Goal: Task Accomplishment & Management: Complete application form

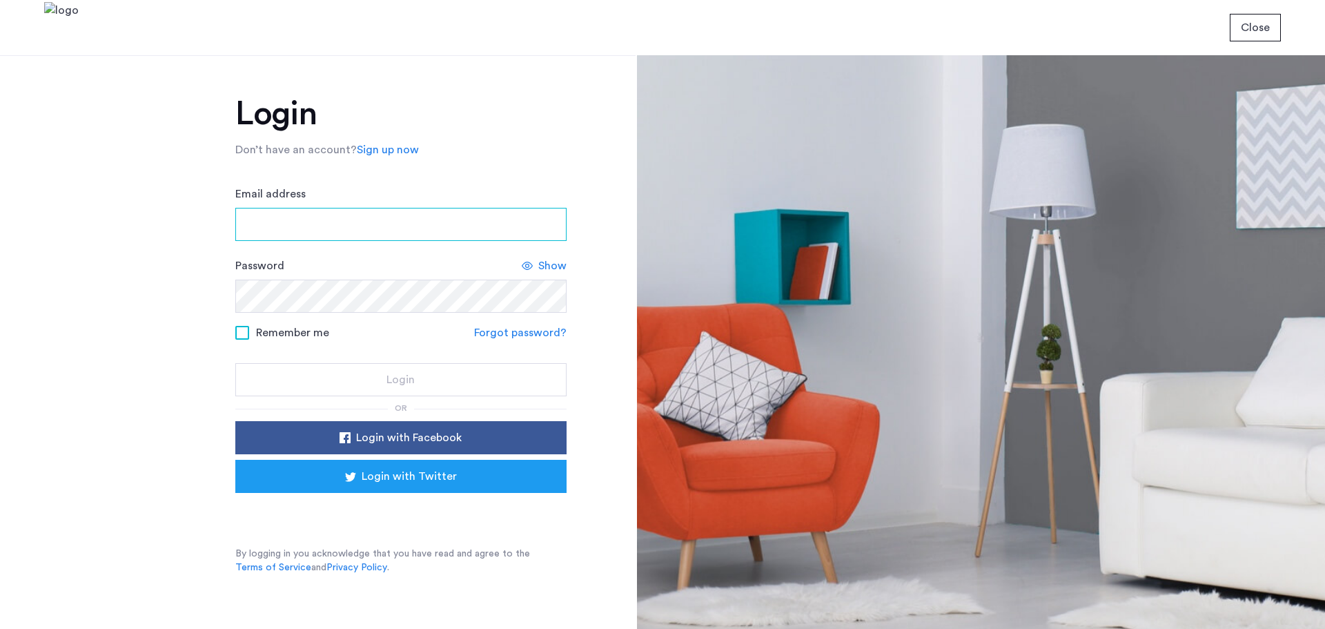
click at [254, 227] on input "Email address" at bounding box center [400, 224] width 331 height 33
drag, startPoint x: 328, startPoint y: 226, endPoint x: 328, endPoint y: 239, distance: 13.1
click at [328, 226] on input "Email address" at bounding box center [400, 224] width 331 height 33
type input "**********"
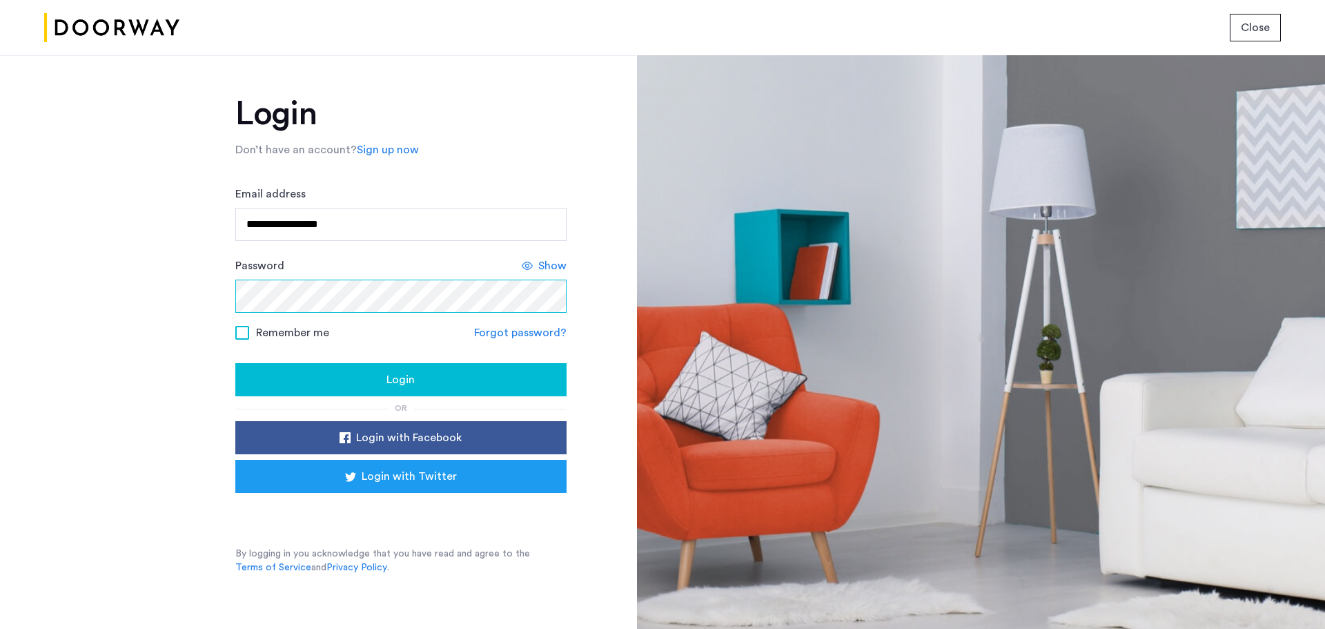
click at [235, 363] on button "Login" at bounding box center [400, 379] width 331 height 33
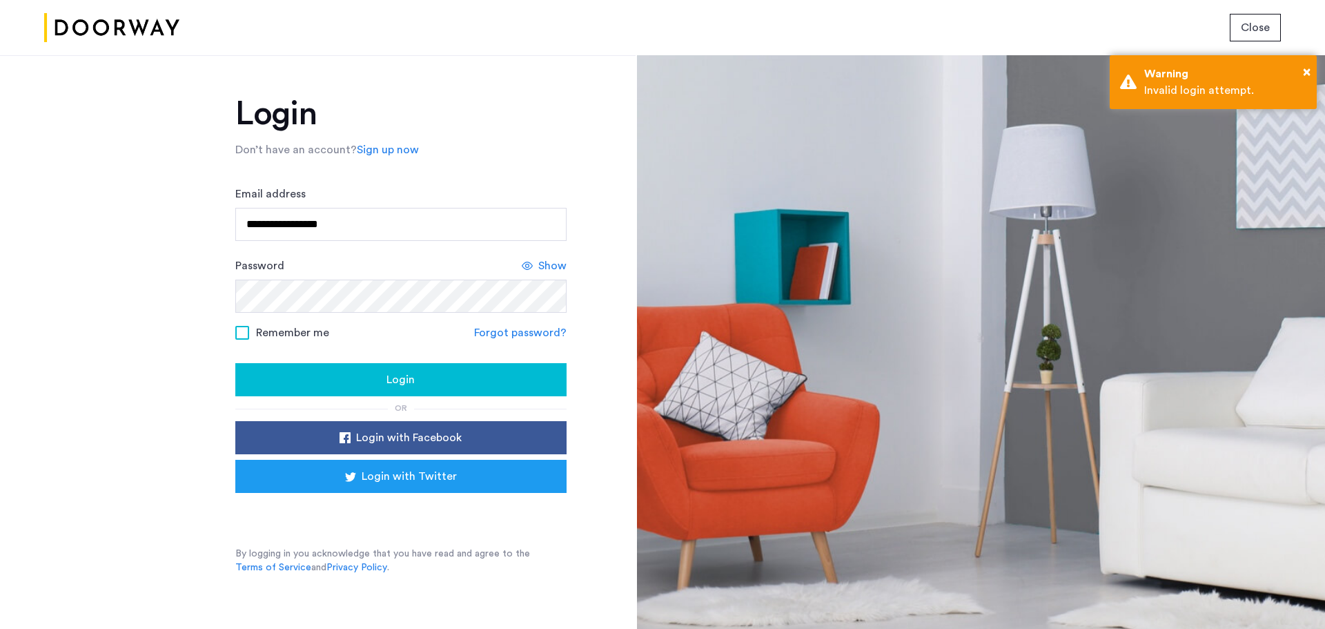
click at [398, 382] on span "Login" at bounding box center [400, 379] width 28 height 17
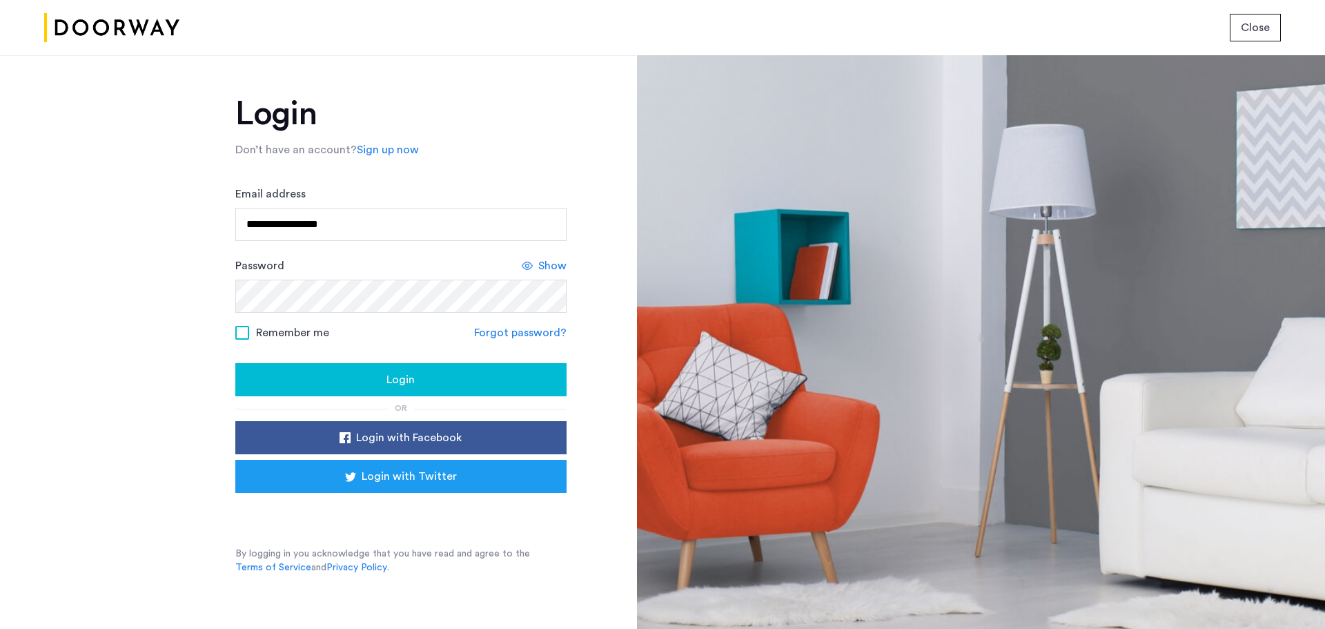
click at [397, 375] on span "Login" at bounding box center [400, 379] width 28 height 17
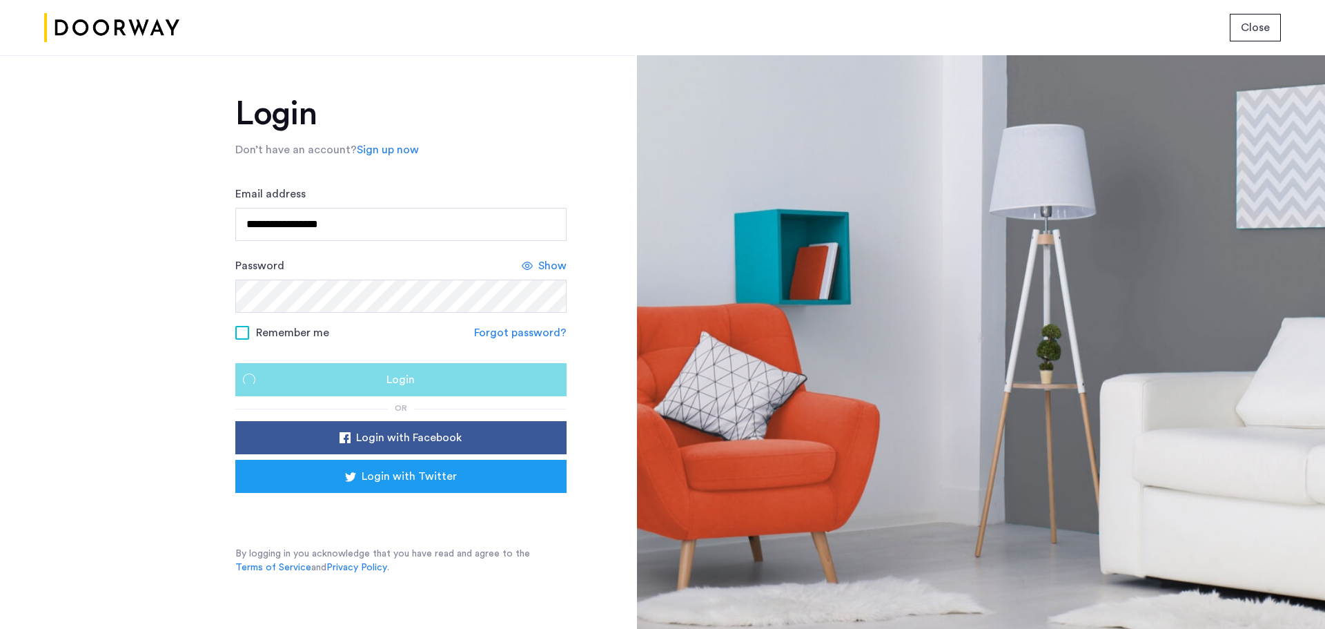
click at [397, 375] on span "Login" at bounding box center [400, 379] width 28 height 17
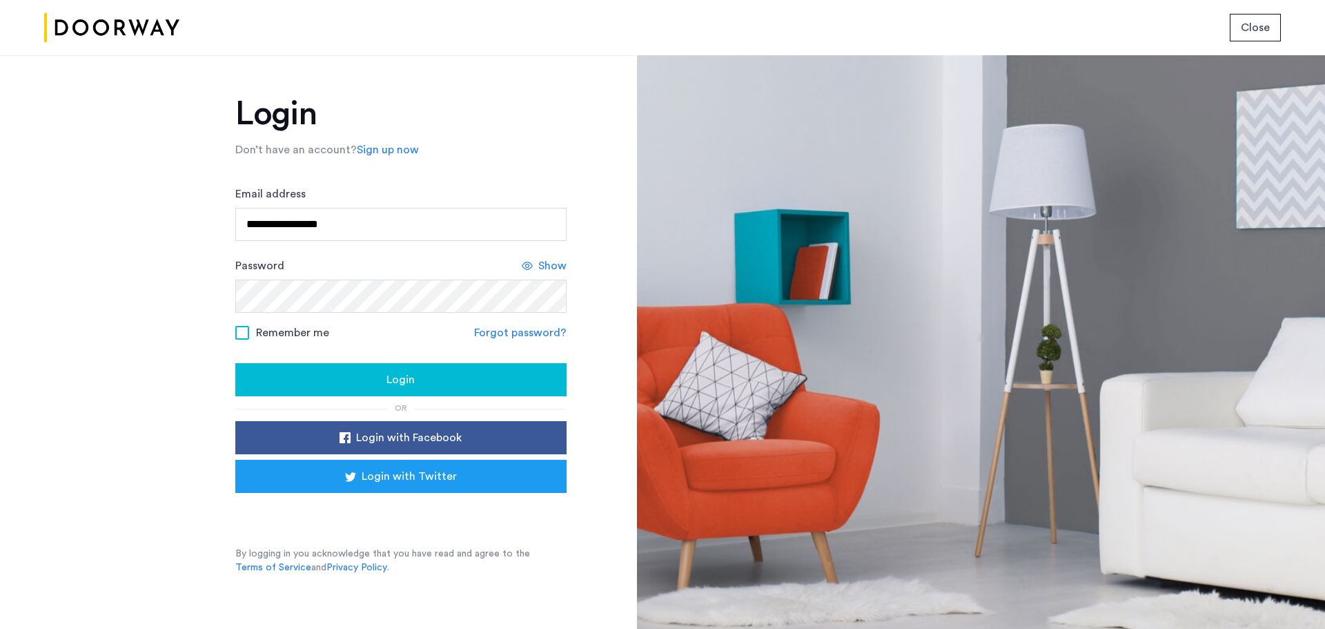
click at [549, 259] on span "Show" at bounding box center [552, 265] width 28 height 17
click at [528, 335] on link "Forgot password?" at bounding box center [520, 332] width 92 height 17
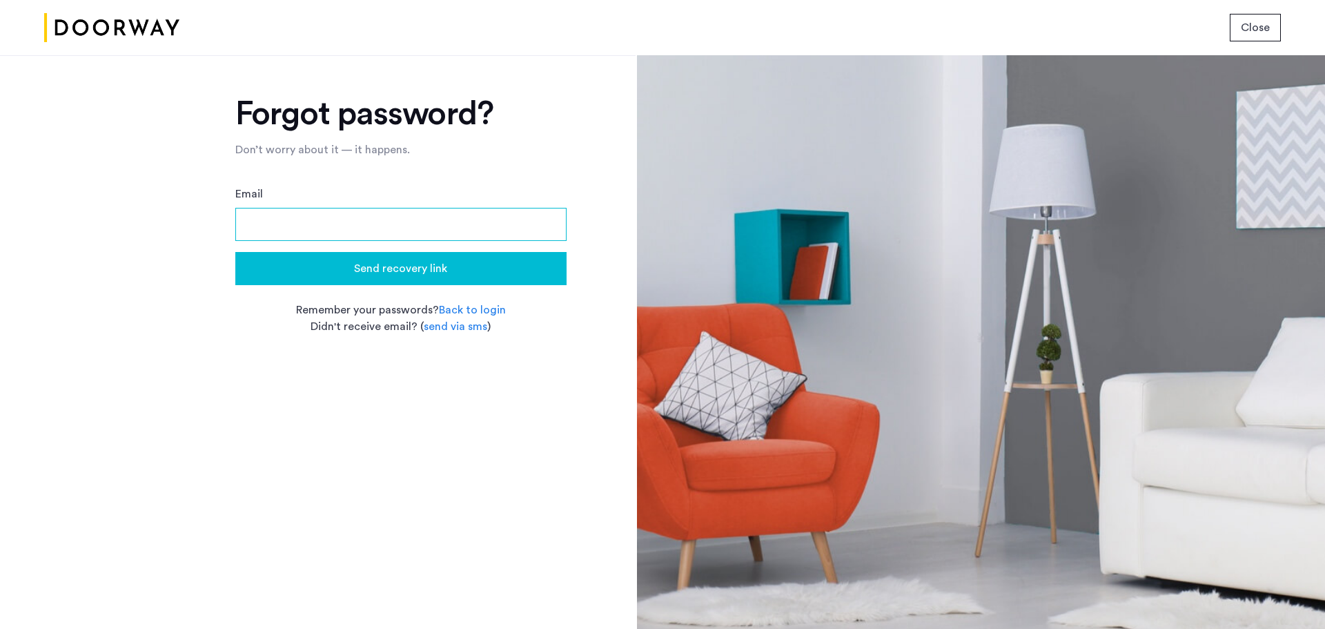
click at [390, 223] on input "Email" at bounding box center [400, 224] width 331 height 33
type input "**********"
click at [374, 268] on span "Send recovery link" at bounding box center [400, 268] width 93 height 17
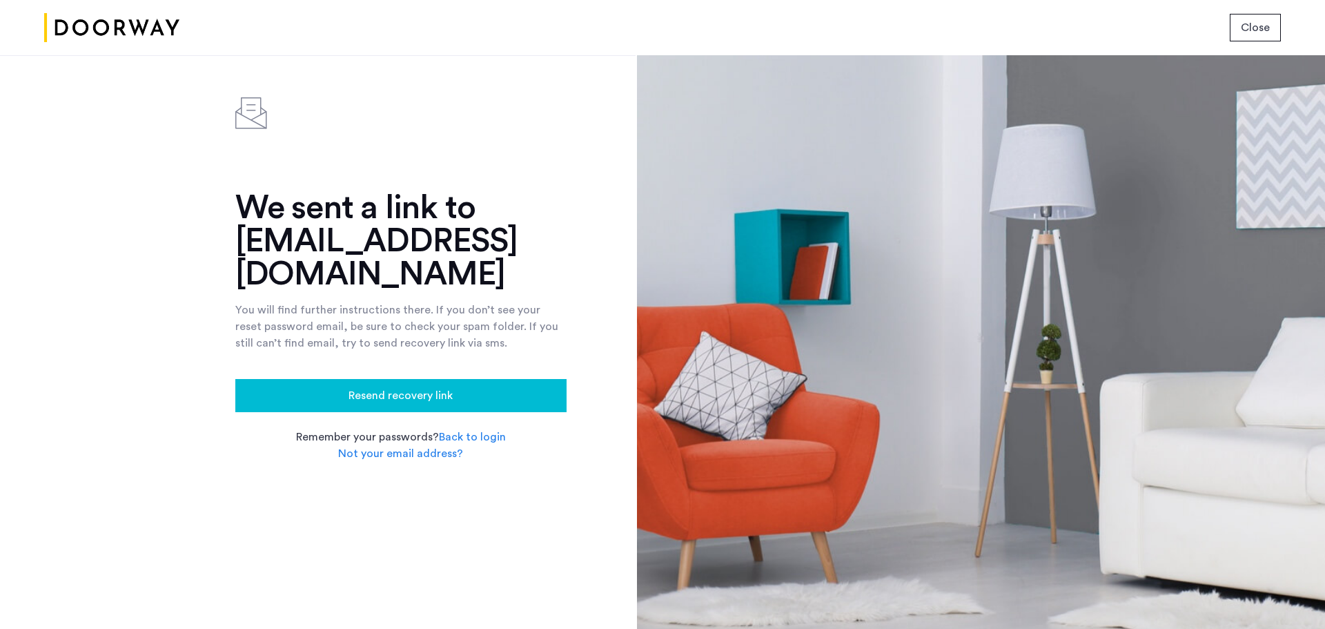
click at [481, 429] on link "Back to login" at bounding box center [472, 437] width 67 height 17
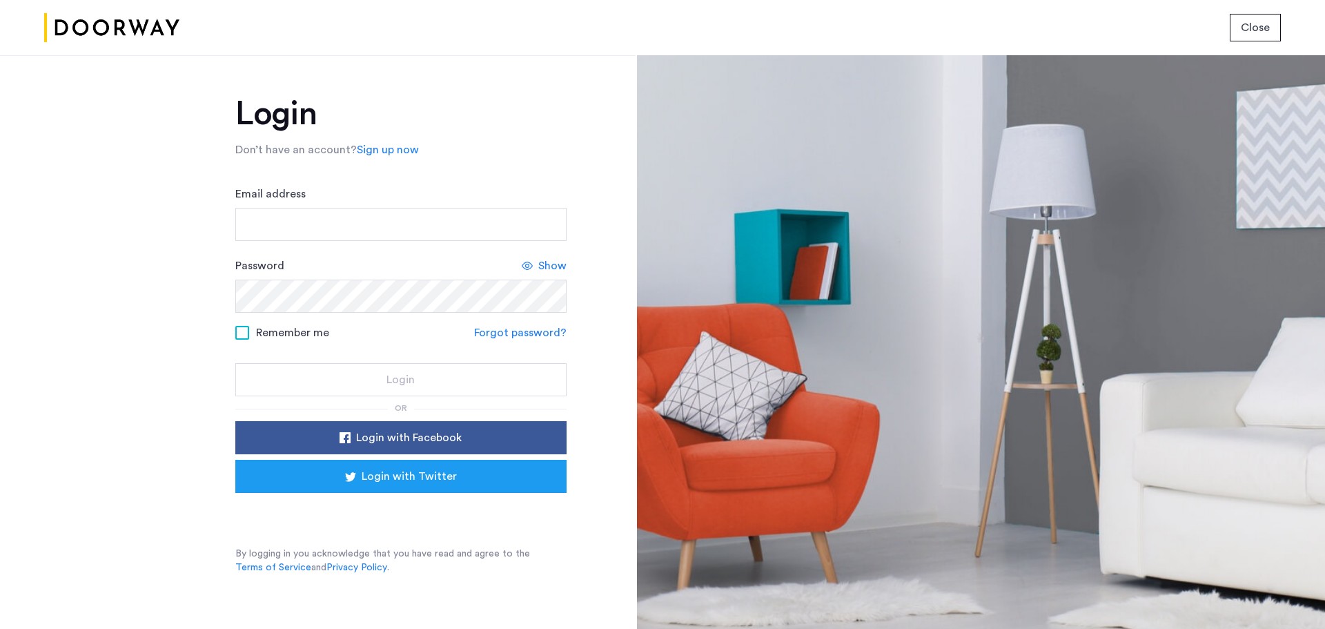
click at [399, 148] on link "Sign up now" at bounding box center [388, 149] width 62 height 17
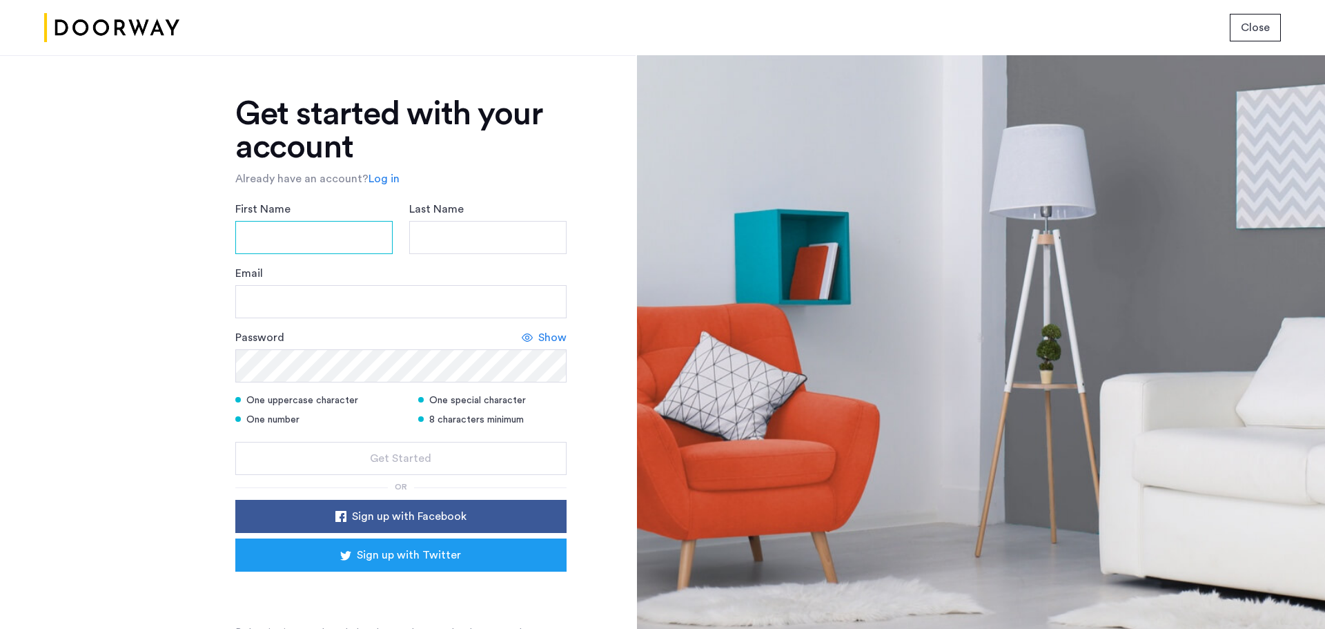
click at [317, 229] on input "First Name" at bounding box center [313, 237] width 157 height 33
type input "*****"
type input "****"
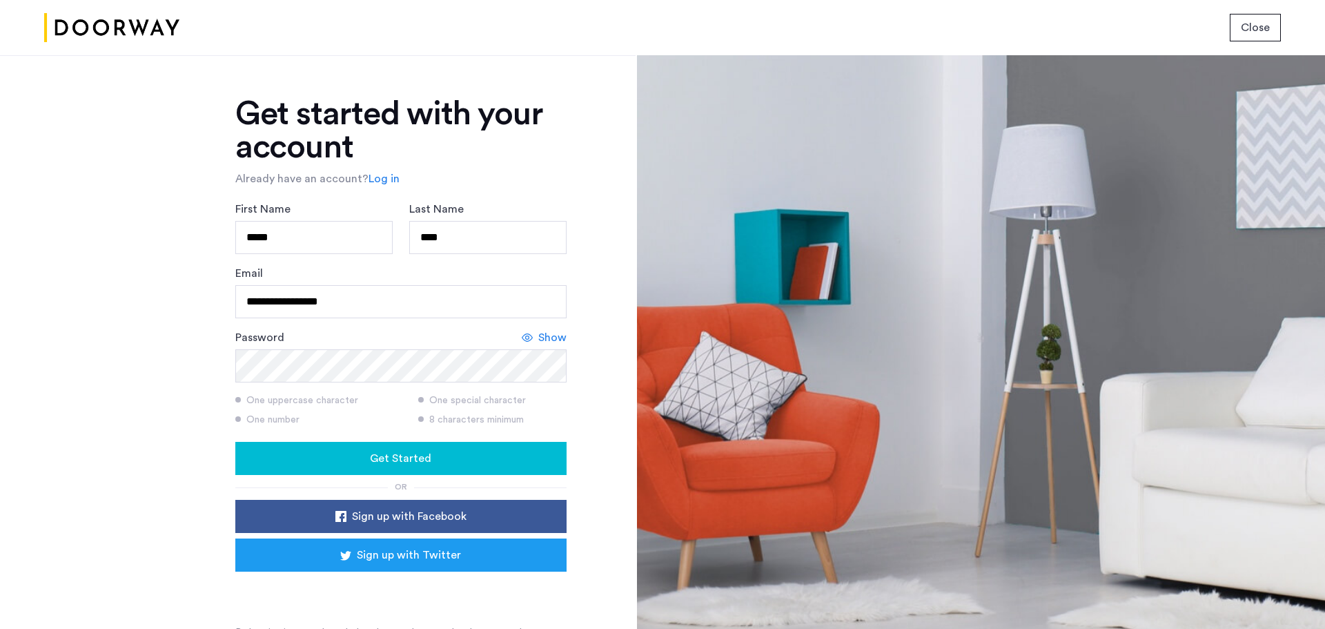
click at [421, 458] on span "Get Started" at bounding box center [400, 458] width 61 height 17
drag, startPoint x: 362, startPoint y: 306, endPoint x: 99, endPoint y: 272, distance: 265.2
click at [99, 272] on div "**********" at bounding box center [318, 341] width 636 height 573
type input "**********"
click at [555, 337] on span "Show" at bounding box center [552, 337] width 28 height 17
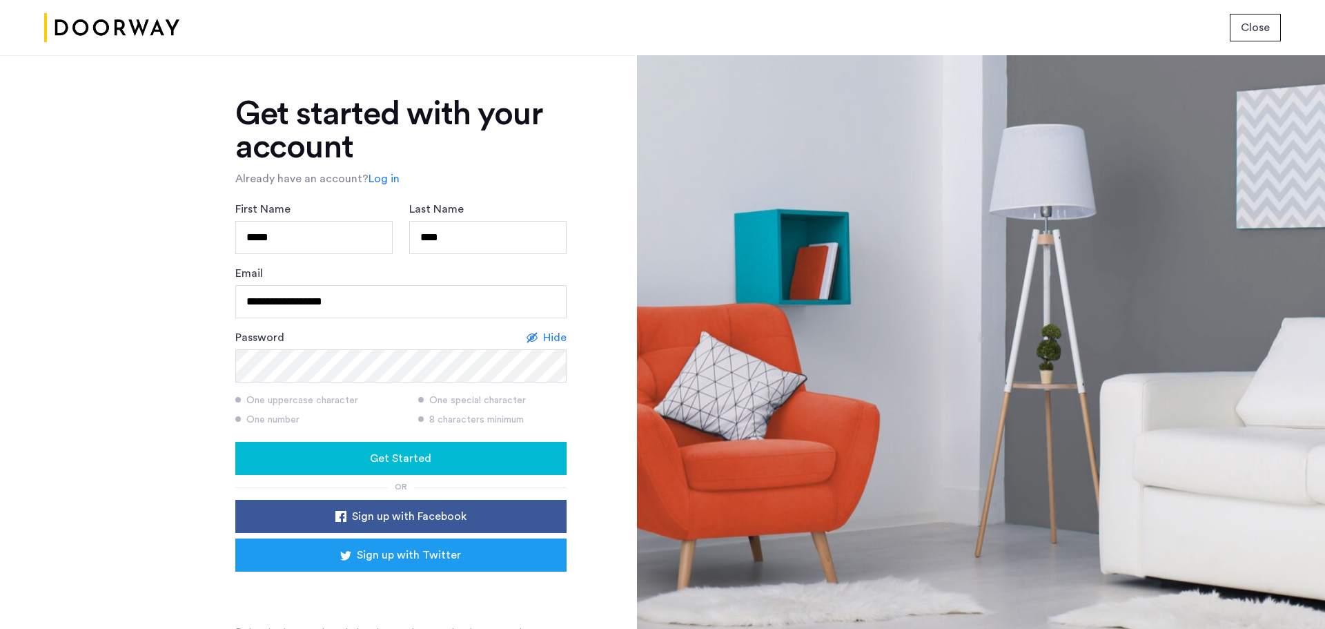
click at [382, 464] on span "Get Started" at bounding box center [400, 458] width 61 height 17
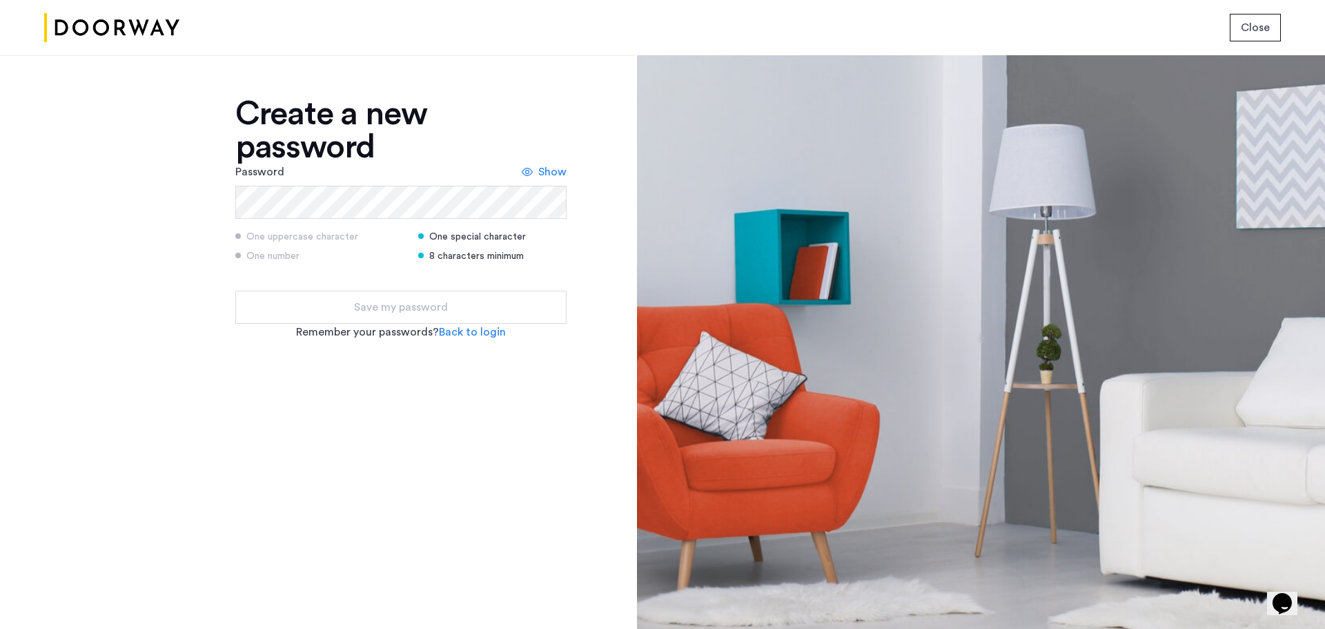
click at [556, 172] on span "Show" at bounding box center [552, 172] width 28 height 17
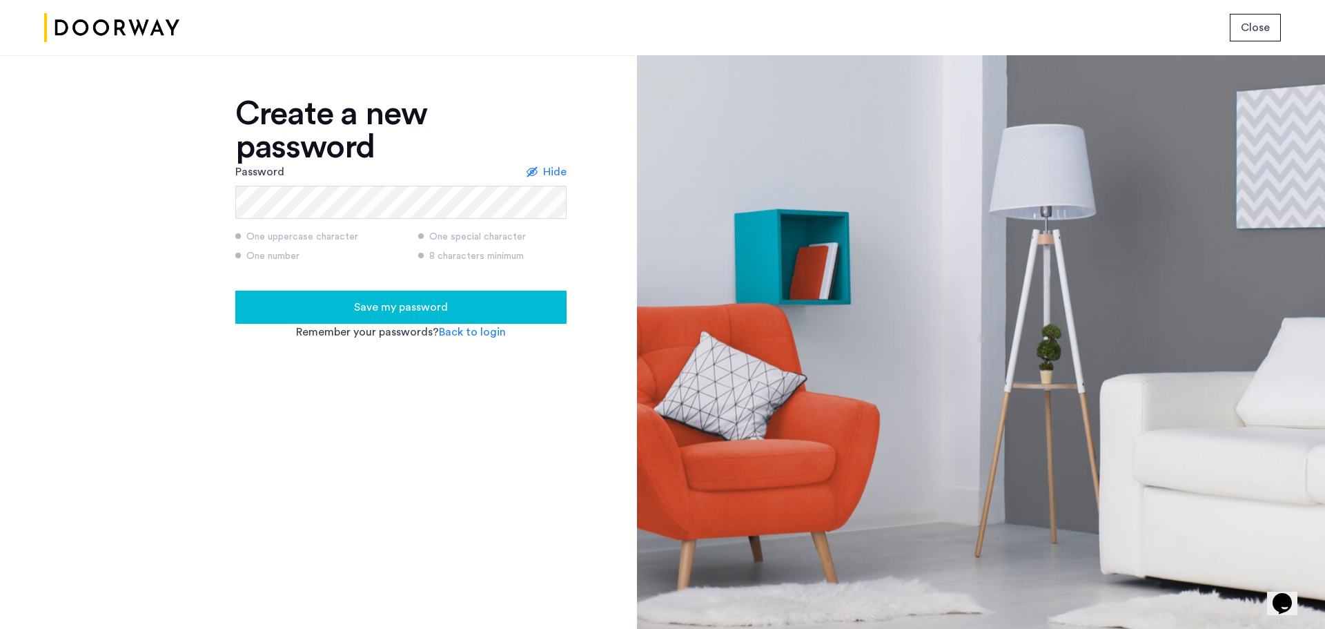
click at [364, 304] on span "Save my password" at bounding box center [401, 307] width 94 height 17
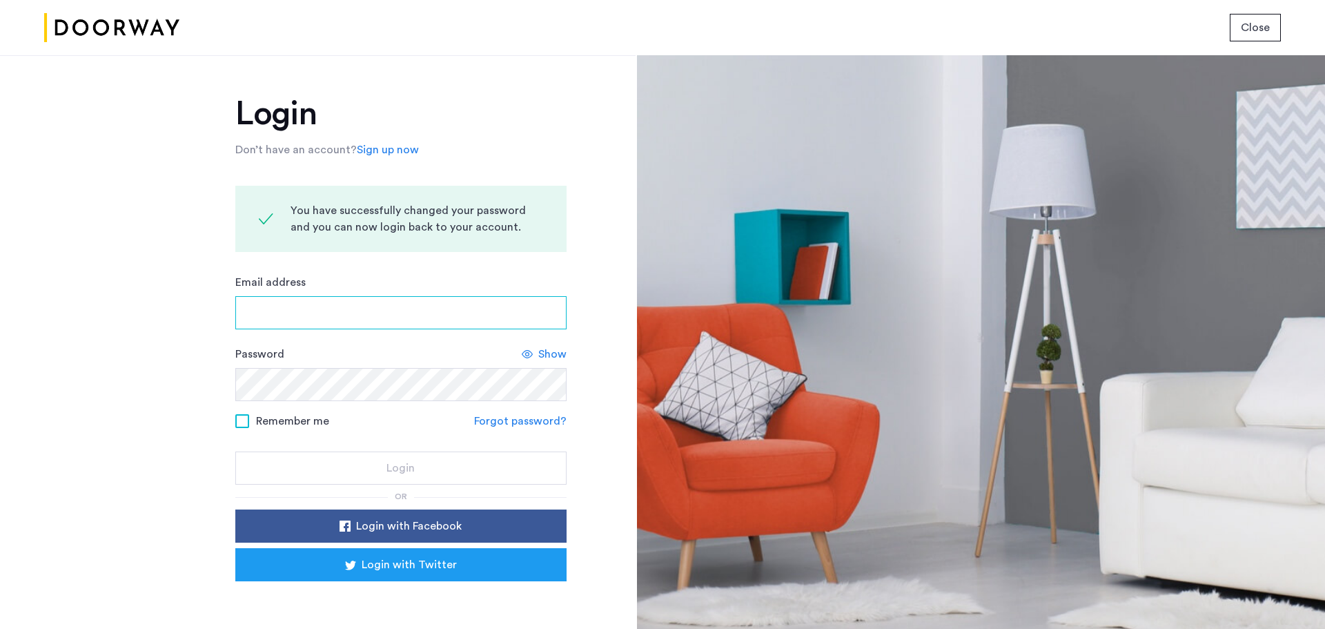
click at [364, 304] on input "Email address" at bounding box center [400, 312] width 331 height 33
type input "**********"
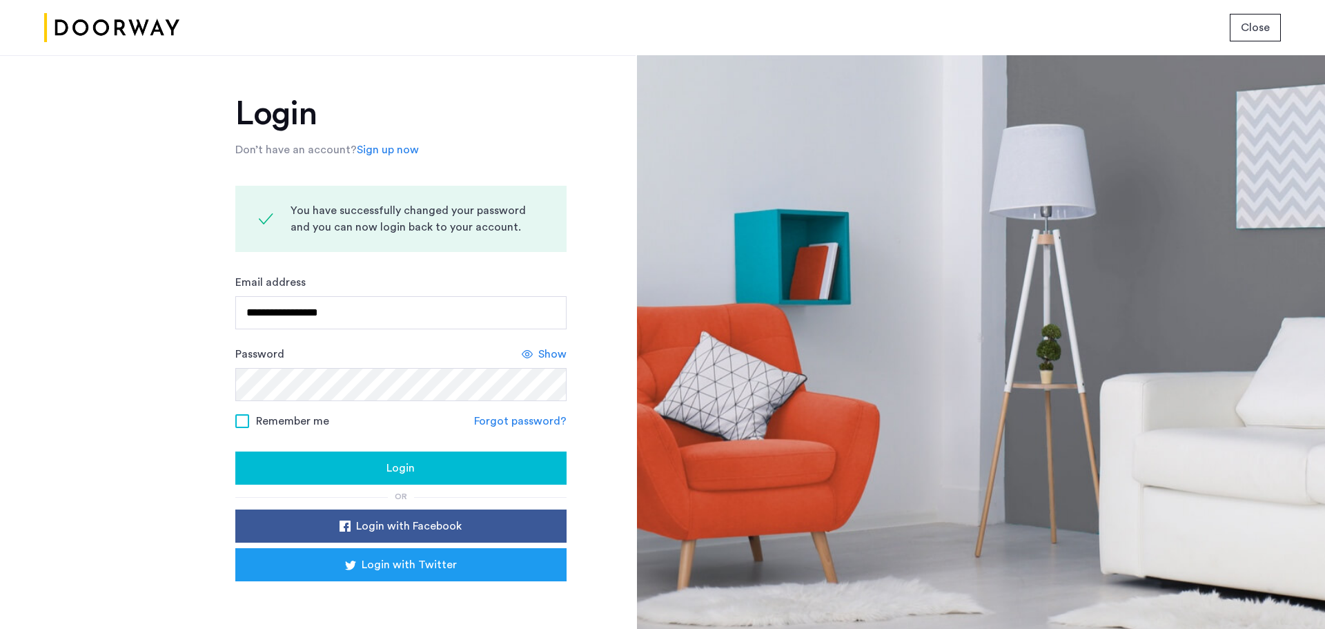
click at [391, 464] on span "Login" at bounding box center [400, 468] width 28 height 17
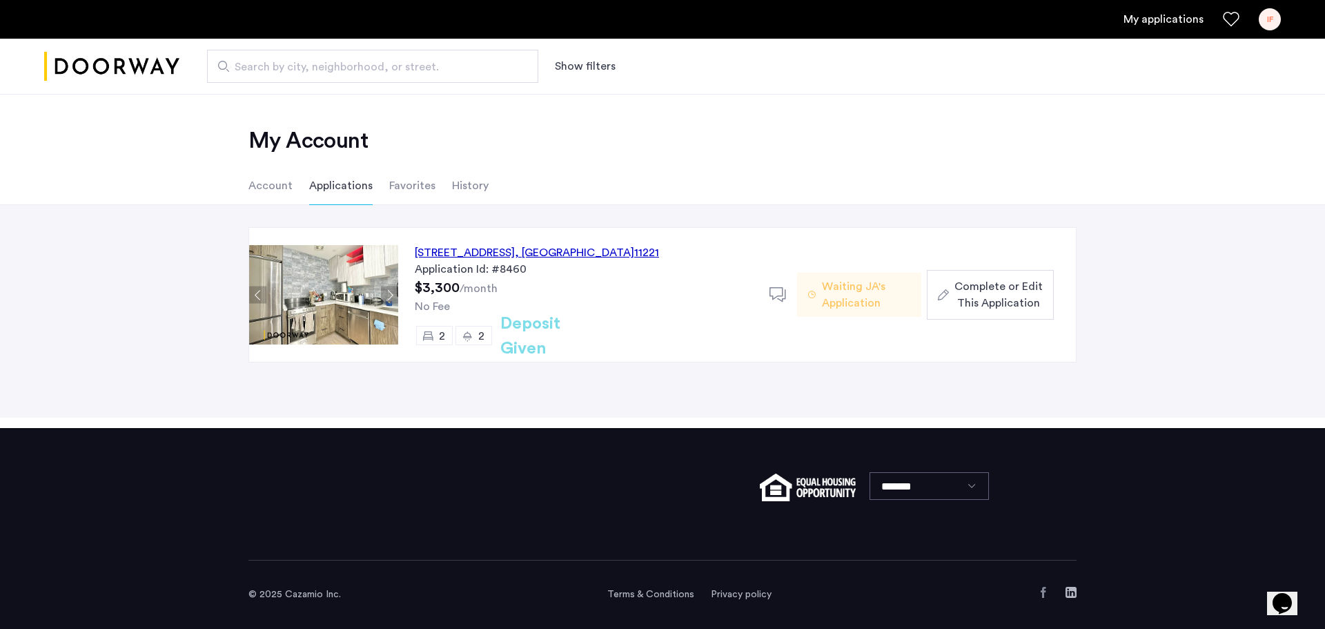
click at [985, 303] on span "Complete or Edit This Application" at bounding box center [998, 294] width 88 height 33
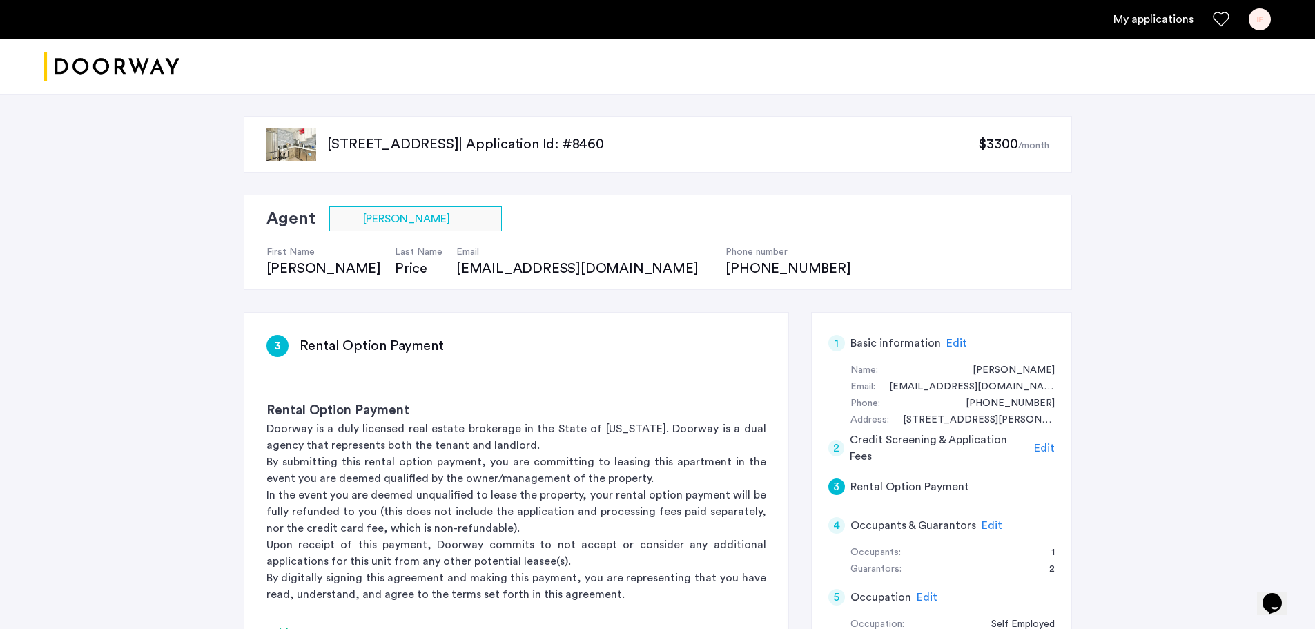
click at [950, 344] on span "Edit" at bounding box center [956, 342] width 21 height 11
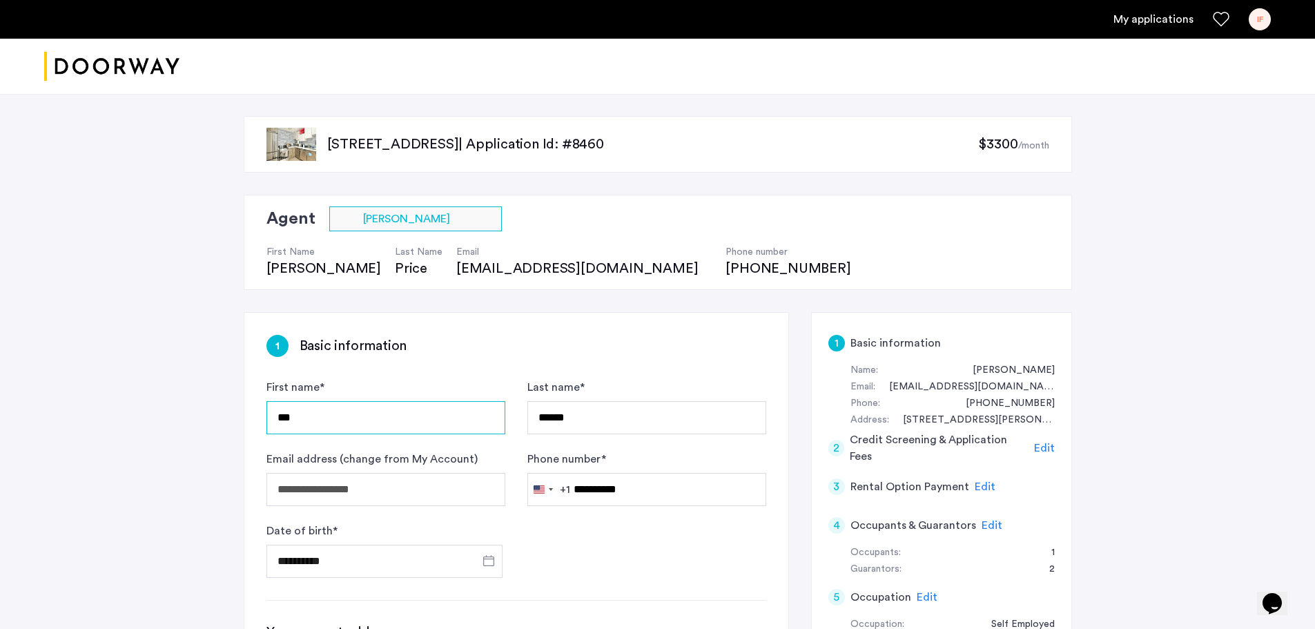
drag, startPoint x: 320, startPoint y: 421, endPoint x: 254, endPoint y: 421, distance: 66.2
type input "*****"
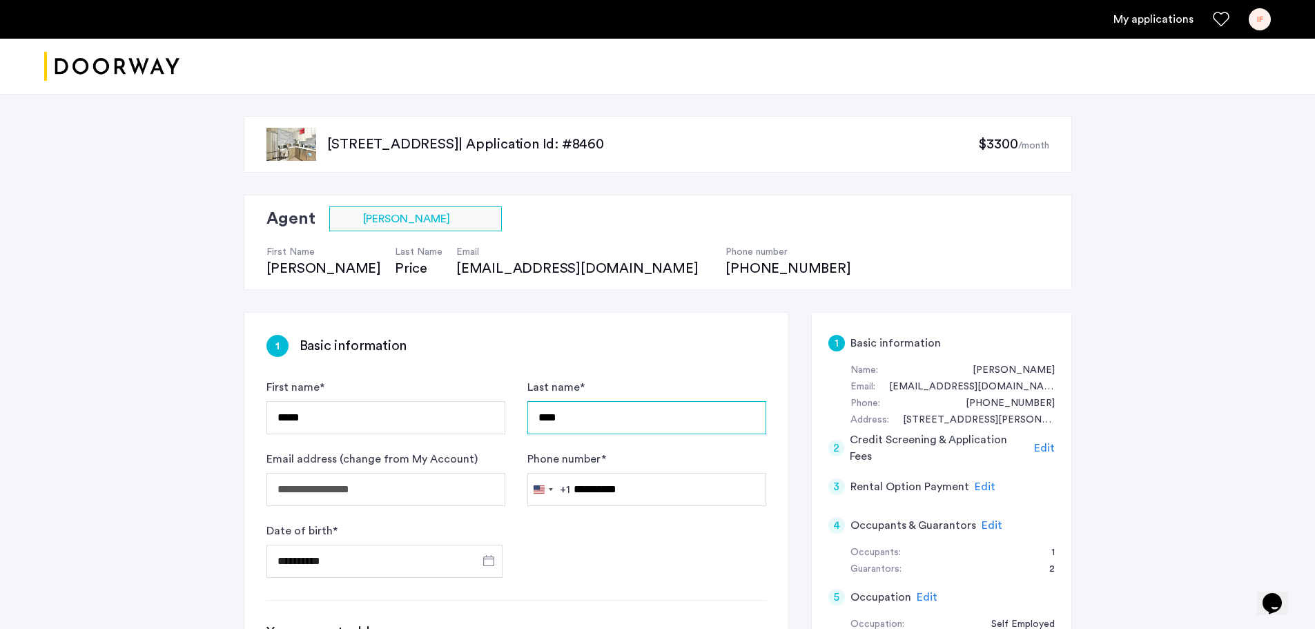
type input "****"
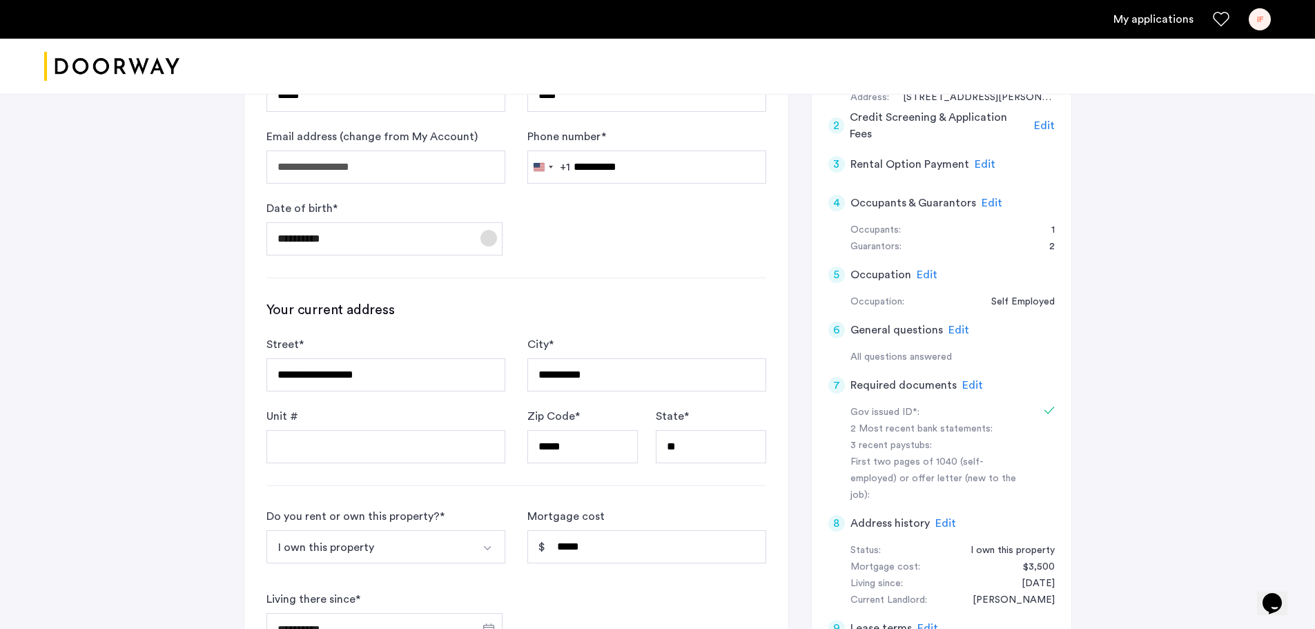
click at [493, 242] on span "Open calendar" at bounding box center [488, 238] width 33 height 33
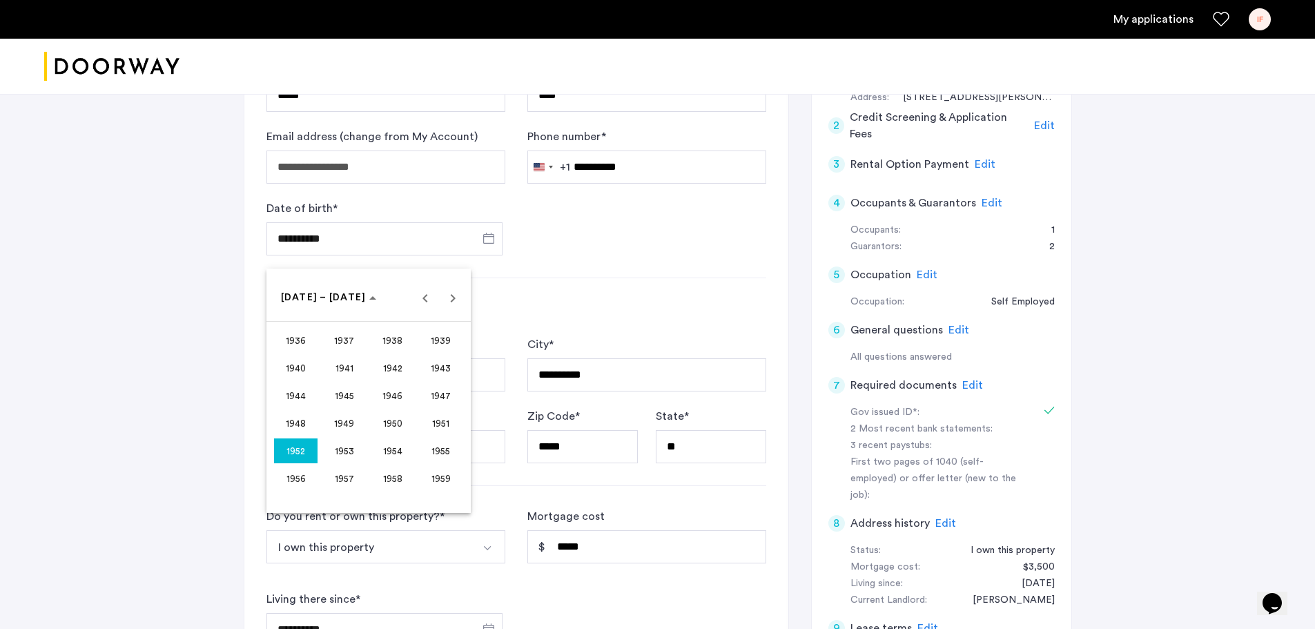
click at [444, 478] on span "1959" at bounding box center [440, 478] width 43 height 25
click at [293, 365] on span "JAN" at bounding box center [295, 367] width 43 height 25
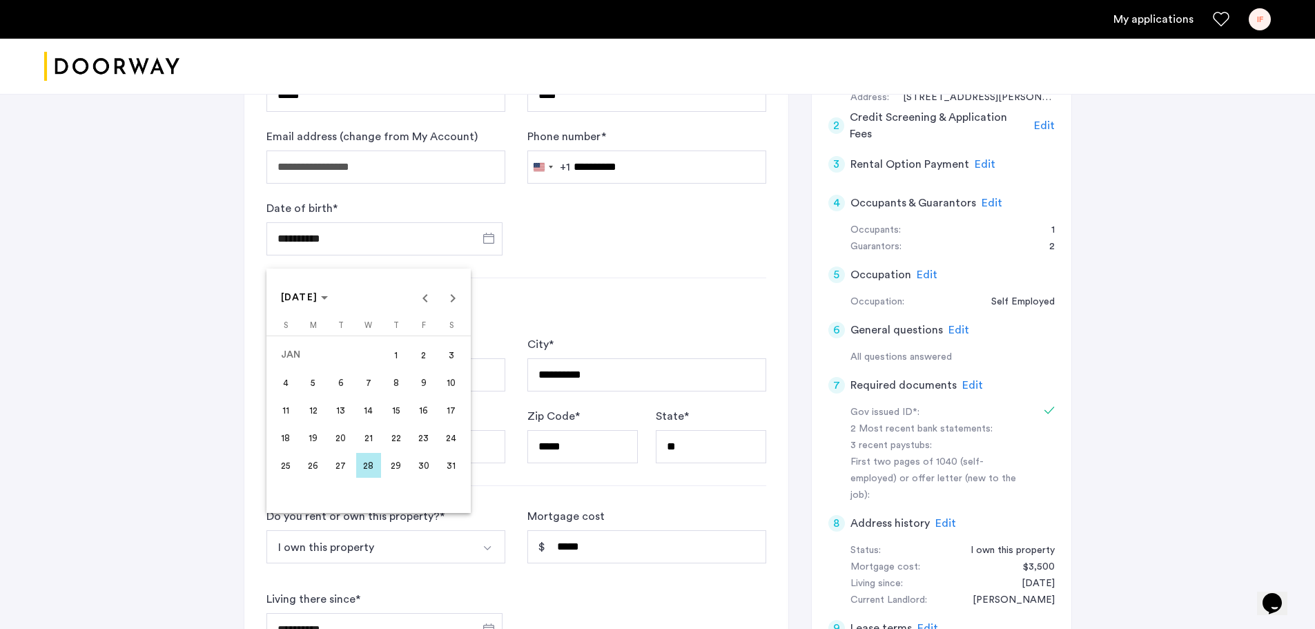
click at [422, 435] on span "23" at bounding box center [423, 437] width 25 height 25
type input "**********"
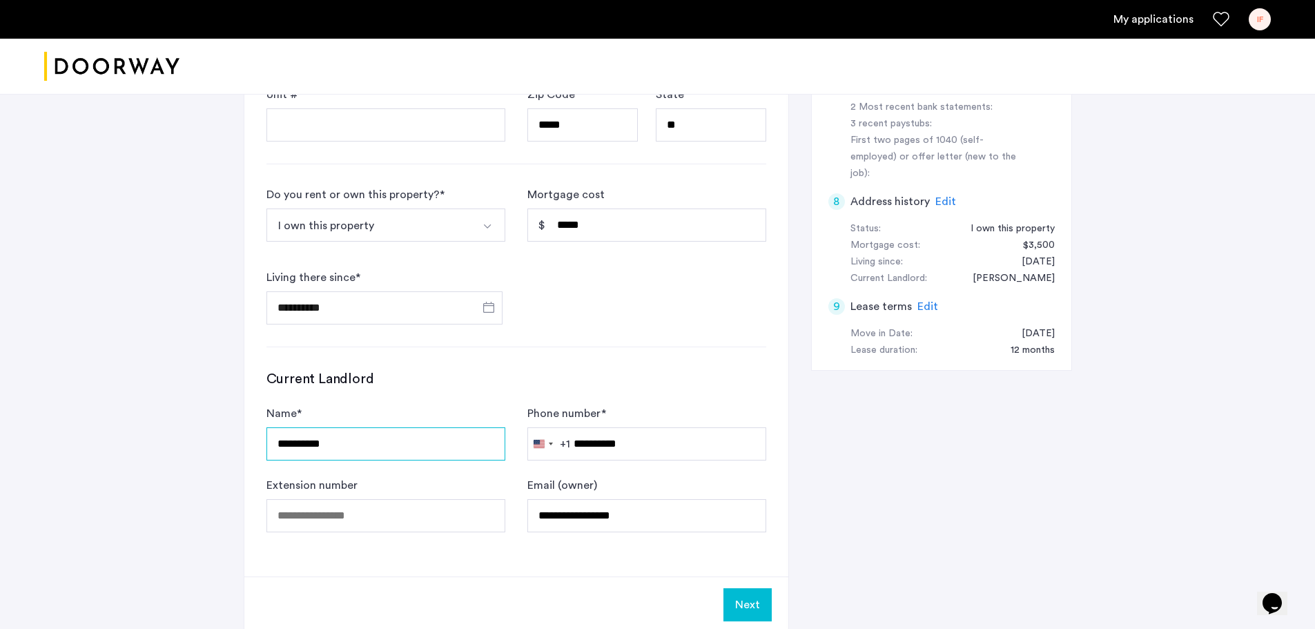
drag, startPoint x: 393, startPoint y: 444, endPoint x: 219, endPoint y: 432, distance: 175.0
click at [219, 432] on div "**********" at bounding box center [657, 52] width 1315 height 1205
click at [538, 563] on div "**********" at bounding box center [516, 122] width 544 height 907
click at [740, 597] on button "Next" at bounding box center [747, 604] width 48 height 33
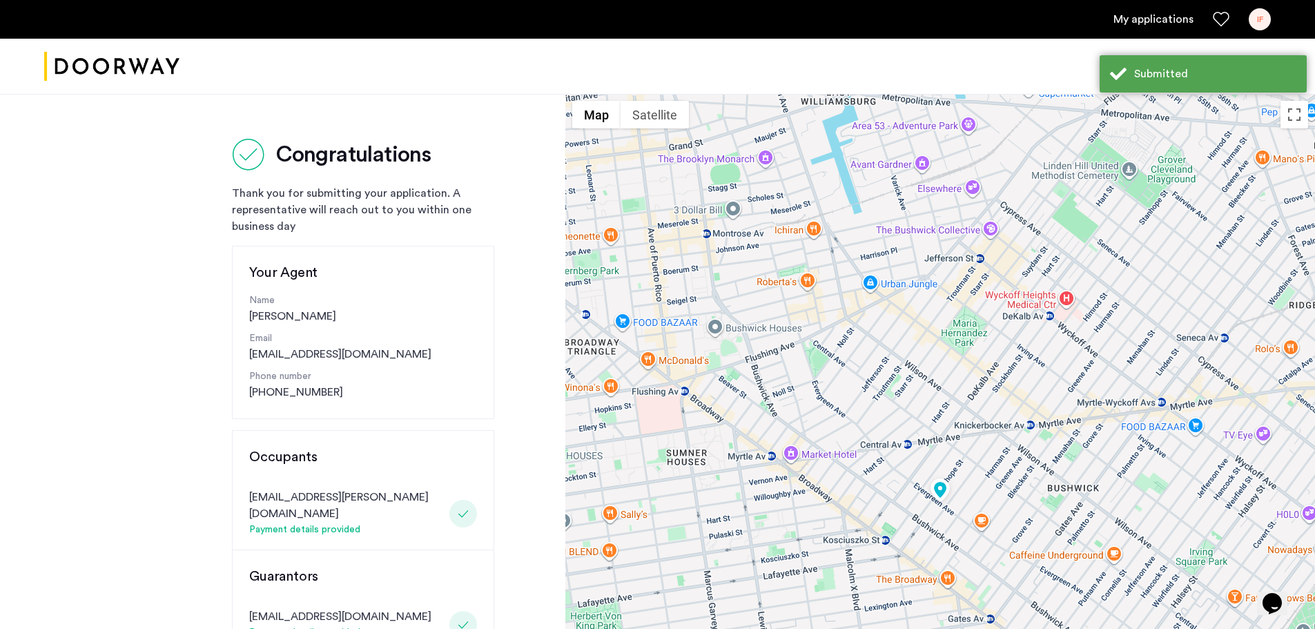
scroll to position [322, 0]
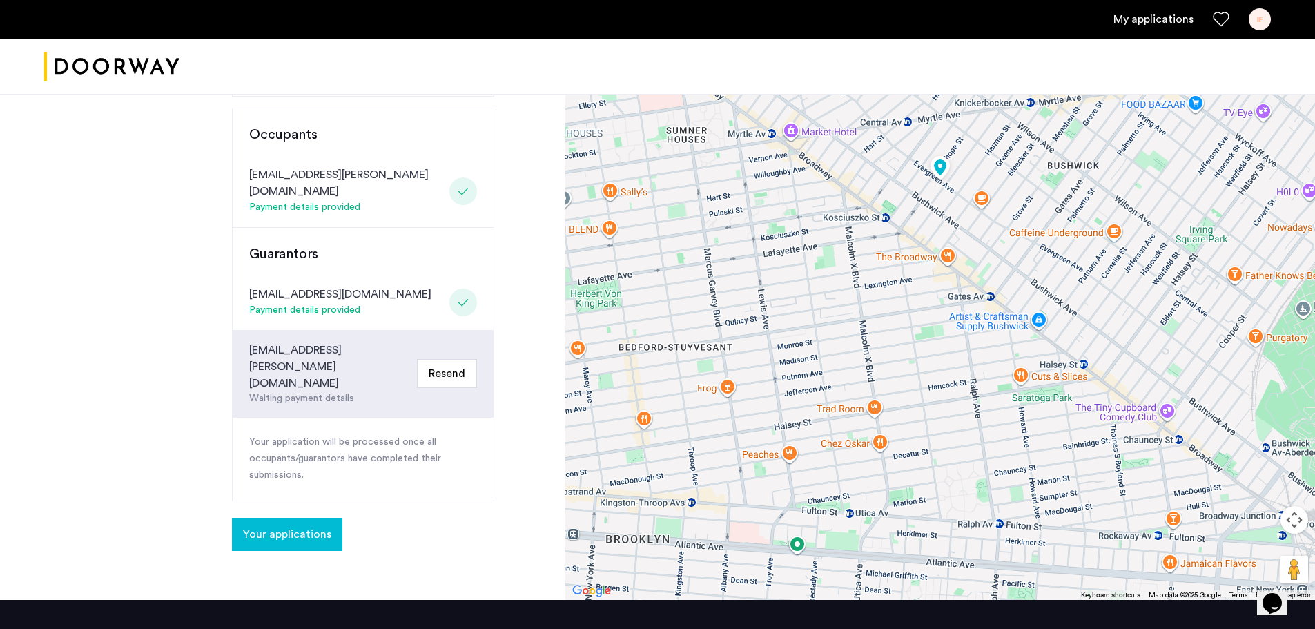
click at [277, 526] on span "Your applications" at bounding box center [287, 534] width 88 height 17
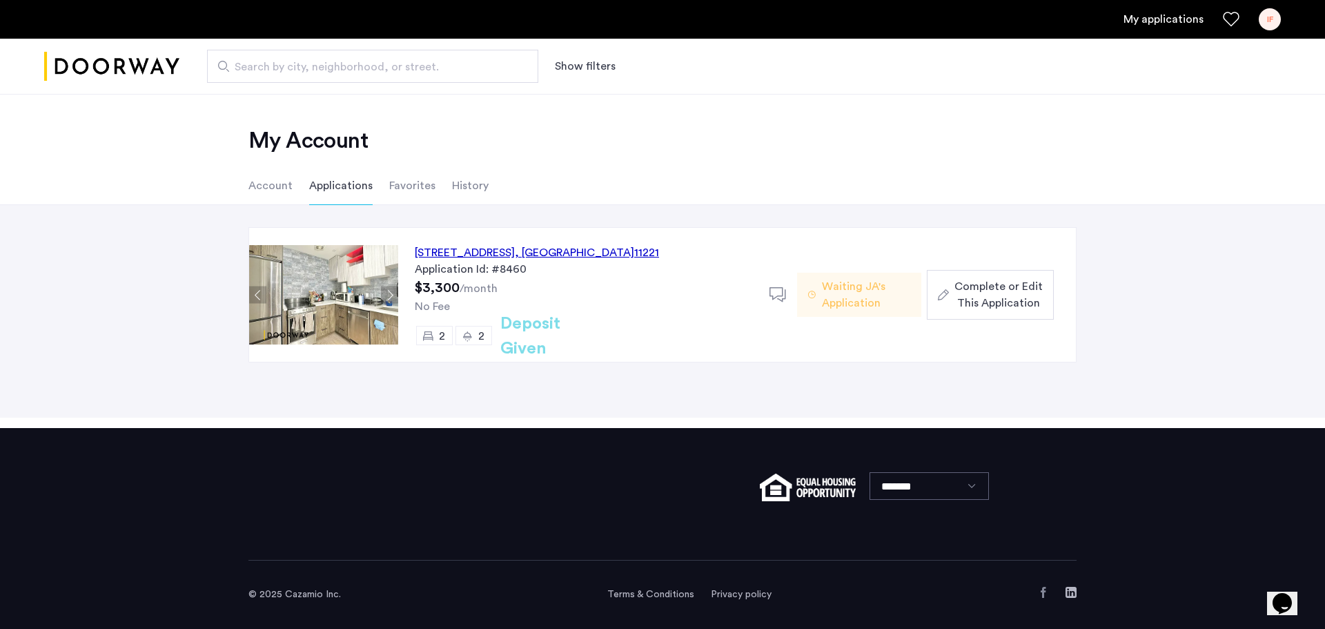
click at [1004, 288] on span "Complete or Edit This Application" at bounding box center [998, 294] width 88 height 33
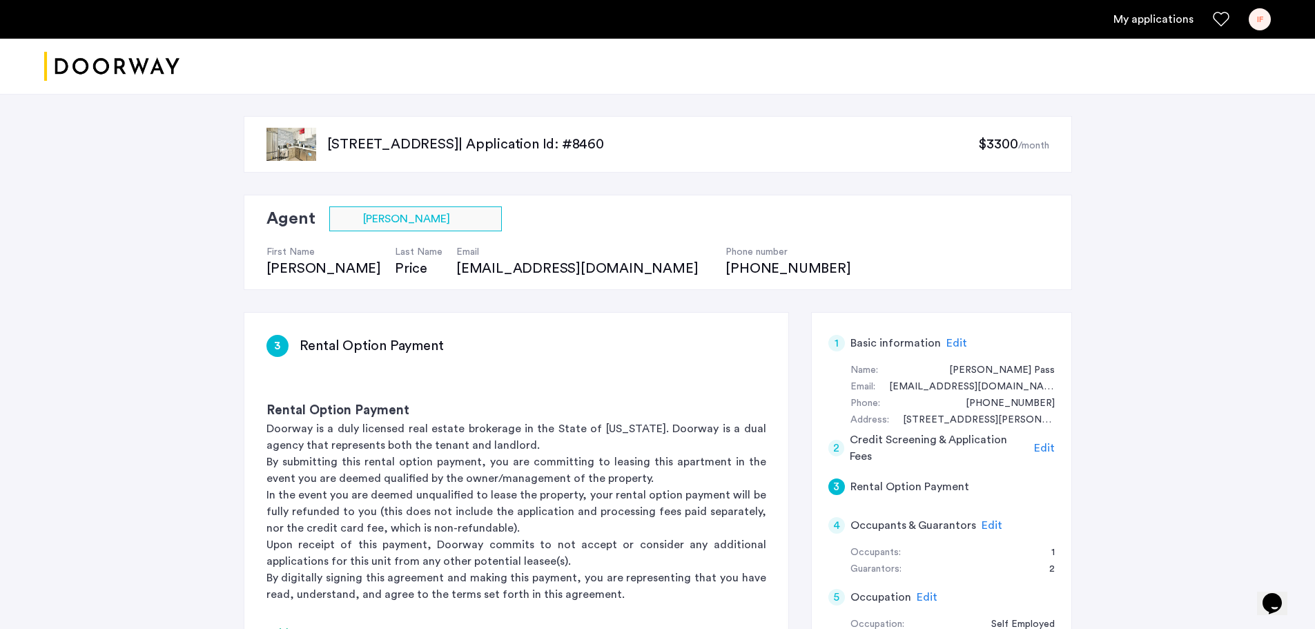
scroll to position [322, 0]
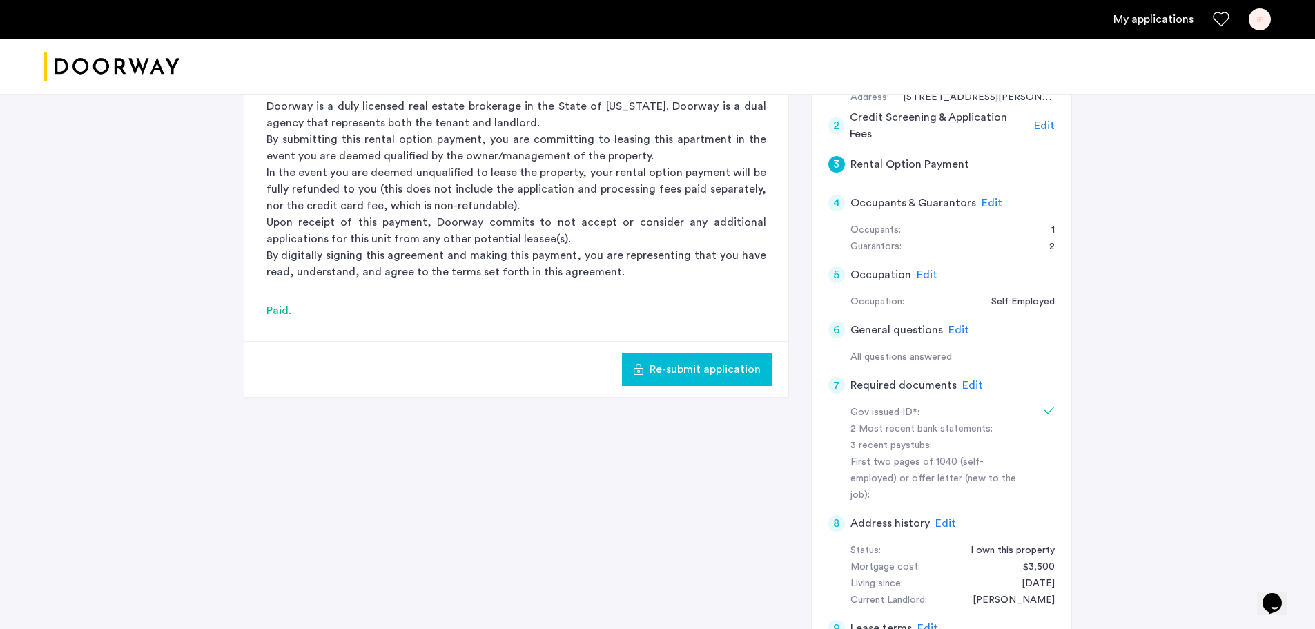
click at [989, 202] on span "Edit" at bounding box center [991, 202] width 21 height 11
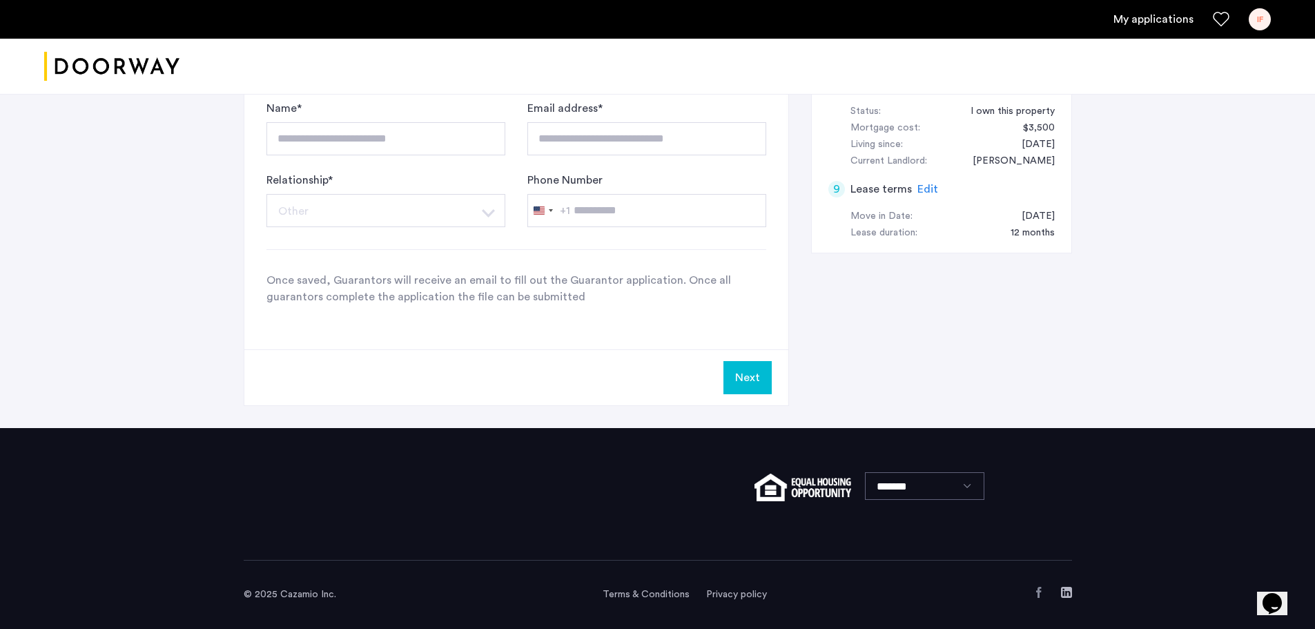
scroll to position [439, 0]
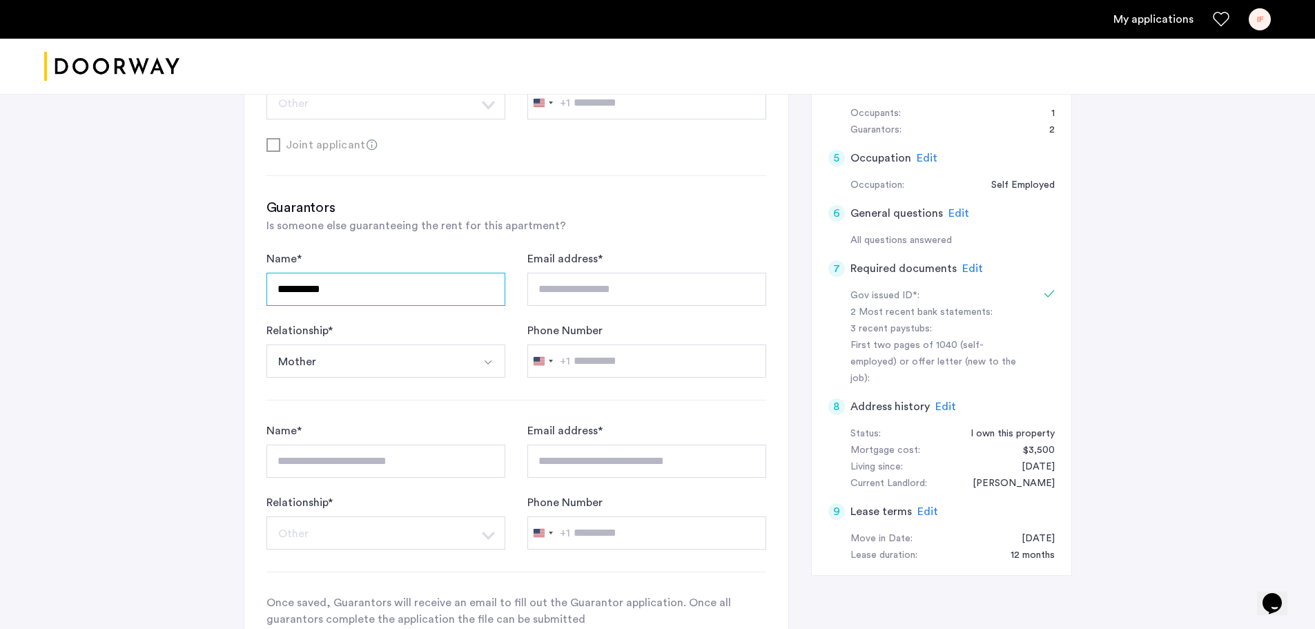
drag, startPoint x: 370, startPoint y: 286, endPoint x: 230, endPoint y: 279, distance: 140.2
click at [230, 279] on div "**********" at bounding box center [657, 202] width 869 height 1095
type input "**********"
click at [360, 391] on div "**********" at bounding box center [516, 325] width 500 height 150
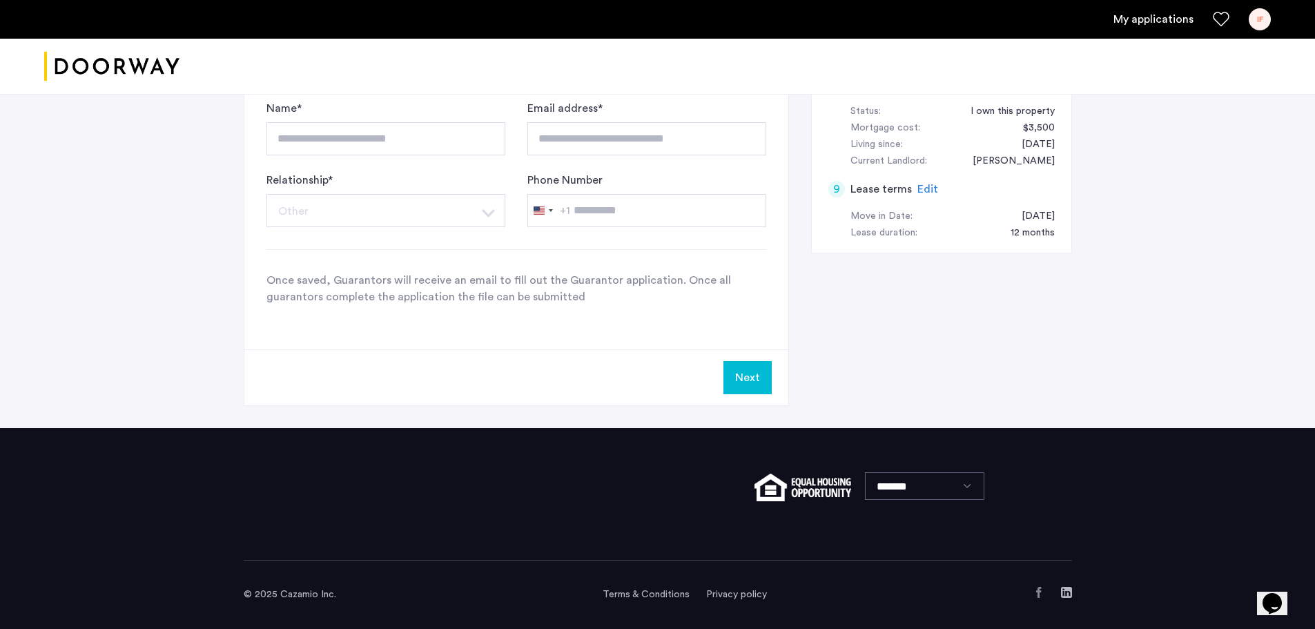
click at [750, 376] on button "Next" at bounding box center [747, 377] width 48 height 33
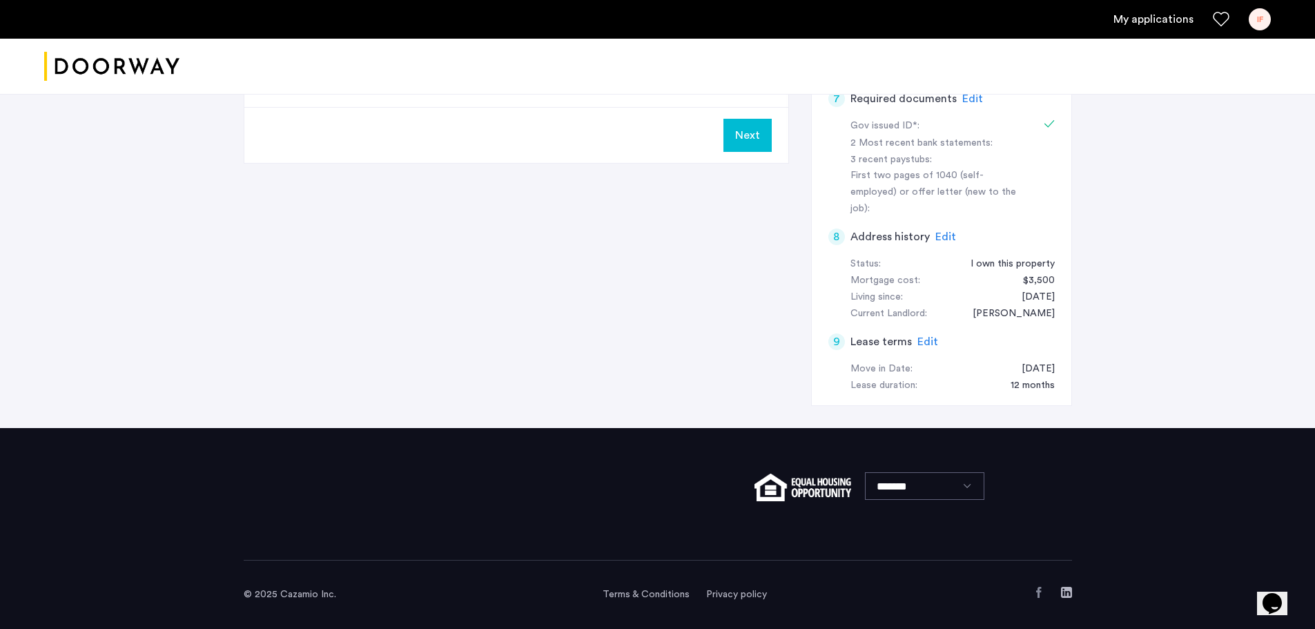
scroll to position [0, 0]
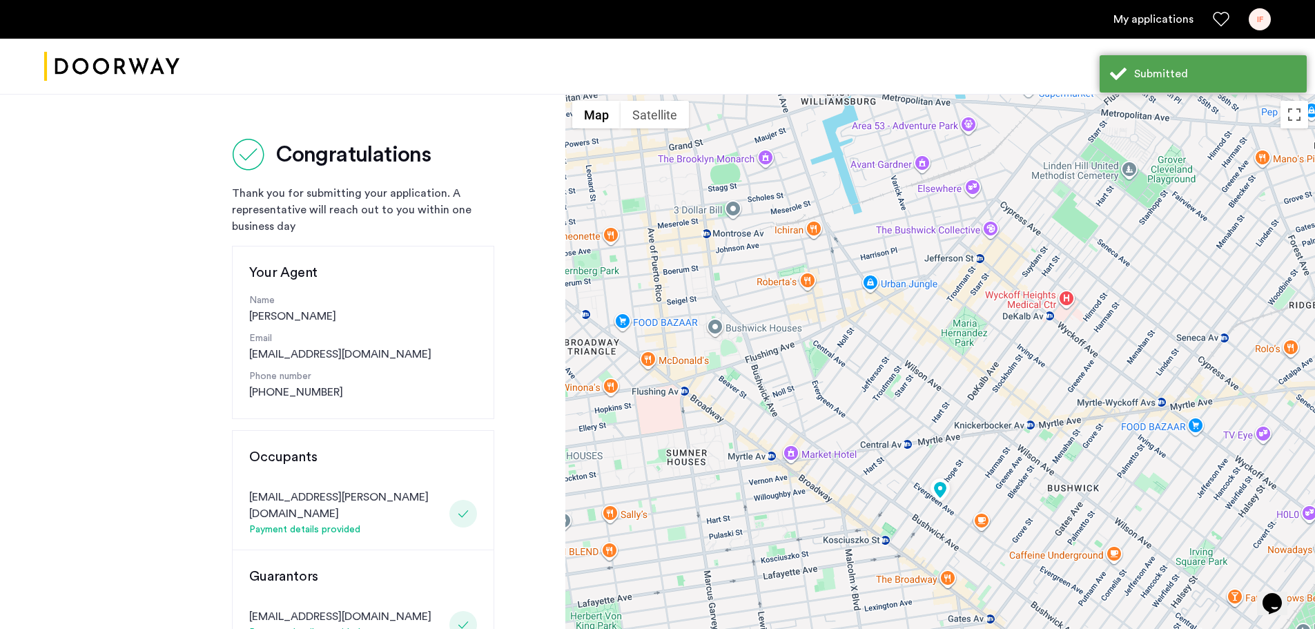
scroll to position [322, 0]
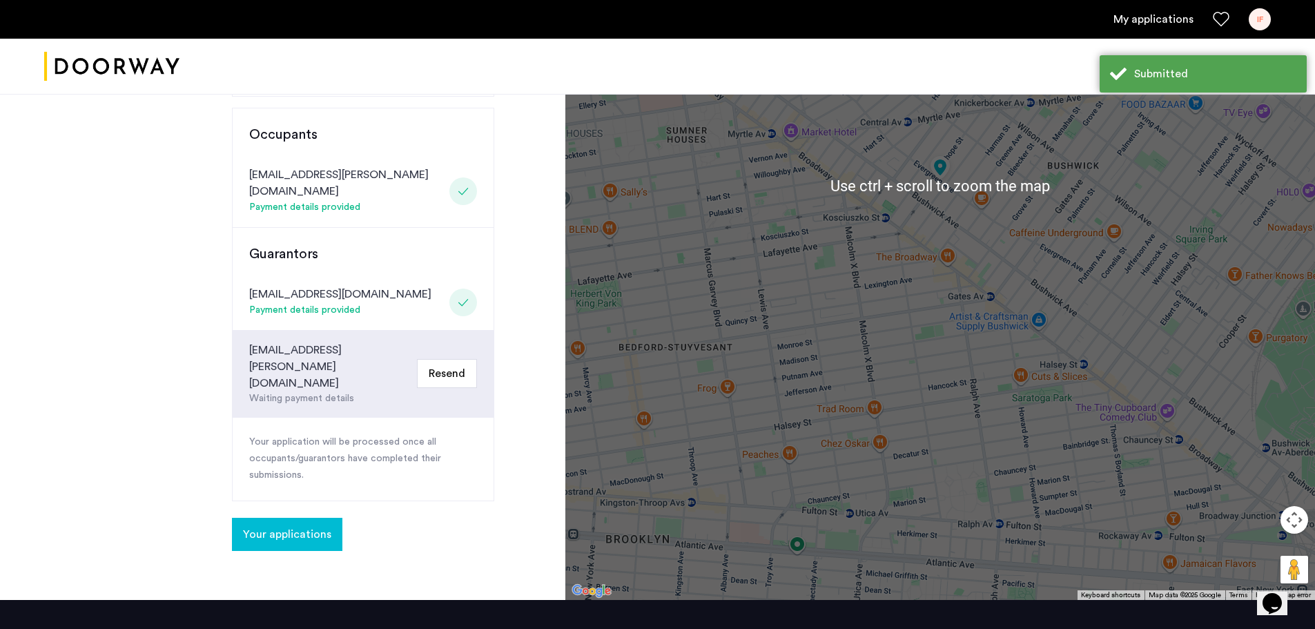
click at [318, 526] on span "Your applications" at bounding box center [287, 534] width 88 height 17
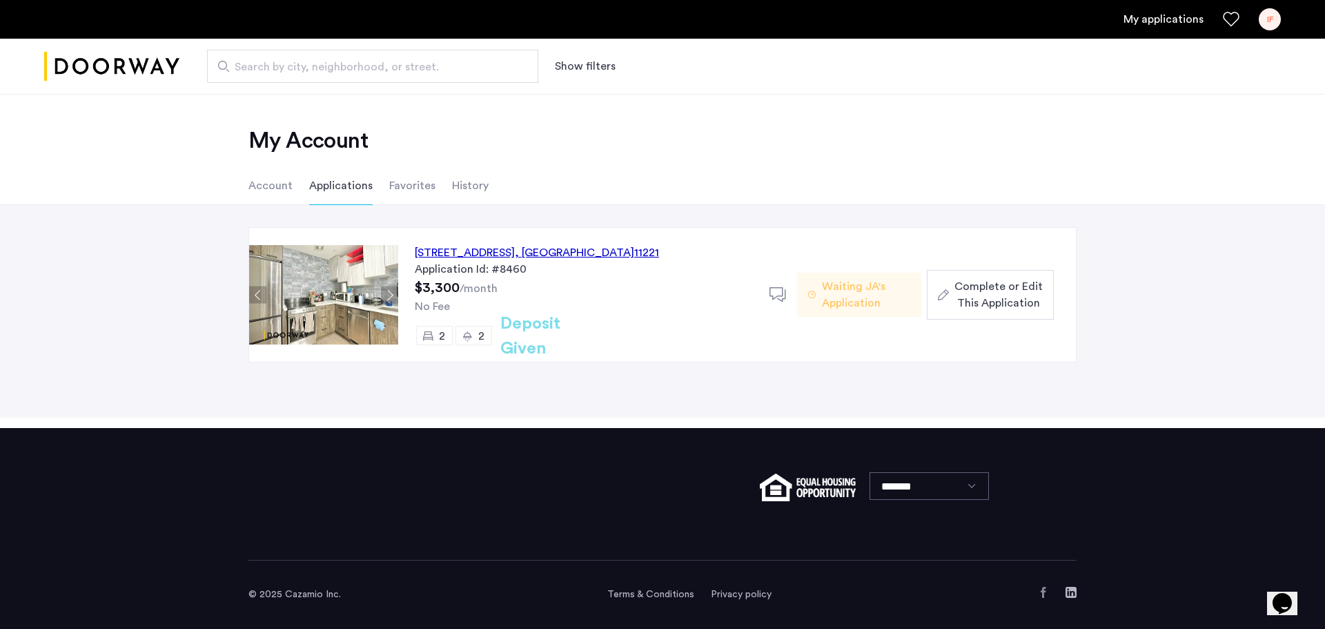
click at [994, 299] on span "Complete or Edit This Application" at bounding box center [998, 294] width 88 height 33
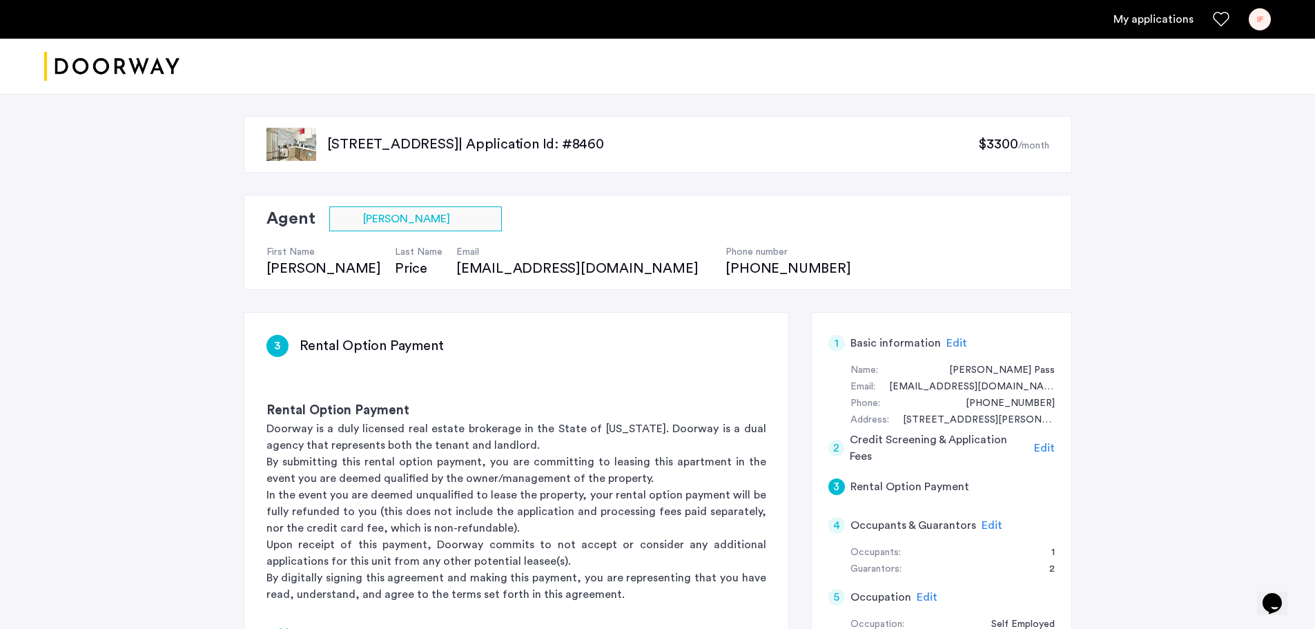
scroll to position [322, 0]
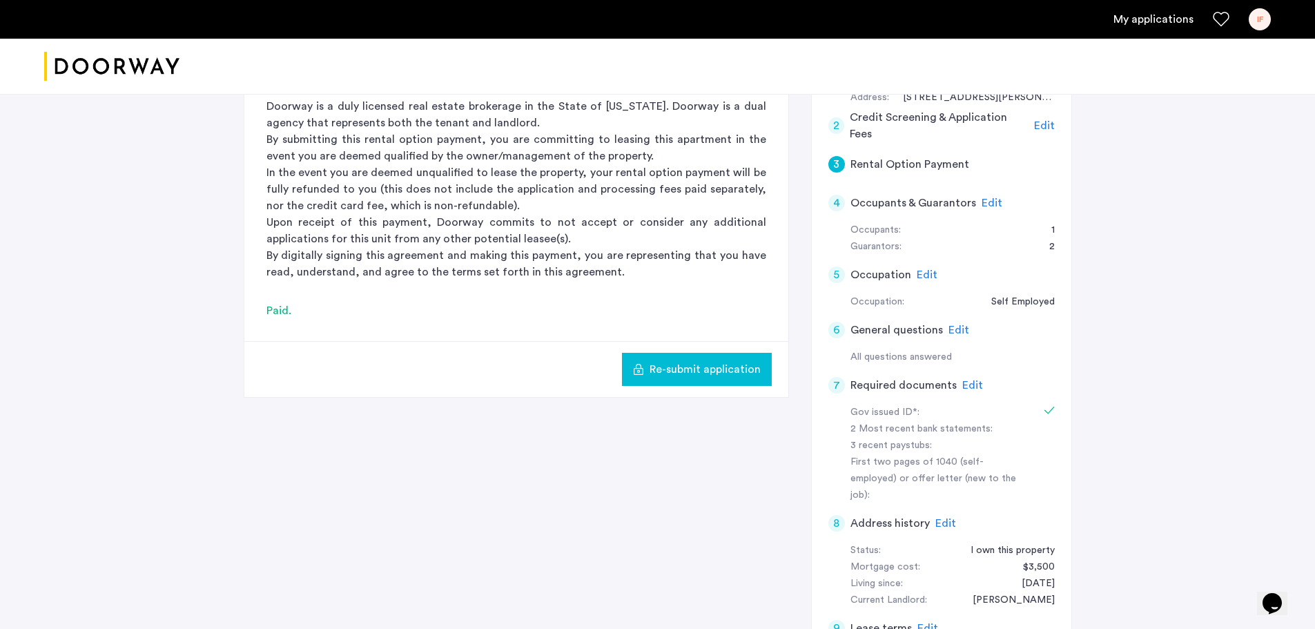
click at [991, 204] on span "Edit" at bounding box center [991, 202] width 21 height 11
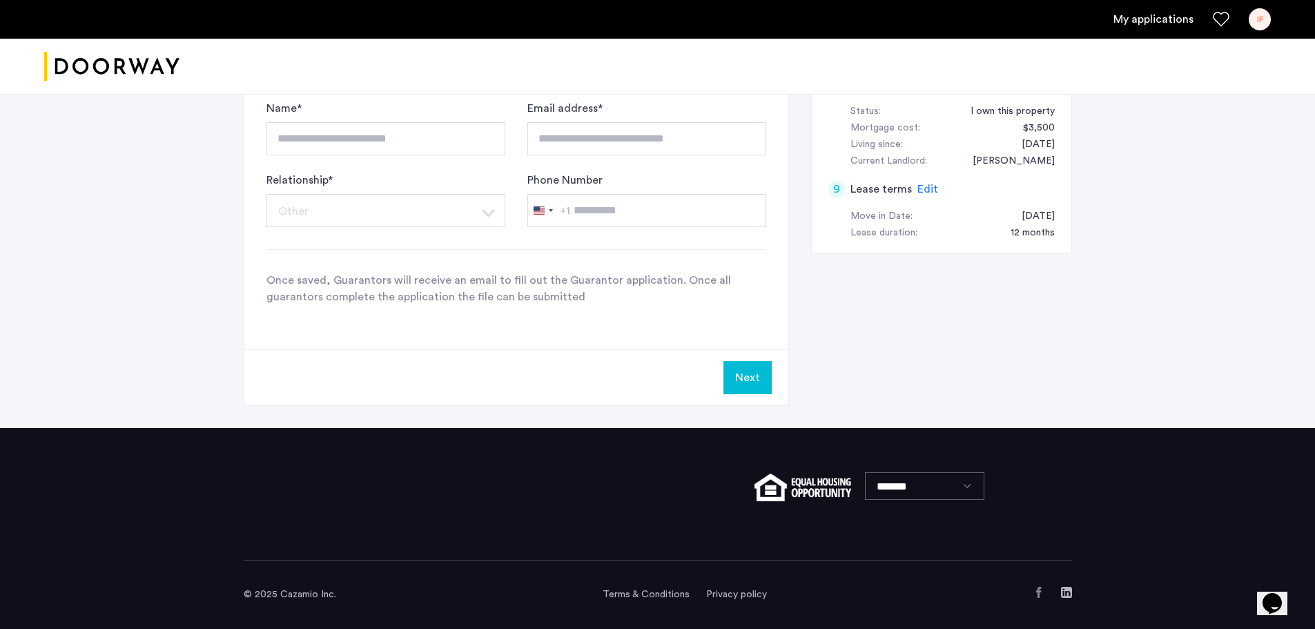
scroll to position [439, 0]
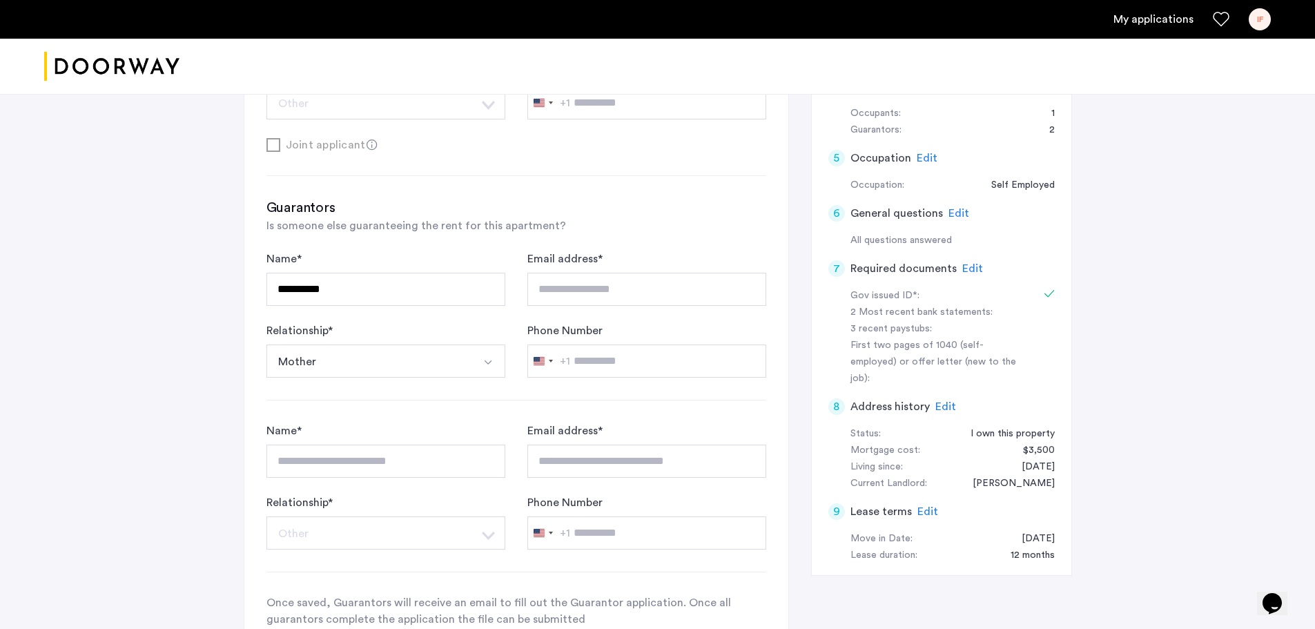
click at [929, 159] on span "Edit" at bounding box center [926, 158] width 21 height 11
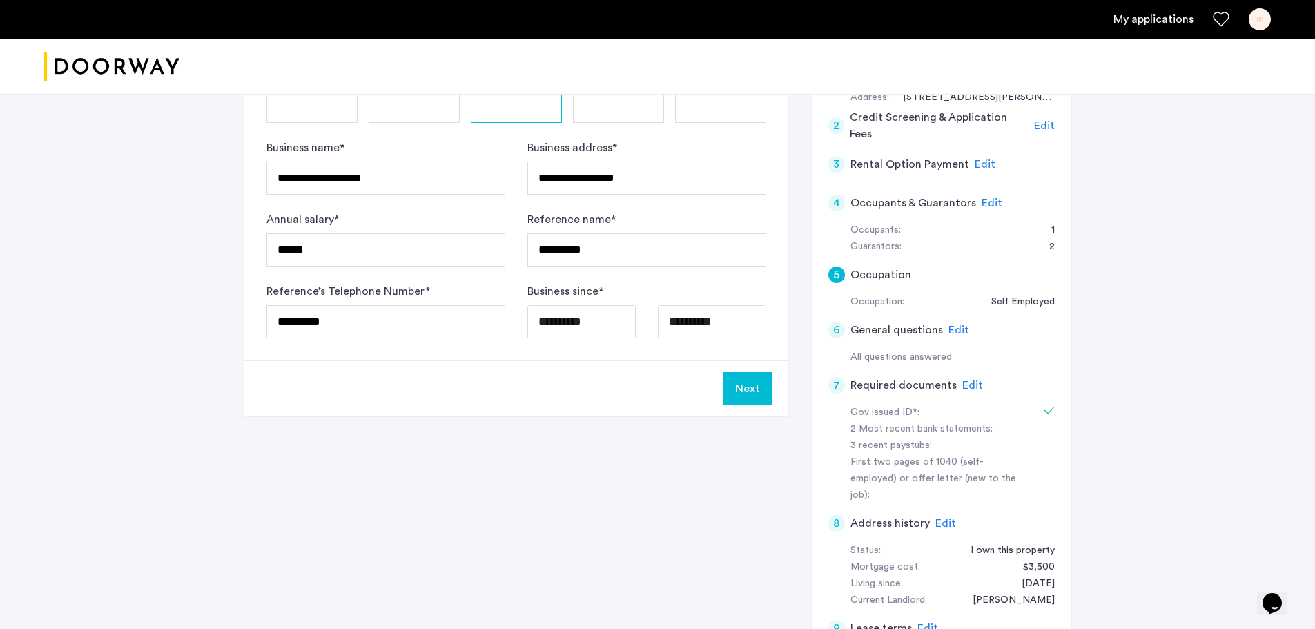
scroll to position [0, 0]
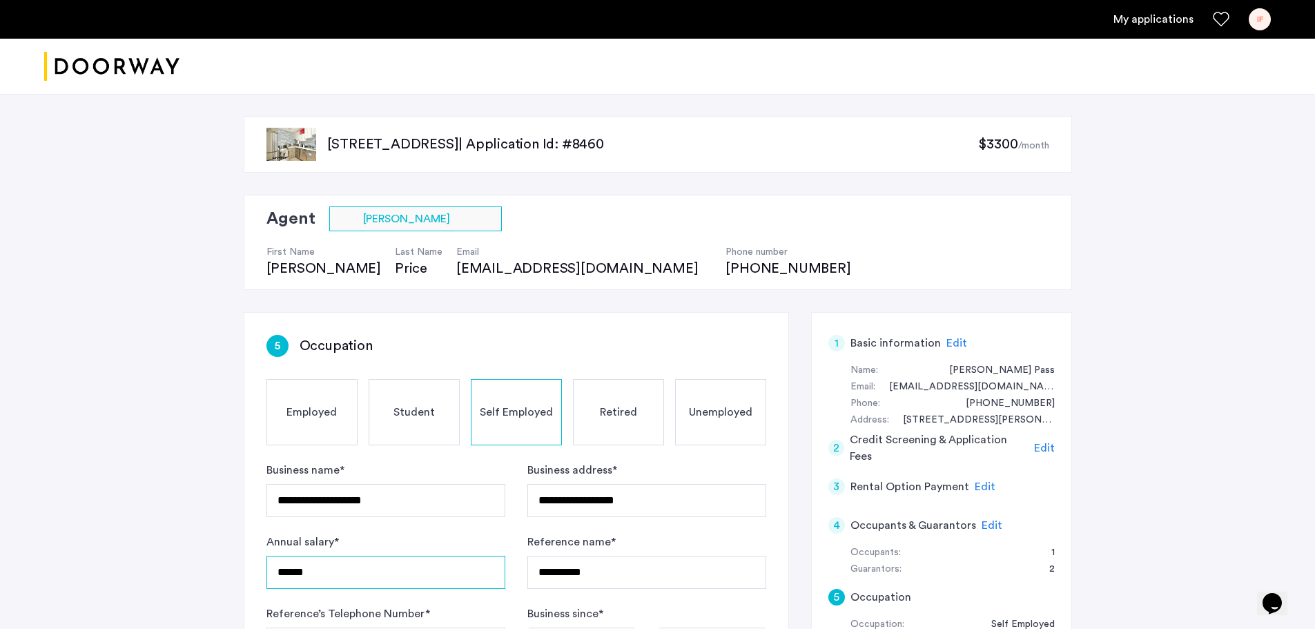
drag, startPoint x: 348, startPoint y: 576, endPoint x: 246, endPoint y: 568, distance: 102.4
click at [246, 568] on div "**********" at bounding box center [516, 498] width 544 height 370
type input "*******"
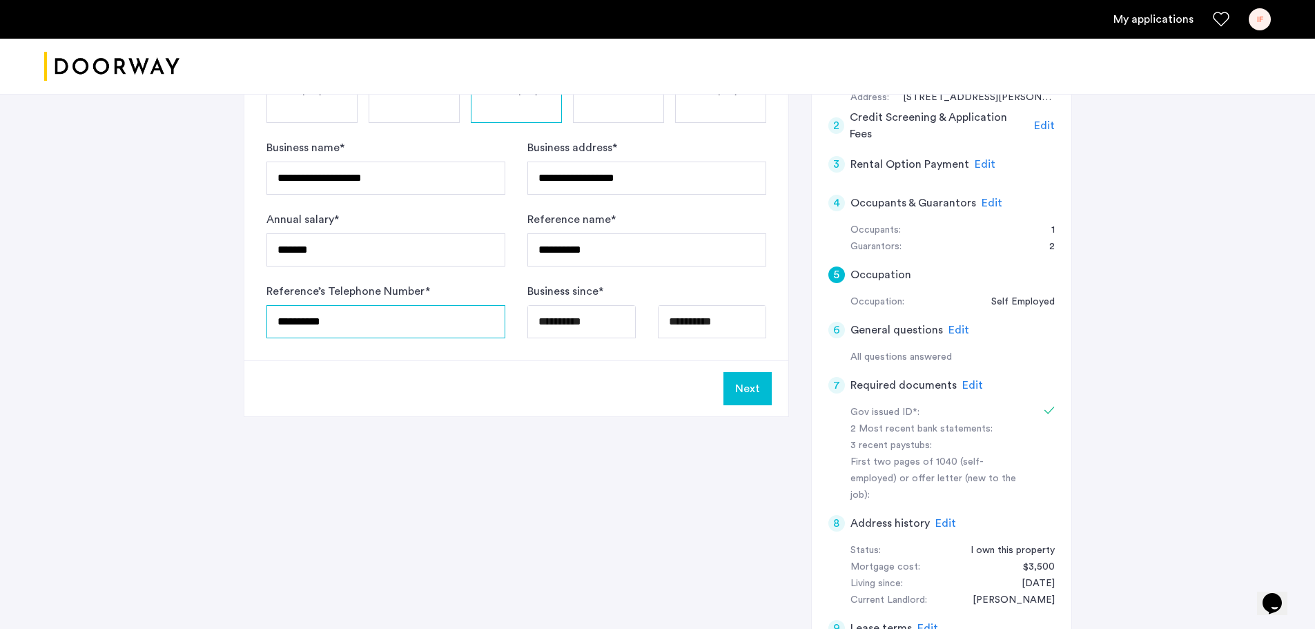
click at [380, 321] on input "**********" at bounding box center [385, 321] width 239 height 33
drag, startPoint x: 622, startPoint y: 243, endPoint x: 452, endPoint y: 246, distance: 170.5
click at [452, 246] on form "**********" at bounding box center [516, 238] width 500 height 199
type input "**********"
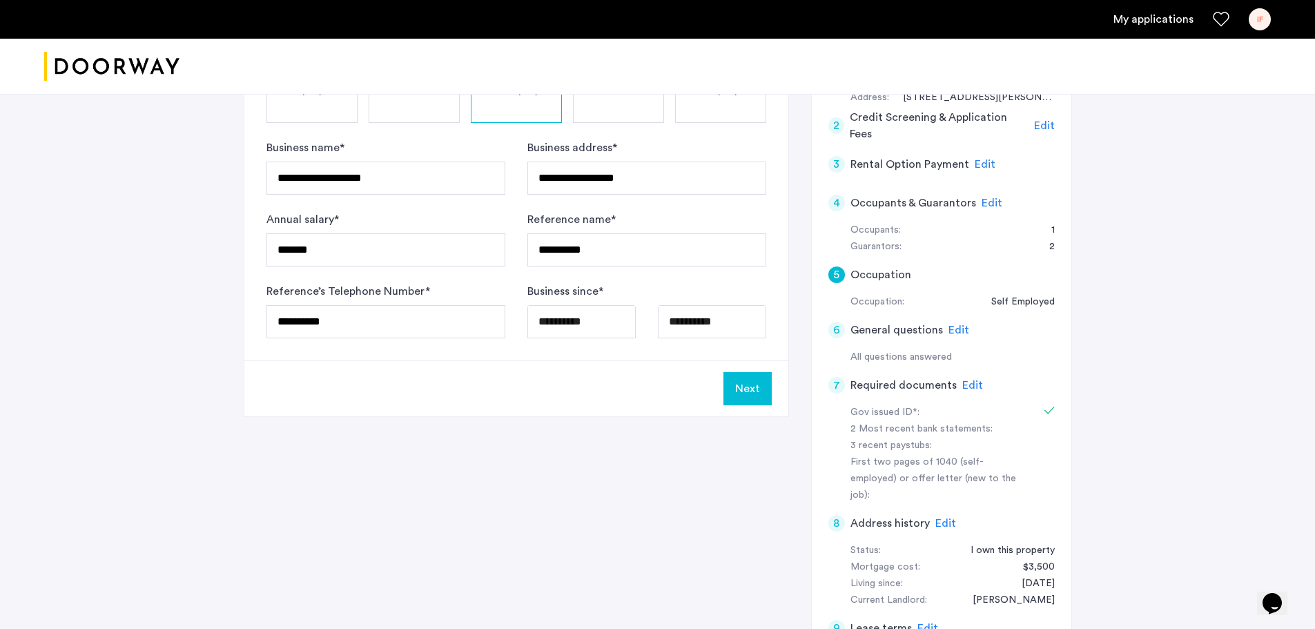
click at [745, 386] on button "Next" at bounding box center [747, 388] width 48 height 33
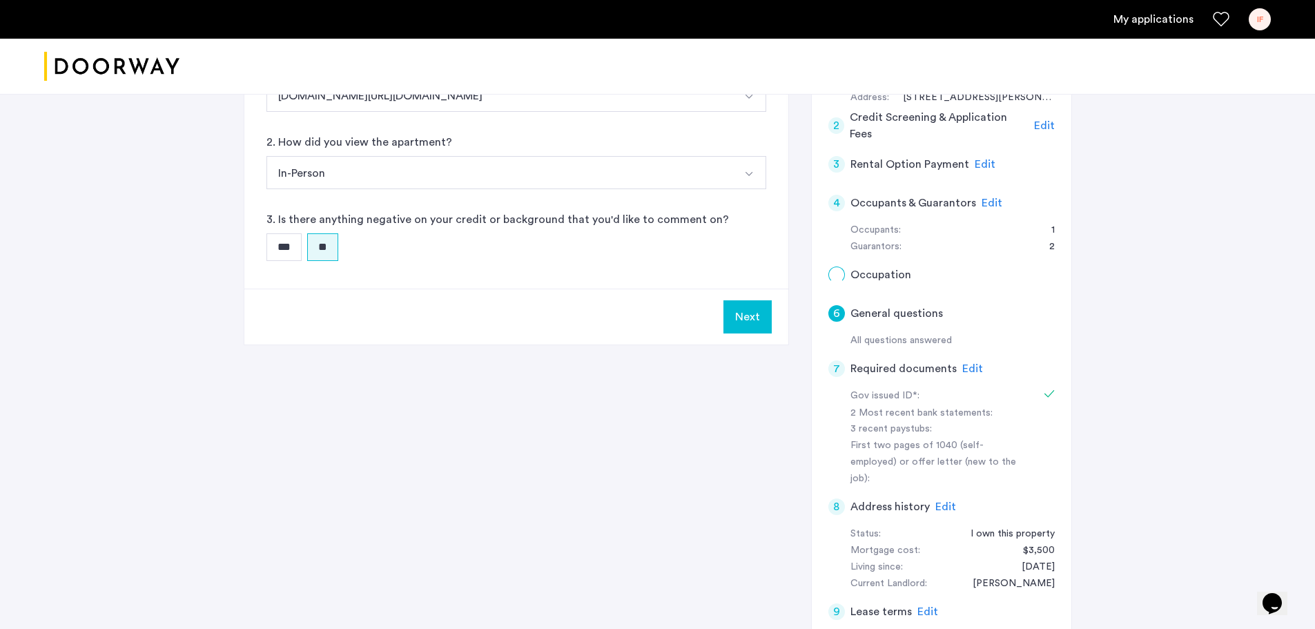
scroll to position [0, 0]
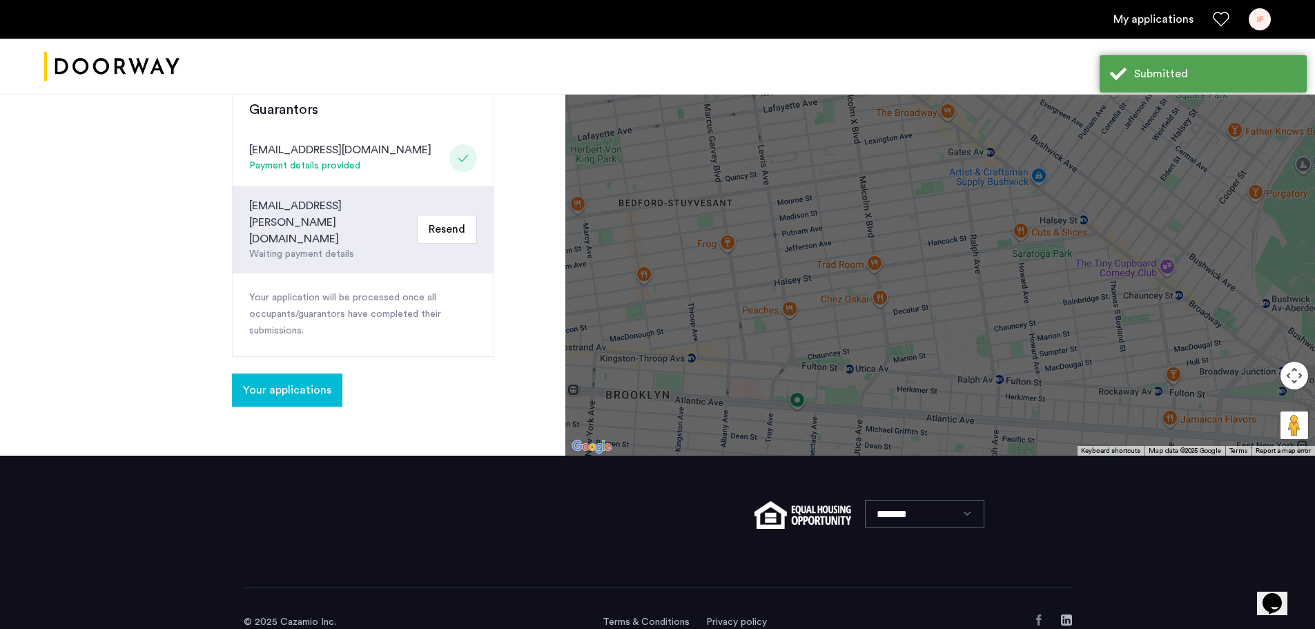
scroll to position [494, 0]
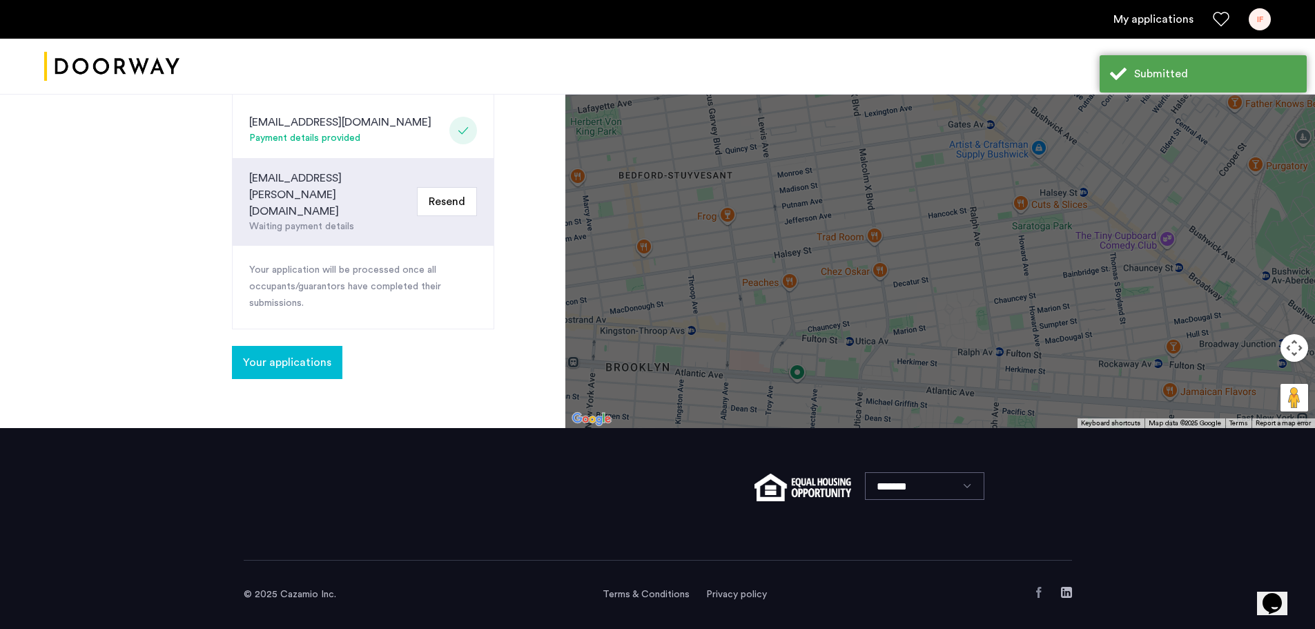
click at [314, 346] on button "Your applications" at bounding box center [287, 362] width 110 height 33
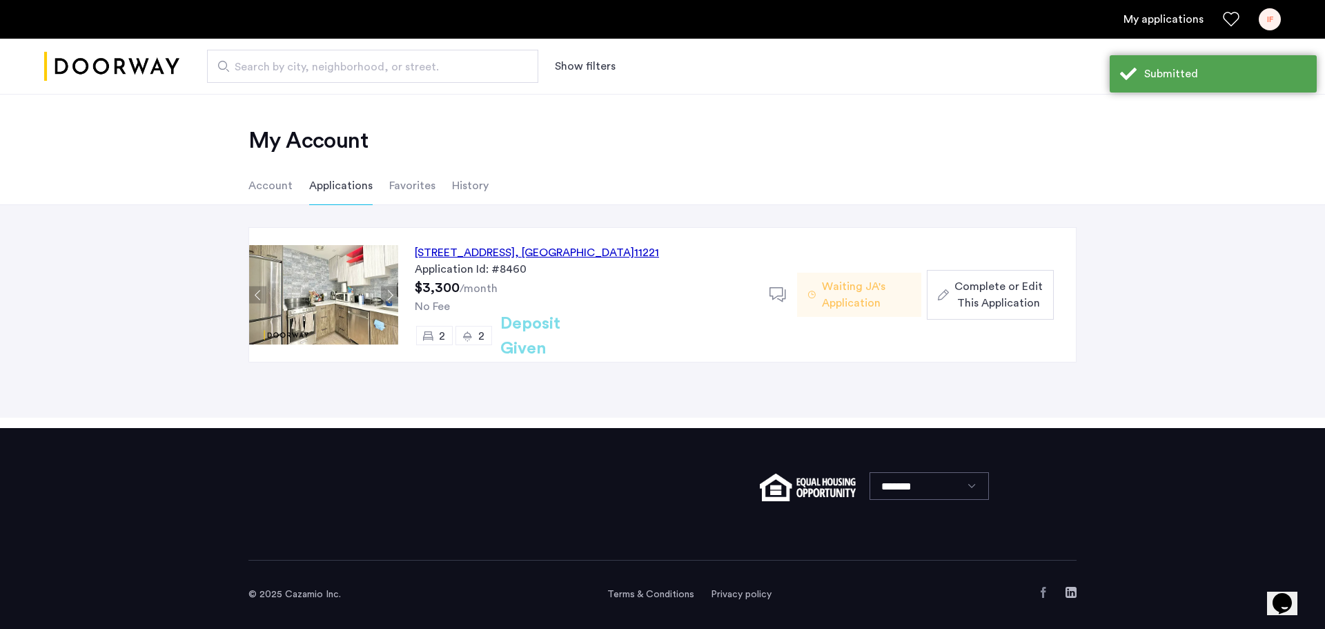
click at [996, 307] on span "Complete or Edit This Application" at bounding box center [998, 294] width 88 height 33
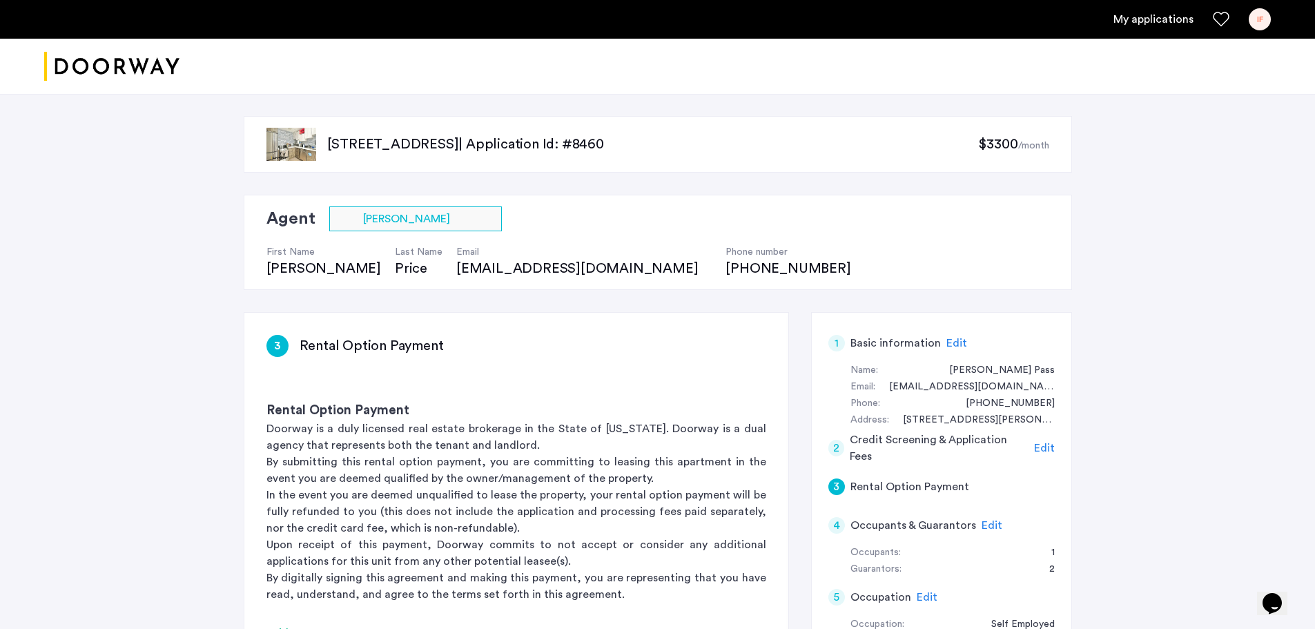
click at [1053, 450] on span "Edit" at bounding box center [1044, 447] width 21 height 11
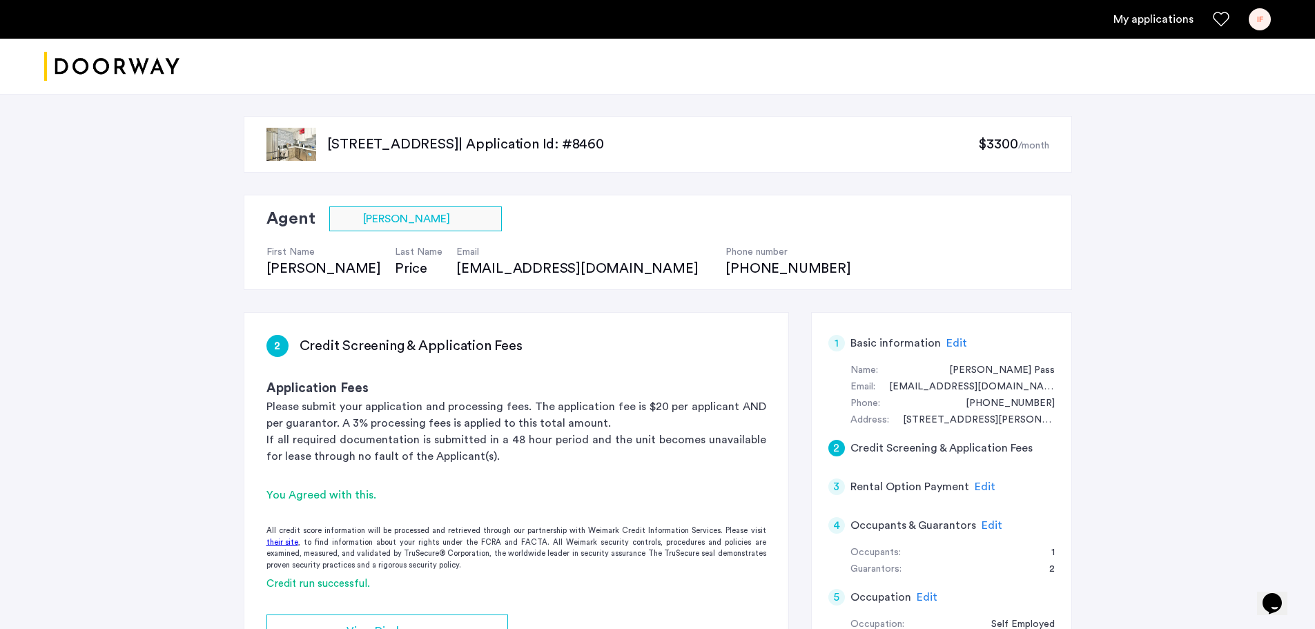
scroll to position [322, 0]
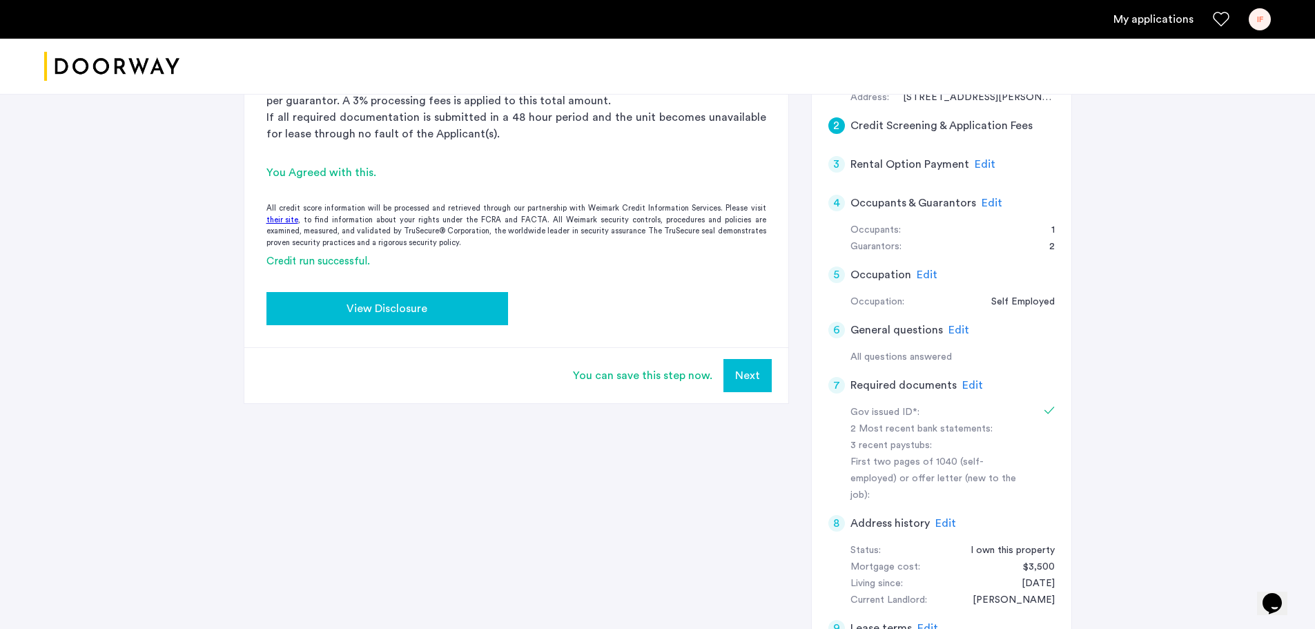
click at [380, 309] on span "View Disclosure" at bounding box center [386, 308] width 81 height 17
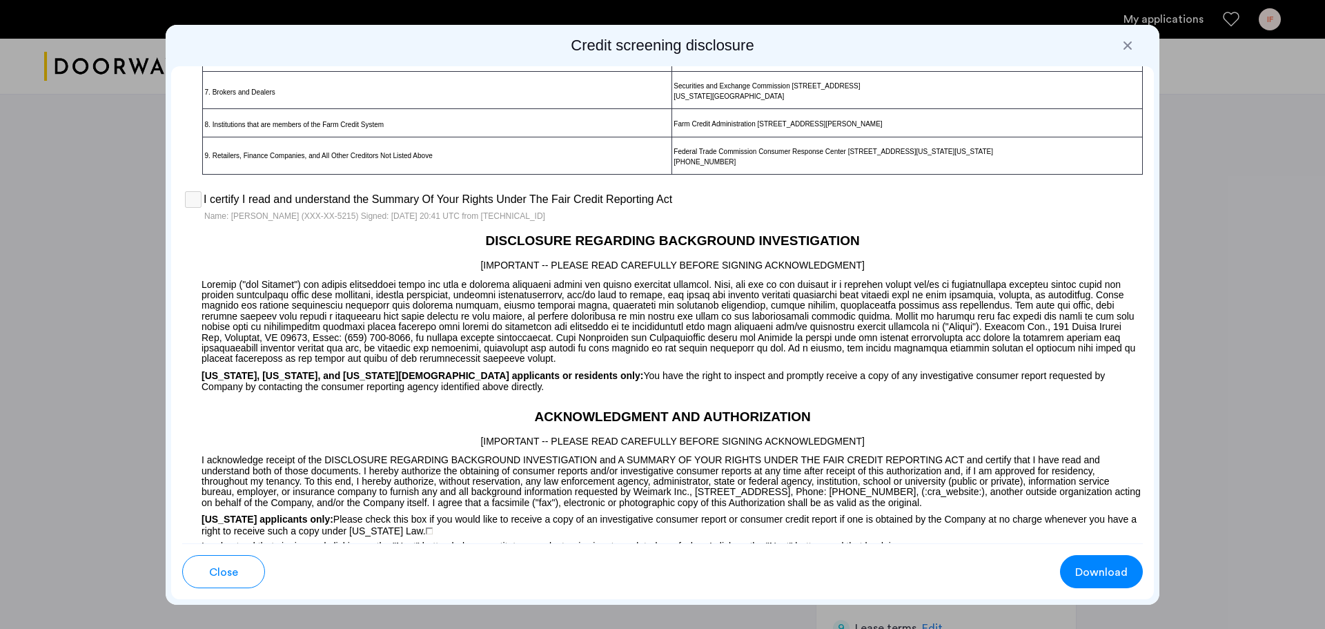
scroll to position [1288, 0]
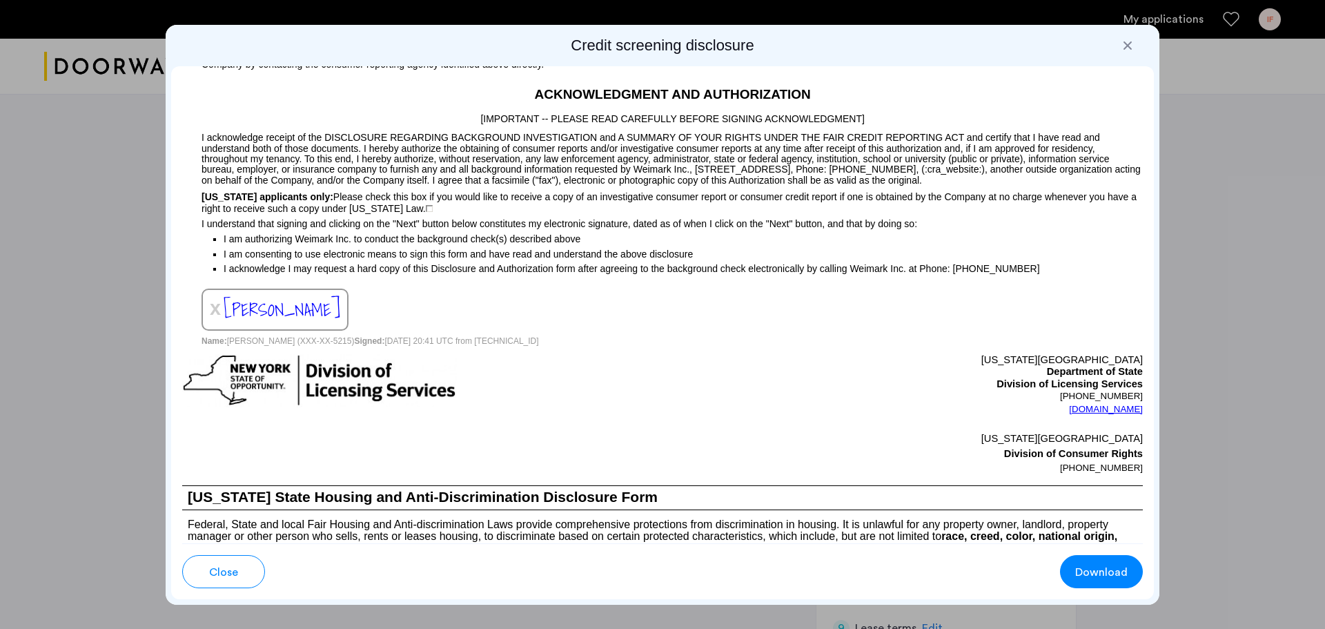
click at [291, 310] on span "[PERSON_NAME]" at bounding box center [282, 309] width 117 height 28
click at [269, 310] on span "[PERSON_NAME]" at bounding box center [282, 309] width 117 height 28
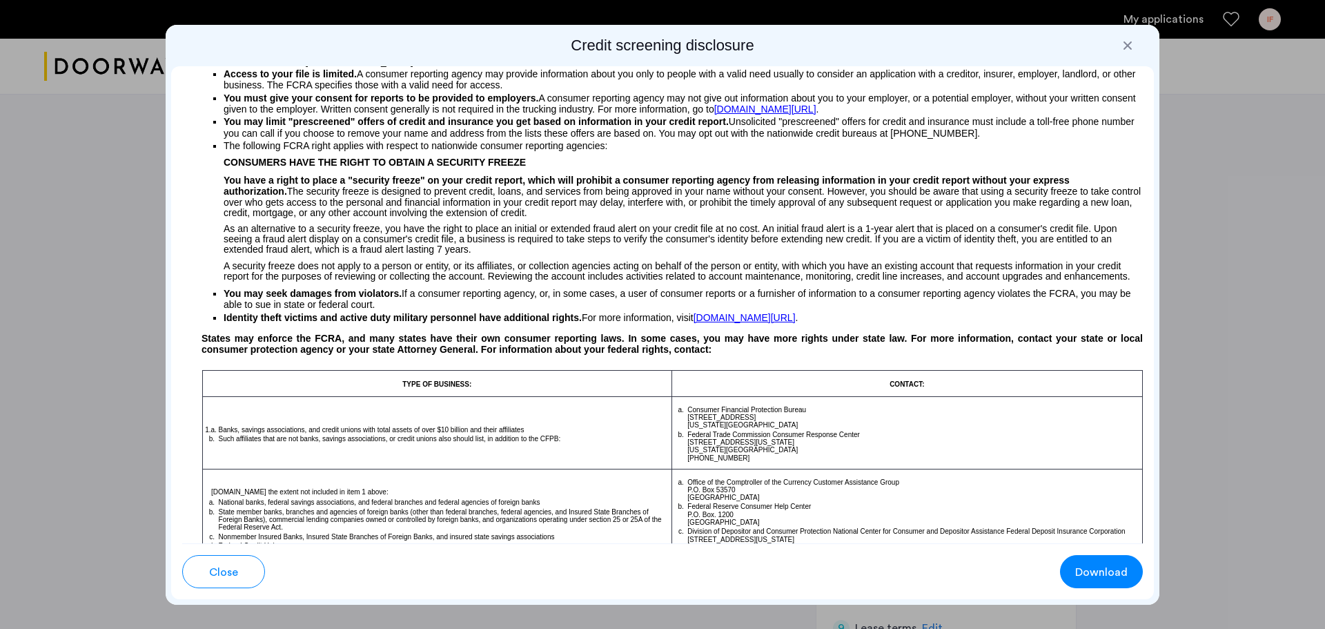
scroll to position [0, 0]
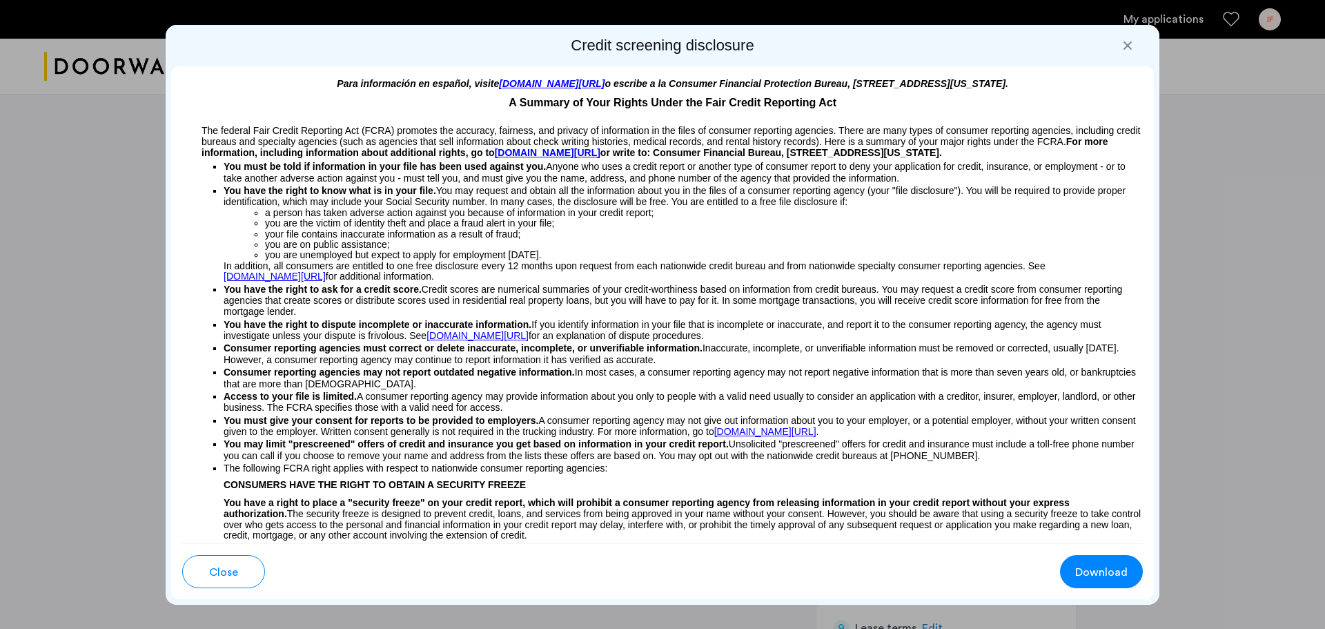
click at [1133, 46] on div at bounding box center [1128, 46] width 14 height 14
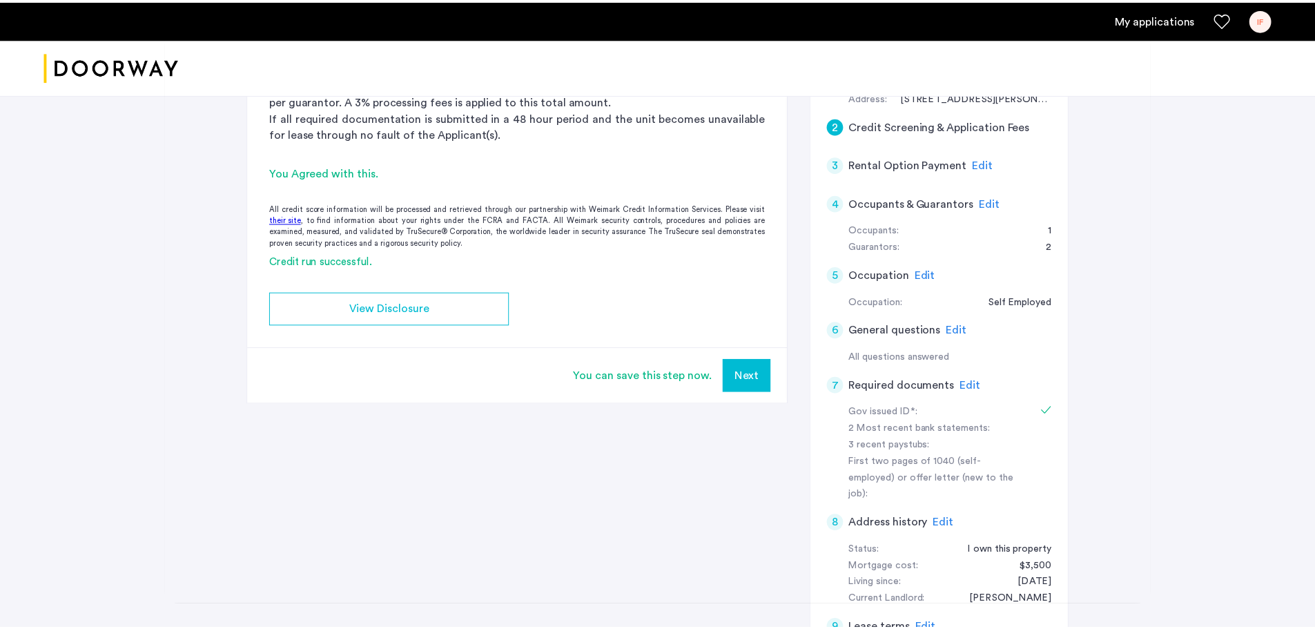
scroll to position [322, 0]
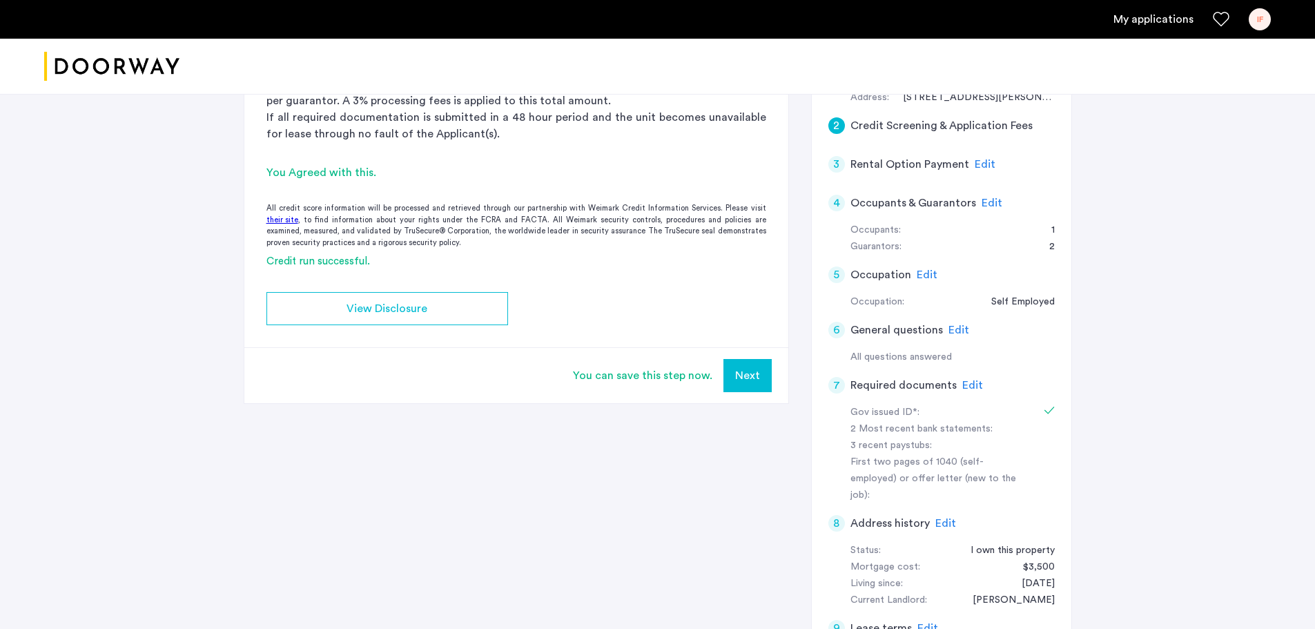
click at [979, 163] on span "Edit" at bounding box center [984, 164] width 21 height 11
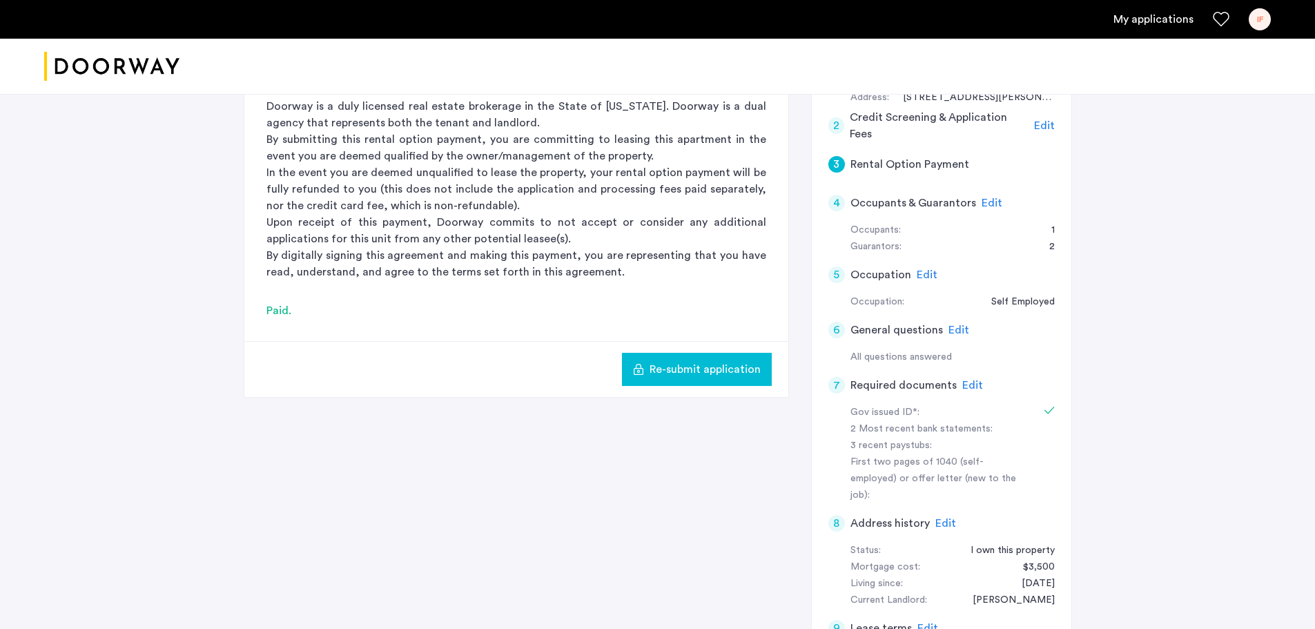
click at [925, 270] on span "Edit" at bounding box center [926, 274] width 21 height 11
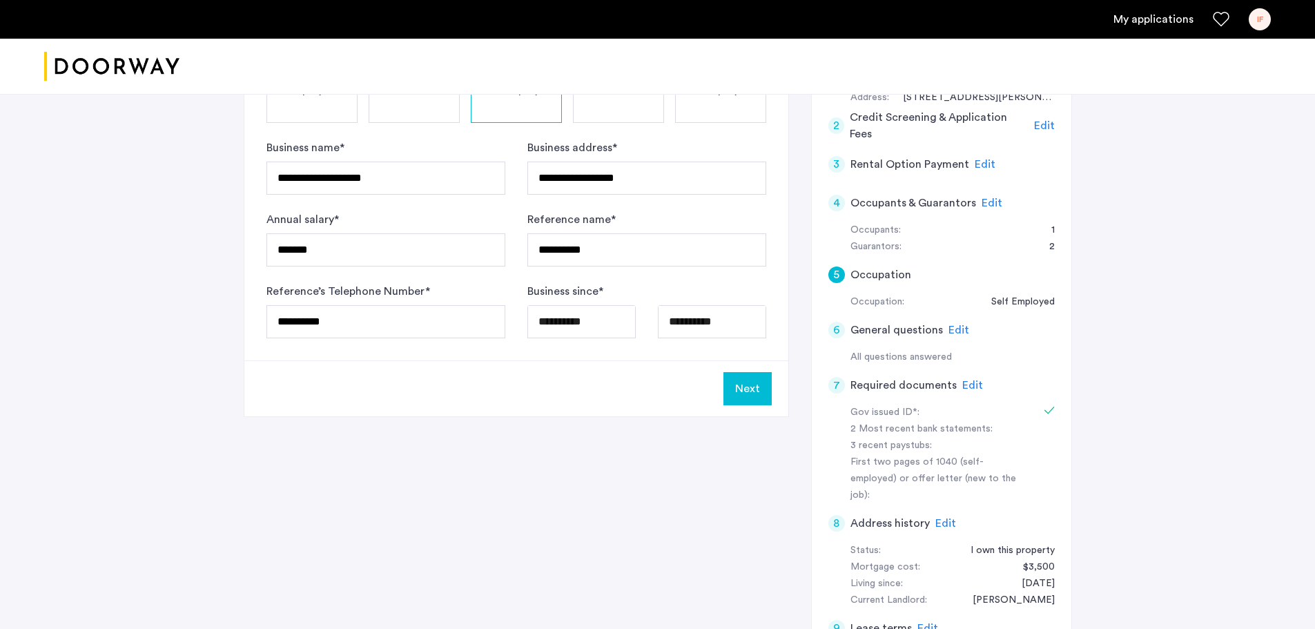
click at [958, 327] on span "Edit" at bounding box center [958, 329] width 21 height 11
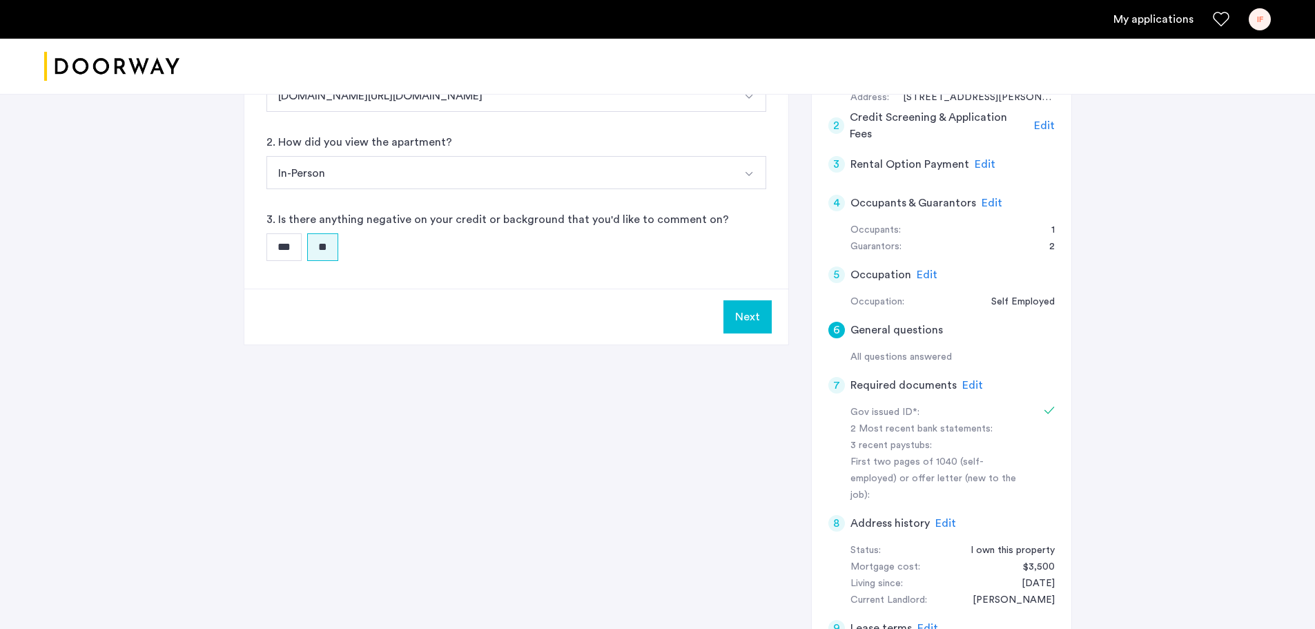
click at [965, 383] on span "Edit" at bounding box center [972, 385] width 21 height 11
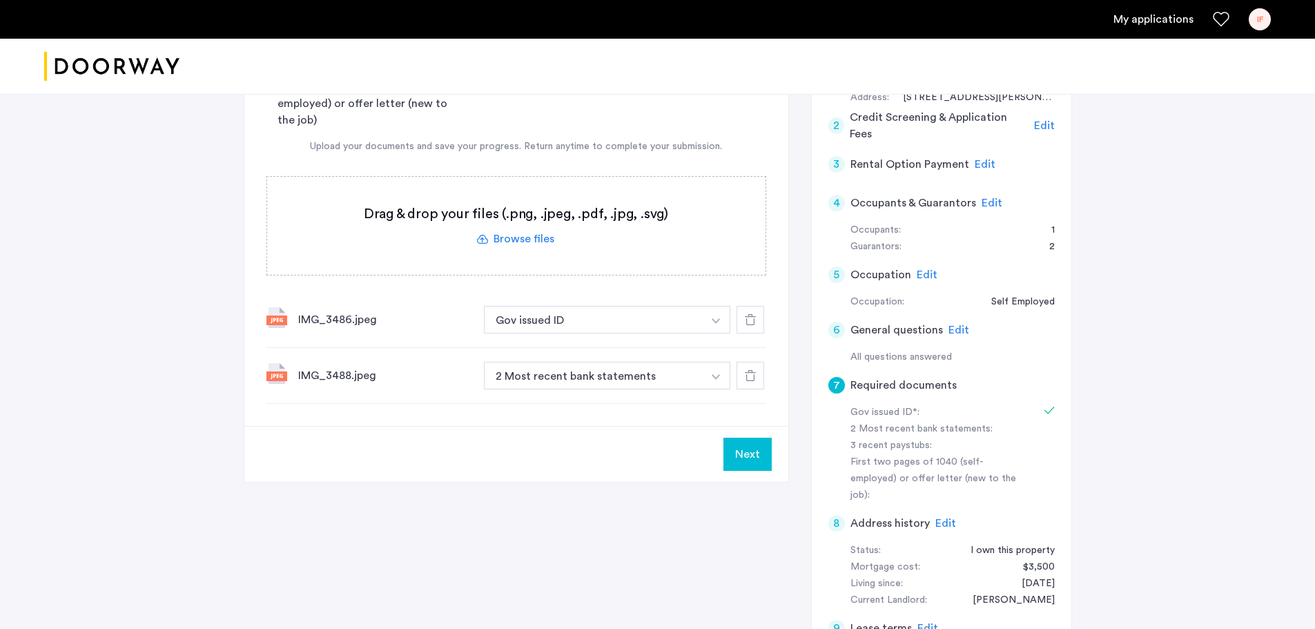
click at [520, 238] on label at bounding box center [516, 226] width 498 height 98
click at [0, 0] on input "file" at bounding box center [0, 0] width 0 height 0
click at [526, 236] on label at bounding box center [516, 226] width 498 height 98
click at [0, 0] on input "file" at bounding box center [0, 0] width 0 height 0
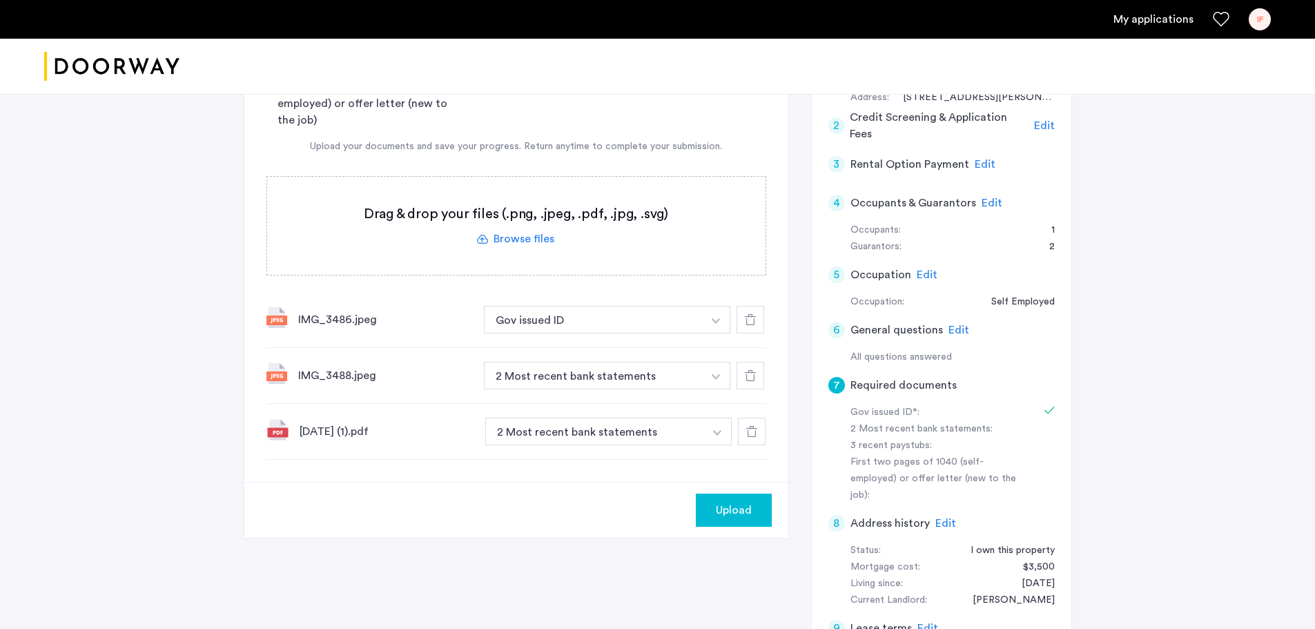
click at [734, 505] on span "Upload" at bounding box center [734, 510] width 36 height 17
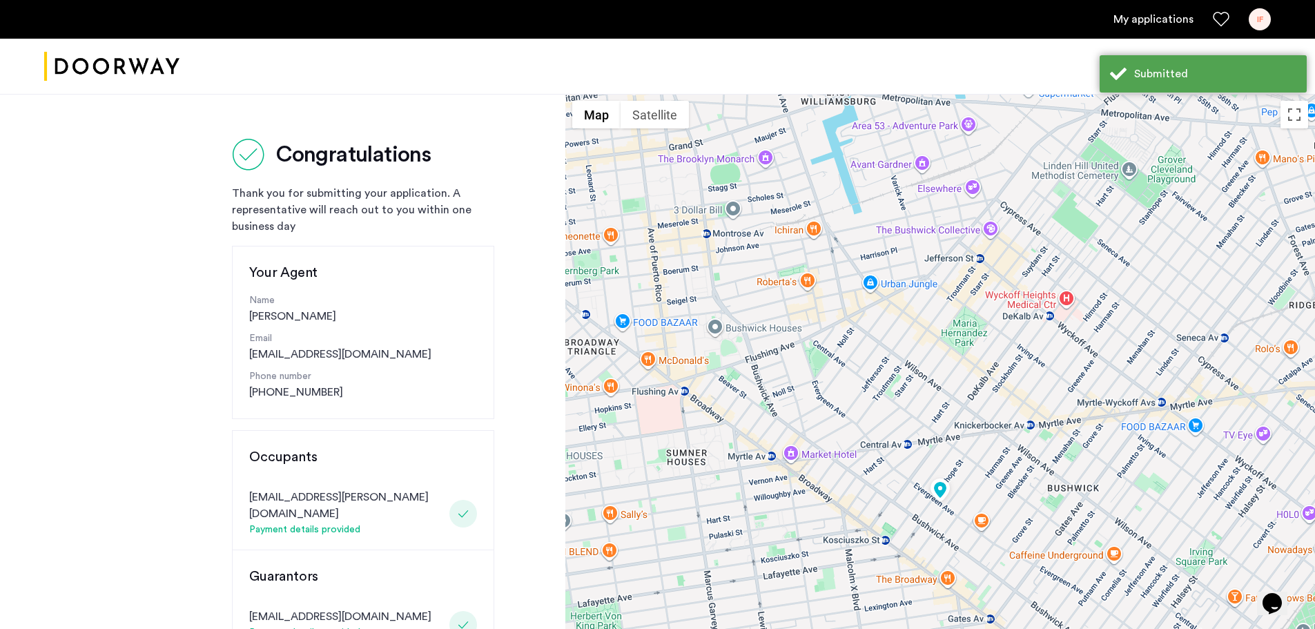
scroll to position [322, 0]
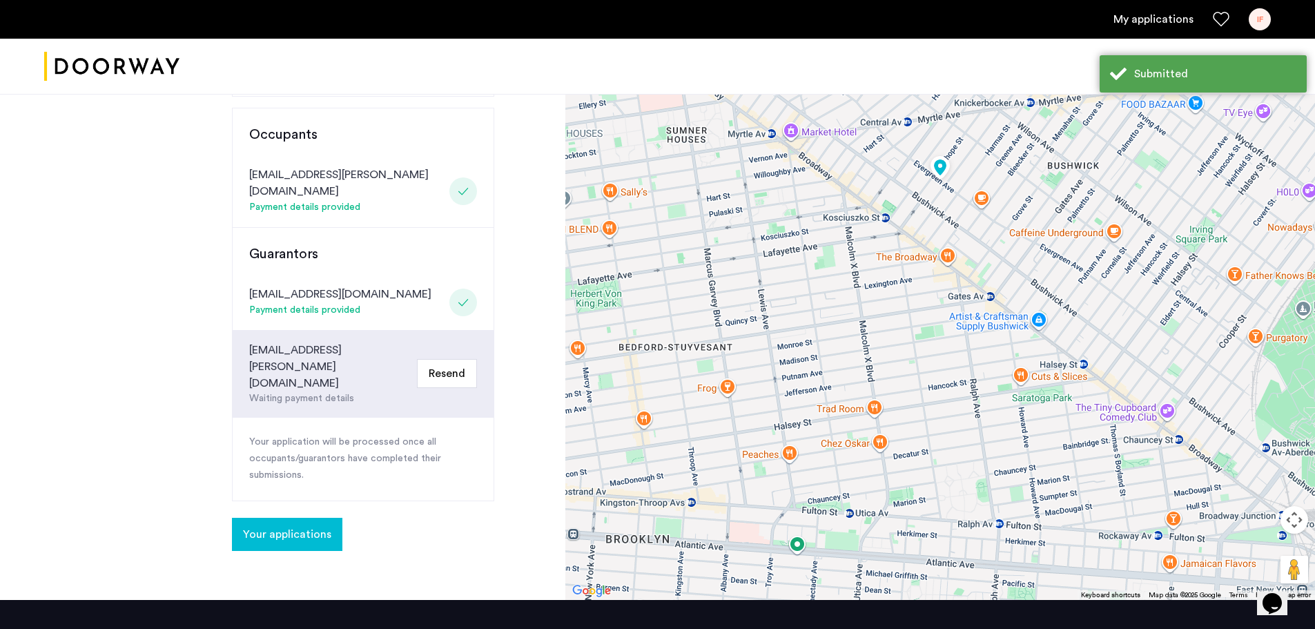
click at [310, 526] on span "Your applications" at bounding box center [287, 534] width 88 height 17
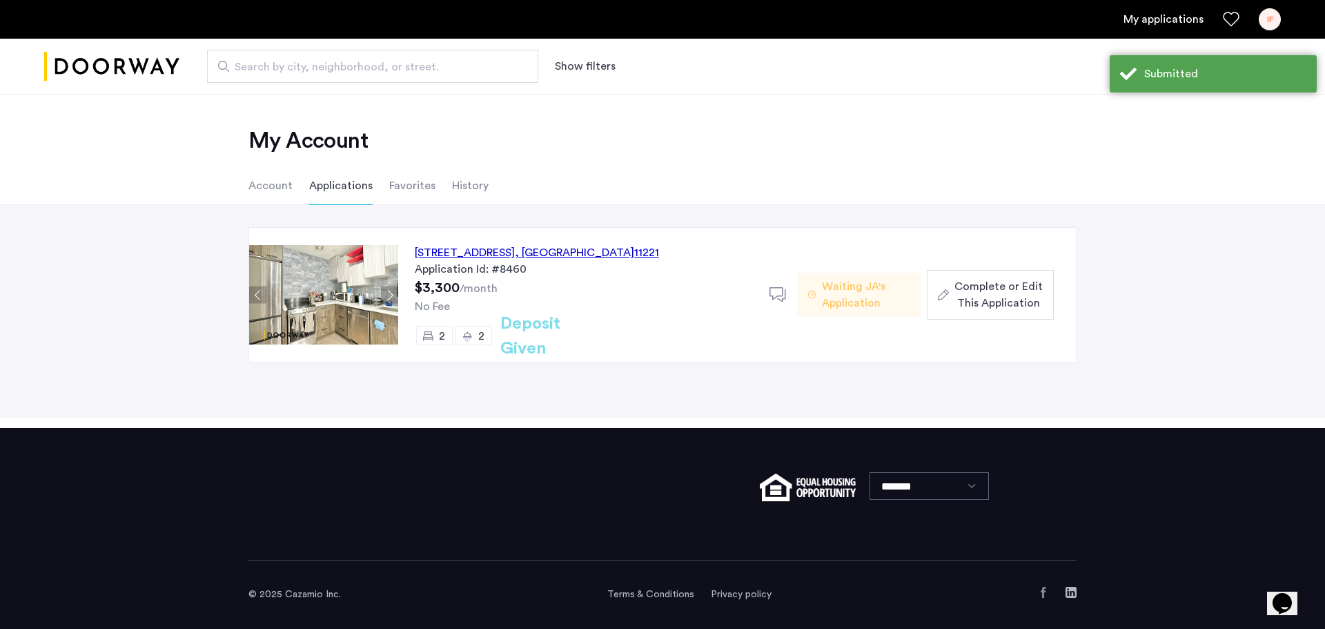
click at [1005, 294] on span "Complete or Edit This Application" at bounding box center [998, 294] width 88 height 33
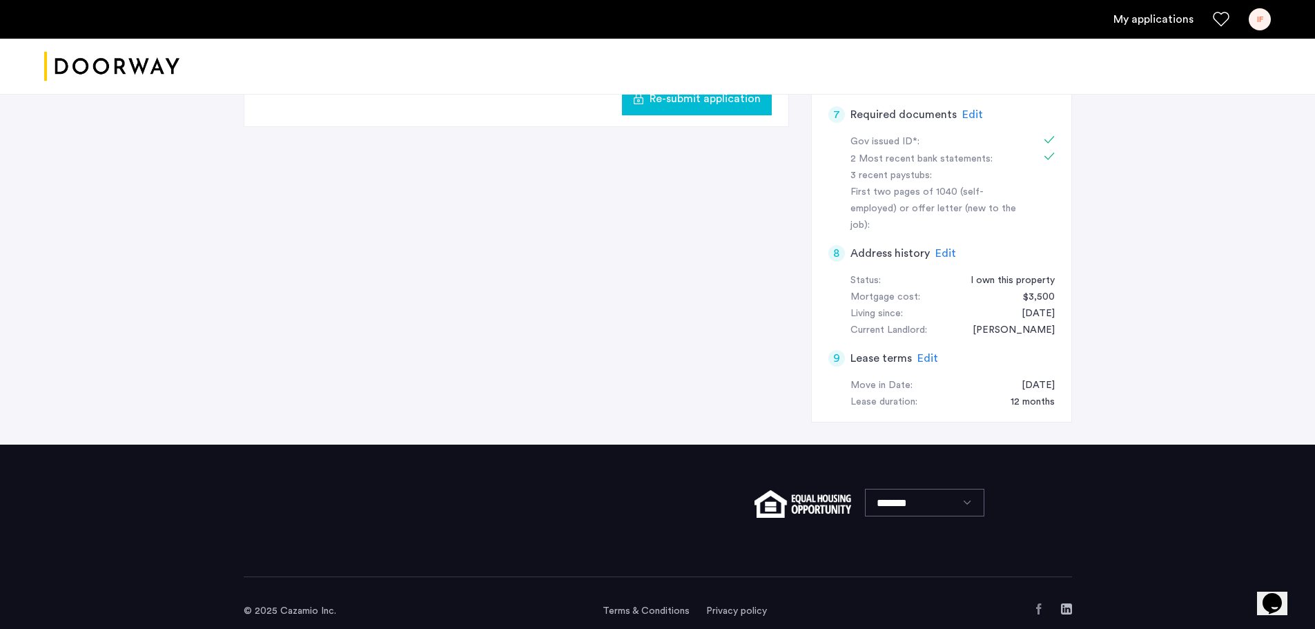
scroll to position [271, 0]
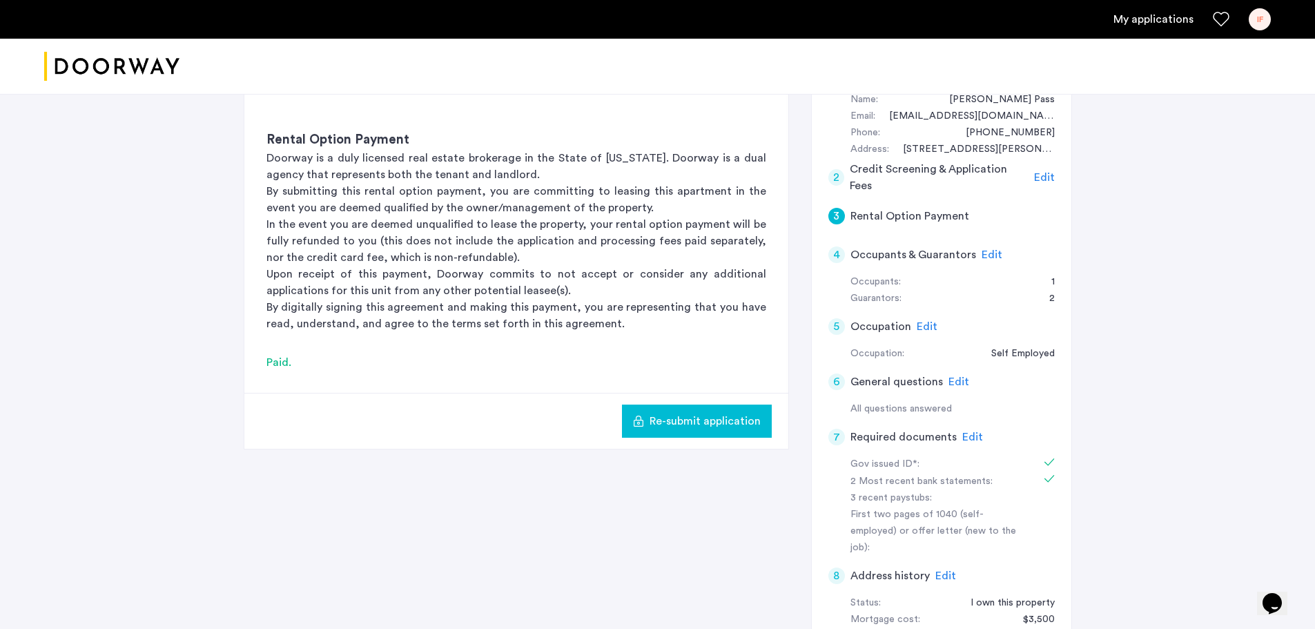
click at [962, 436] on span "Edit" at bounding box center [972, 436] width 21 height 11
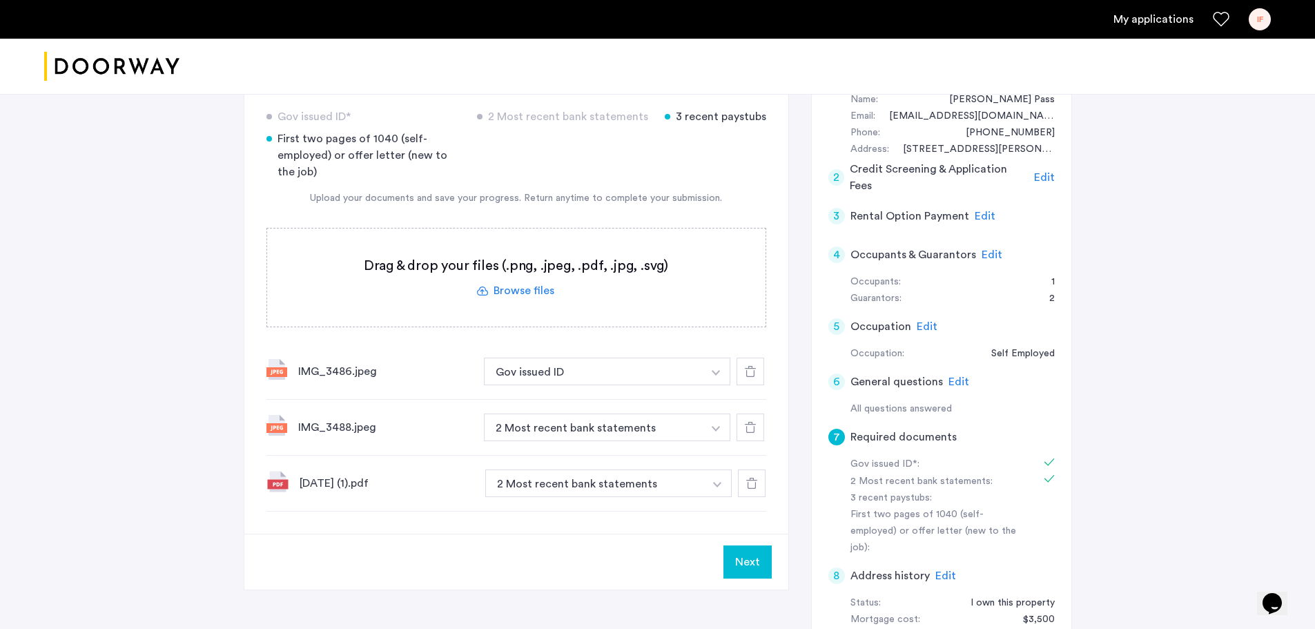
click at [750, 375] on icon at bounding box center [750, 371] width 11 height 11
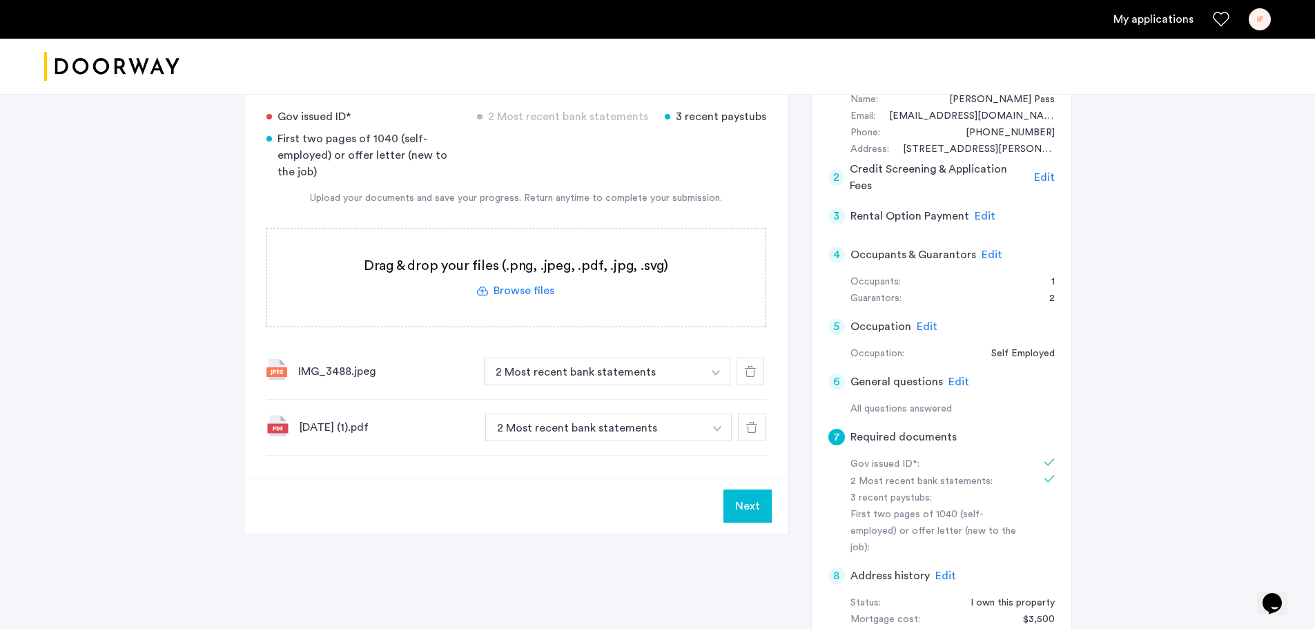
click at [523, 293] on label at bounding box center [516, 277] width 498 height 98
click at [0, 0] on input "file" at bounding box center [0, 0] width 0 height 0
click at [551, 375] on button "2 Most recent bank statements" at bounding box center [593, 371] width 219 height 28
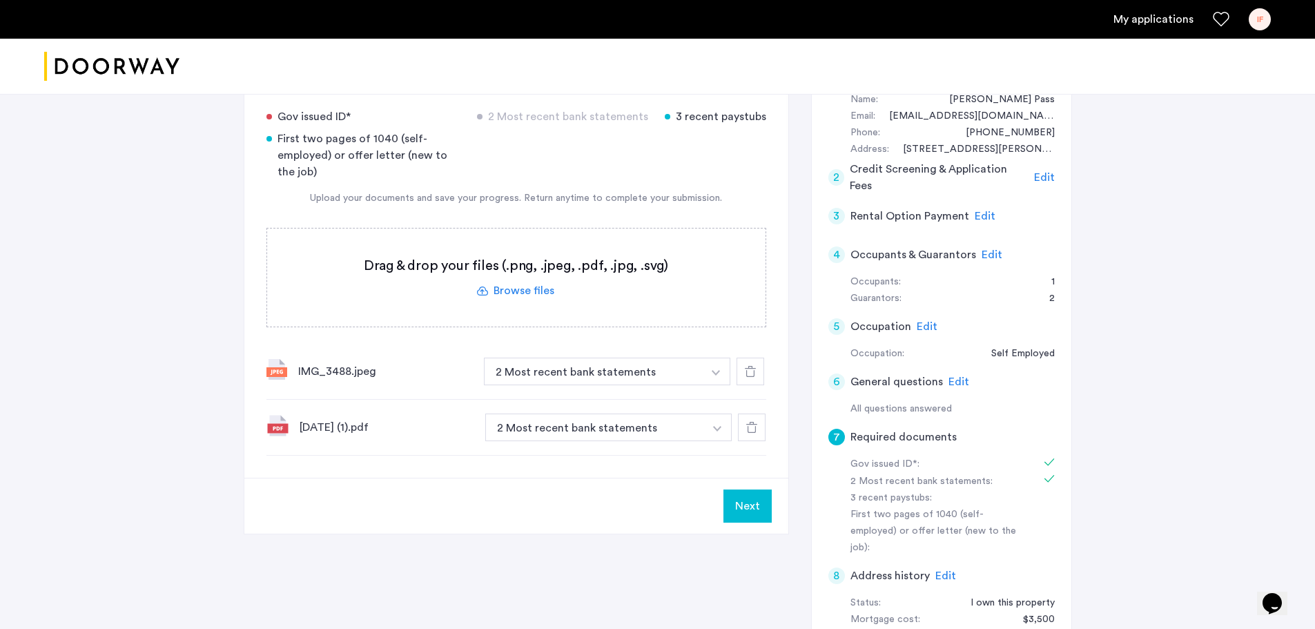
click at [551, 375] on button "2 Most recent bank statements" at bounding box center [593, 371] width 219 height 28
click at [760, 367] on div at bounding box center [750, 371] width 28 height 28
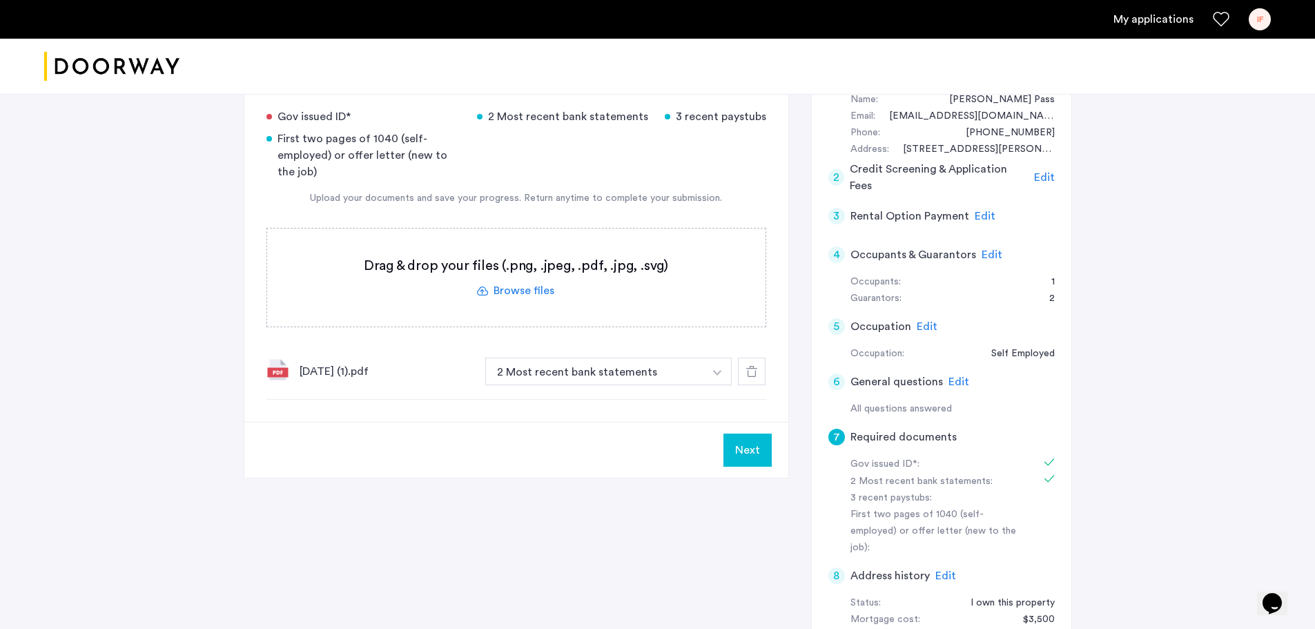
click at [749, 375] on icon at bounding box center [751, 371] width 11 height 11
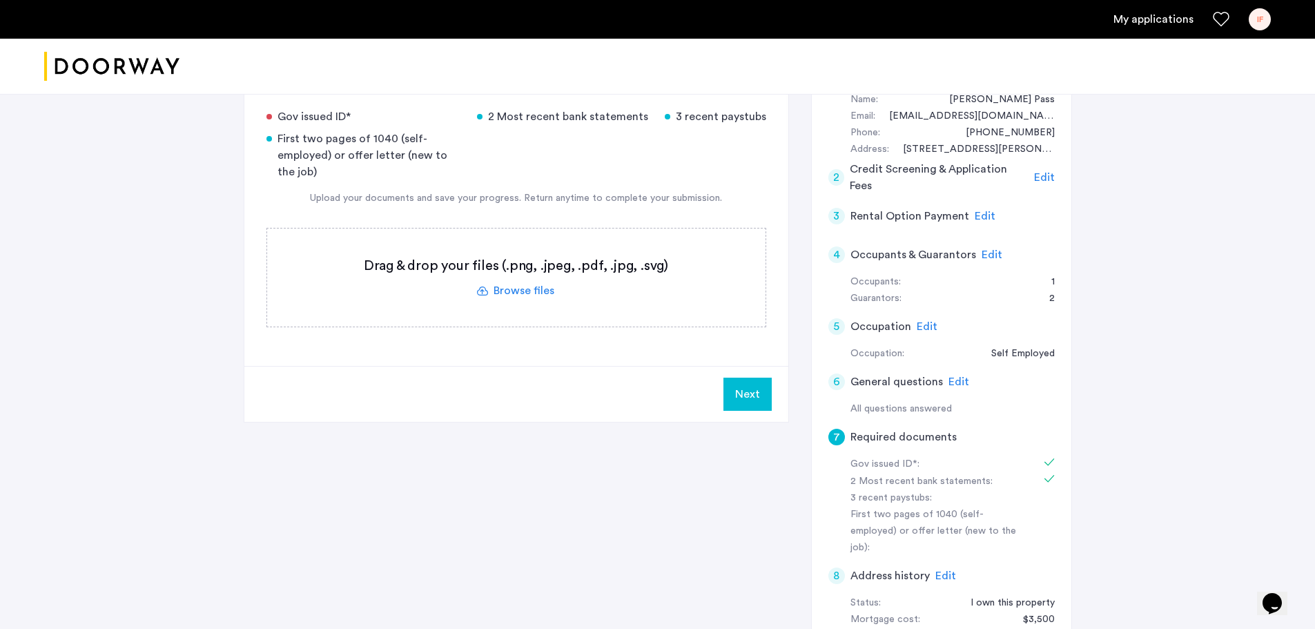
click at [540, 292] on label at bounding box center [516, 277] width 498 height 98
click at [0, 0] on input "file" at bounding box center [0, 0] width 0 height 0
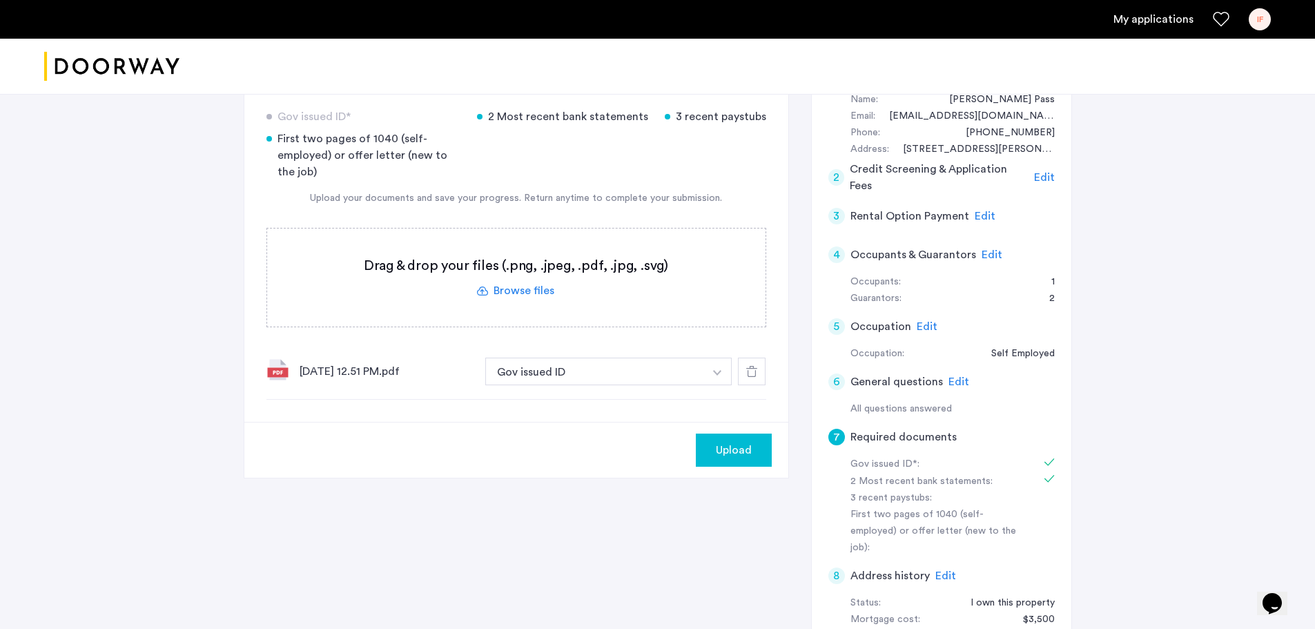
click at [714, 372] on img "button" at bounding box center [717, 373] width 8 height 6
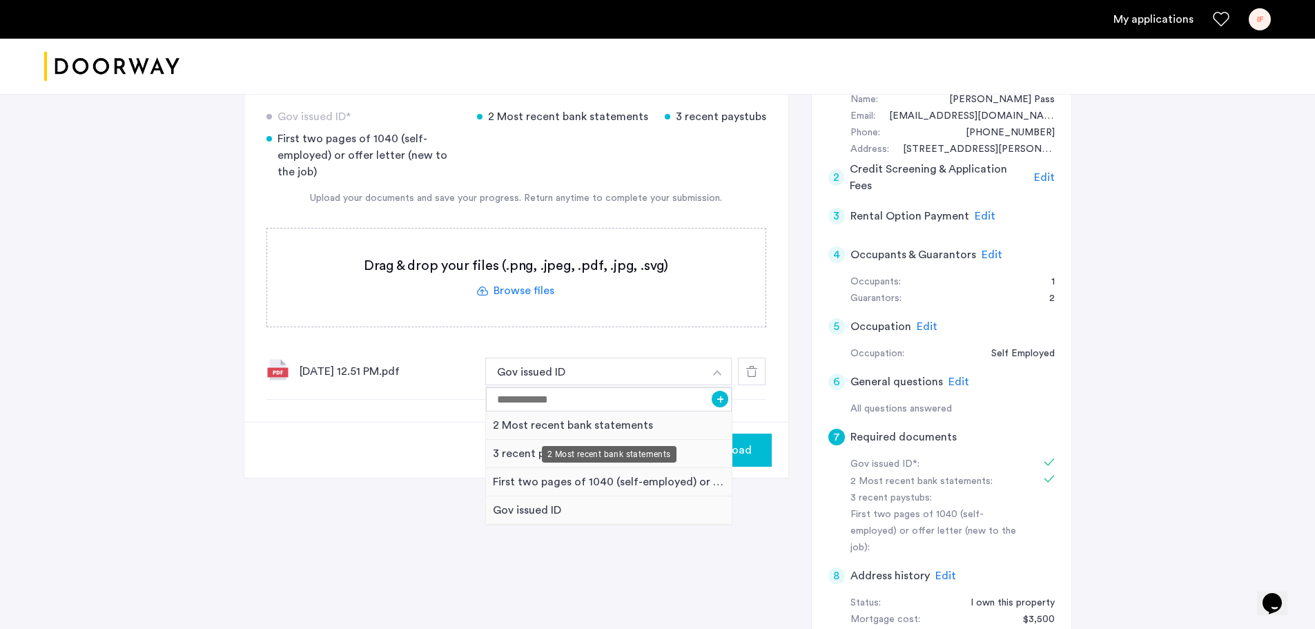
click at [612, 422] on div "2 Most recent bank statements" at bounding box center [609, 425] width 246 height 28
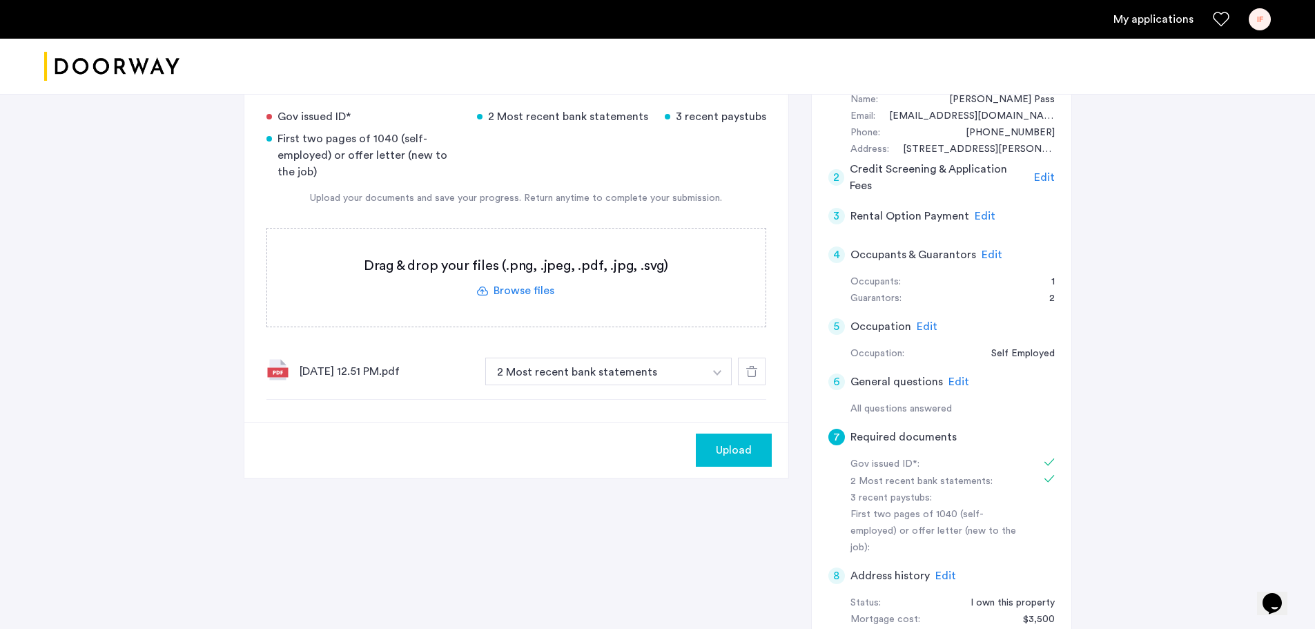
click at [520, 288] on label at bounding box center [516, 277] width 498 height 98
click at [0, 0] on input "file" at bounding box center [0, 0] width 0 height 0
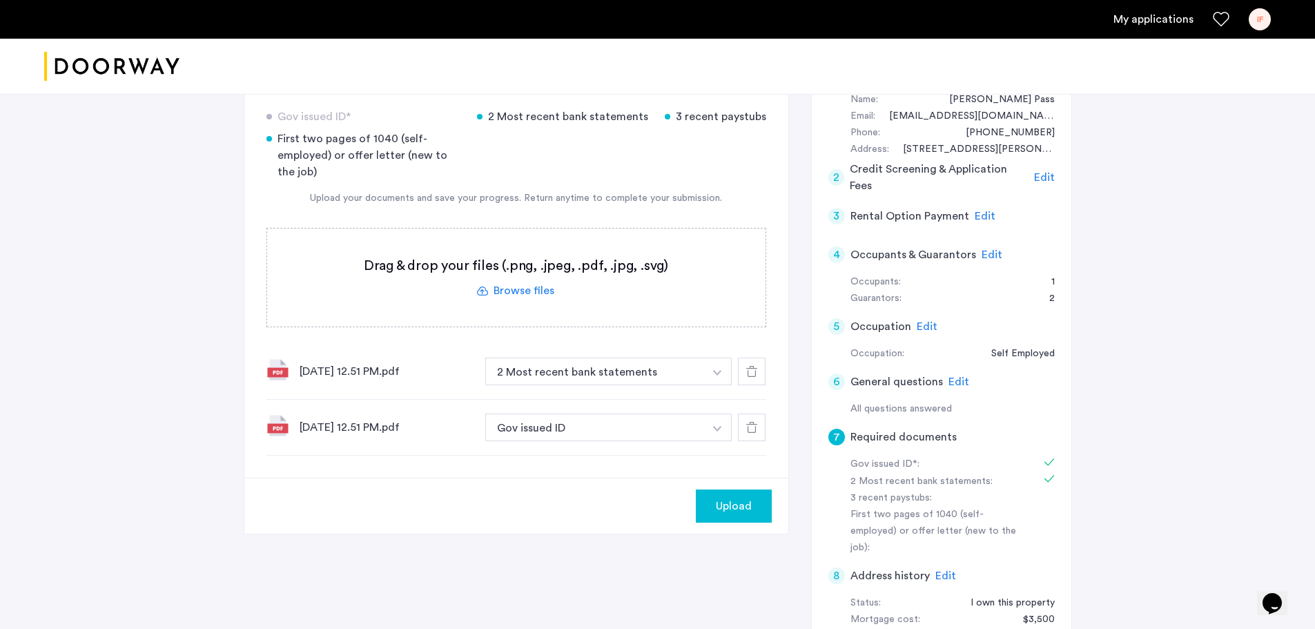
click at [715, 375] on img "button" at bounding box center [717, 373] width 8 height 6
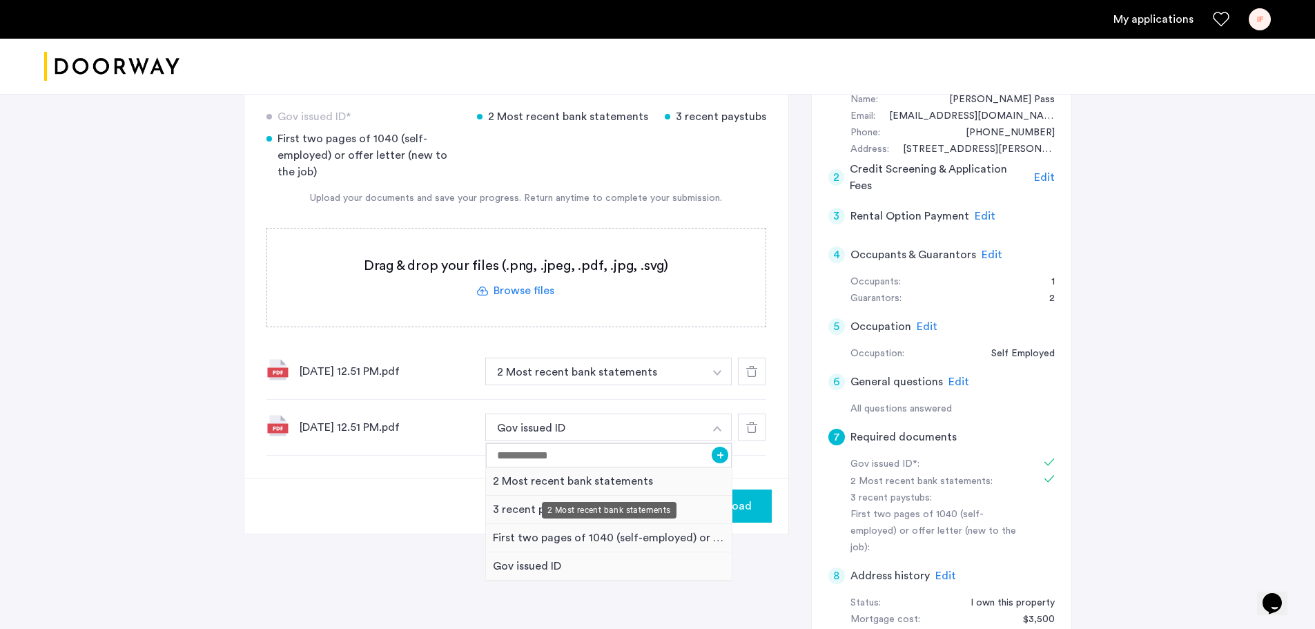
click at [622, 480] on div "2 Most recent bank statements" at bounding box center [609, 481] width 246 height 28
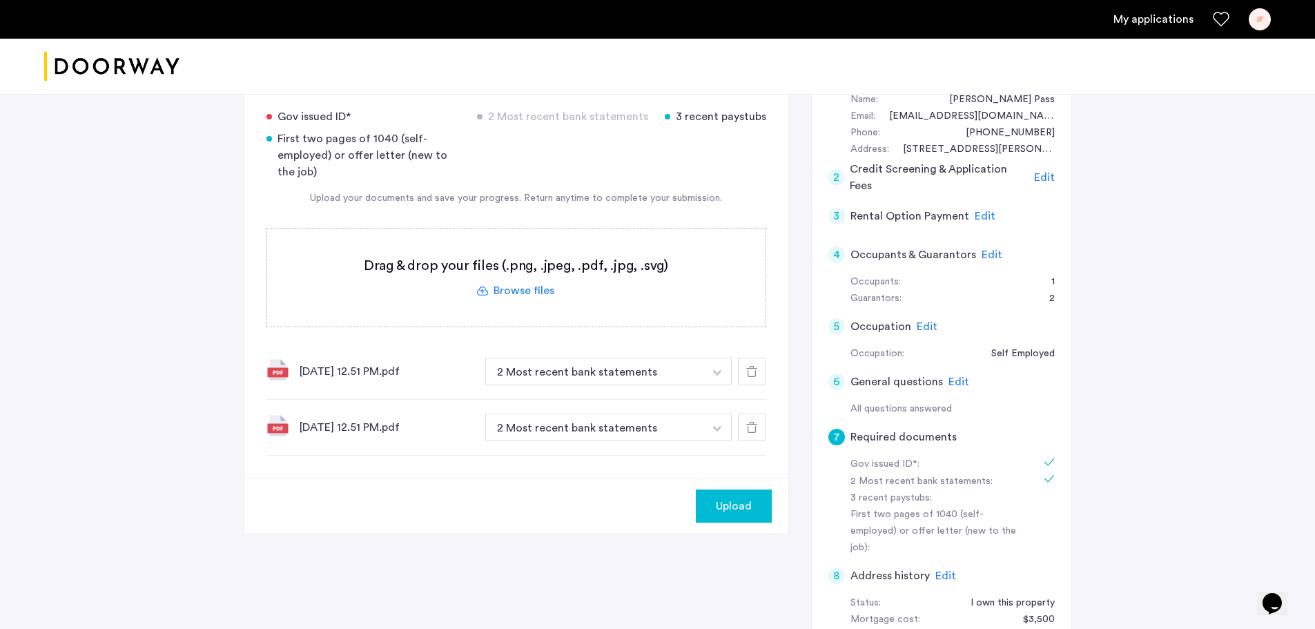
click at [535, 293] on label at bounding box center [516, 277] width 498 height 98
click at [0, 0] on input "file" at bounding box center [0, 0] width 0 height 0
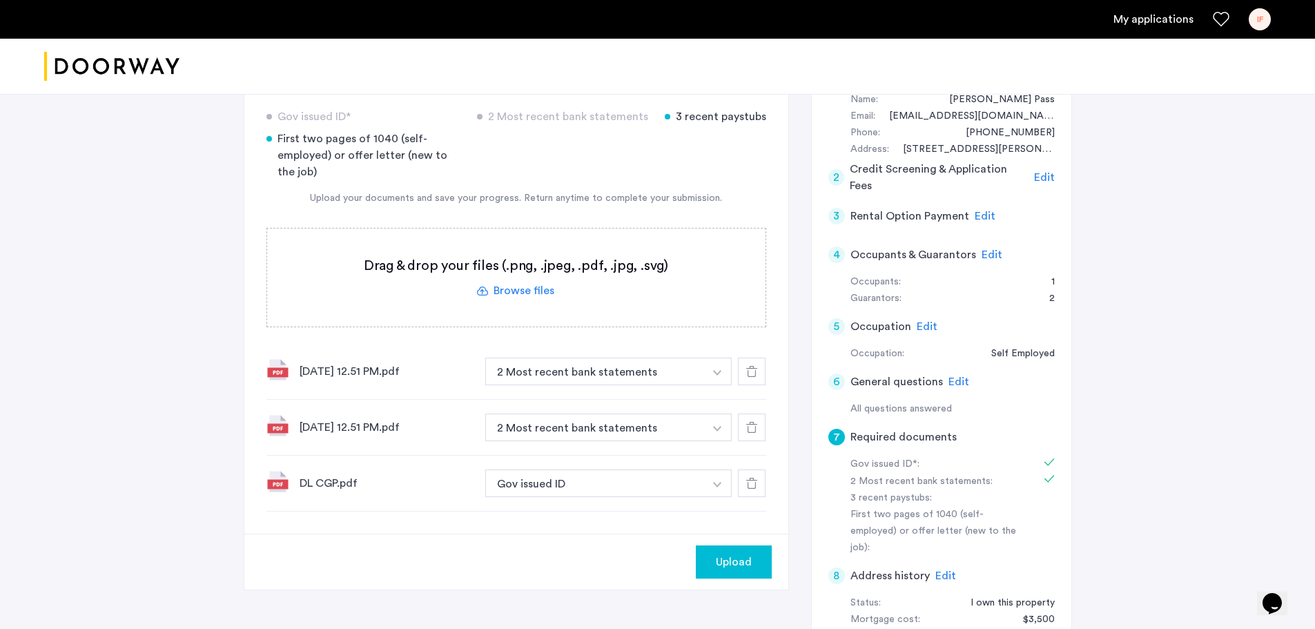
click at [522, 288] on label at bounding box center [516, 277] width 498 height 98
click at [0, 0] on input "file" at bounding box center [0, 0] width 0 height 0
click at [506, 289] on label at bounding box center [516, 277] width 498 height 98
click at [0, 0] on input "file" at bounding box center [0, 0] width 0 height 0
click at [527, 289] on label at bounding box center [516, 277] width 498 height 98
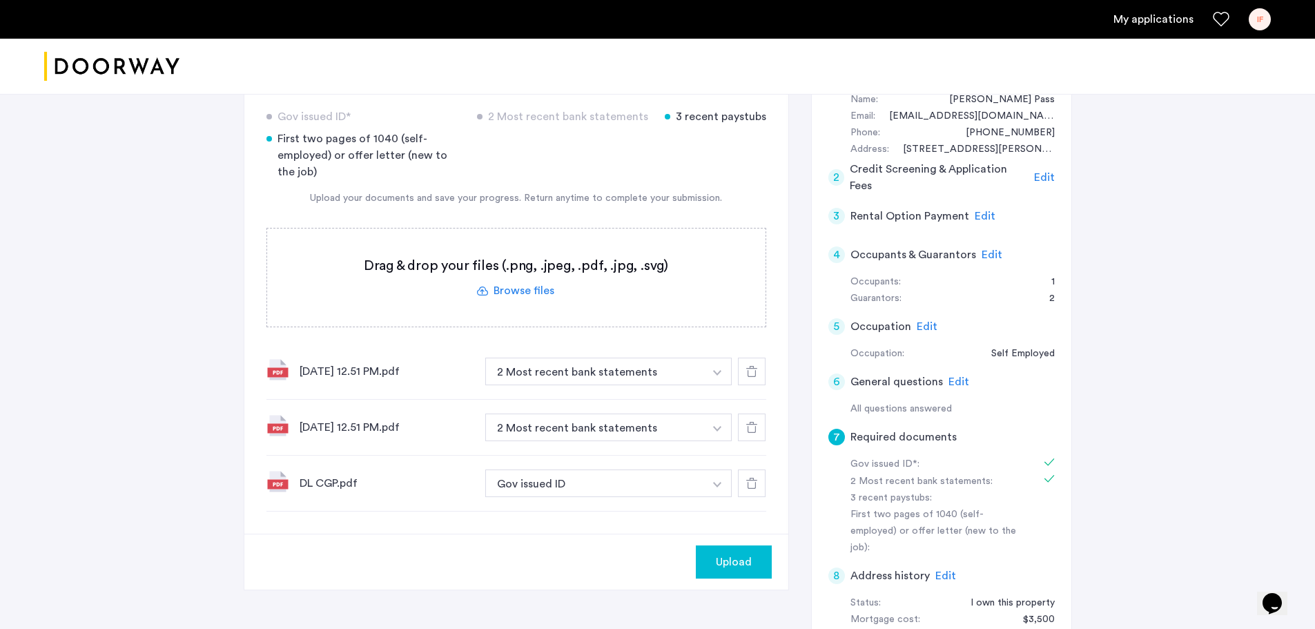
click at [0, 0] on input "file" at bounding box center [0, 0] width 0 height 0
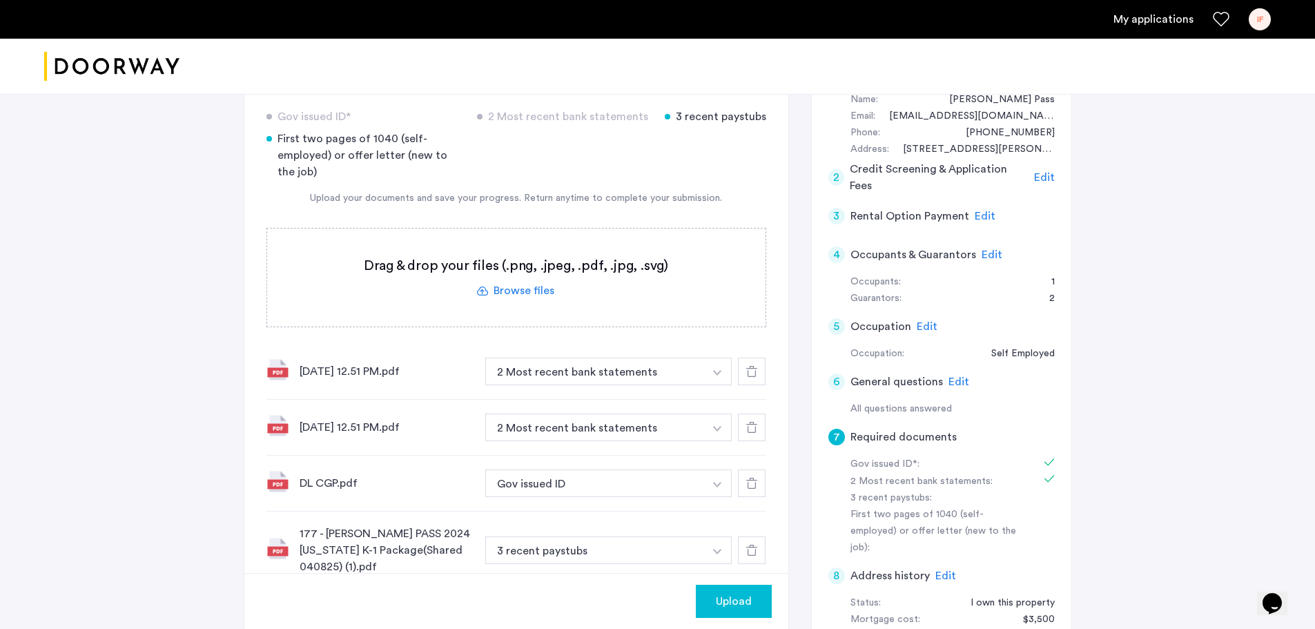
click at [711, 385] on button "button" at bounding box center [717, 371] width 28 height 28
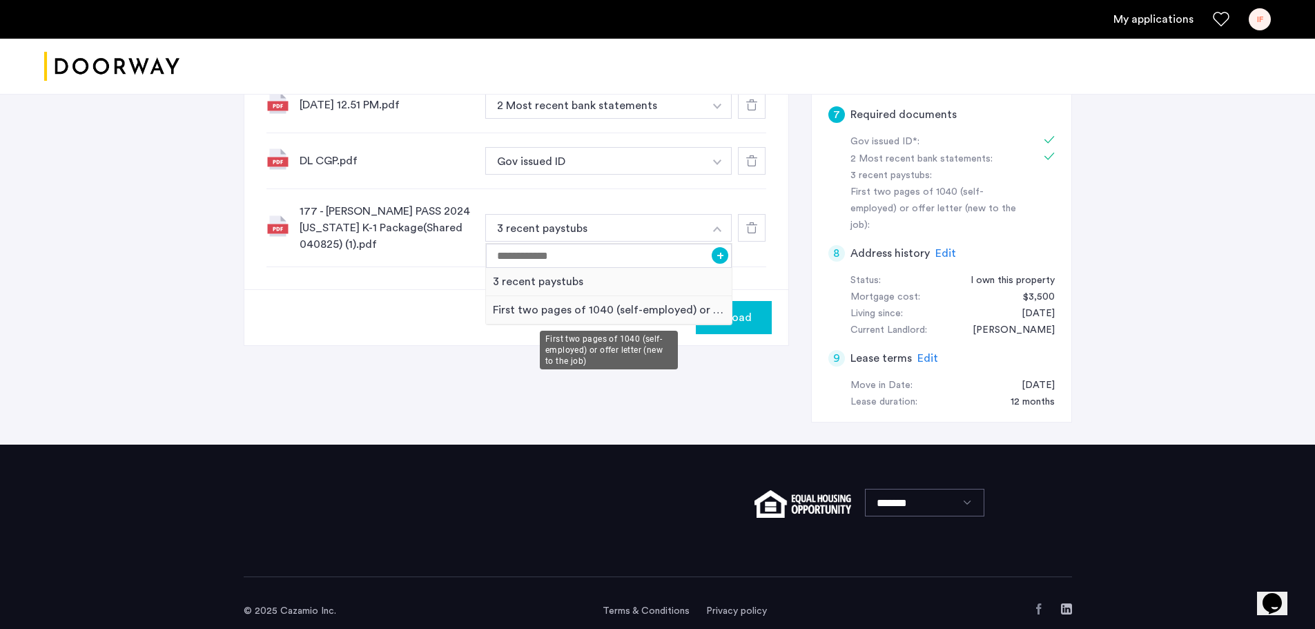
click at [579, 311] on div "First two pages of 1040 (self-employed) or offer letter (new to the job)" at bounding box center [609, 310] width 246 height 28
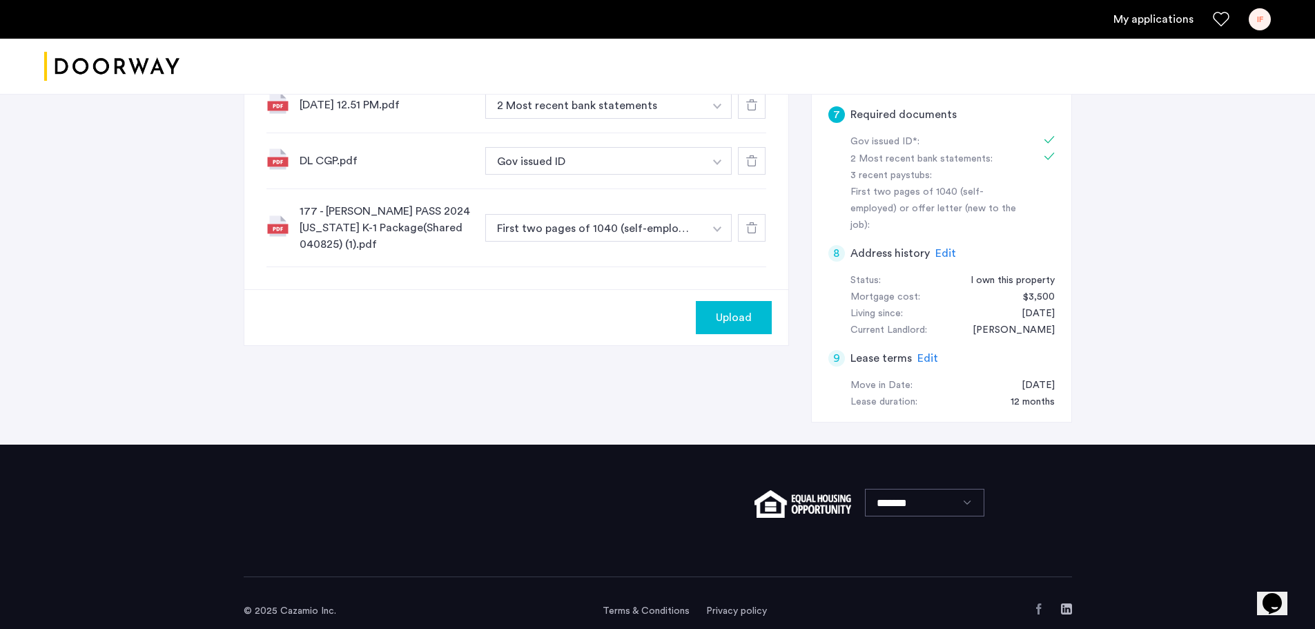
click at [732, 317] on span "Upload" at bounding box center [734, 317] width 36 height 17
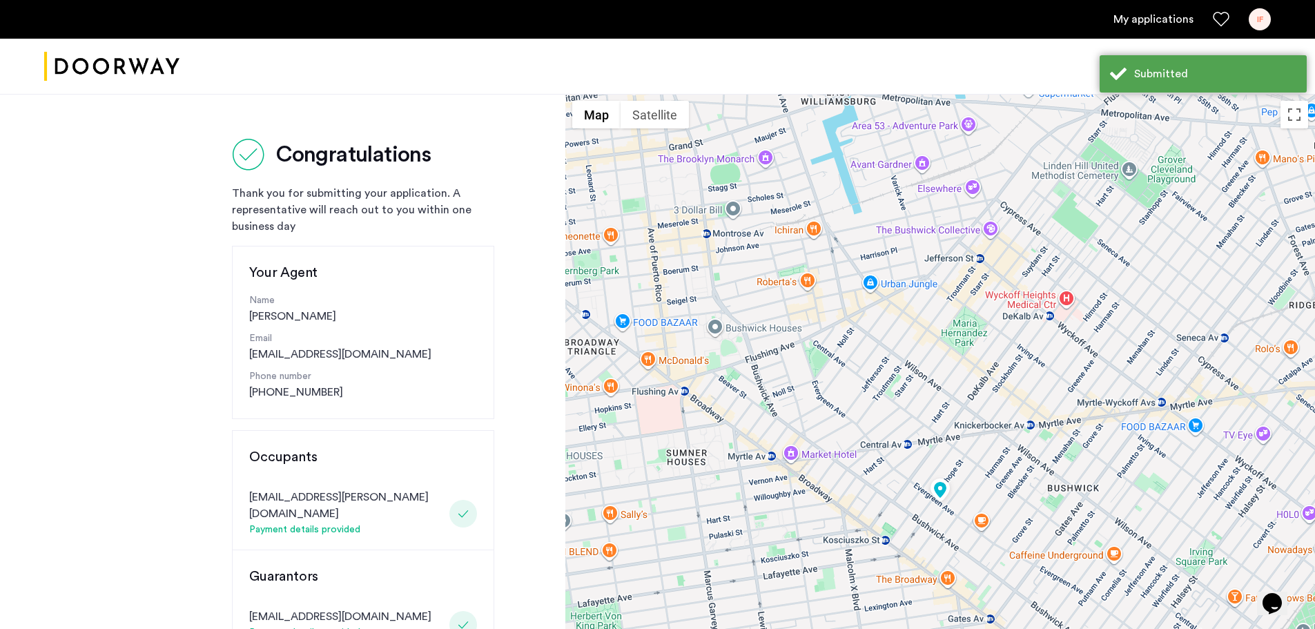
scroll to position [322, 0]
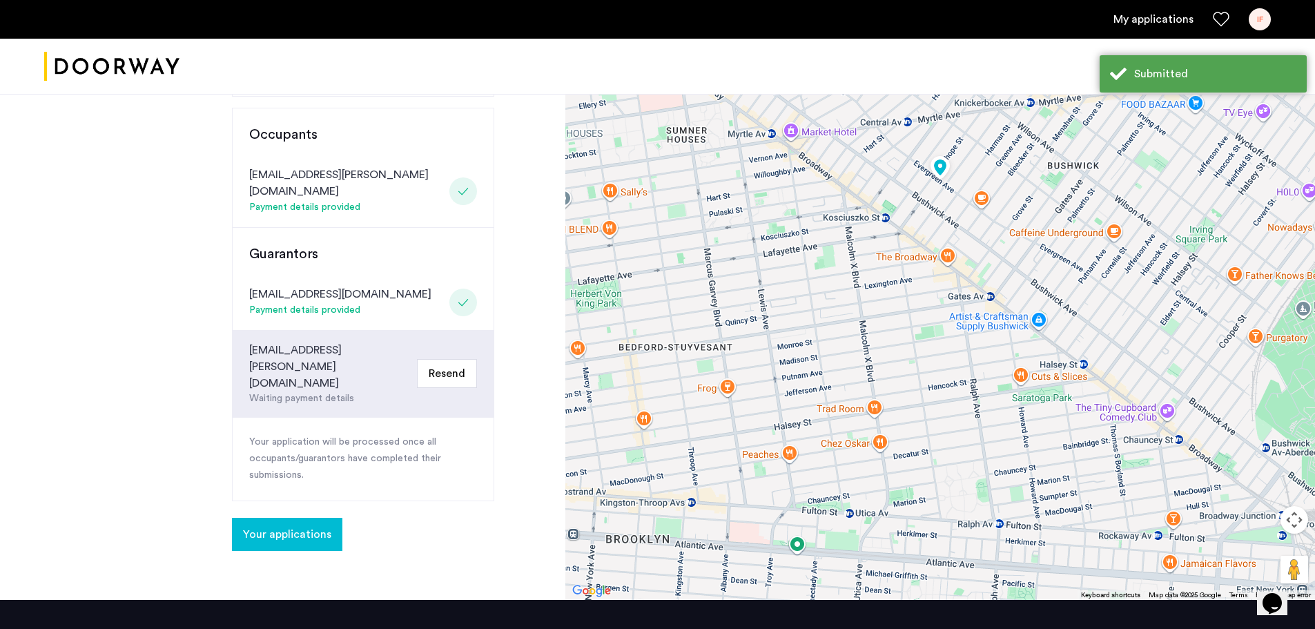
click at [320, 518] on button "Your applications" at bounding box center [287, 534] width 110 height 33
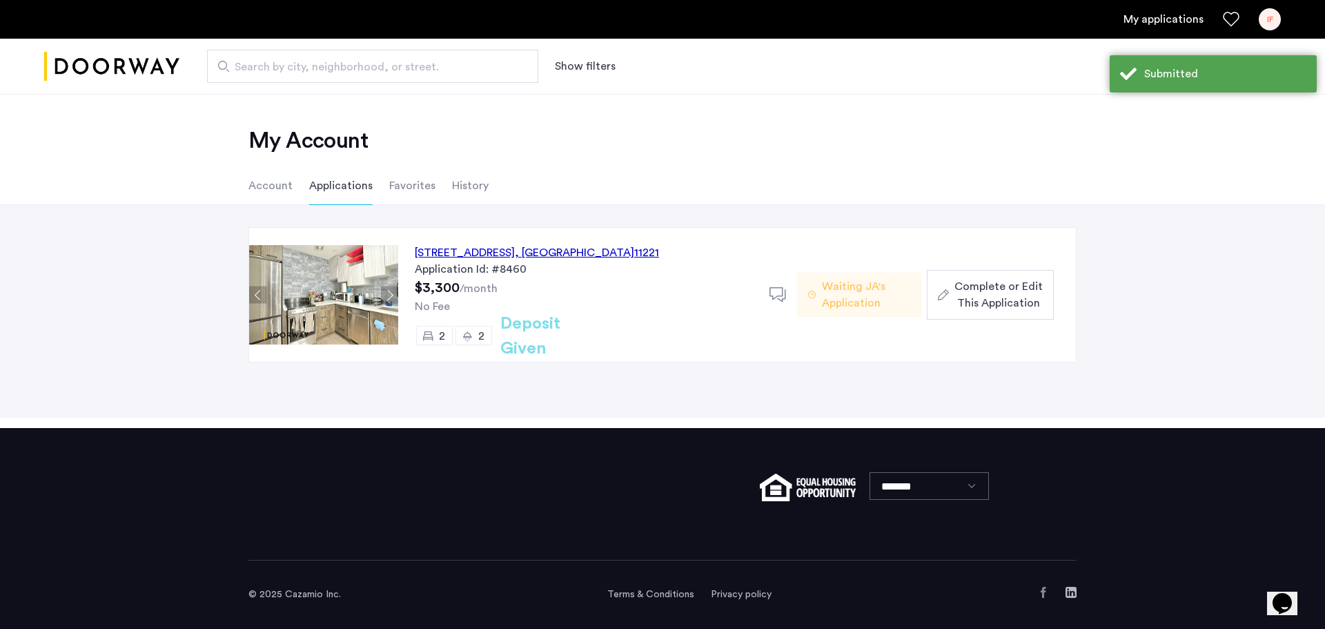
click at [997, 290] on span "Complete or Edit This Application" at bounding box center [998, 294] width 88 height 33
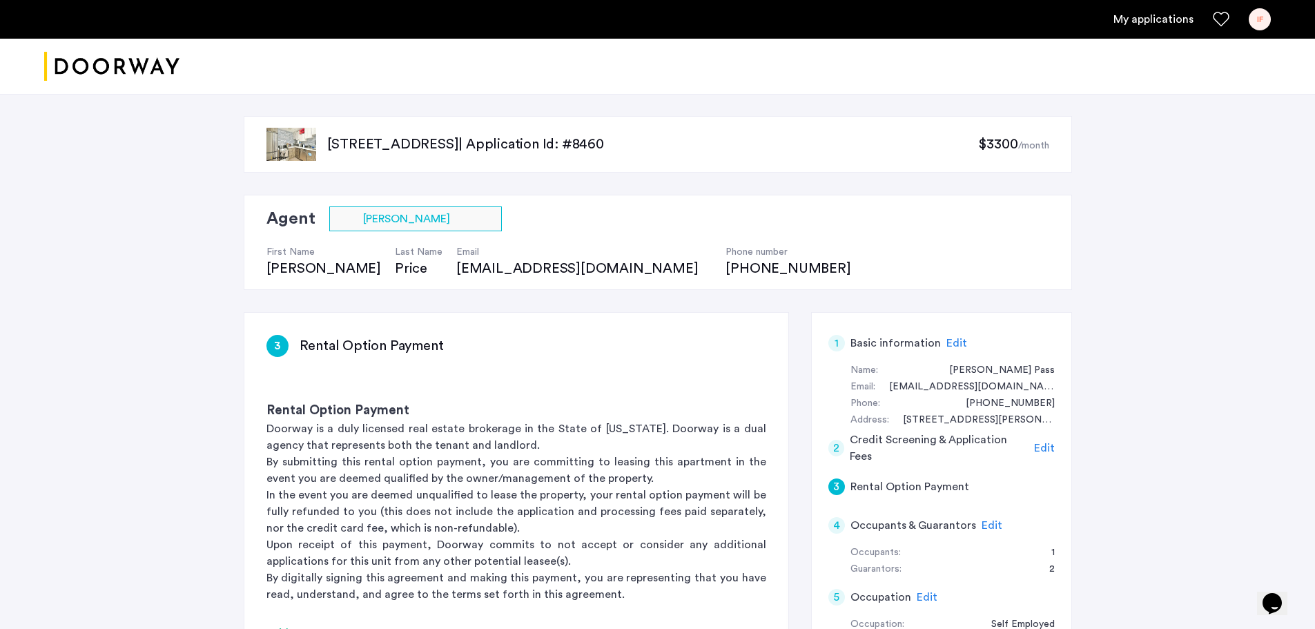
click at [1043, 446] on span "Edit" at bounding box center [1044, 447] width 21 height 11
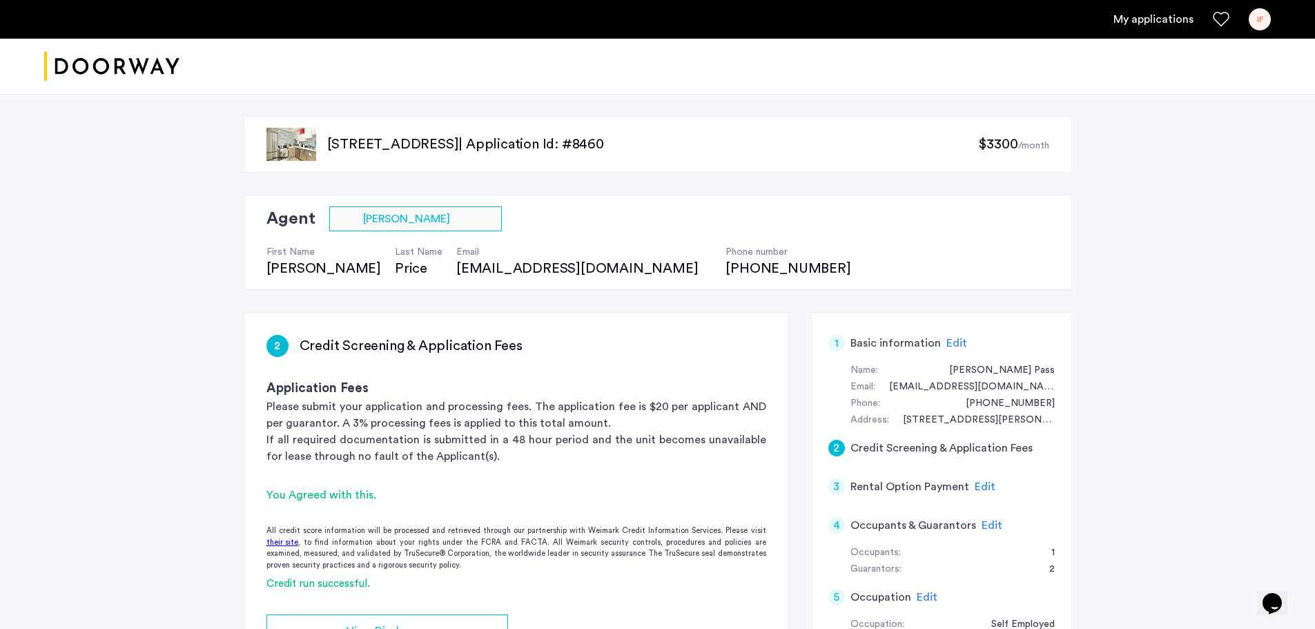
scroll to position [322, 0]
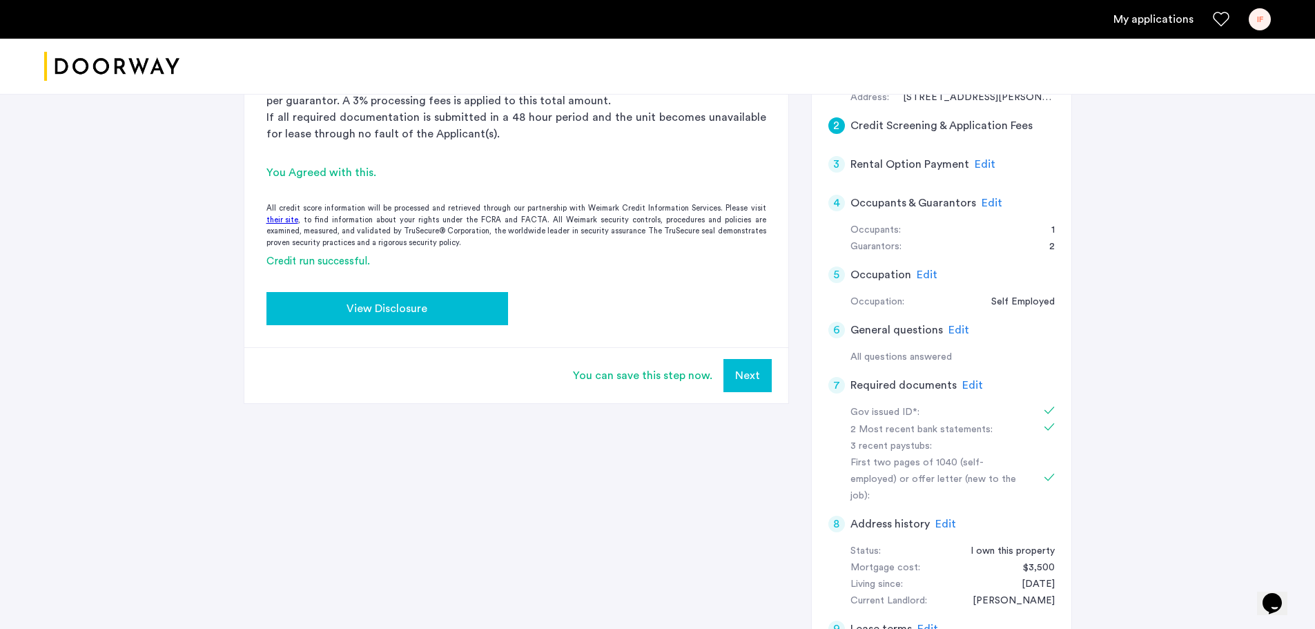
click at [388, 306] on span "View Disclosure" at bounding box center [386, 308] width 81 height 17
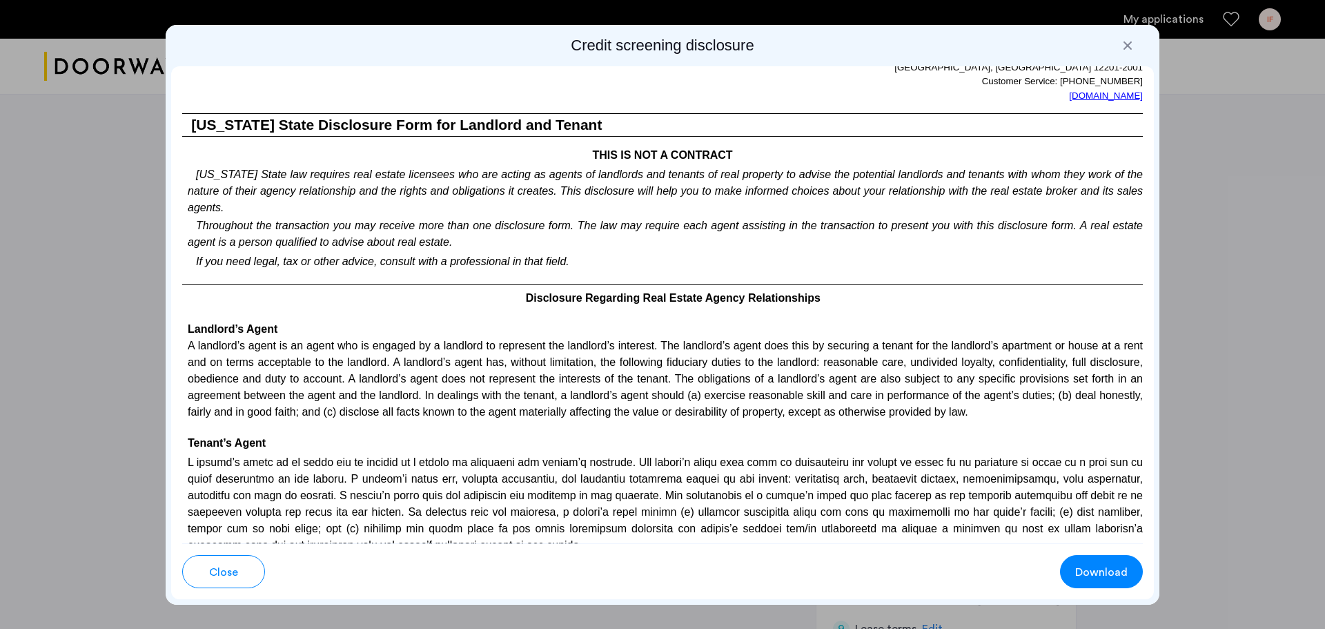
scroll to position [2898, 0]
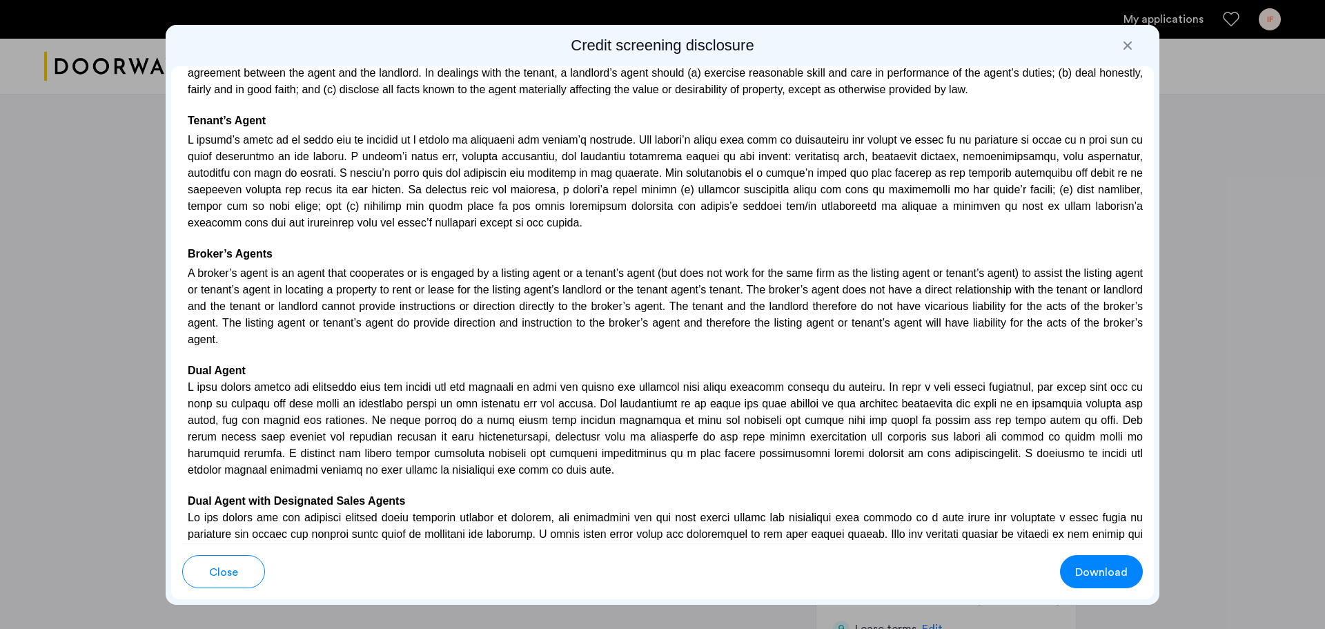
click at [1127, 47] on div at bounding box center [1128, 46] width 14 height 14
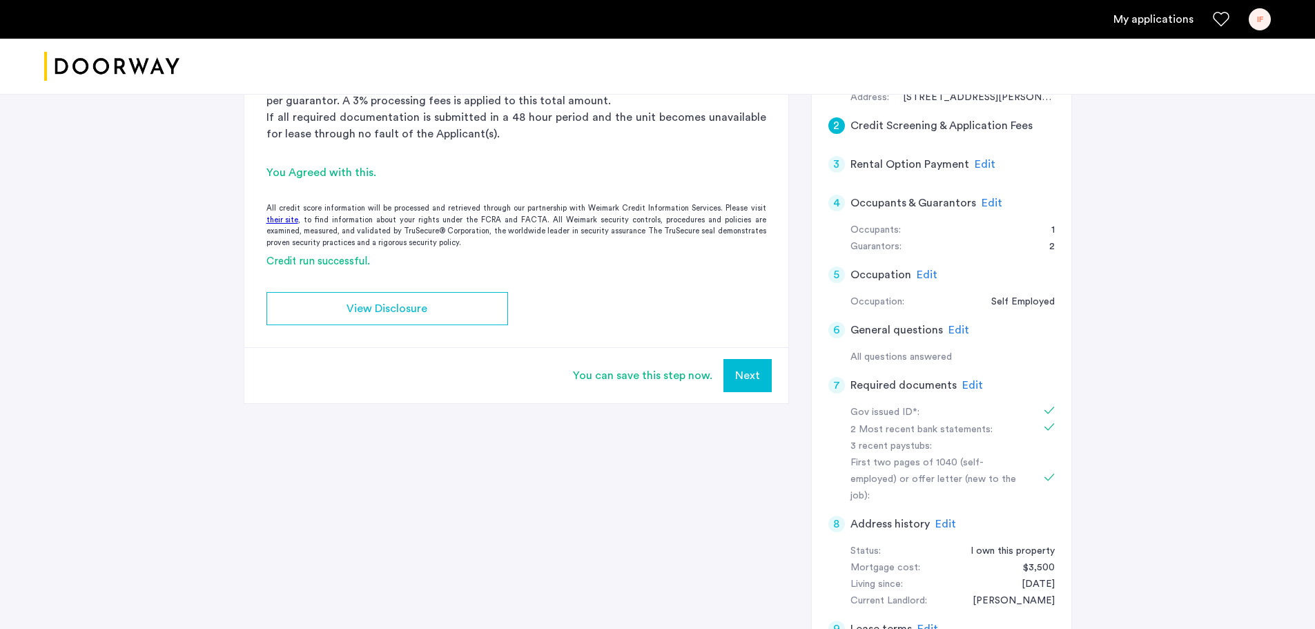
scroll to position [0, 0]
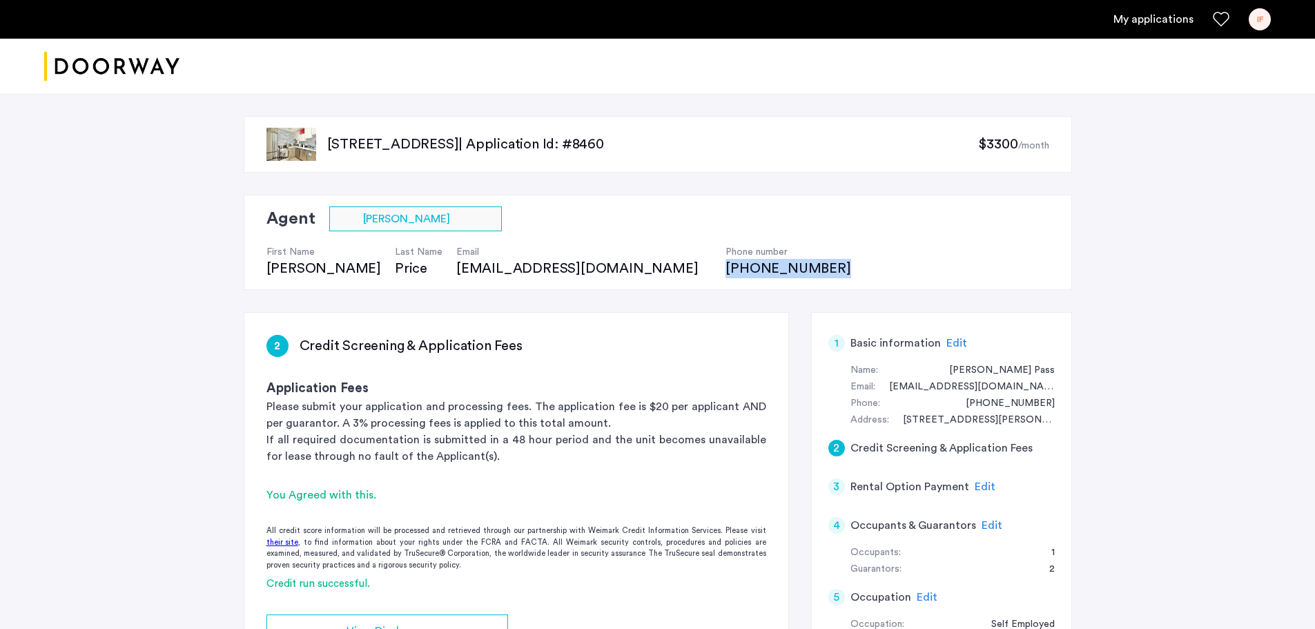
drag, startPoint x: 634, startPoint y: 268, endPoint x: 533, endPoint y: 259, distance: 101.9
click at [533, 259] on div "First Name Xavier Last Name Price Email xavier@doorway.nyc Phone number (434) 7…" at bounding box center [565, 254] width 598 height 47
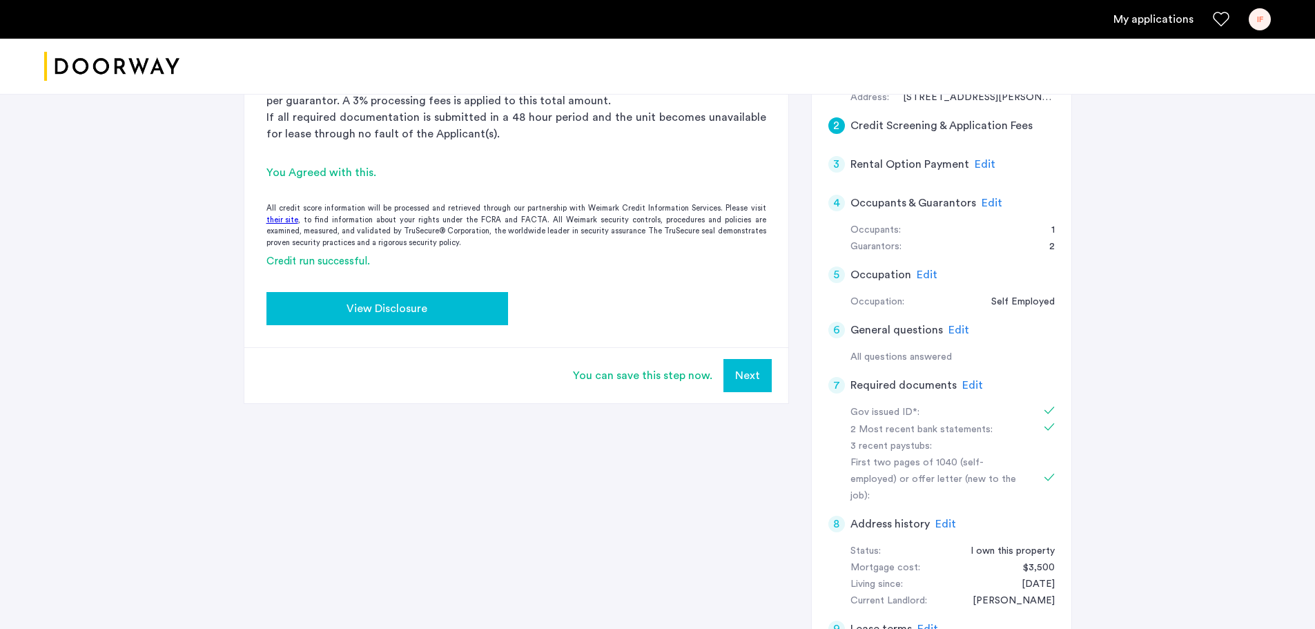
click at [386, 308] on span "View Disclosure" at bounding box center [386, 308] width 81 height 17
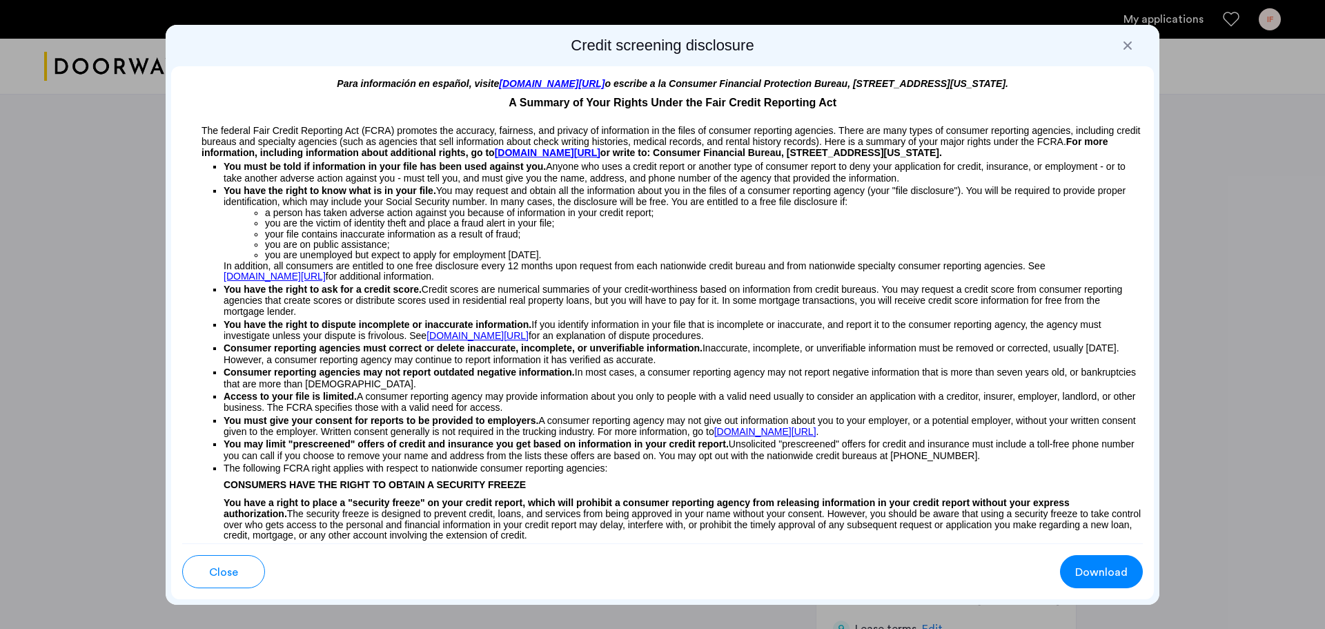
click at [1128, 43] on div at bounding box center [1128, 46] width 14 height 14
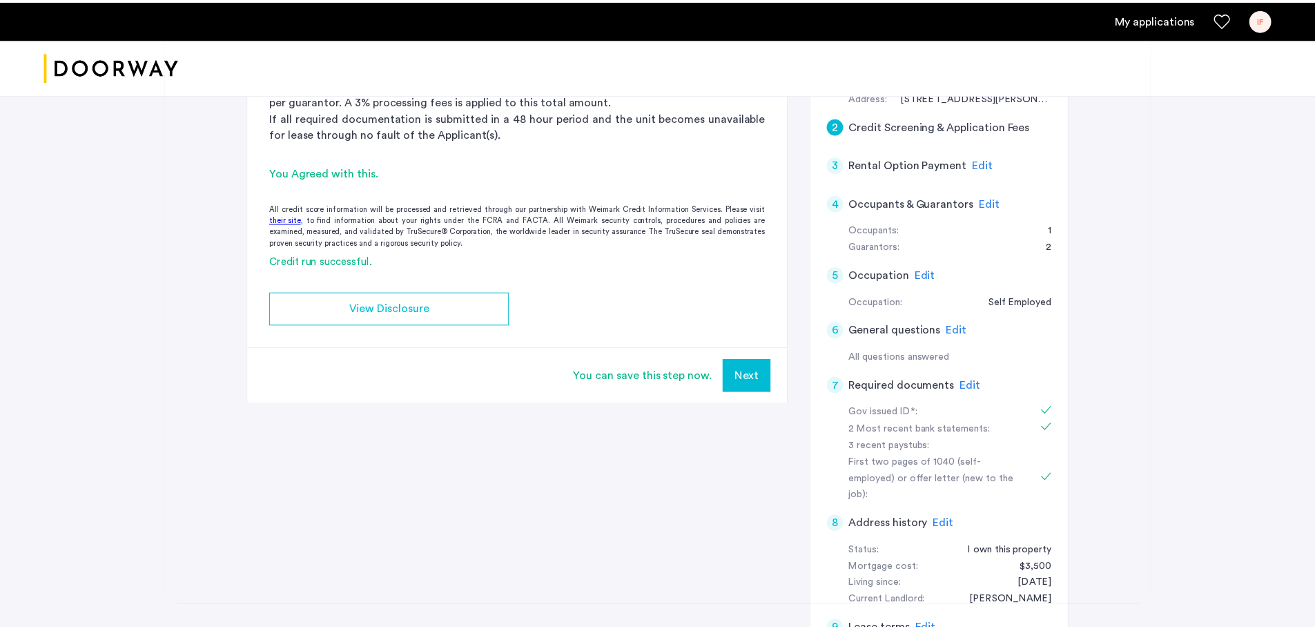
scroll to position [322, 0]
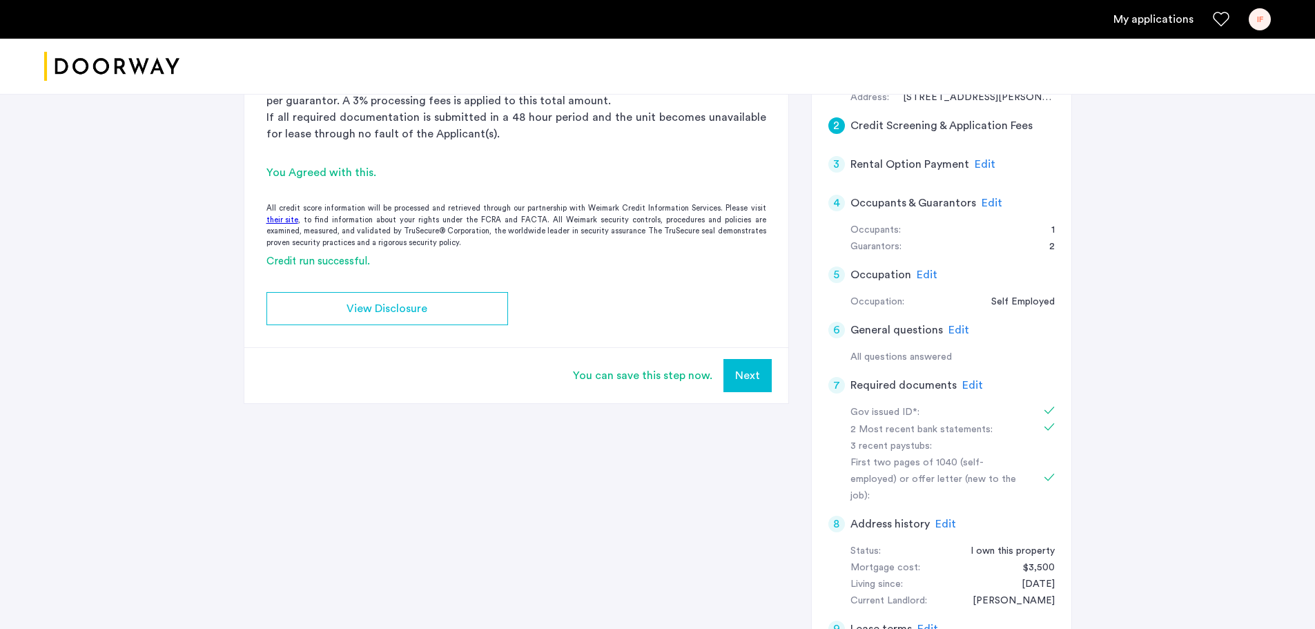
click at [989, 197] on span "Edit" at bounding box center [991, 202] width 21 height 11
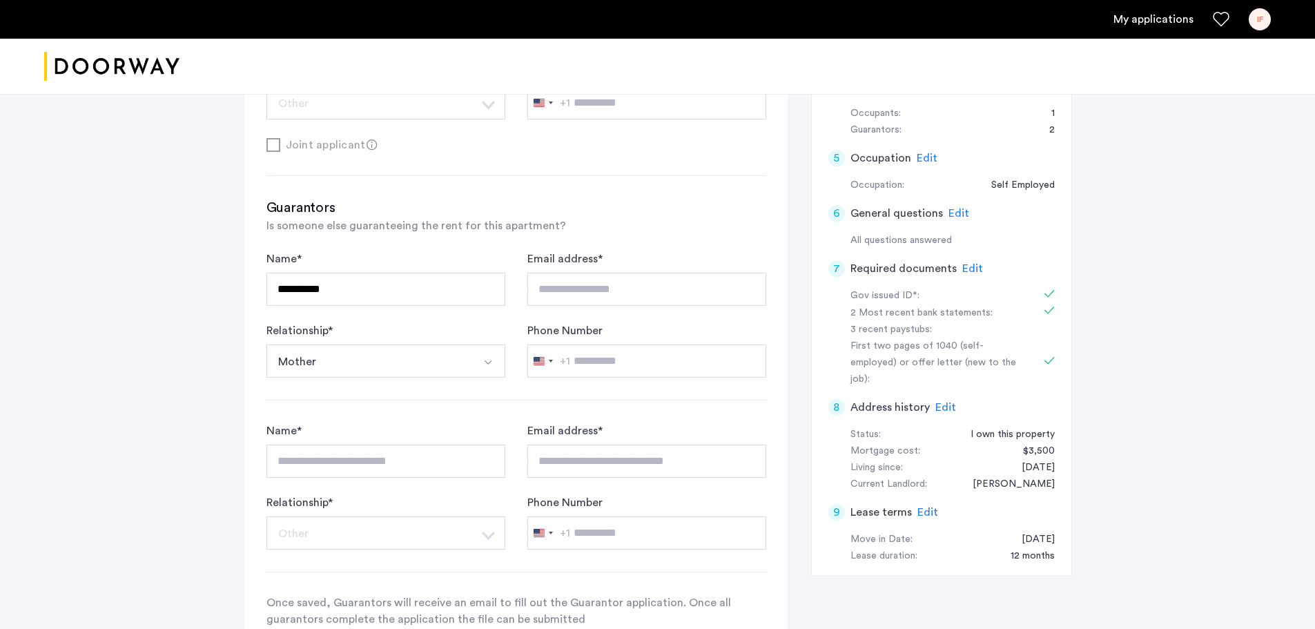
scroll to position [761, 0]
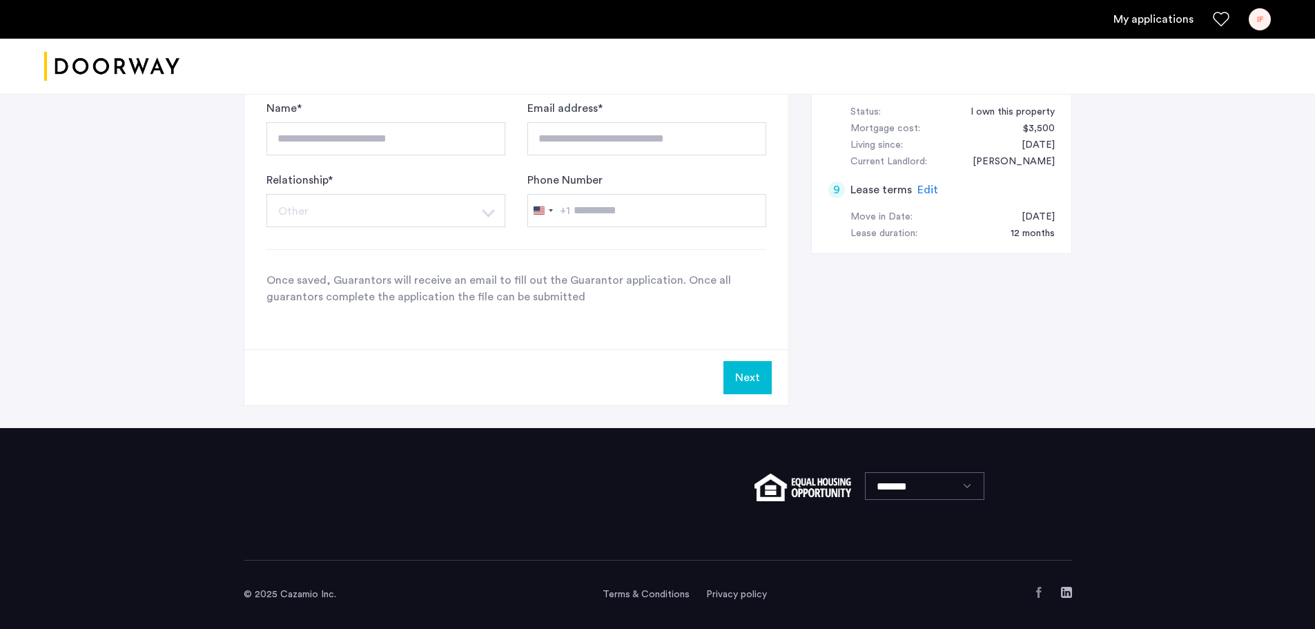
click at [753, 380] on button "Next" at bounding box center [747, 377] width 48 height 33
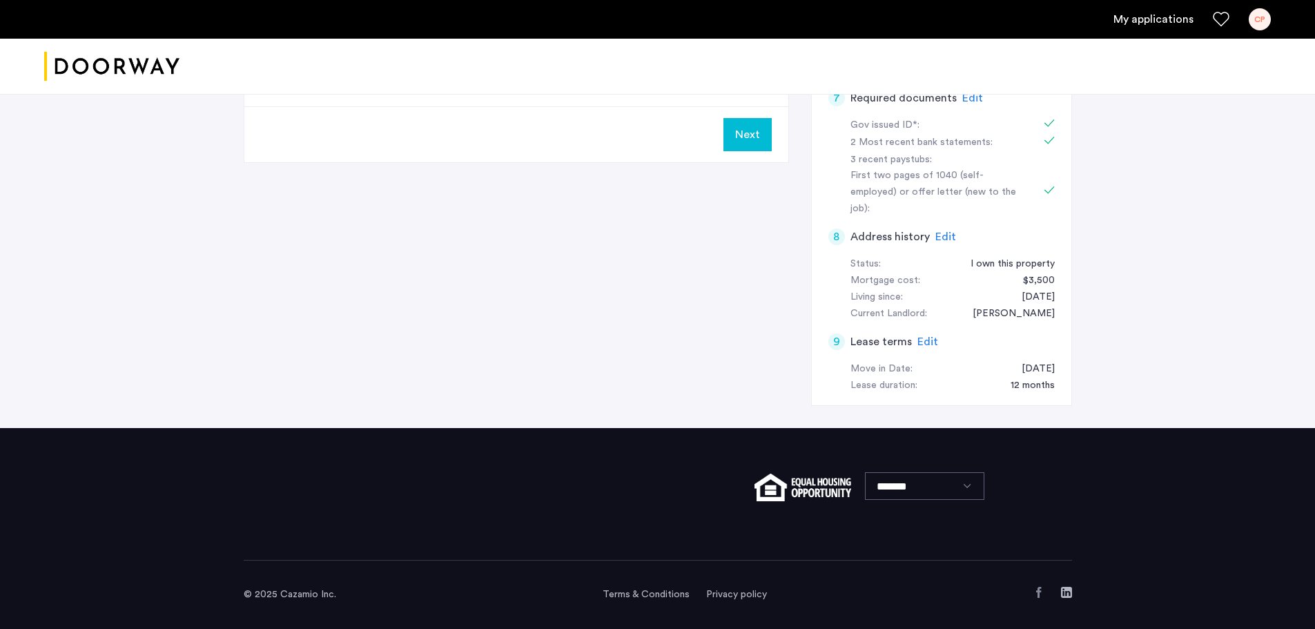
scroll to position [0, 0]
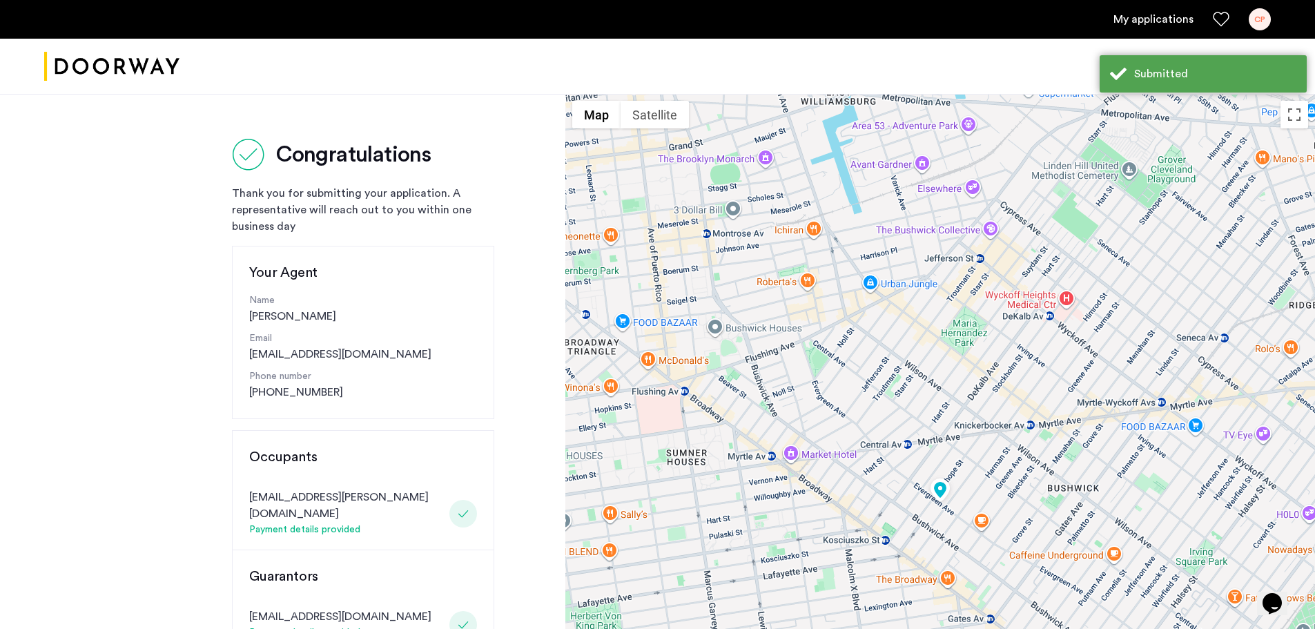
scroll to position [322, 0]
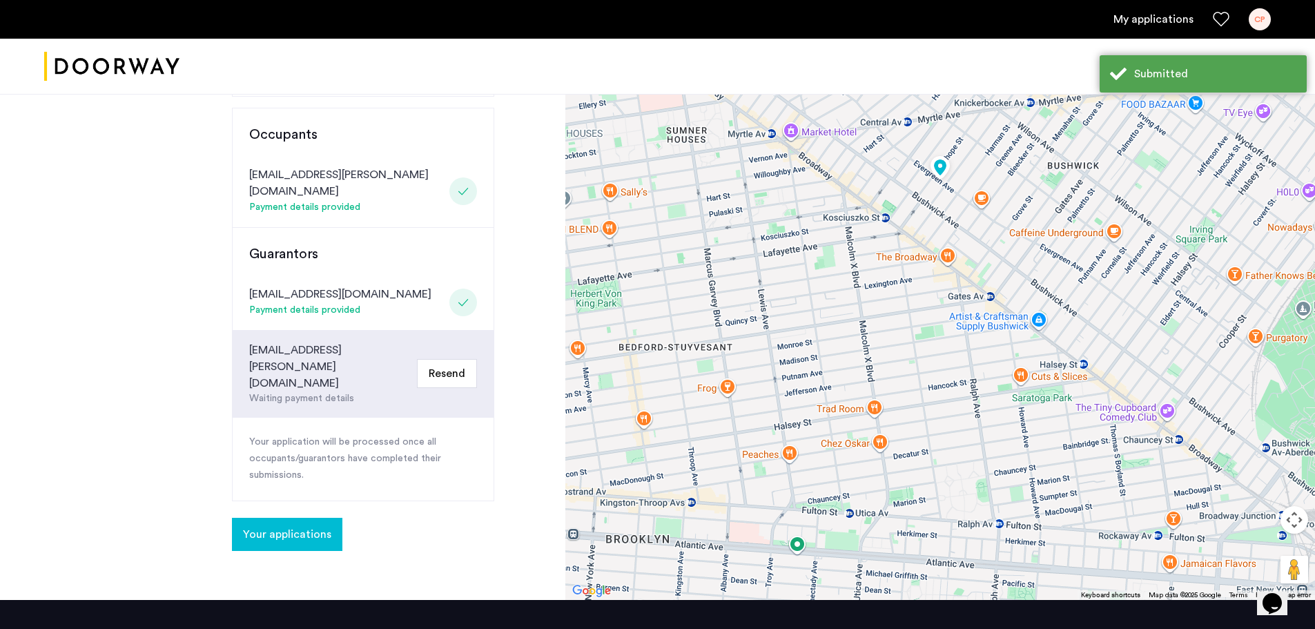
click at [283, 526] on span "Your applications" at bounding box center [287, 534] width 88 height 17
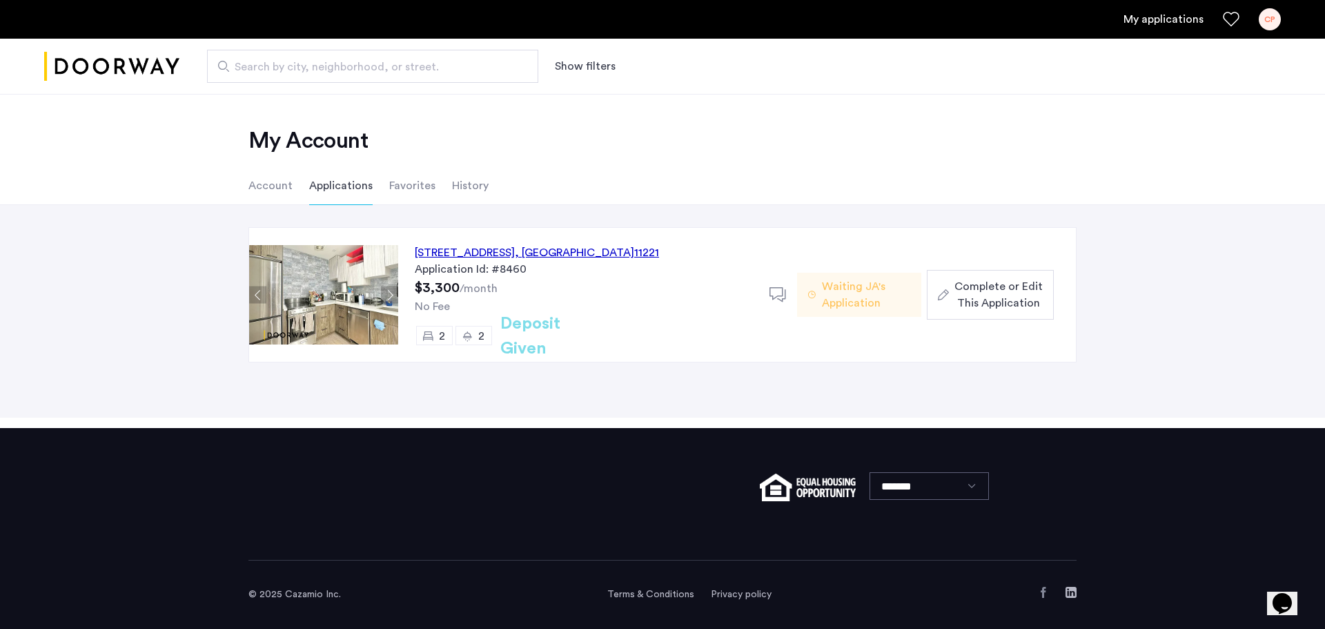
click at [987, 287] on span "Complete or Edit This Application" at bounding box center [998, 294] width 88 height 33
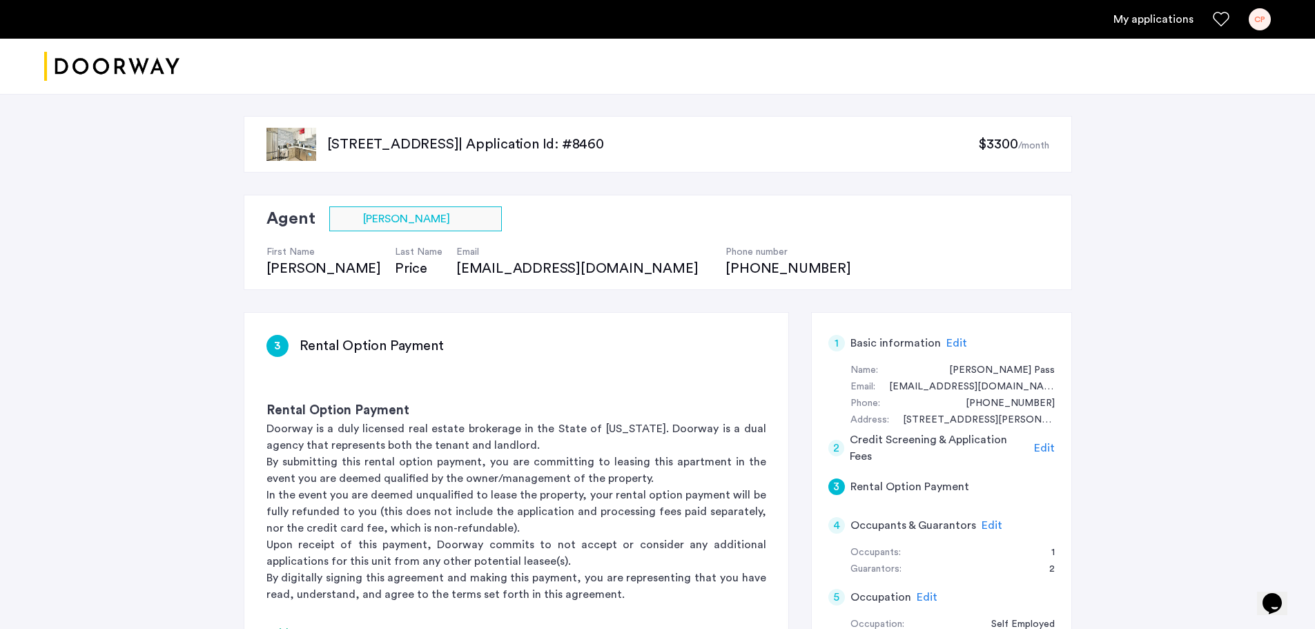
click at [1043, 446] on span "Edit" at bounding box center [1044, 447] width 21 height 11
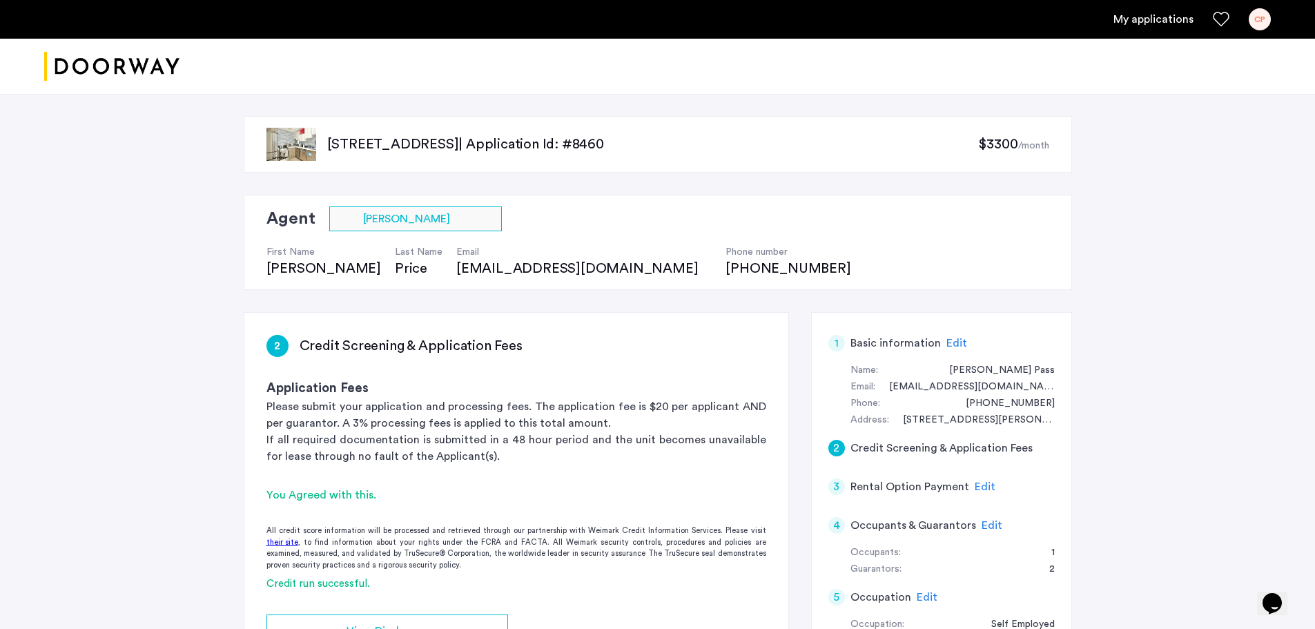
click at [958, 340] on span "Edit" at bounding box center [956, 342] width 21 height 11
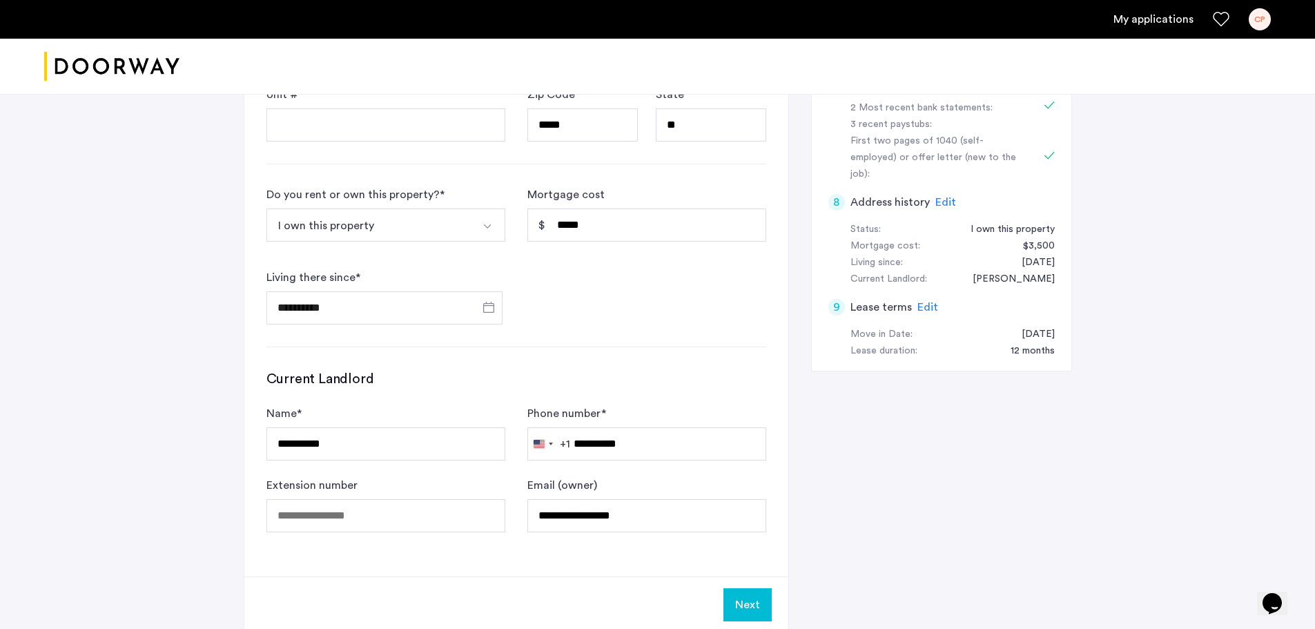
scroll to position [322, 0]
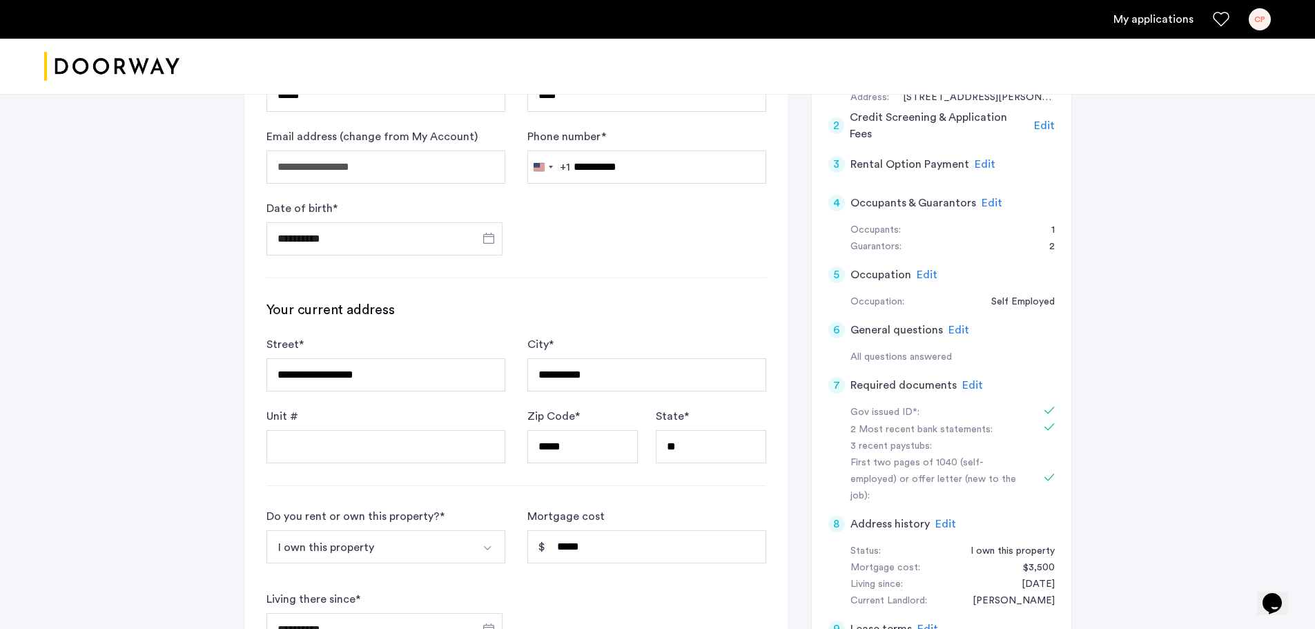
click at [990, 203] on span "Edit" at bounding box center [991, 202] width 21 height 11
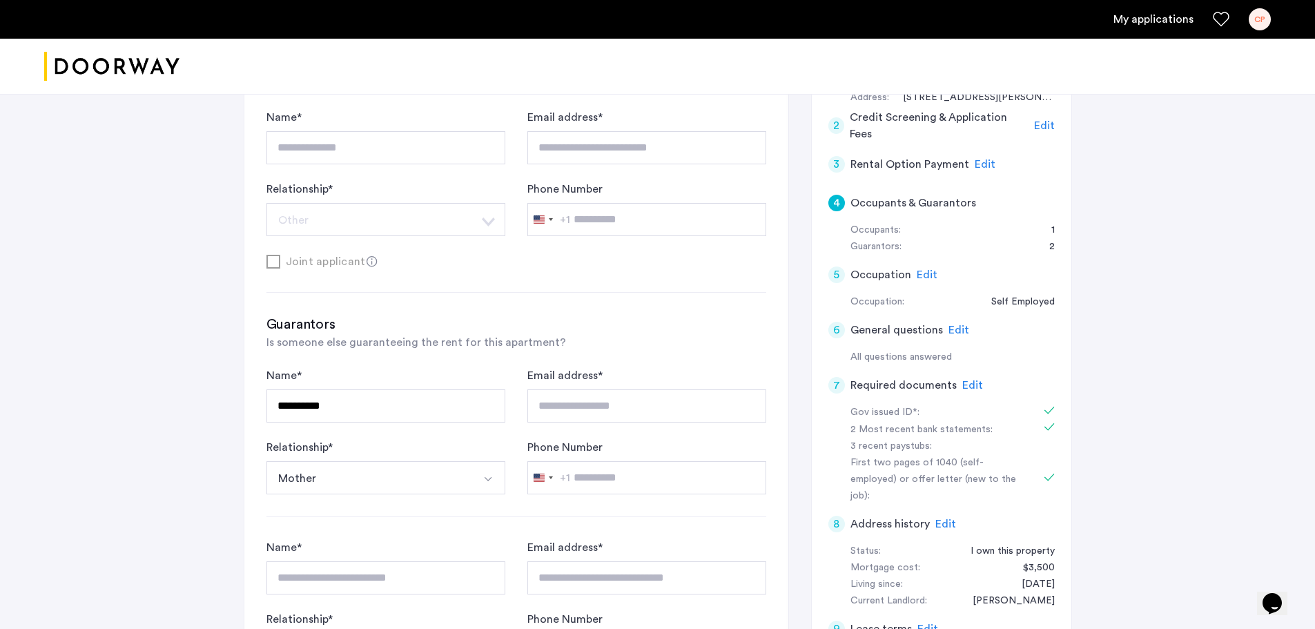
scroll to position [0, 0]
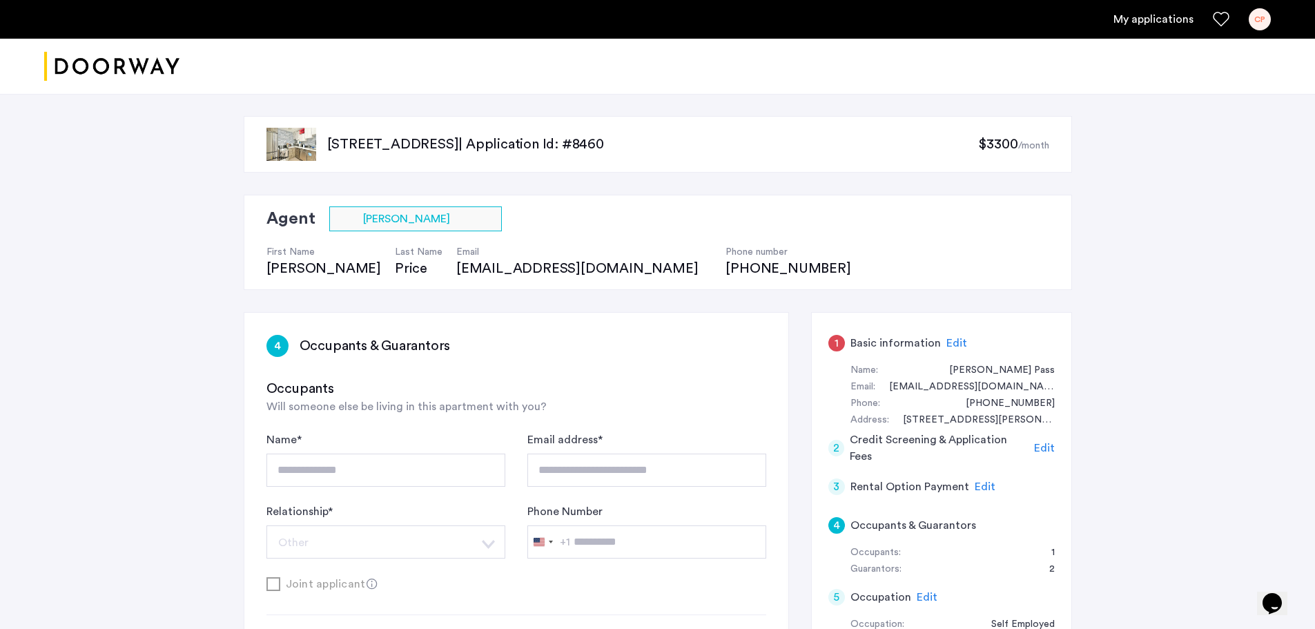
click at [1043, 447] on span "Edit" at bounding box center [1044, 447] width 21 height 11
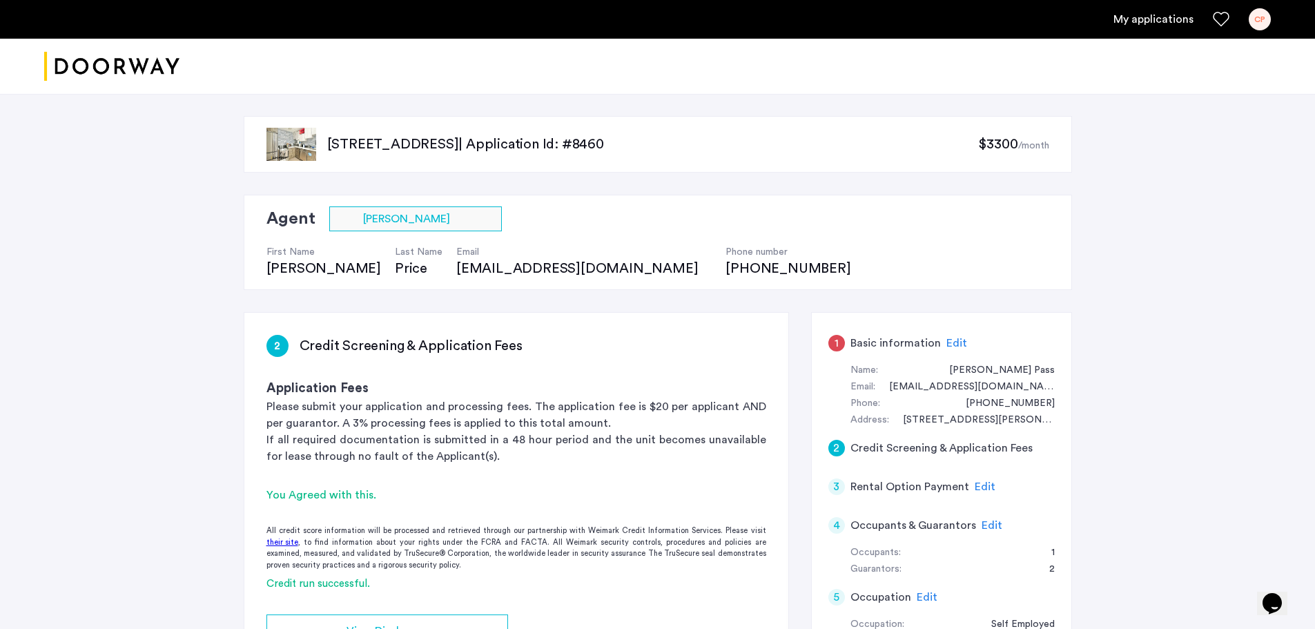
scroll to position [322, 0]
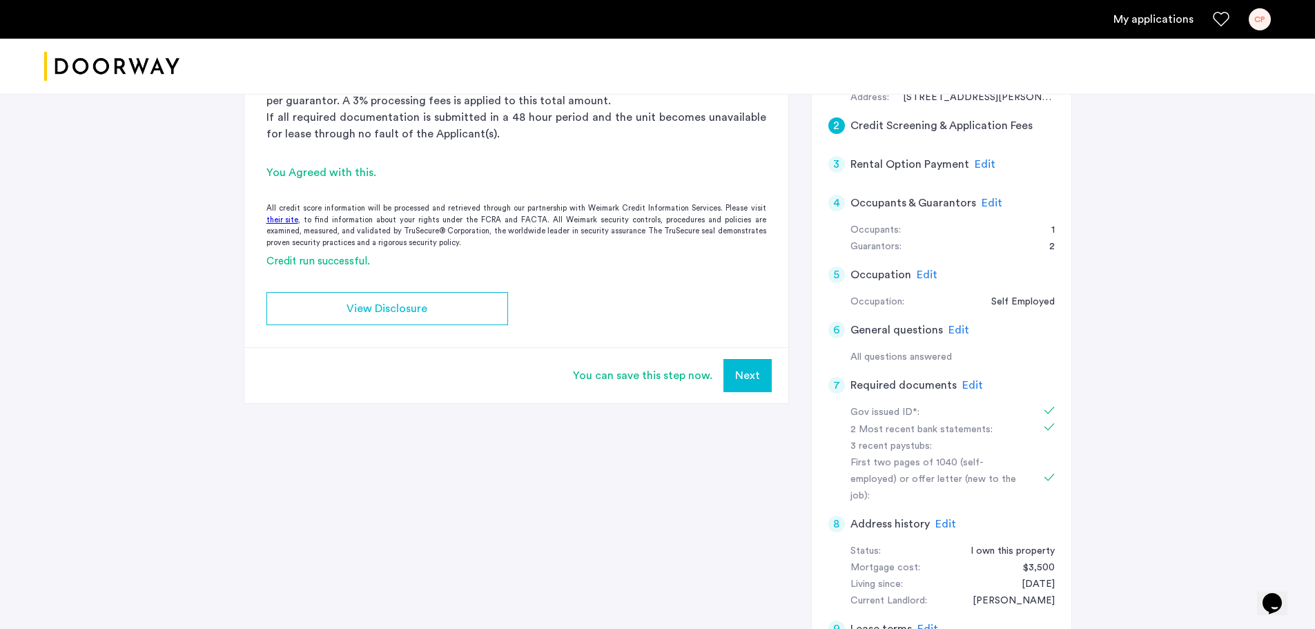
click at [660, 442] on div "2 Credit Screening & Application Fees Application Fees Please submit your appli…" at bounding box center [658, 352] width 828 height 725
click at [985, 203] on span "Edit" at bounding box center [991, 202] width 21 height 11
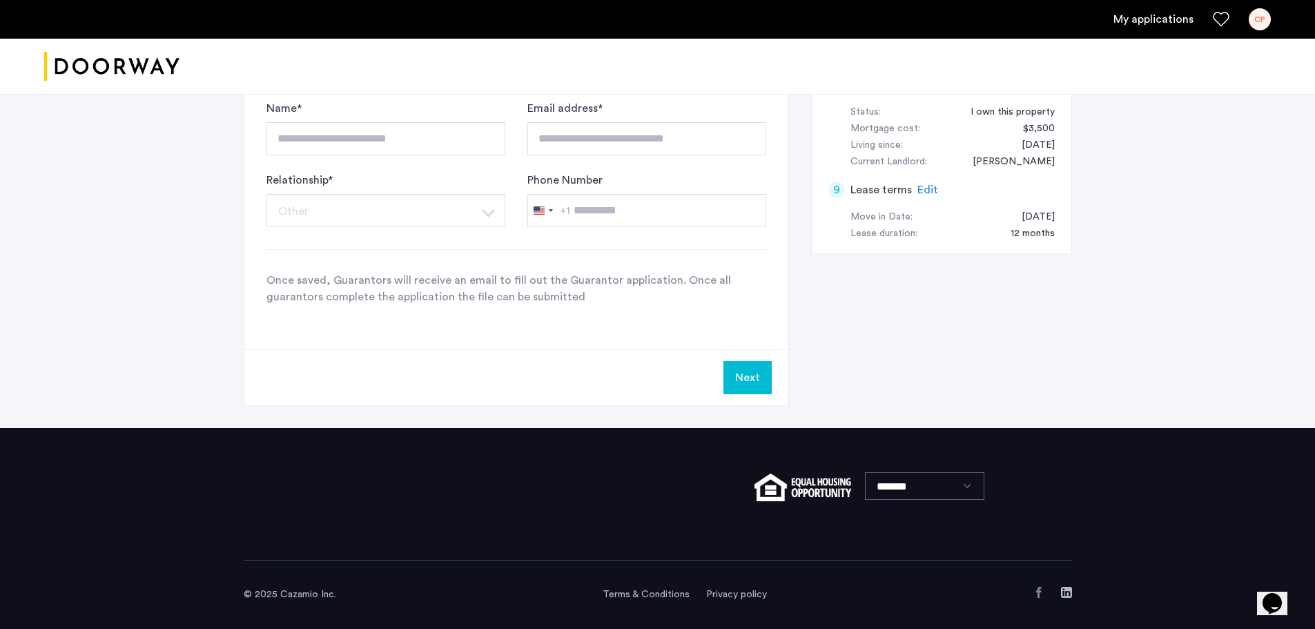
scroll to position [439, 0]
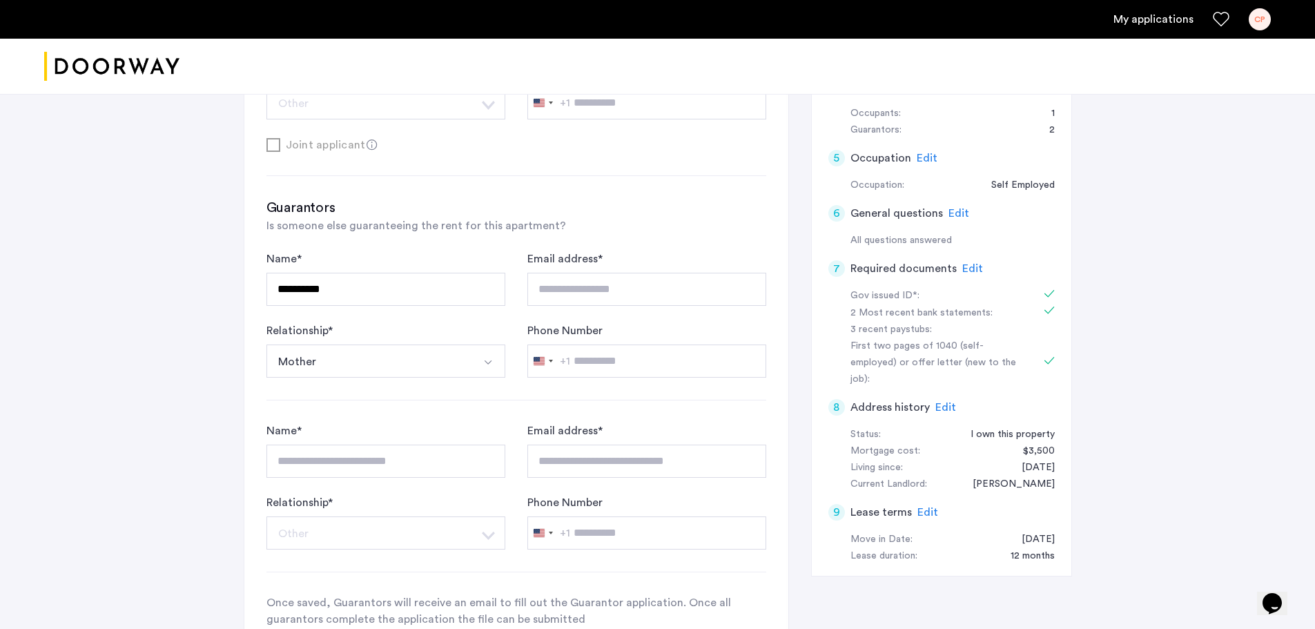
click at [953, 215] on span "Edit" at bounding box center [958, 213] width 21 height 11
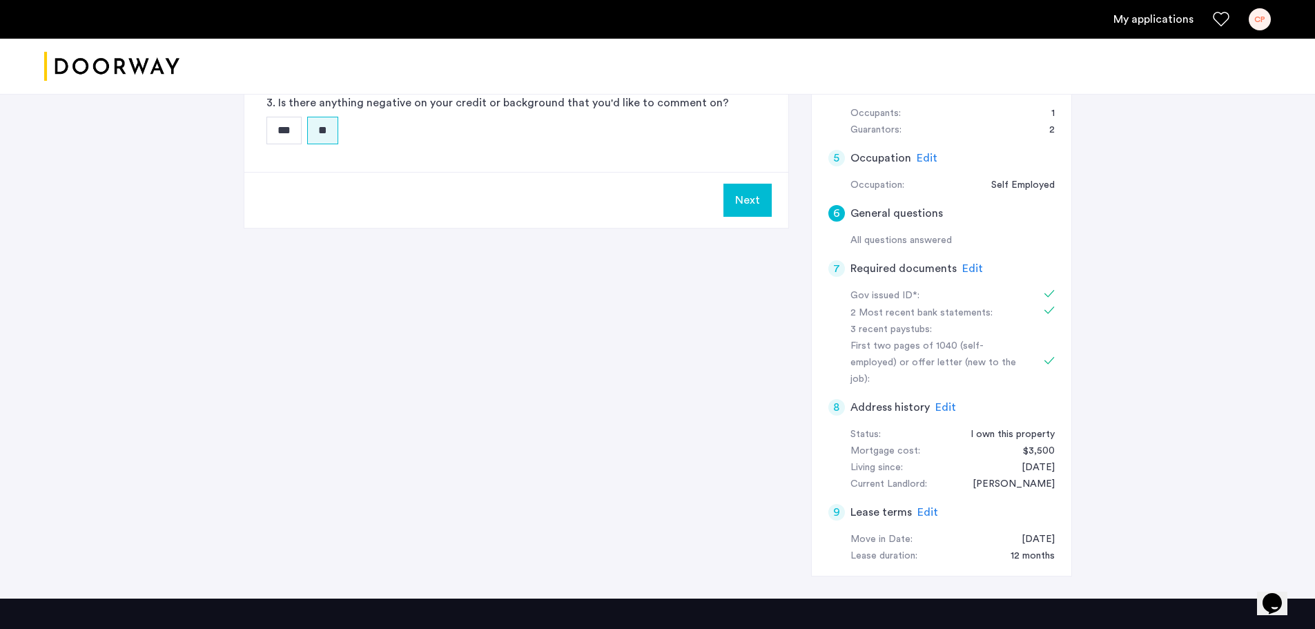
click at [967, 268] on span "Edit" at bounding box center [972, 268] width 21 height 11
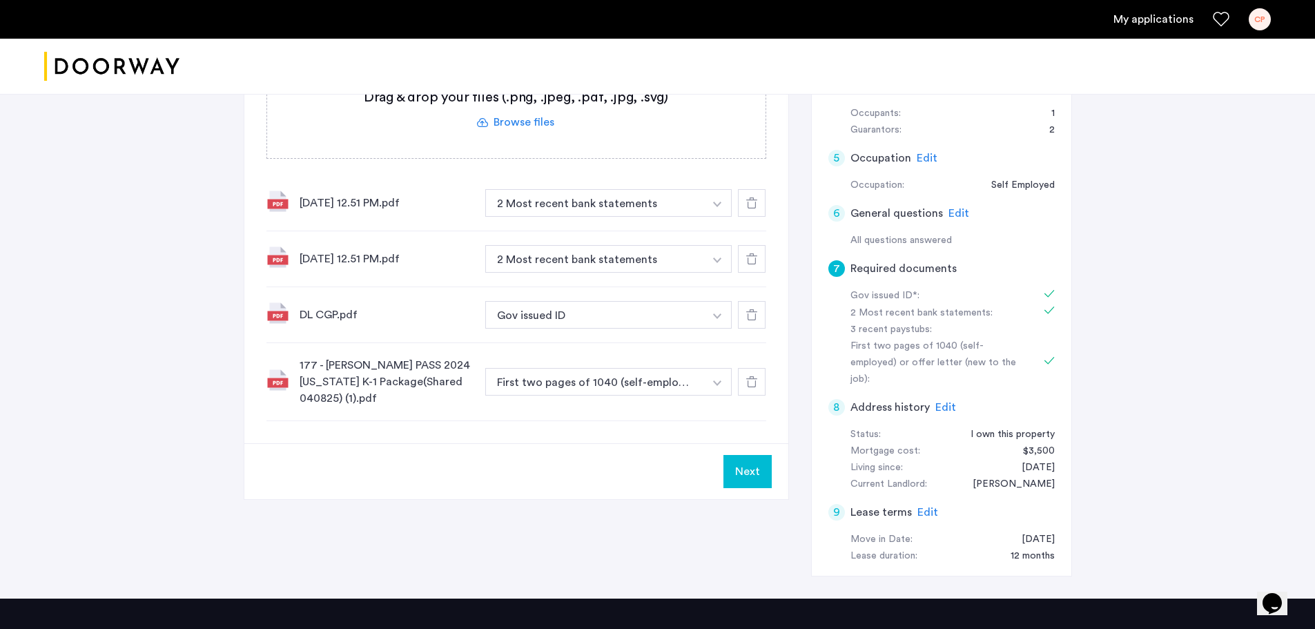
click at [945, 402] on span "Edit" at bounding box center [945, 407] width 21 height 11
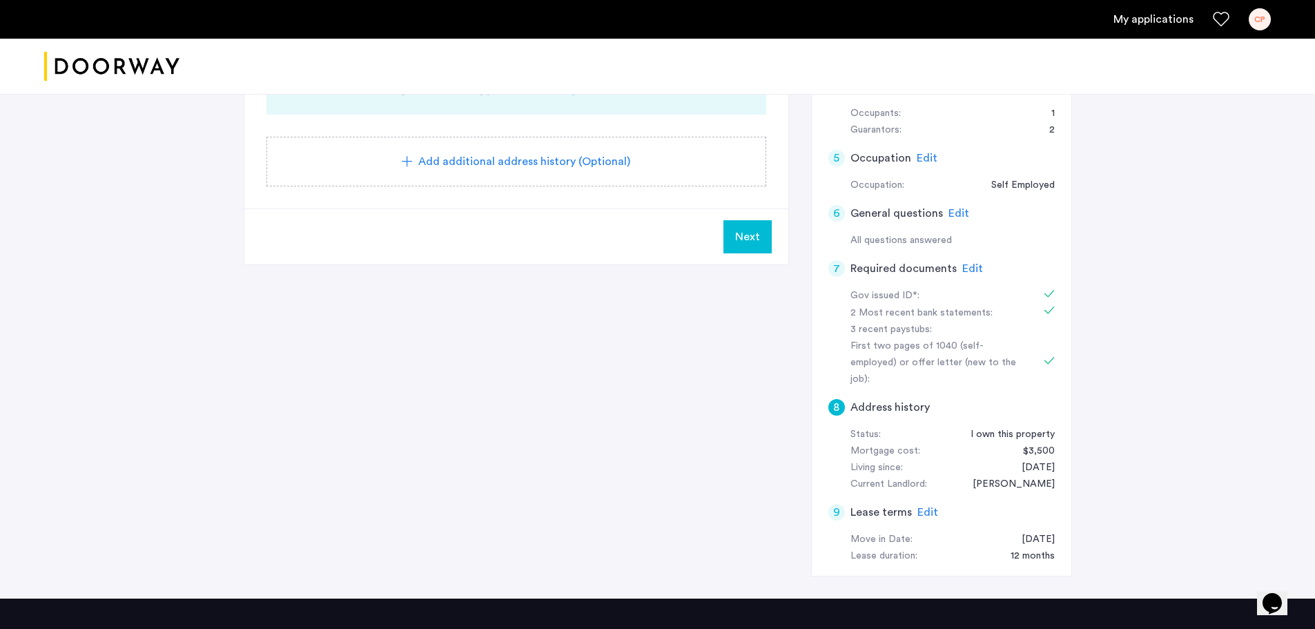
scroll to position [593, 0]
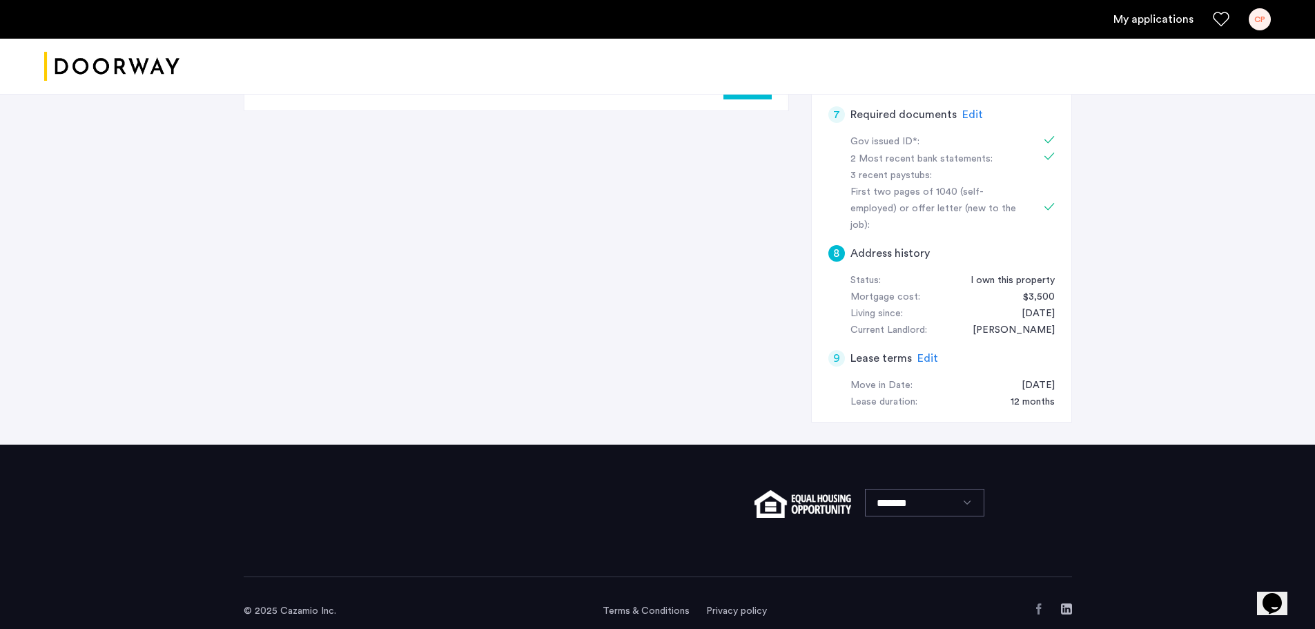
click at [923, 353] on span "Edit" at bounding box center [927, 358] width 21 height 11
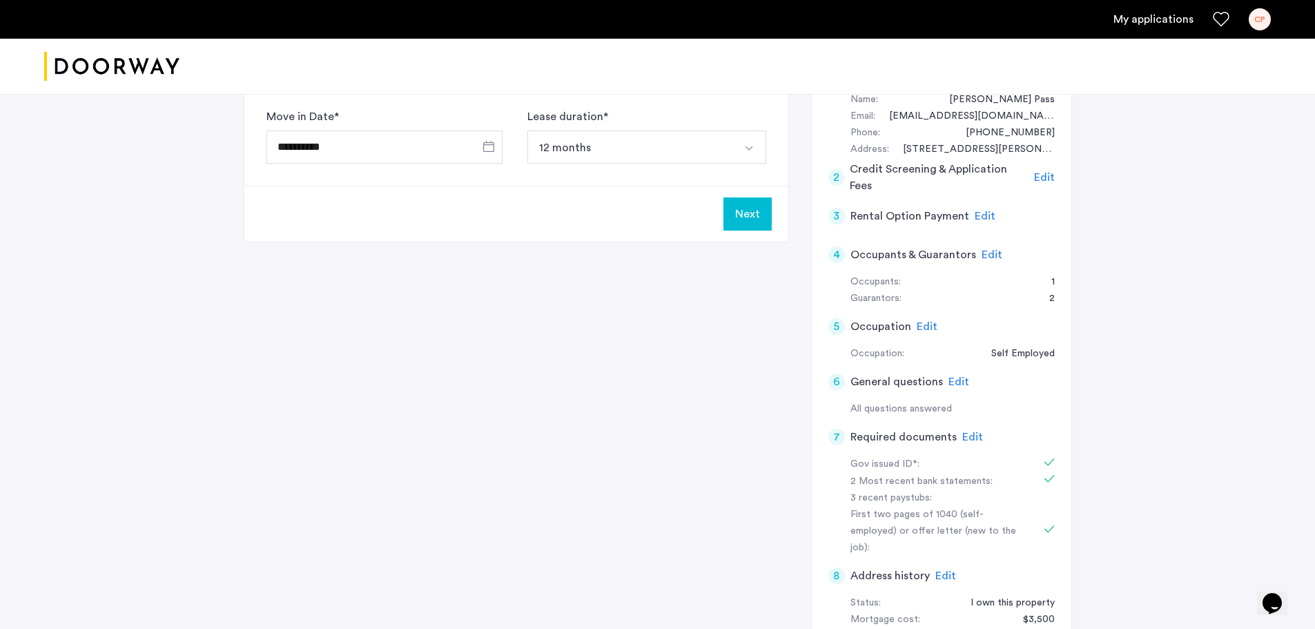
scroll to position [0, 0]
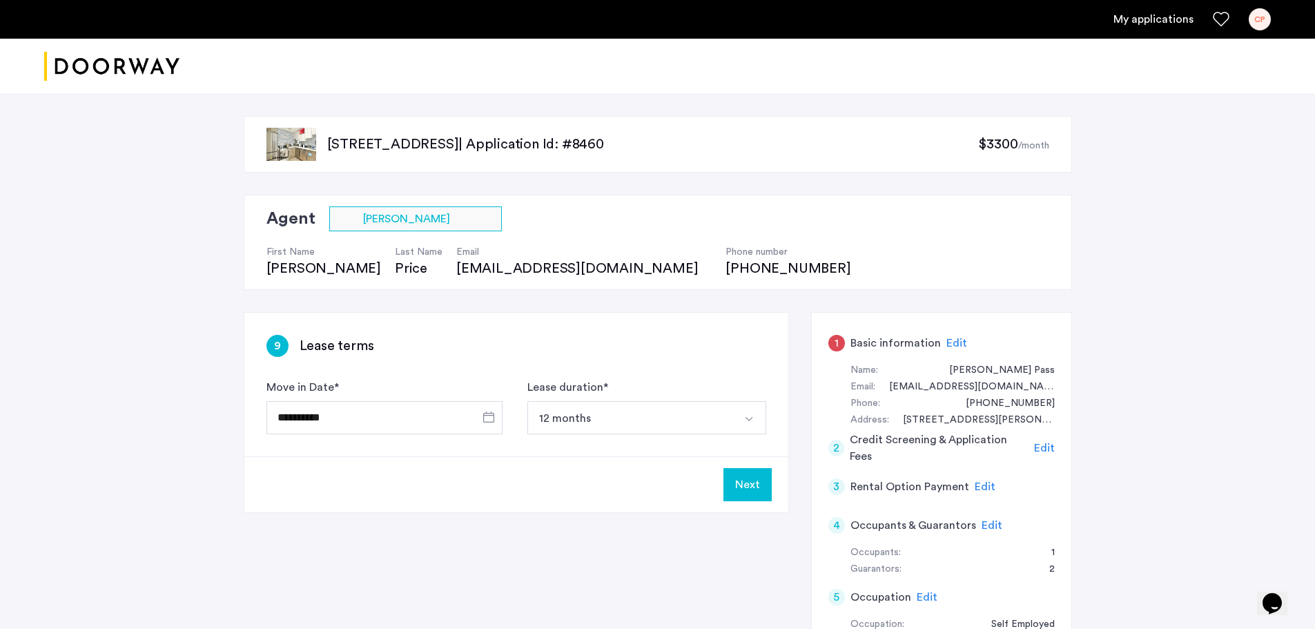
click at [952, 344] on span "Edit" at bounding box center [956, 342] width 21 height 11
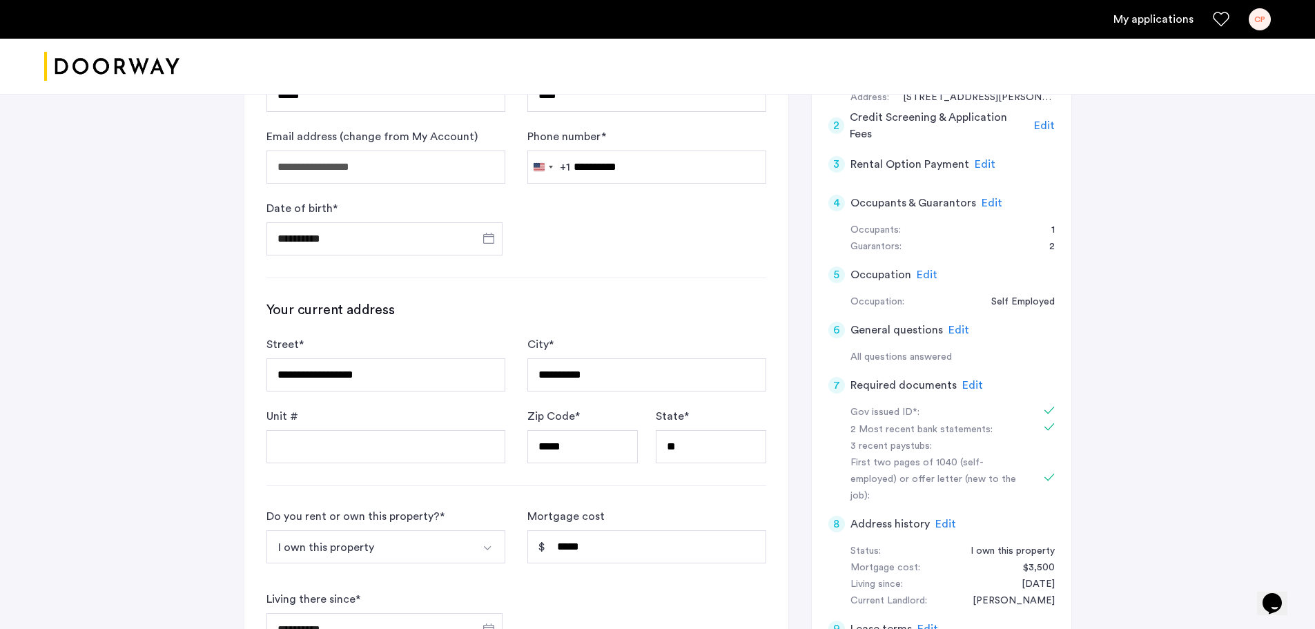
scroll to position [644, 0]
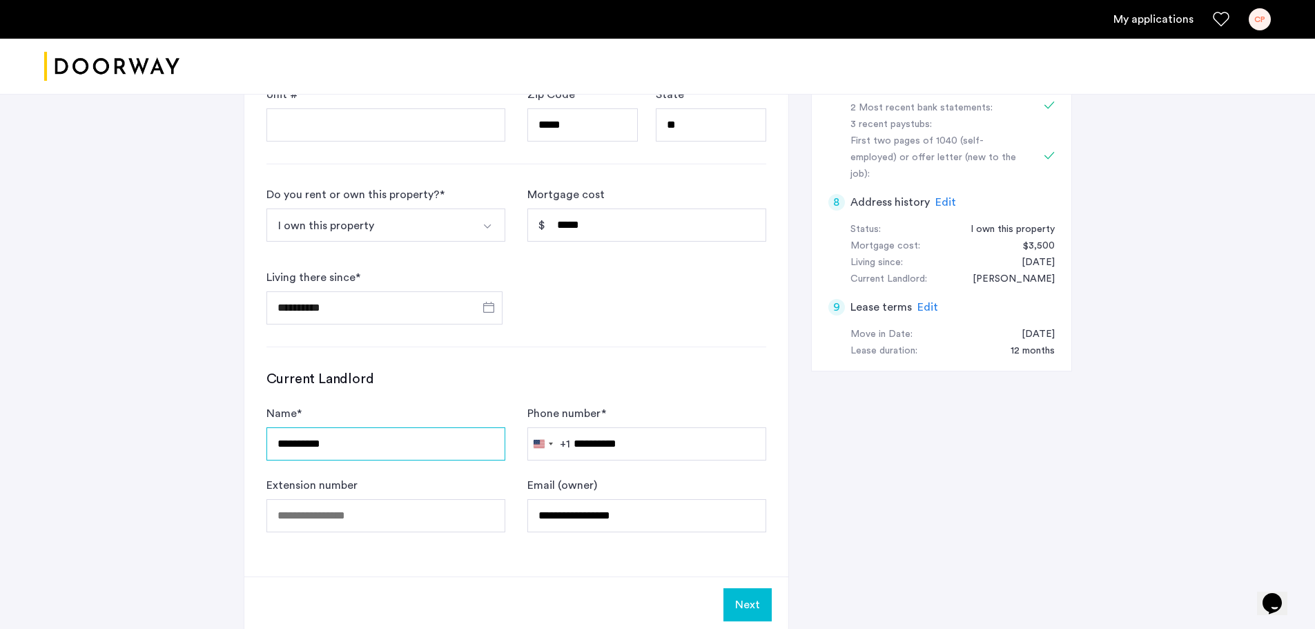
drag, startPoint x: 351, startPoint y: 439, endPoint x: 222, endPoint y: 443, distance: 128.4
click at [223, 443] on div "**********" at bounding box center [657, 52] width 869 height 1205
type input "**********"
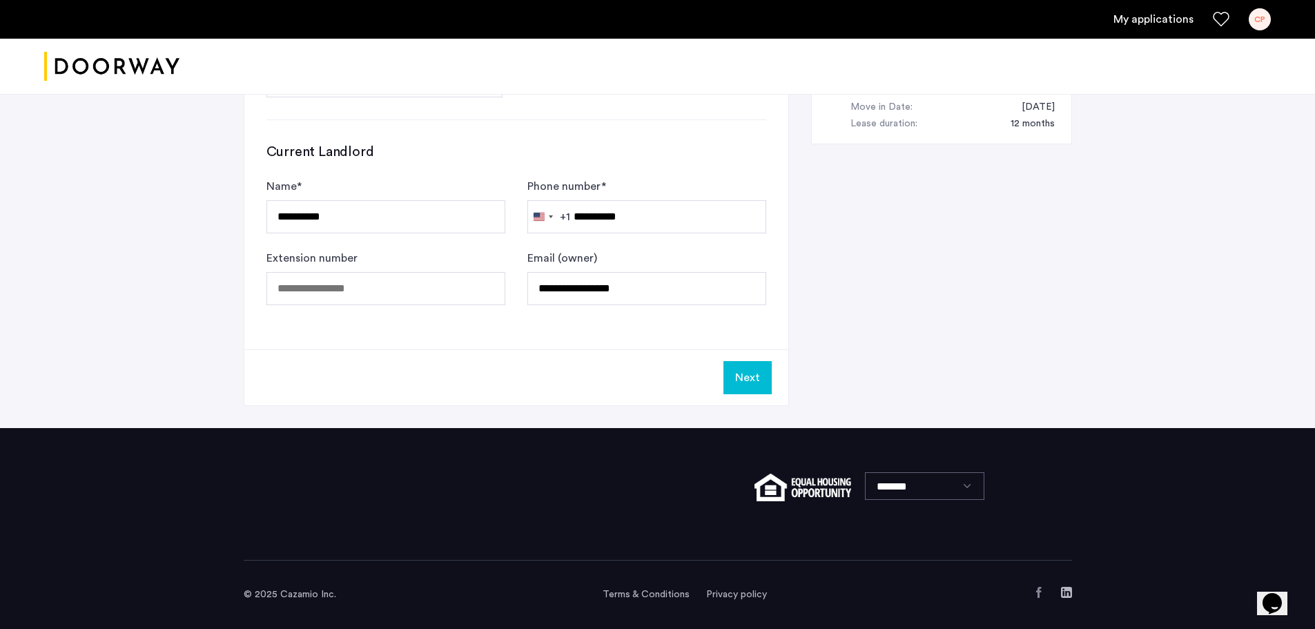
click at [743, 371] on button "Next" at bounding box center [747, 377] width 48 height 33
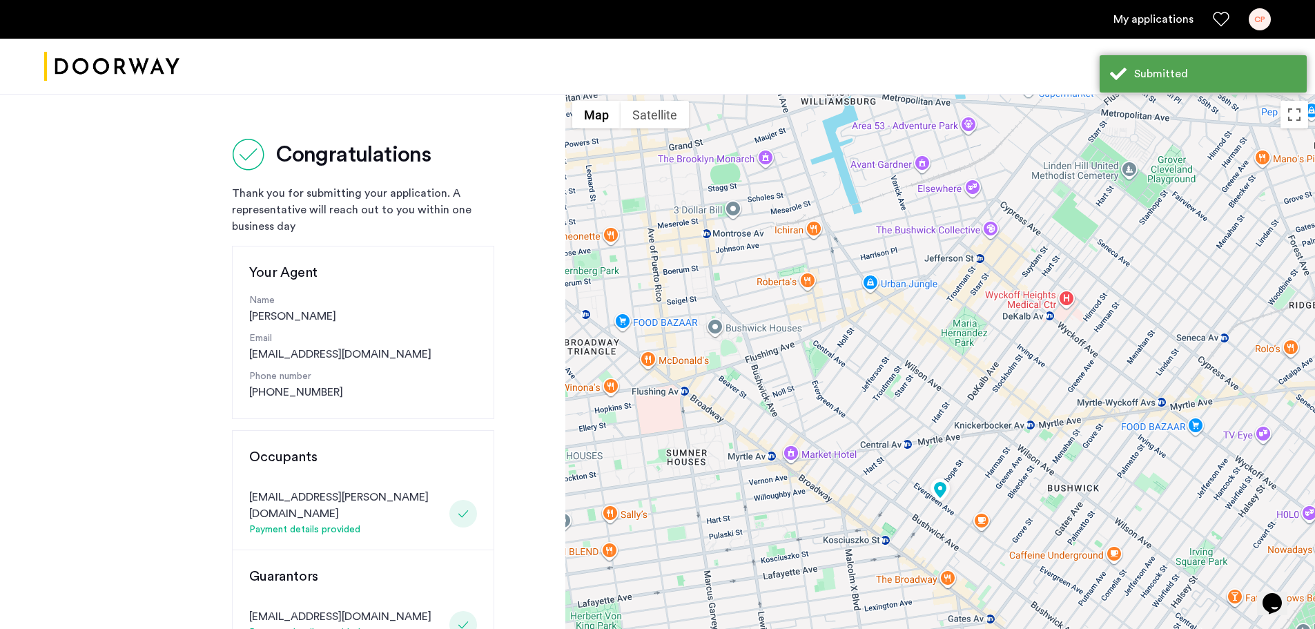
scroll to position [322, 0]
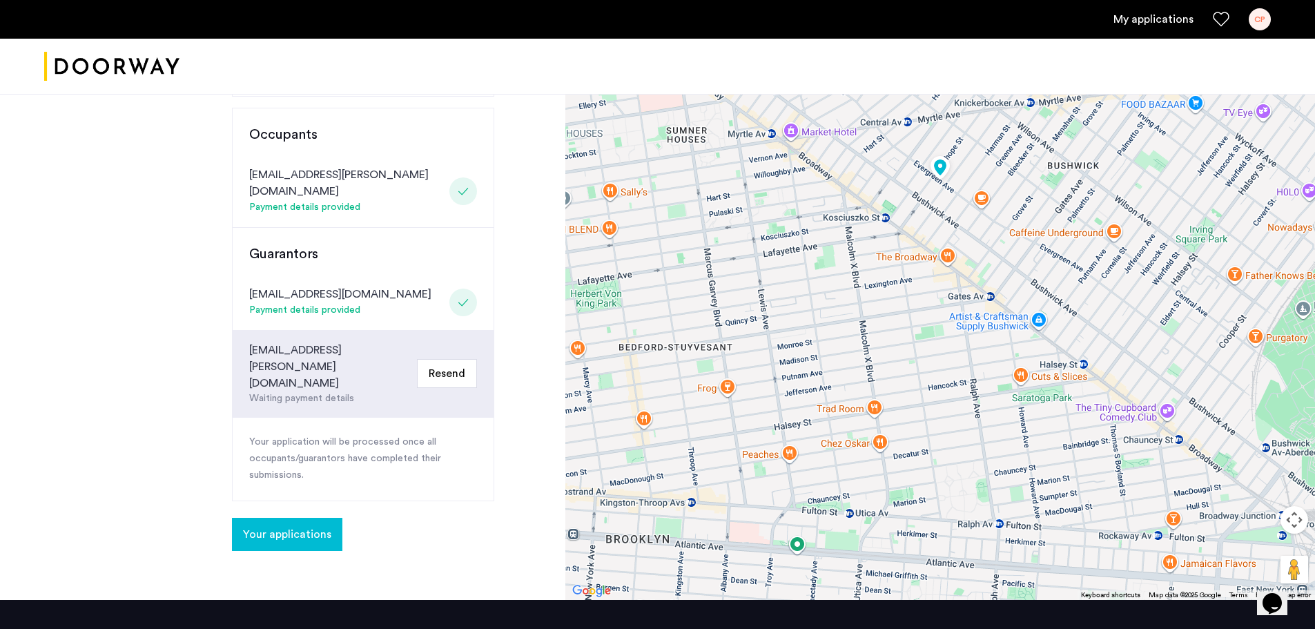
click at [461, 359] on button "Resend" at bounding box center [447, 373] width 60 height 29
click at [447, 359] on button "Resend" at bounding box center [447, 373] width 60 height 29
click at [312, 526] on span "Your applications" at bounding box center [287, 534] width 88 height 17
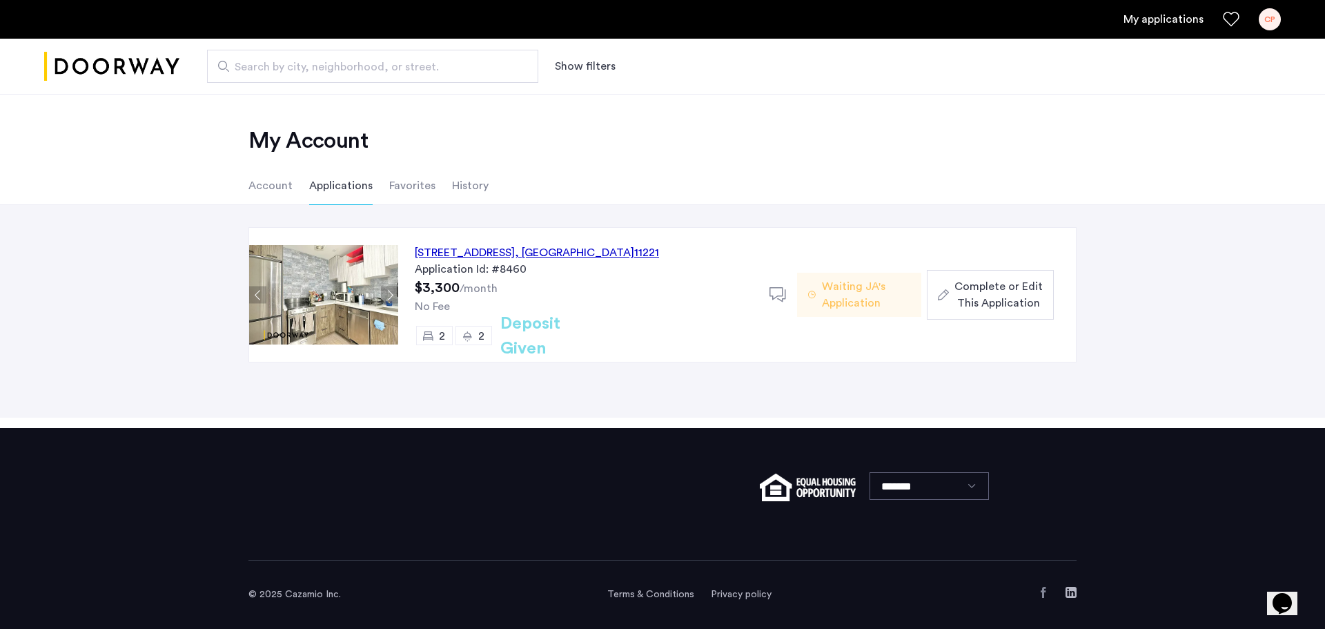
click at [981, 291] on span "Complete or Edit This Application" at bounding box center [998, 294] width 88 height 33
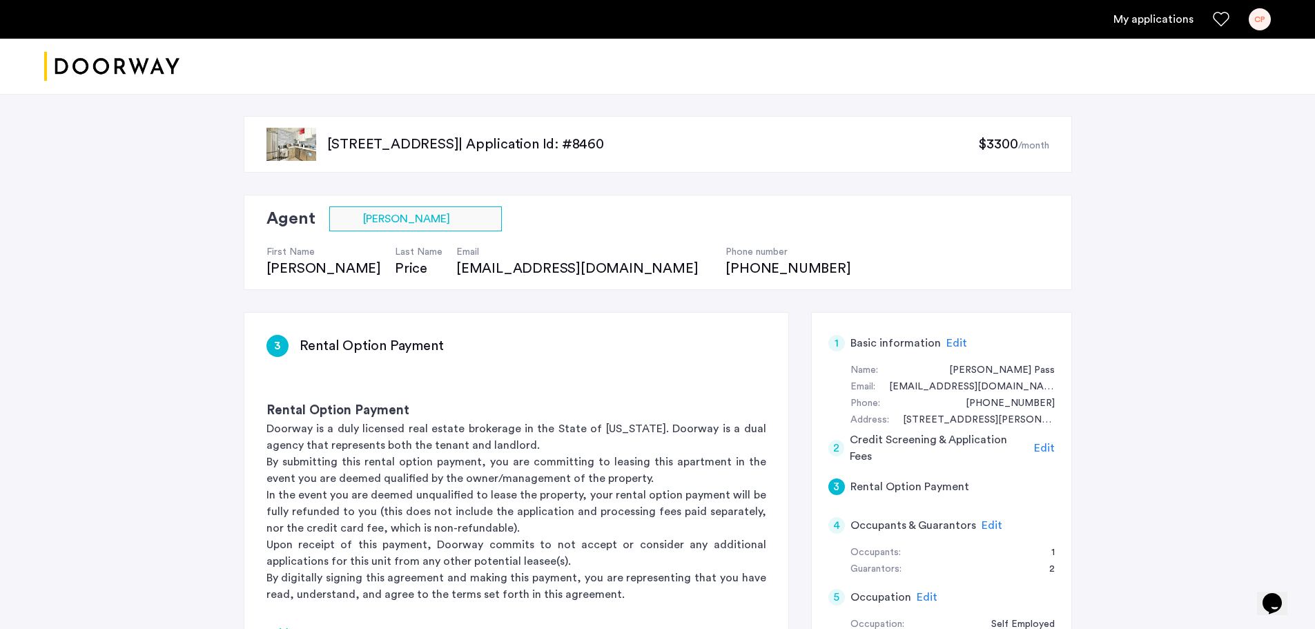
scroll to position [322, 0]
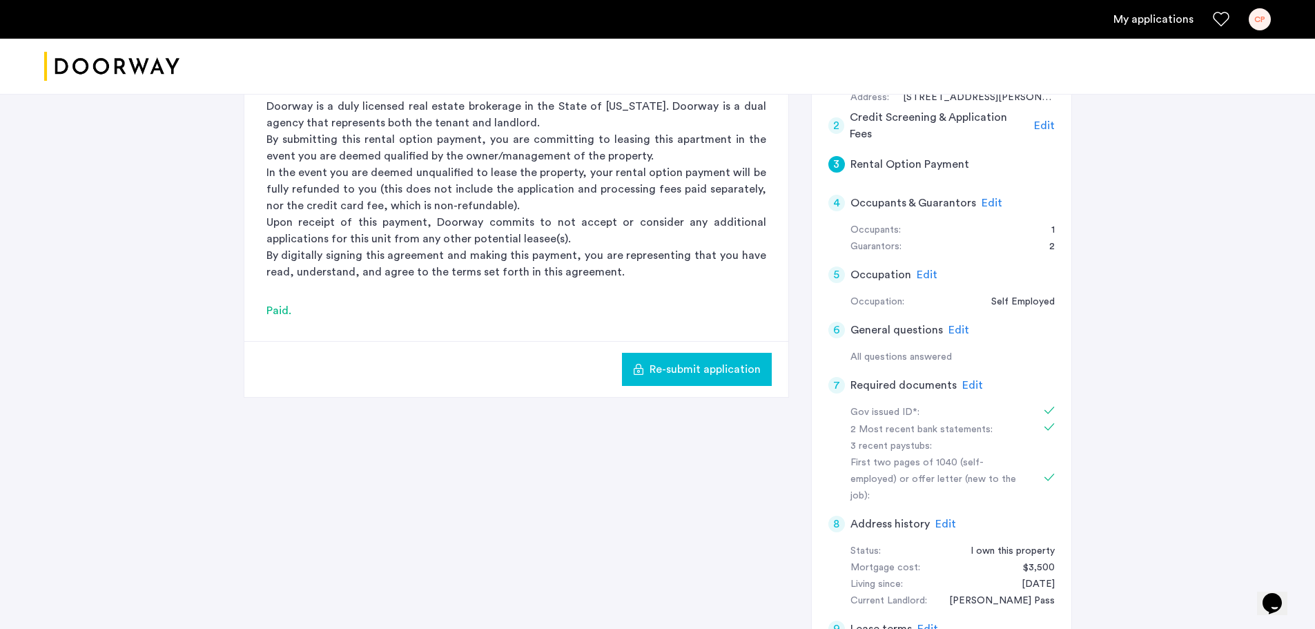
click at [1039, 125] on span "Edit" at bounding box center [1044, 125] width 21 height 11
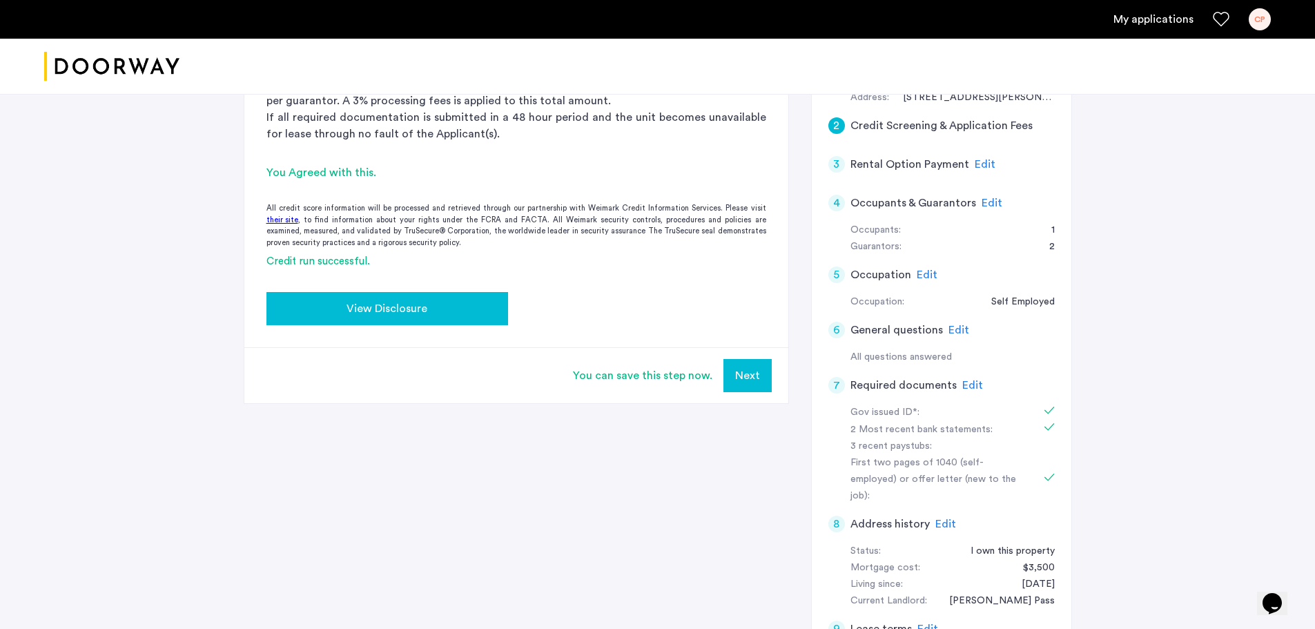
click at [406, 311] on span "View Disclosure" at bounding box center [386, 308] width 81 height 17
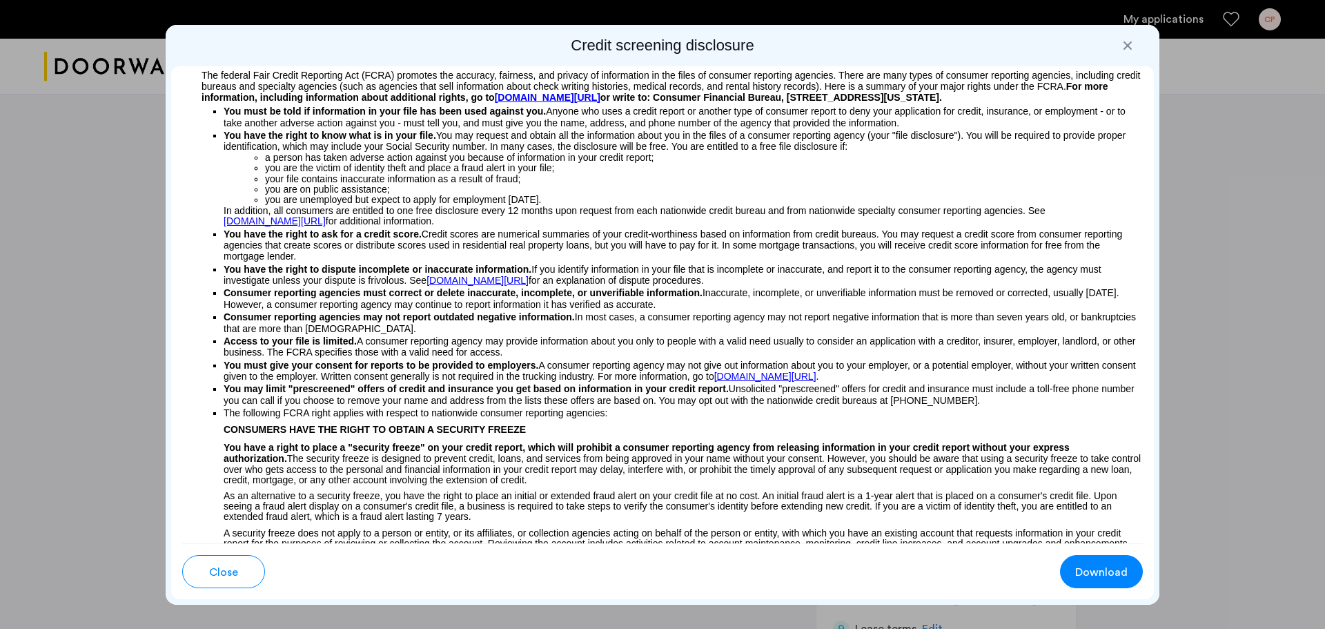
scroll to position [0, 0]
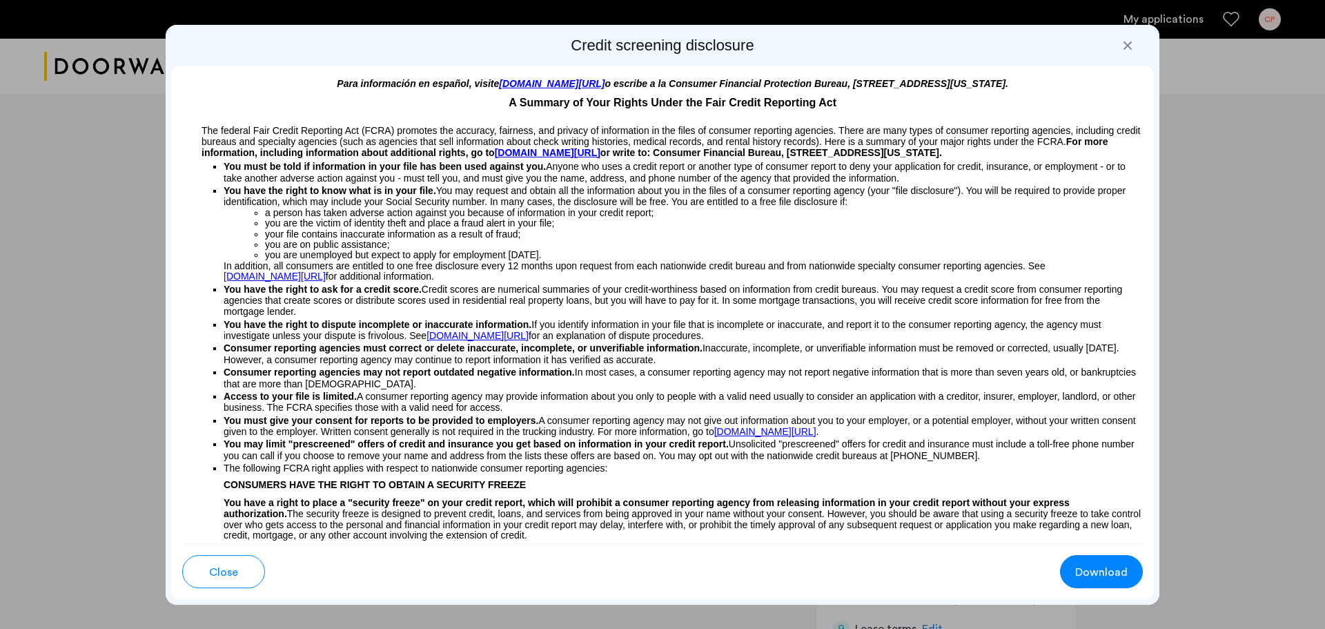
click at [1128, 41] on div at bounding box center [1128, 46] width 14 height 14
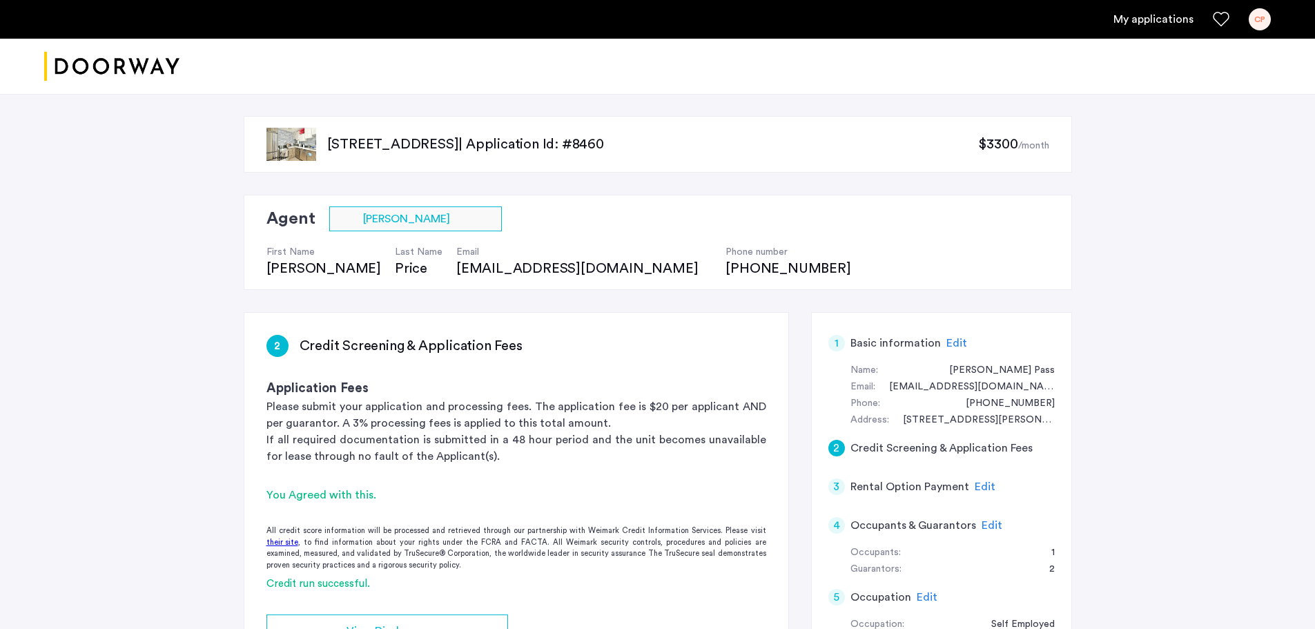
click at [1149, 20] on link "My applications" at bounding box center [1153, 19] width 80 height 17
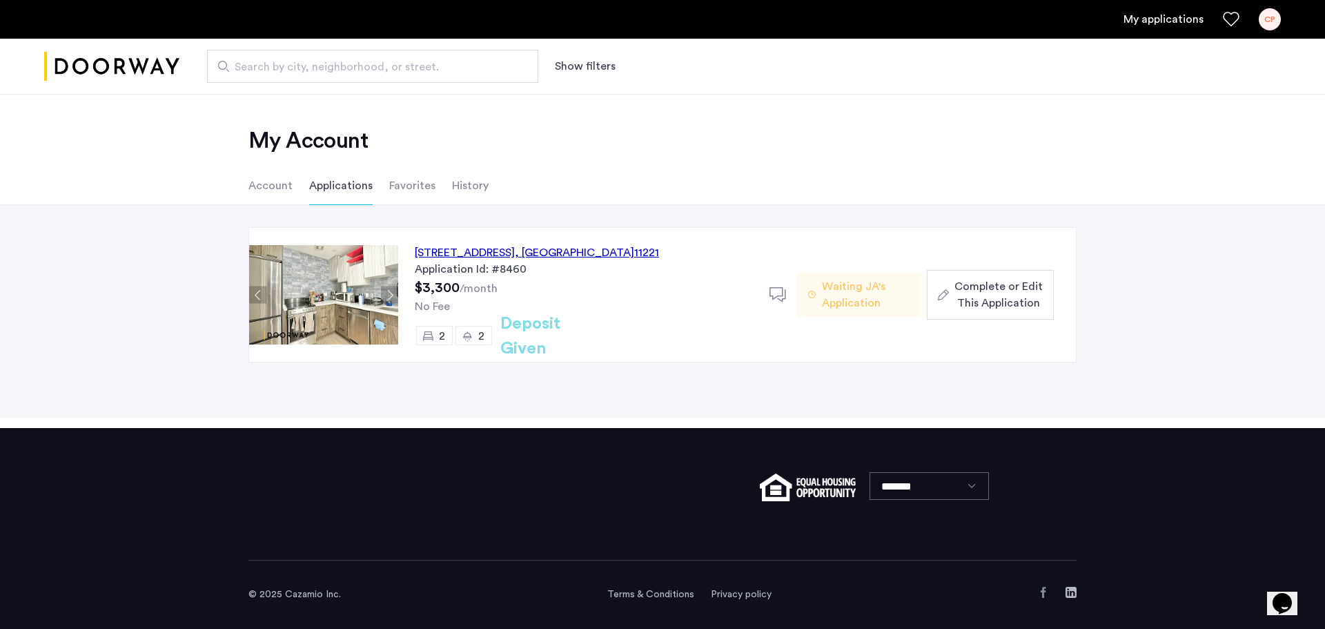
click at [573, 335] on h2 "Deposit Given" at bounding box center [555, 336] width 110 height 50
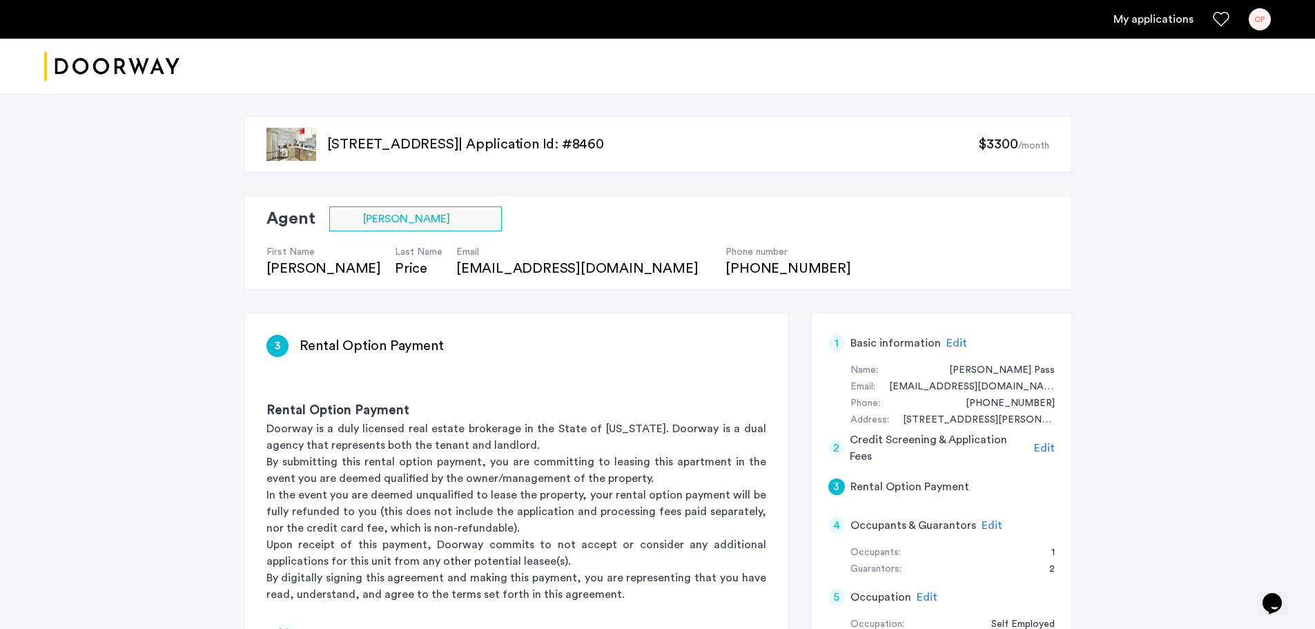
scroll to position [322, 0]
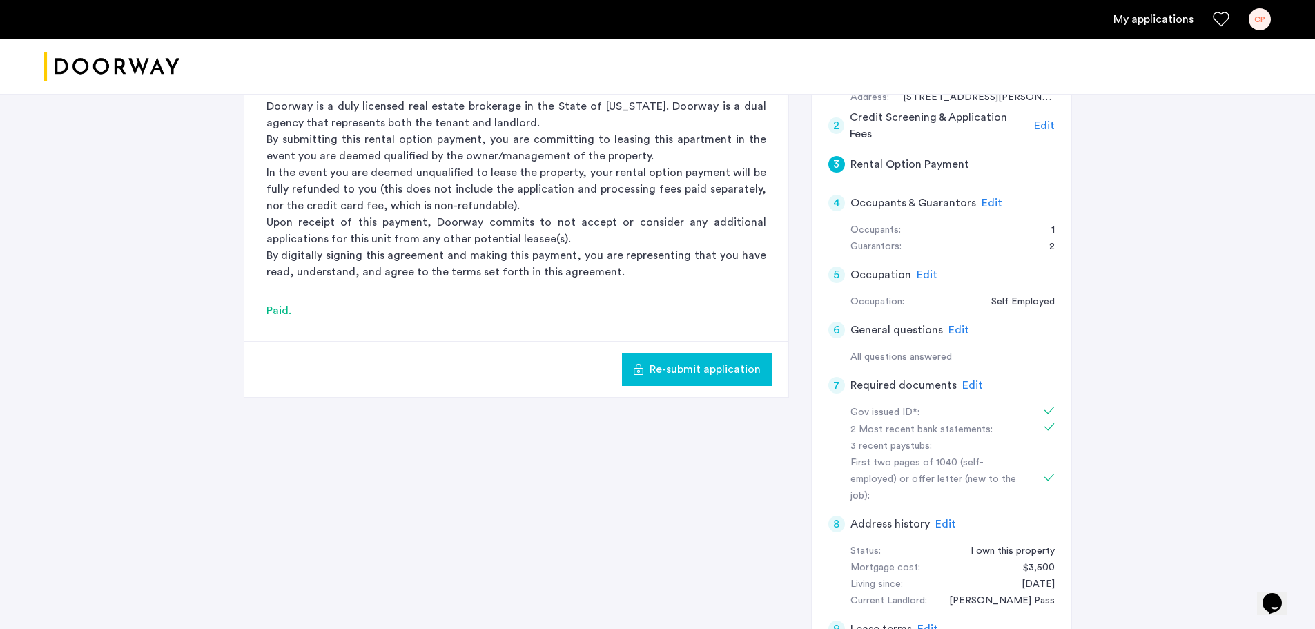
click at [1041, 126] on span "Edit" at bounding box center [1044, 125] width 21 height 11
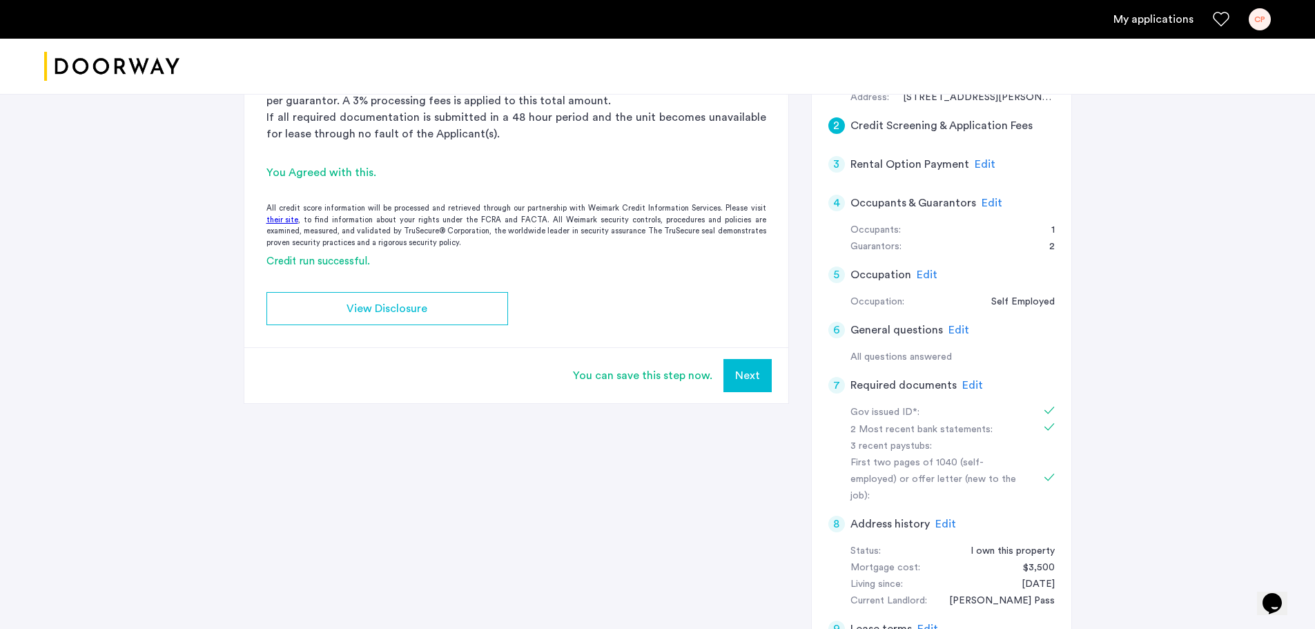
scroll to position [0, 0]
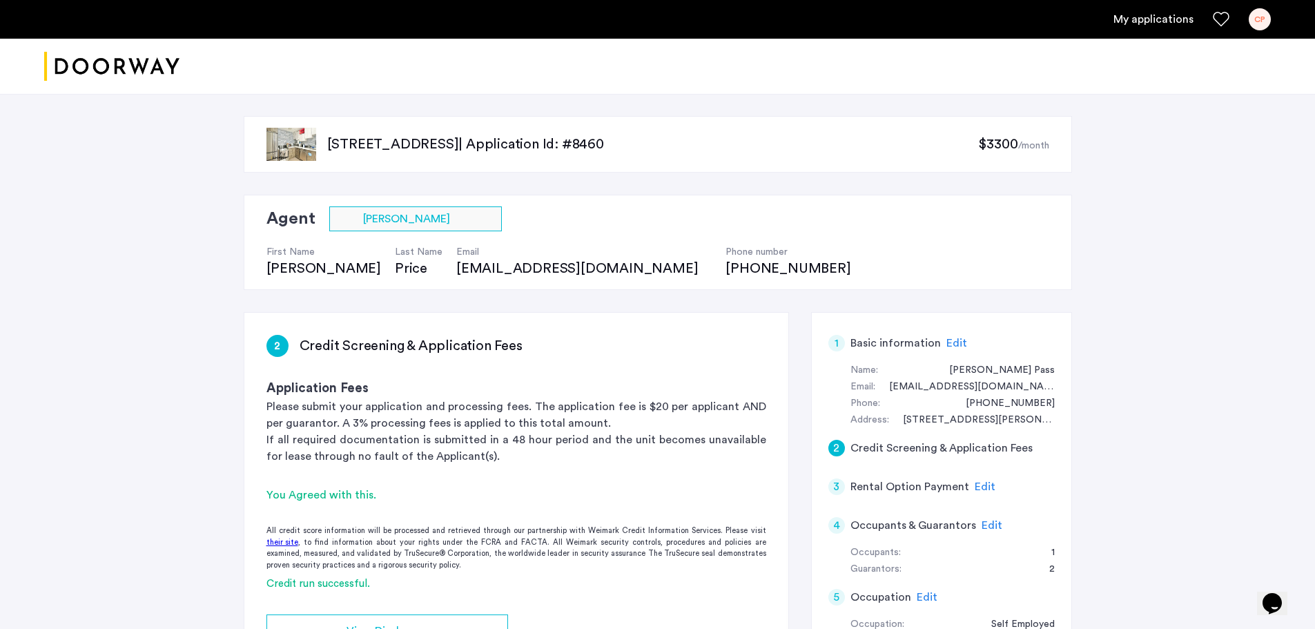
drag, startPoint x: 377, startPoint y: 493, endPoint x: 266, endPoint y: 500, distance: 111.3
click at [266, 500] on div "You Agreed with this." at bounding box center [516, 495] width 500 height 17
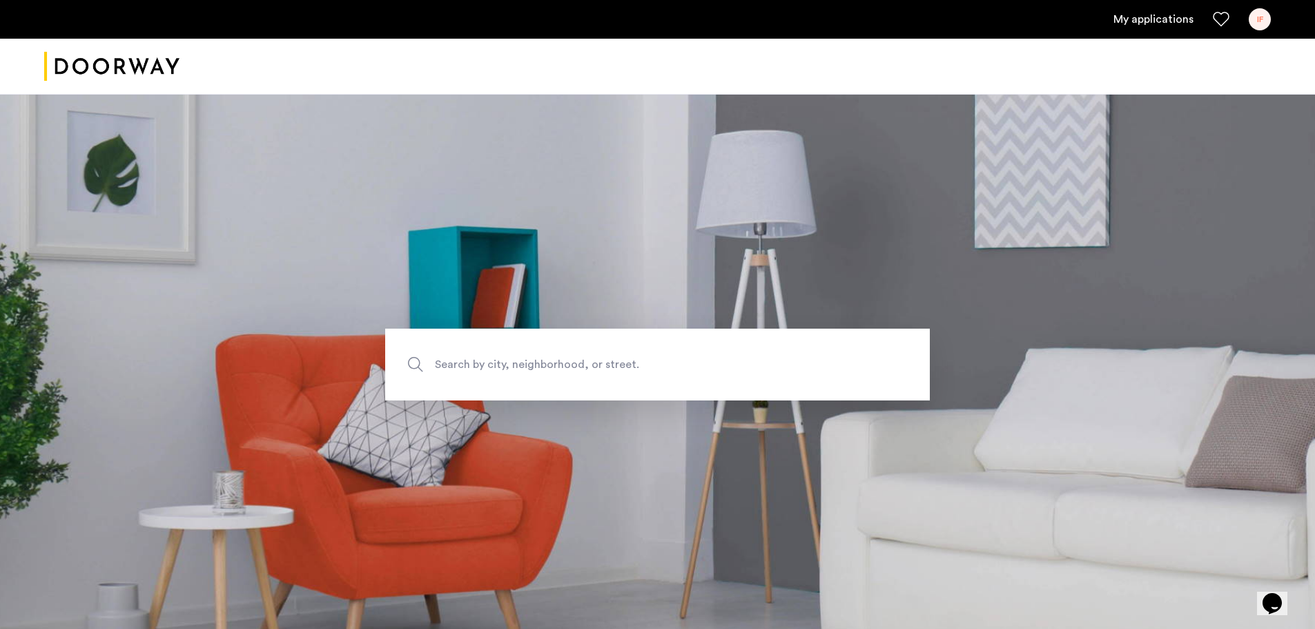
click at [1261, 19] on div "IF" at bounding box center [1259, 19] width 22 height 22
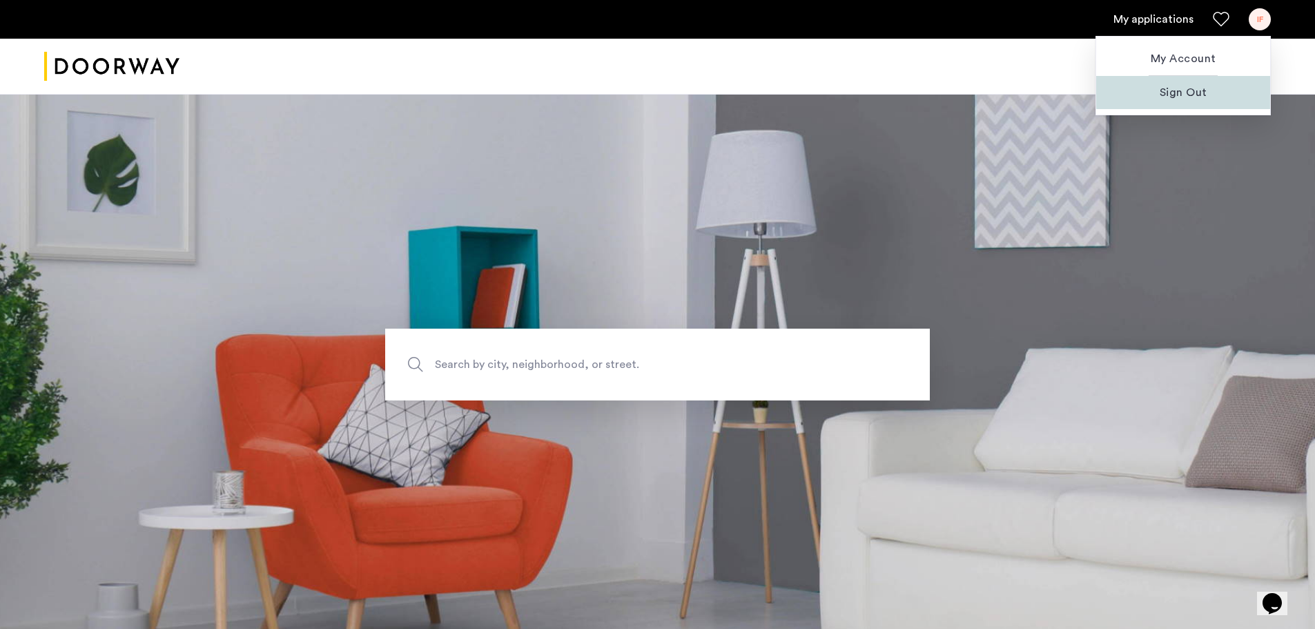
click at [1198, 91] on span "Sign Out" at bounding box center [1183, 92] width 152 height 17
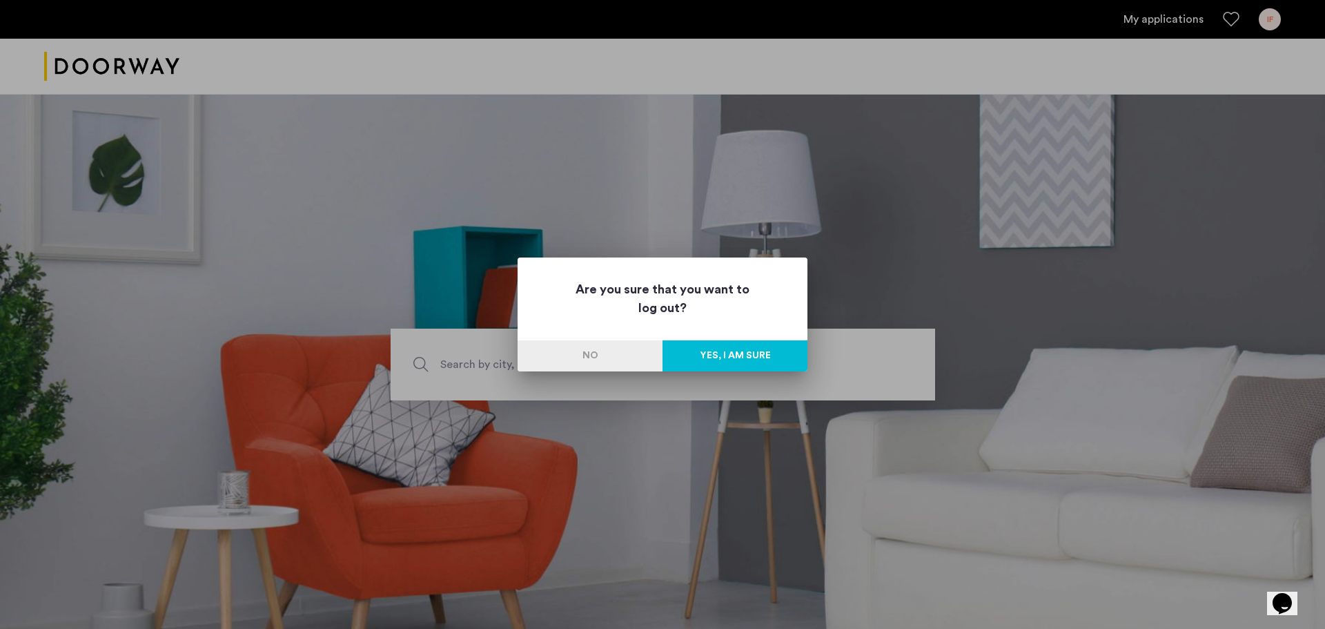
click at [724, 351] on button "Yes, I am sure" at bounding box center [734, 355] width 145 height 31
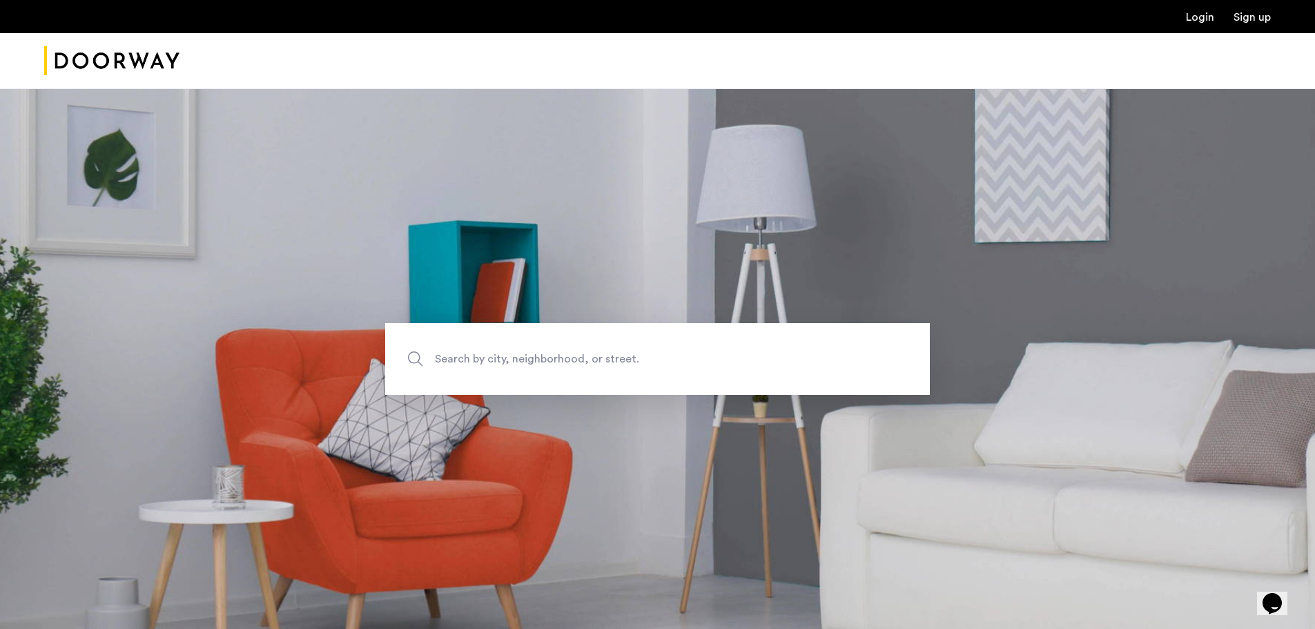
click at [1190, 18] on link "Login" at bounding box center [1200, 17] width 28 height 11
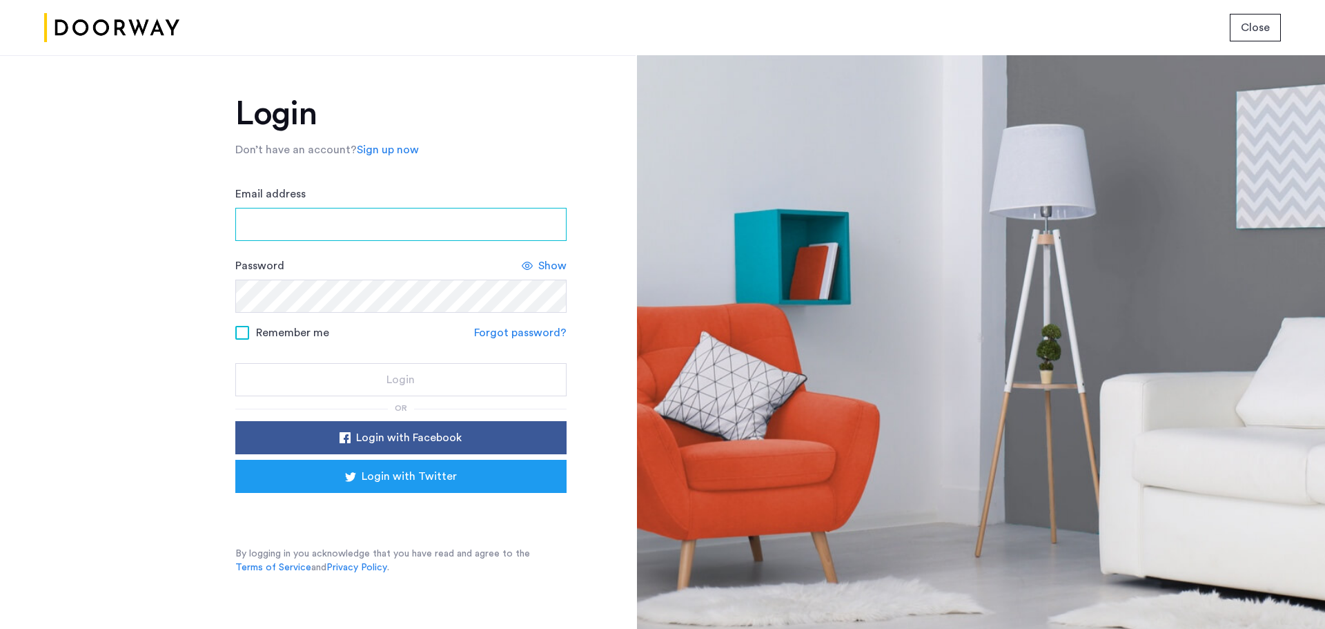
click at [443, 220] on input "Email address" at bounding box center [400, 224] width 331 height 33
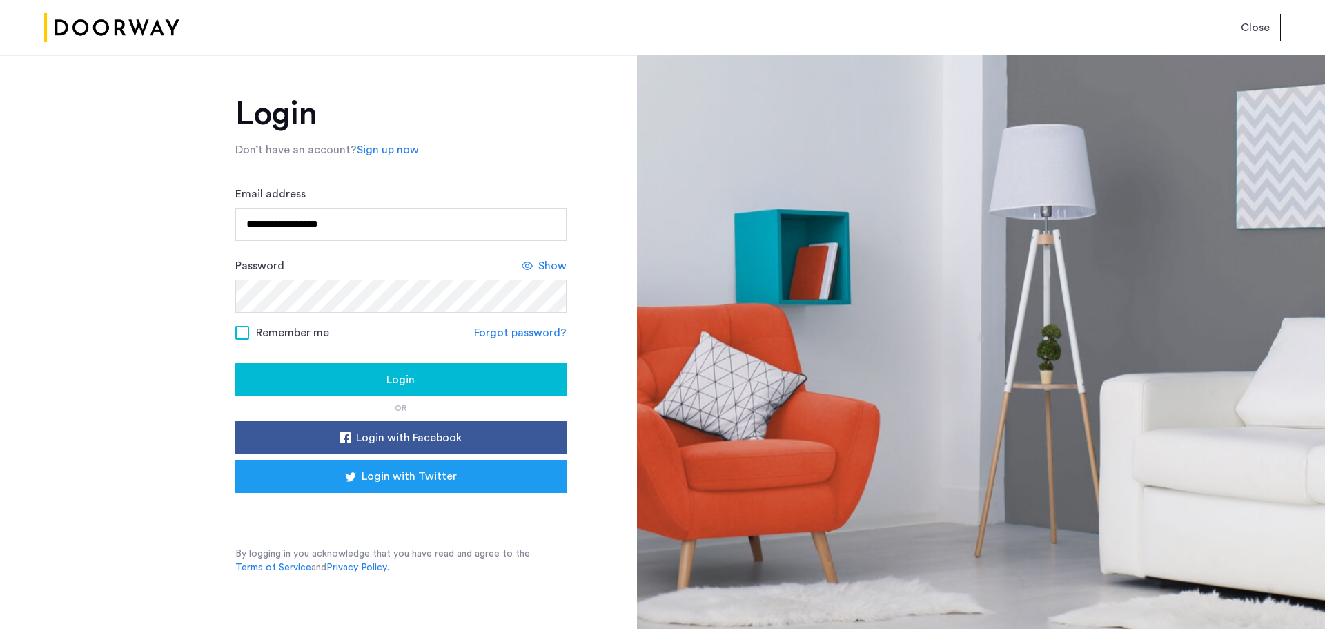
click at [388, 372] on span "Login" at bounding box center [400, 379] width 28 height 17
click at [253, 224] on input "**********" at bounding box center [400, 224] width 331 height 33
click at [411, 377] on span "Login" at bounding box center [400, 379] width 28 height 17
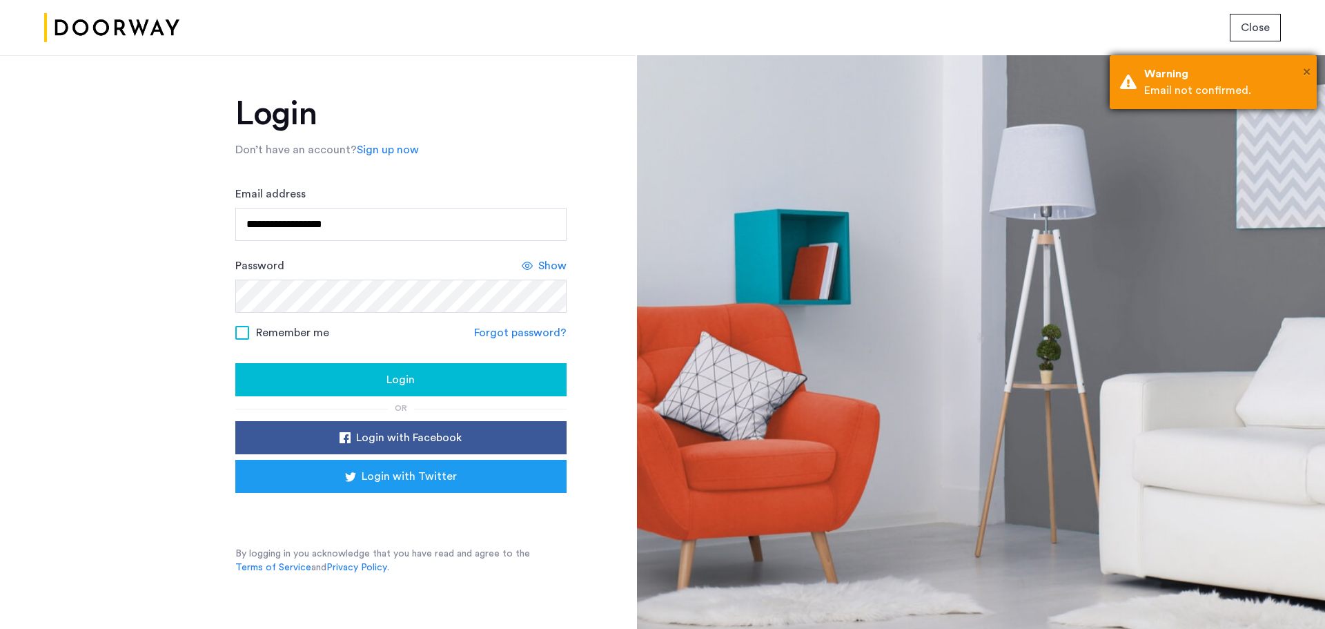
click at [1303, 68] on span "×" at bounding box center [1307, 72] width 8 height 14
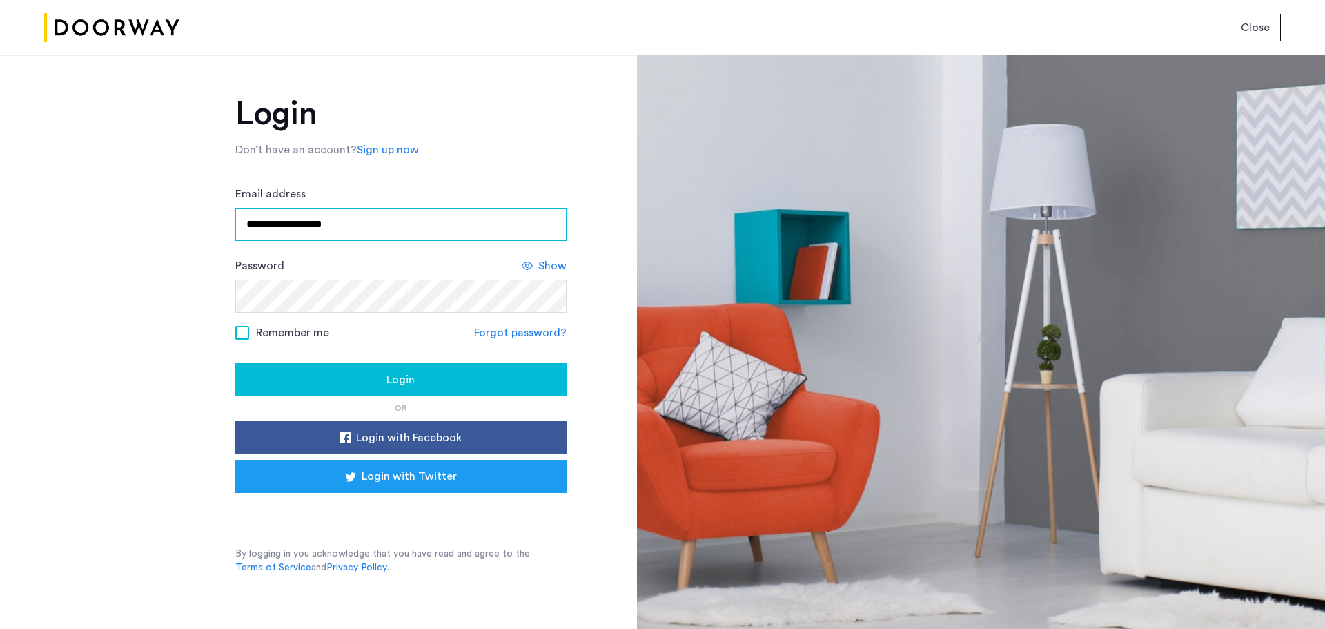
click at [257, 225] on input "**********" at bounding box center [400, 224] width 331 height 33
click at [397, 377] on span "Login" at bounding box center [400, 379] width 28 height 17
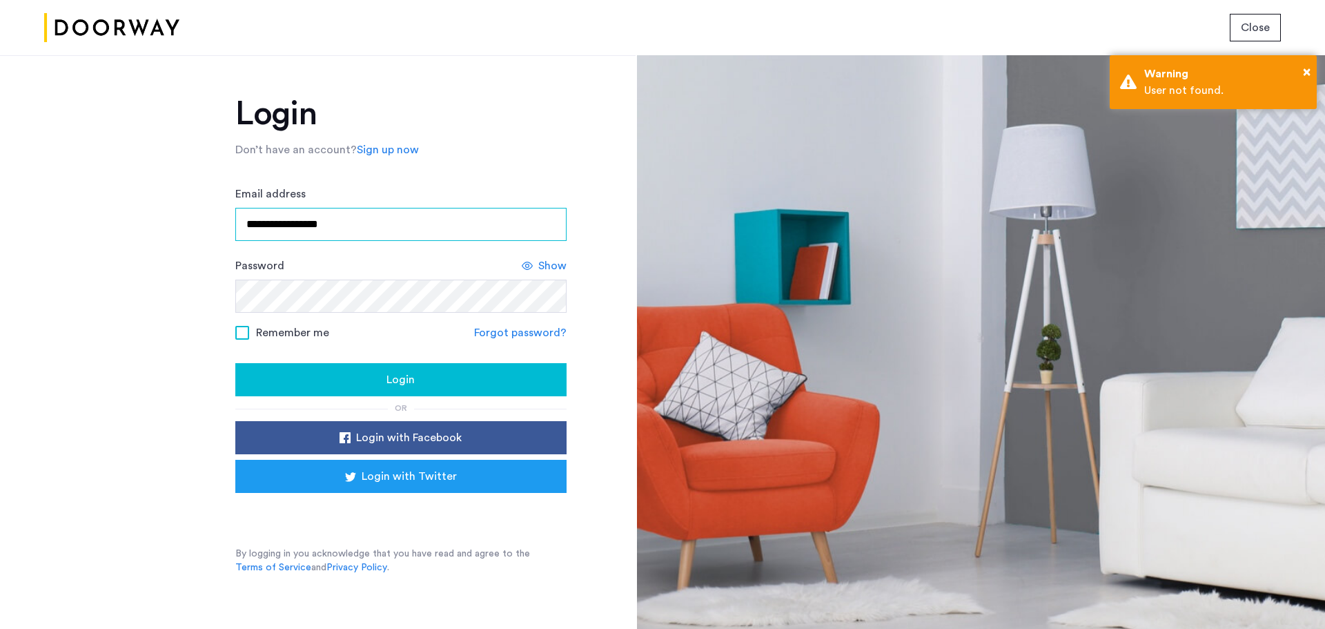
drag, startPoint x: 360, startPoint y: 233, endPoint x: 35, endPoint y: 217, distance: 326.1
click at [35, 217] on div "**********" at bounding box center [318, 341] width 636 height 573
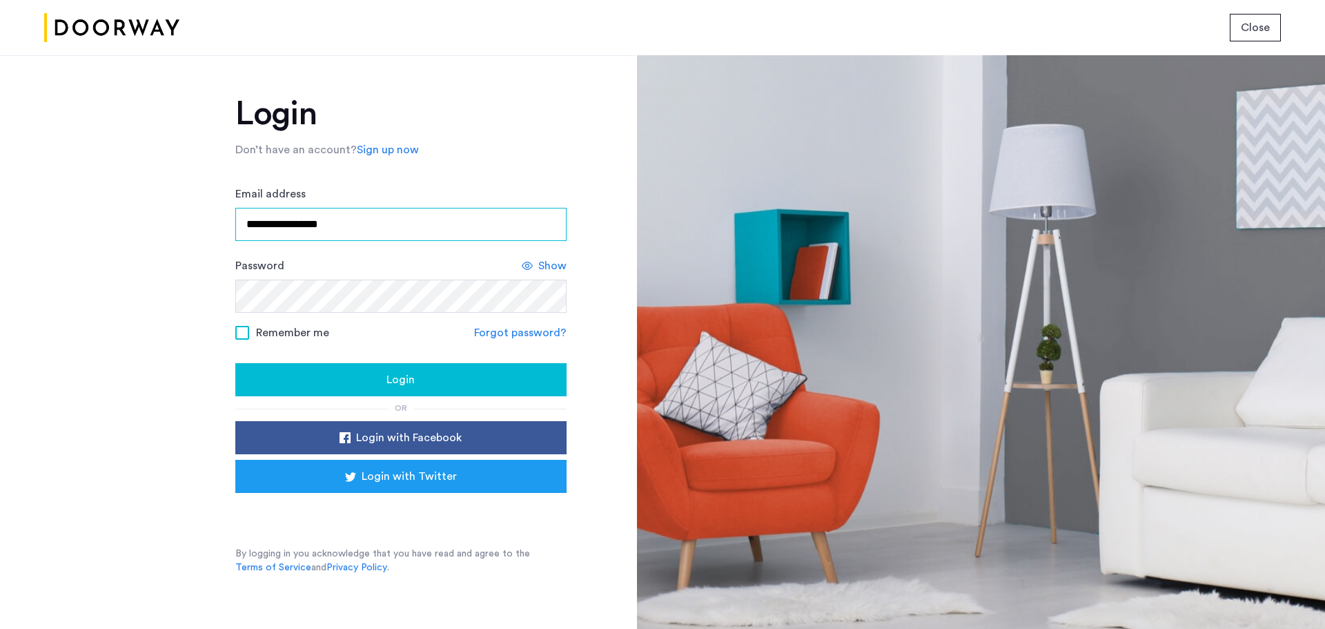
type input "**********"
click at [401, 378] on span "Login" at bounding box center [400, 379] width 28 height 17
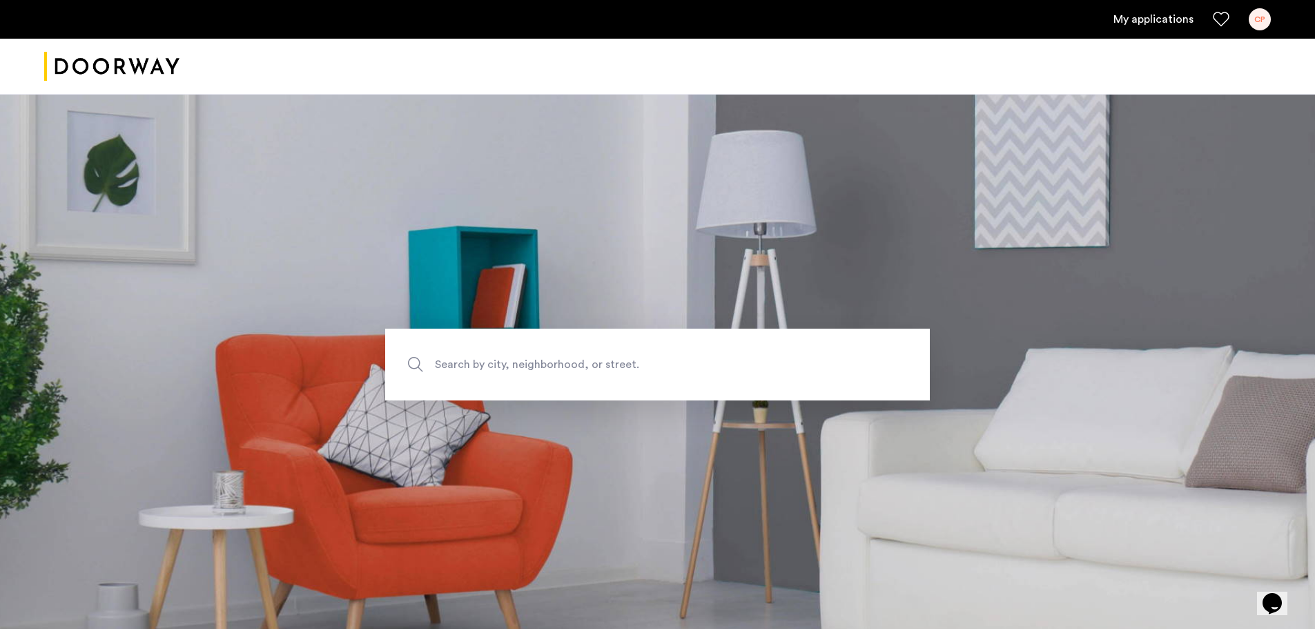
click at [1156, 14] on link "My applications" at bounding box center [1153, 19] width 80 height 17
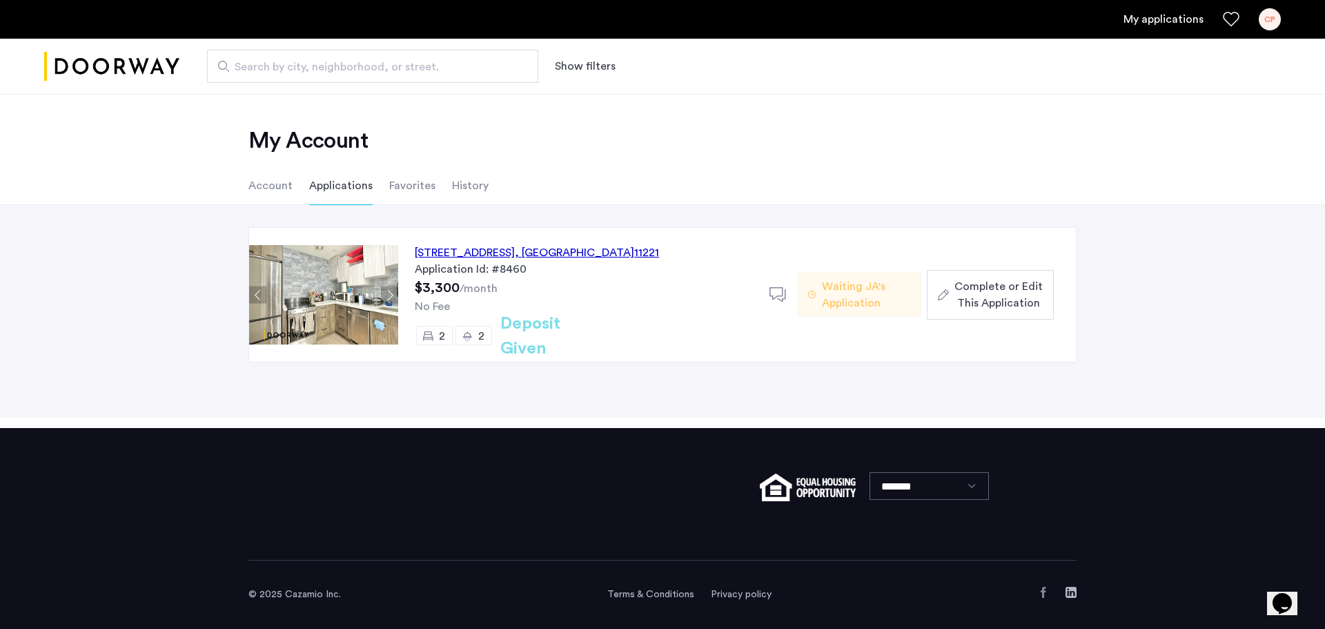
click at [1019, 293] on span "Complete or Edit This Application" at bounding box center [998, 294] width 88 height 33
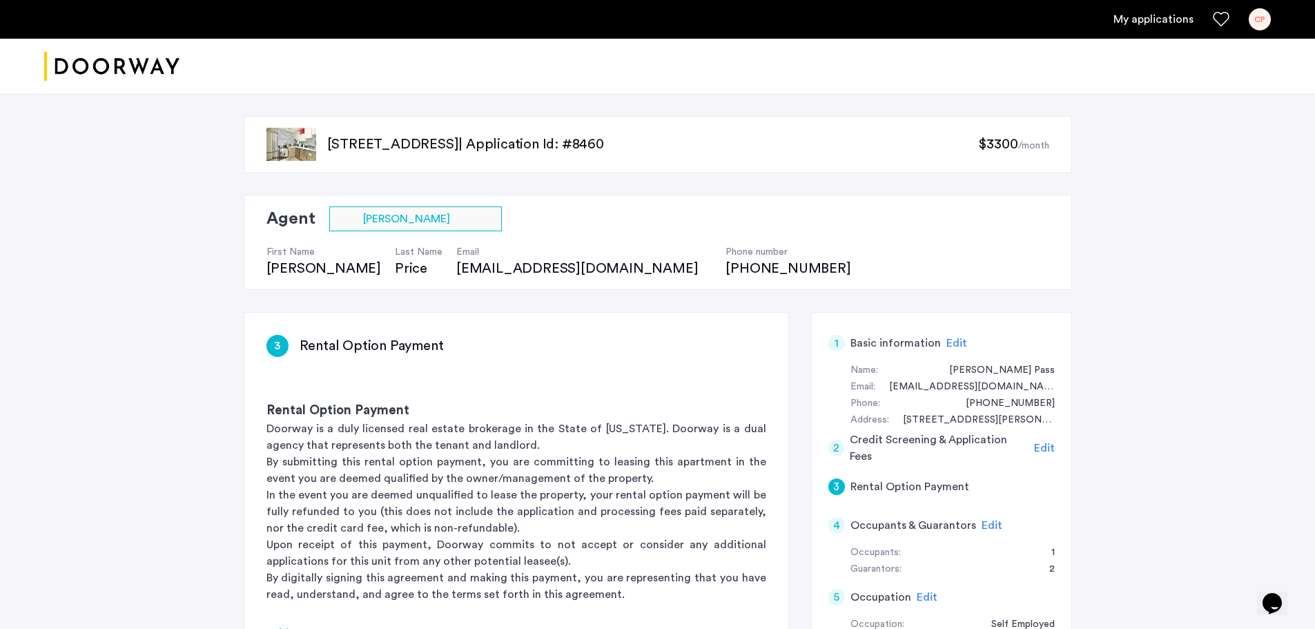
click at [1045, 450] on span "Edit" at bounding box center [1044, 447] width 21 height 11
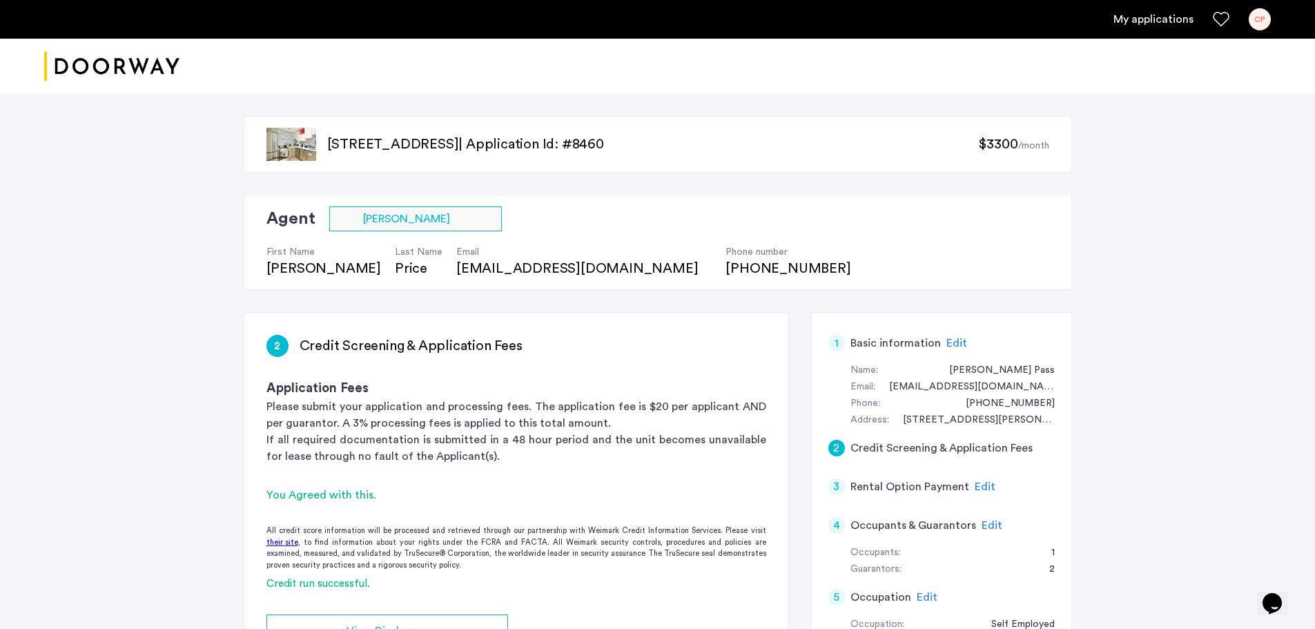
scroll to position [322, 0]
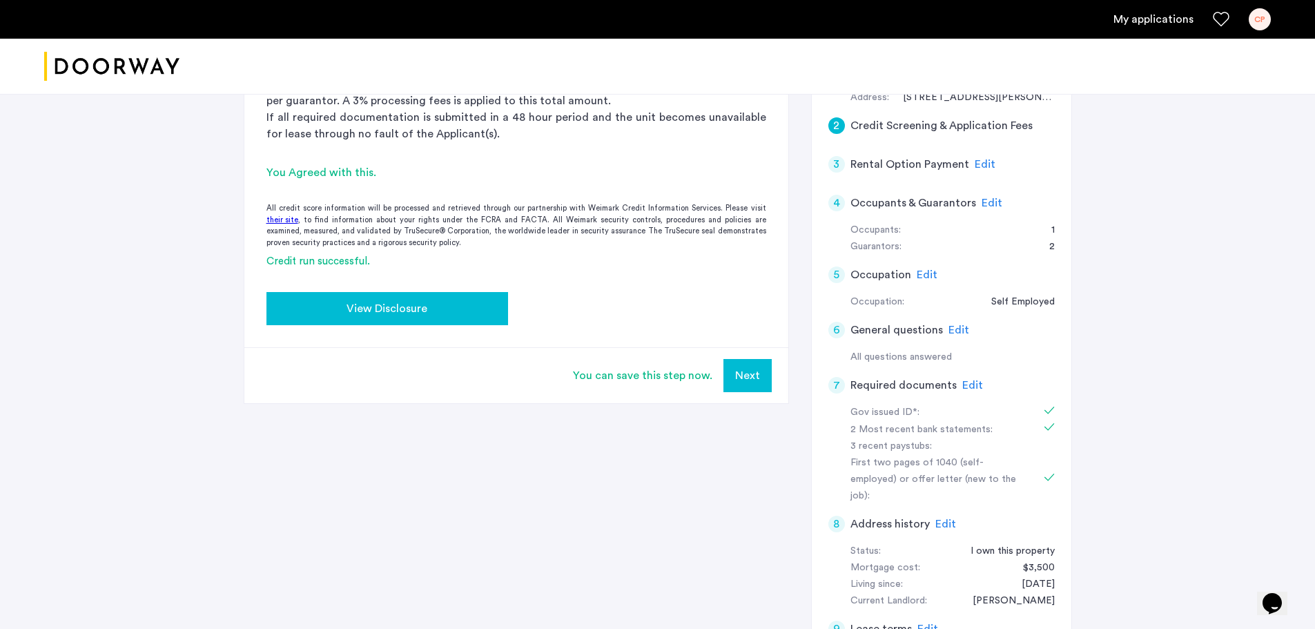
click at [390, 312] on span "View Disclosure" at bounding box center [386, 308] width 81 height 17
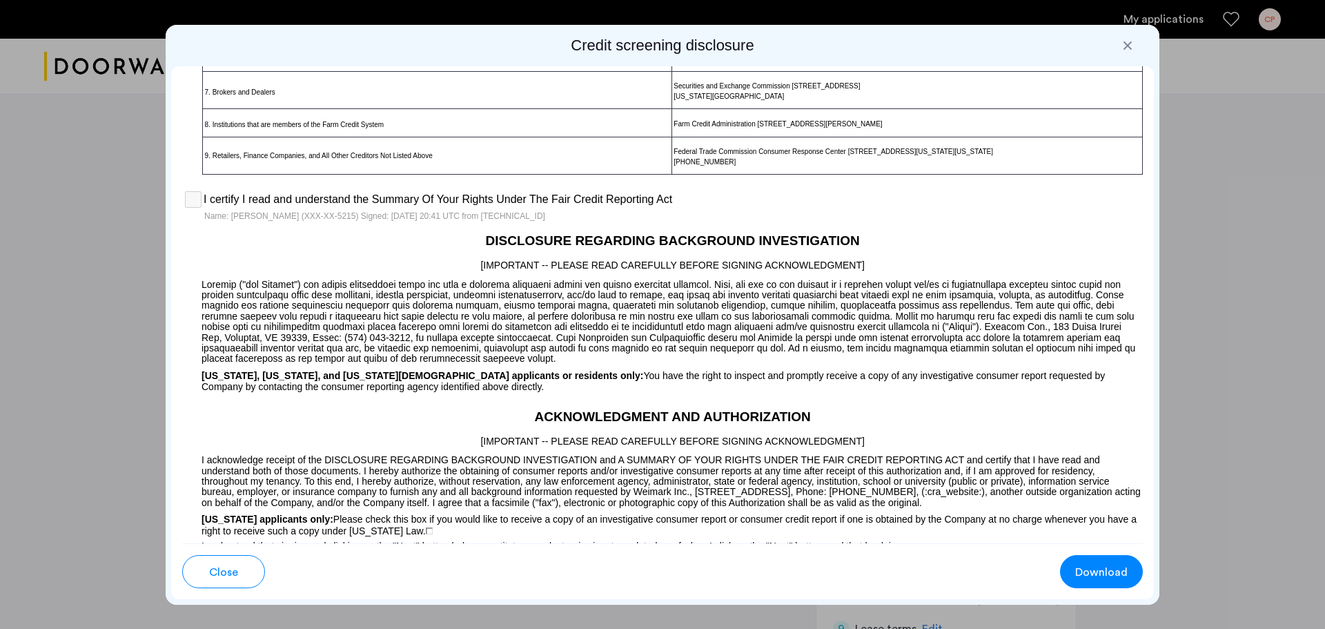
scroll to position [1288, 0]
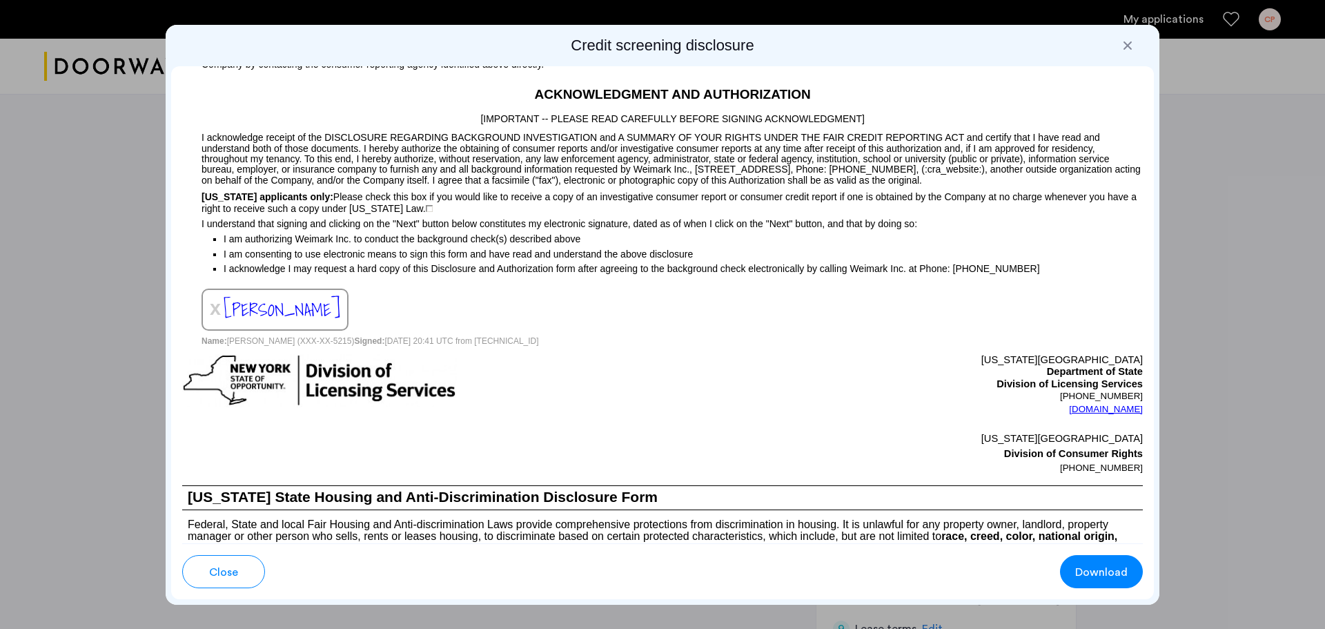
click at [263, 296] on span "[PERSON_NAME]" at bounding box center [282, 309] width 117 height 28
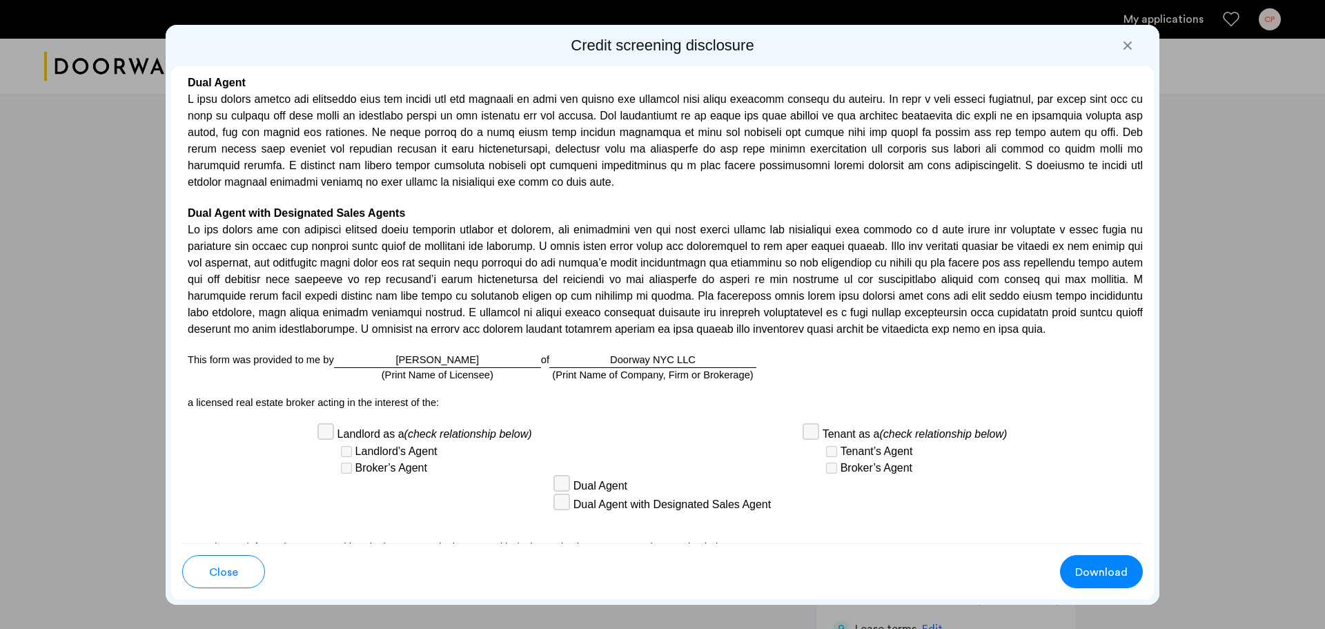
scroll to position [3508, 0]
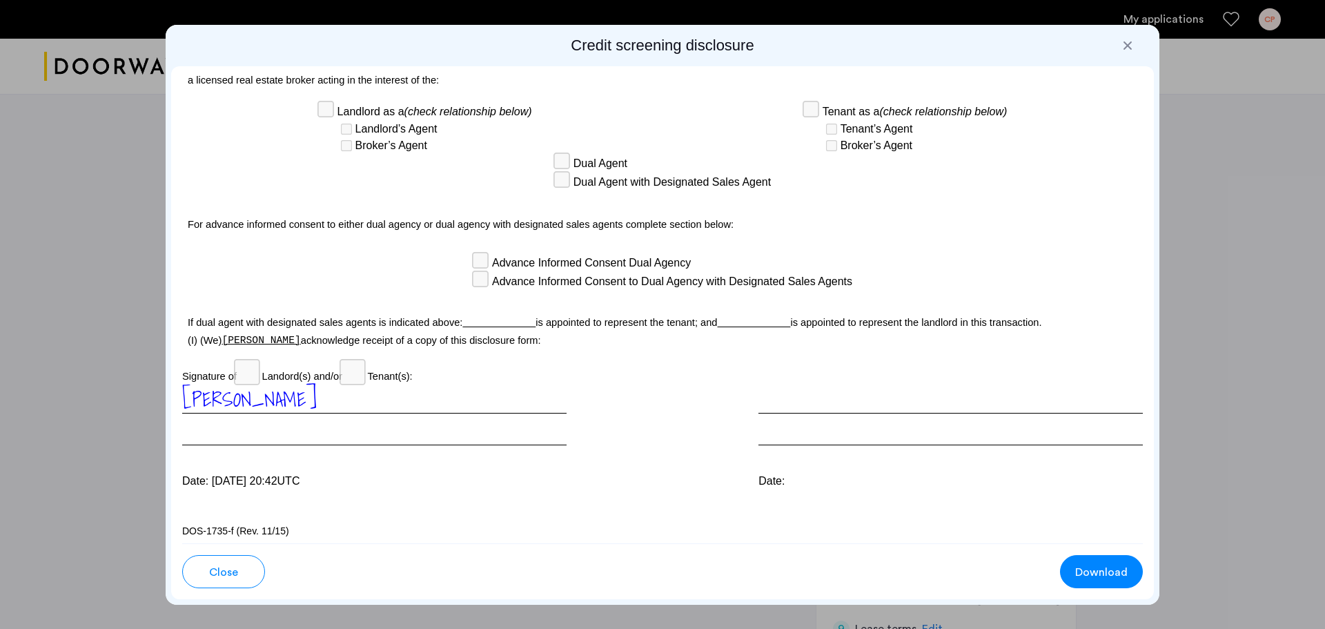
click at [1119, 576] on span "Download" at bounding box center [1101, 572] width 52 height 17
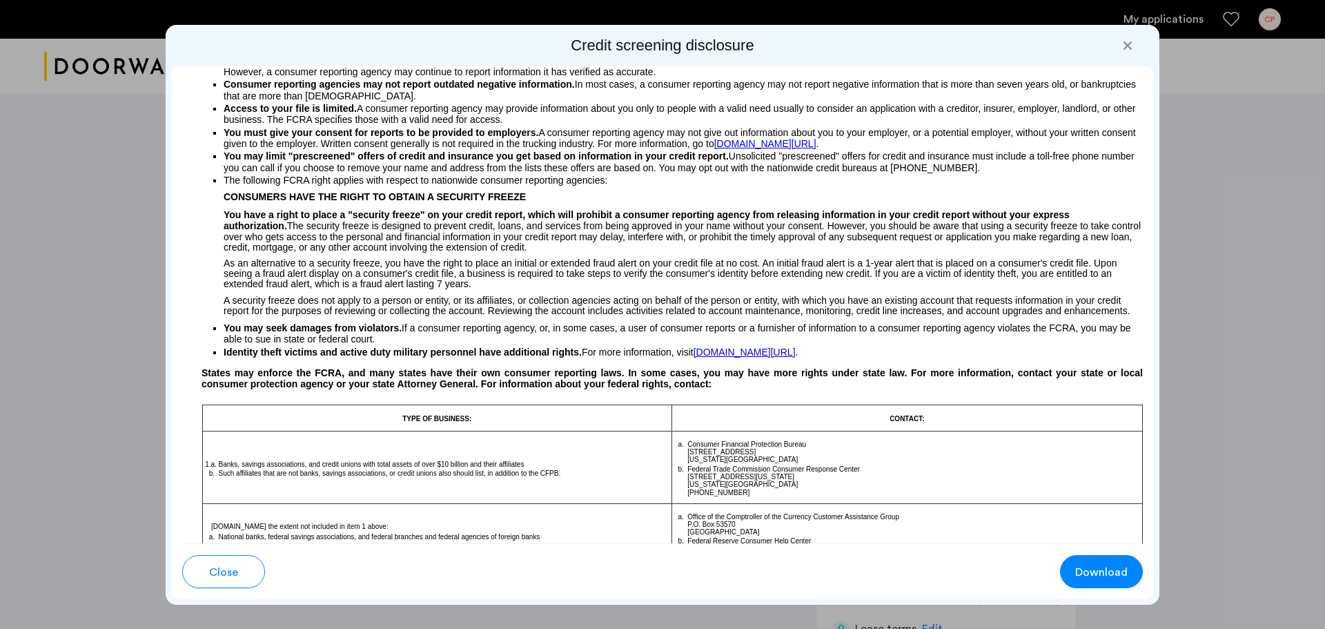
scroll to position [0, 0]
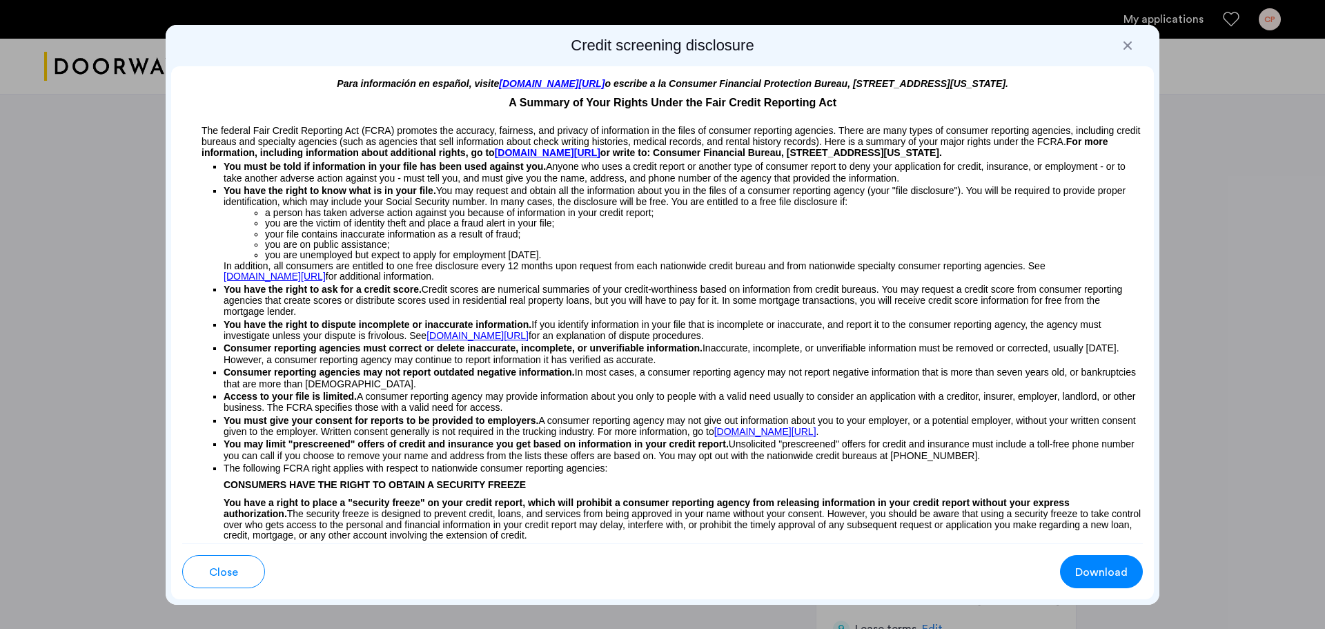
click at [1125, 43] on div at bounding box center [1128, 46] width 14 height 14
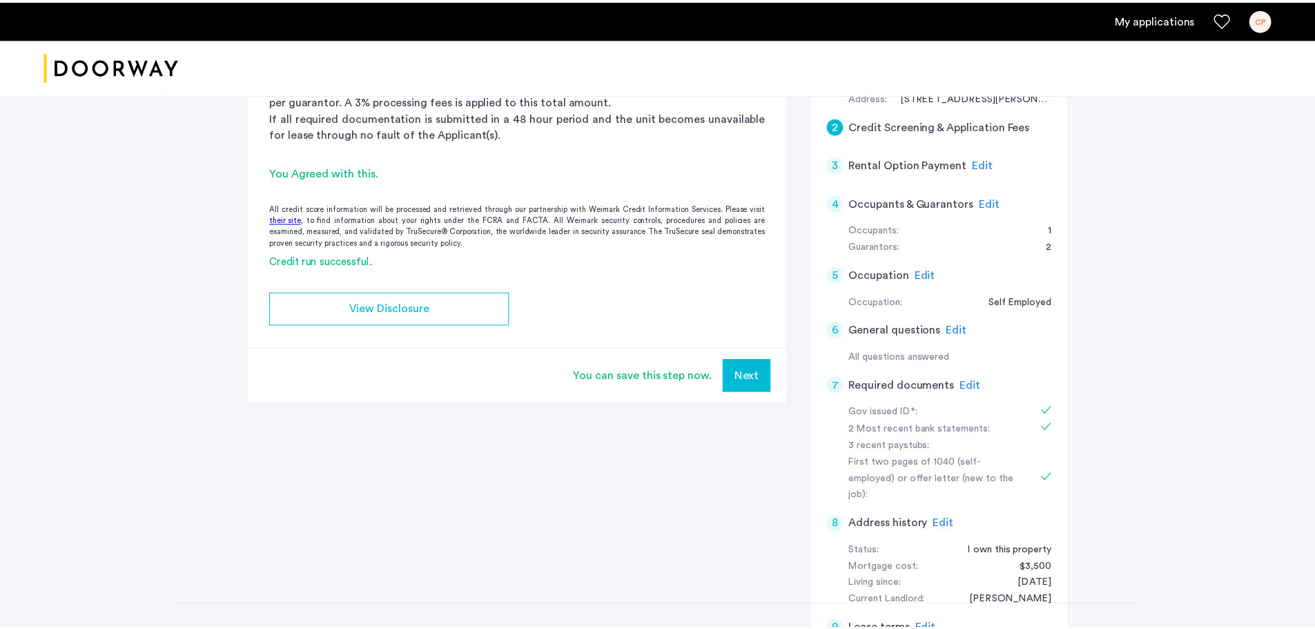
scroll to position [322, 0]
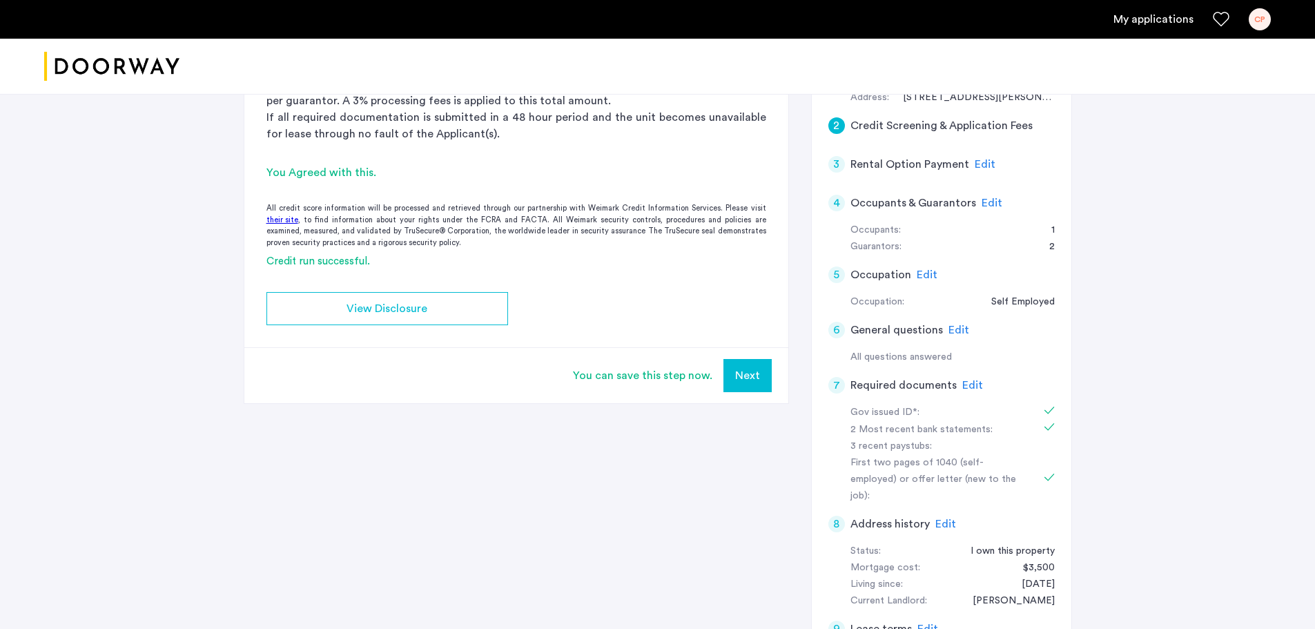
click at [979, 163] on span "Edit" at bounding box center [984, 164] width 21 height 11
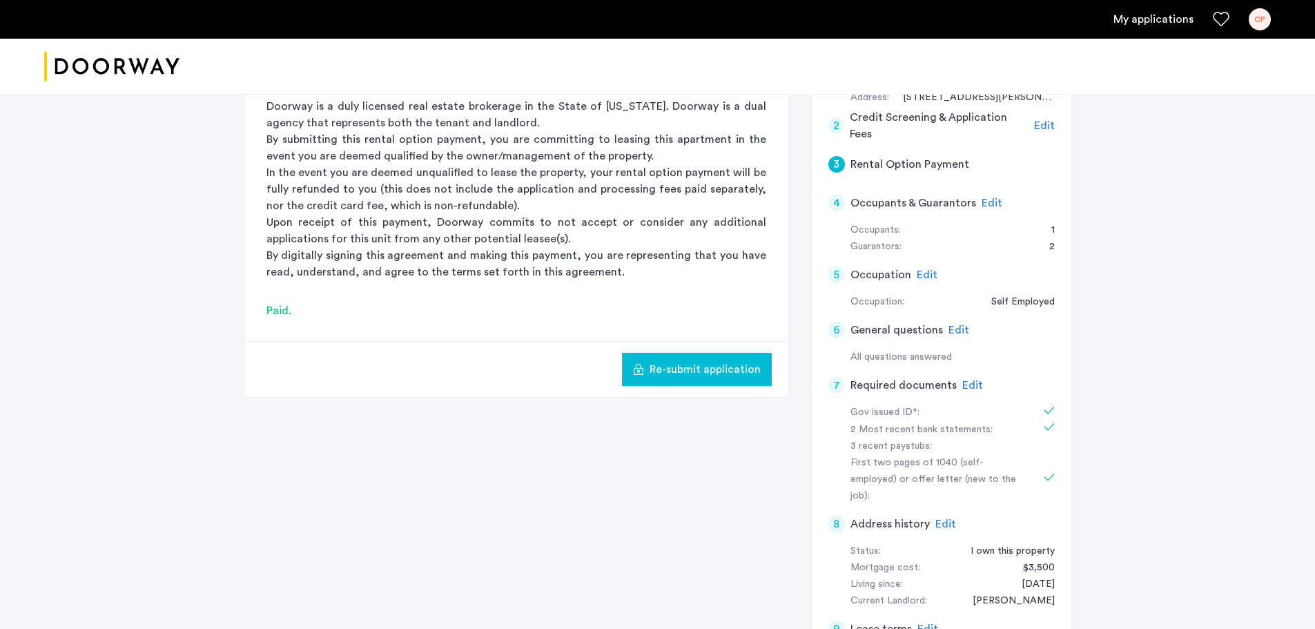
click at [990, 200] on span "Edit" at bounding box center [991, 202] width 21 height 11
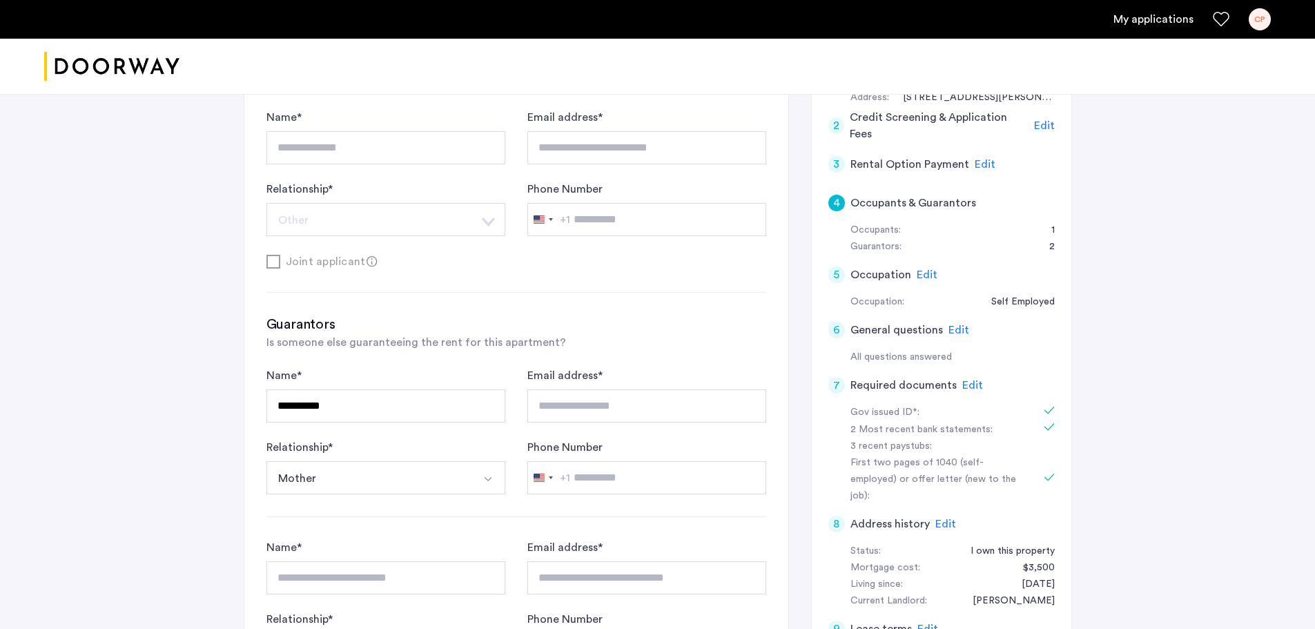
scroll to position [0, 0]
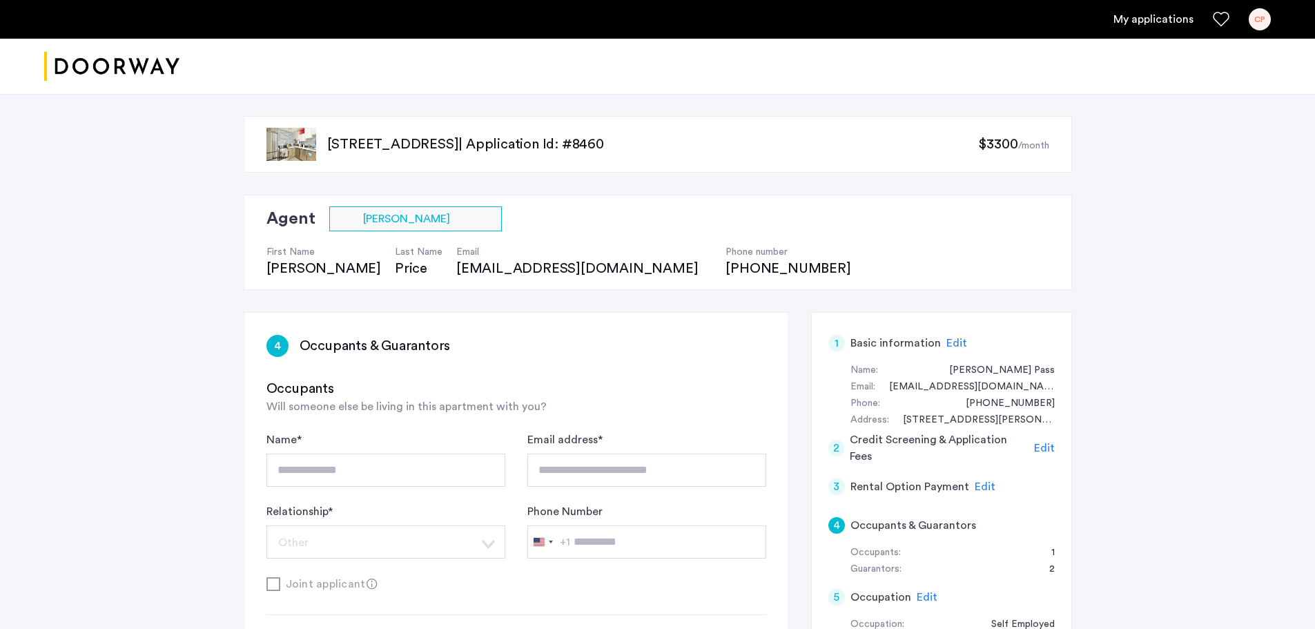
click at [1047, 443] on span "Edit" at bounding box center [1044, 447] width 21 height 11
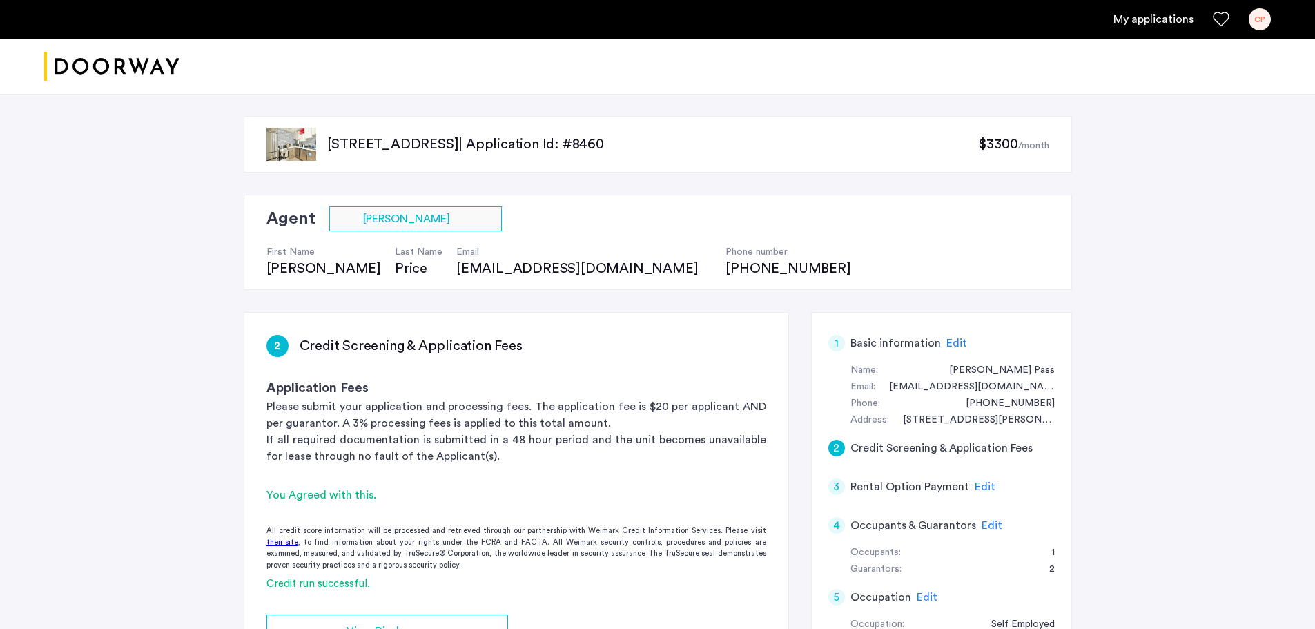
scroll to position [322, 0]
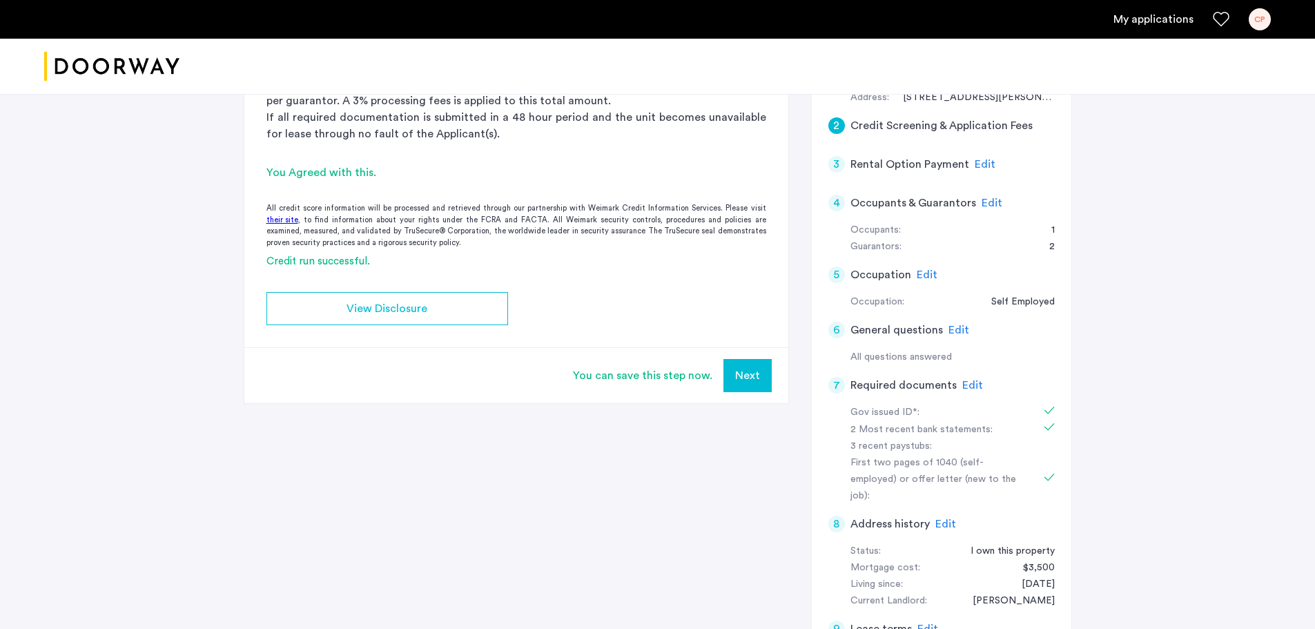
click at [357, 175] on div "You Agreed with this." at bounding box center [516, 172] width 500 height 17
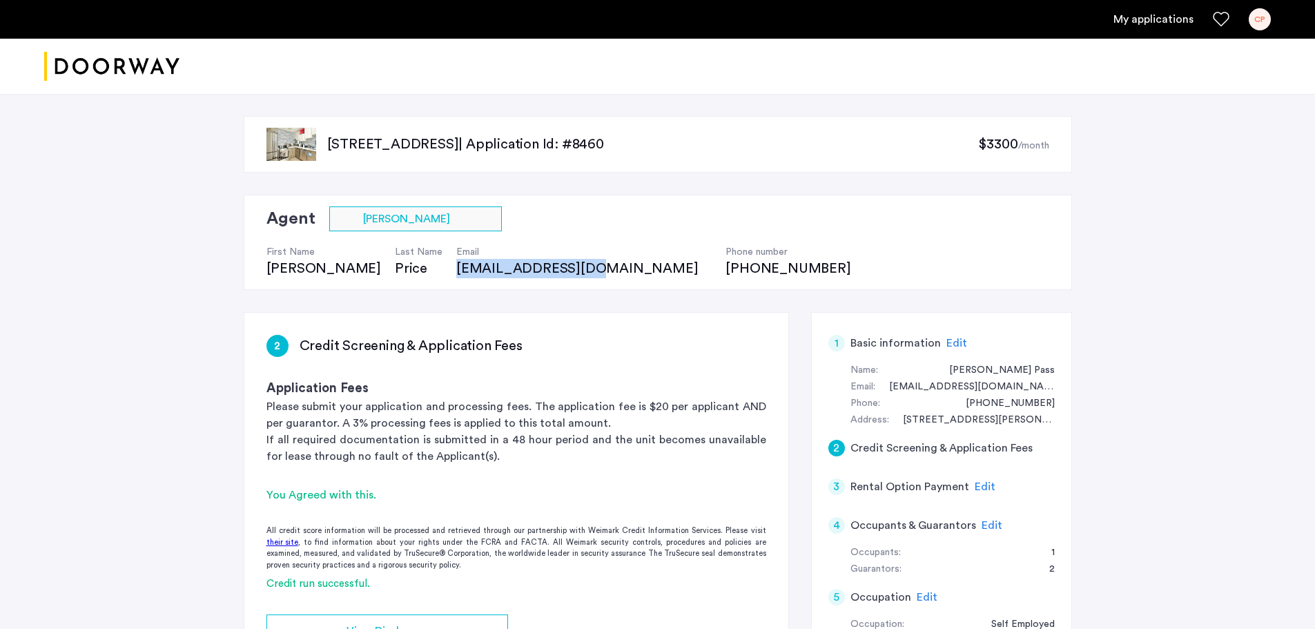
drag, startPoint x: 511, startPoint y: 268, endPoint x: 382, endPoint y: 270, distance: 129.1
click at [382, 270] on div "First Name Xavier Last Name Price Email xavier@doorway.nyc Phone number (434) 7…" at bounding box center [565, 254] width 598 height 47
copy div "[EMAIL_ADDRESS][DOMAIN_NAME]"
